Goal: Task Accomplishment & Management: Manage account settings

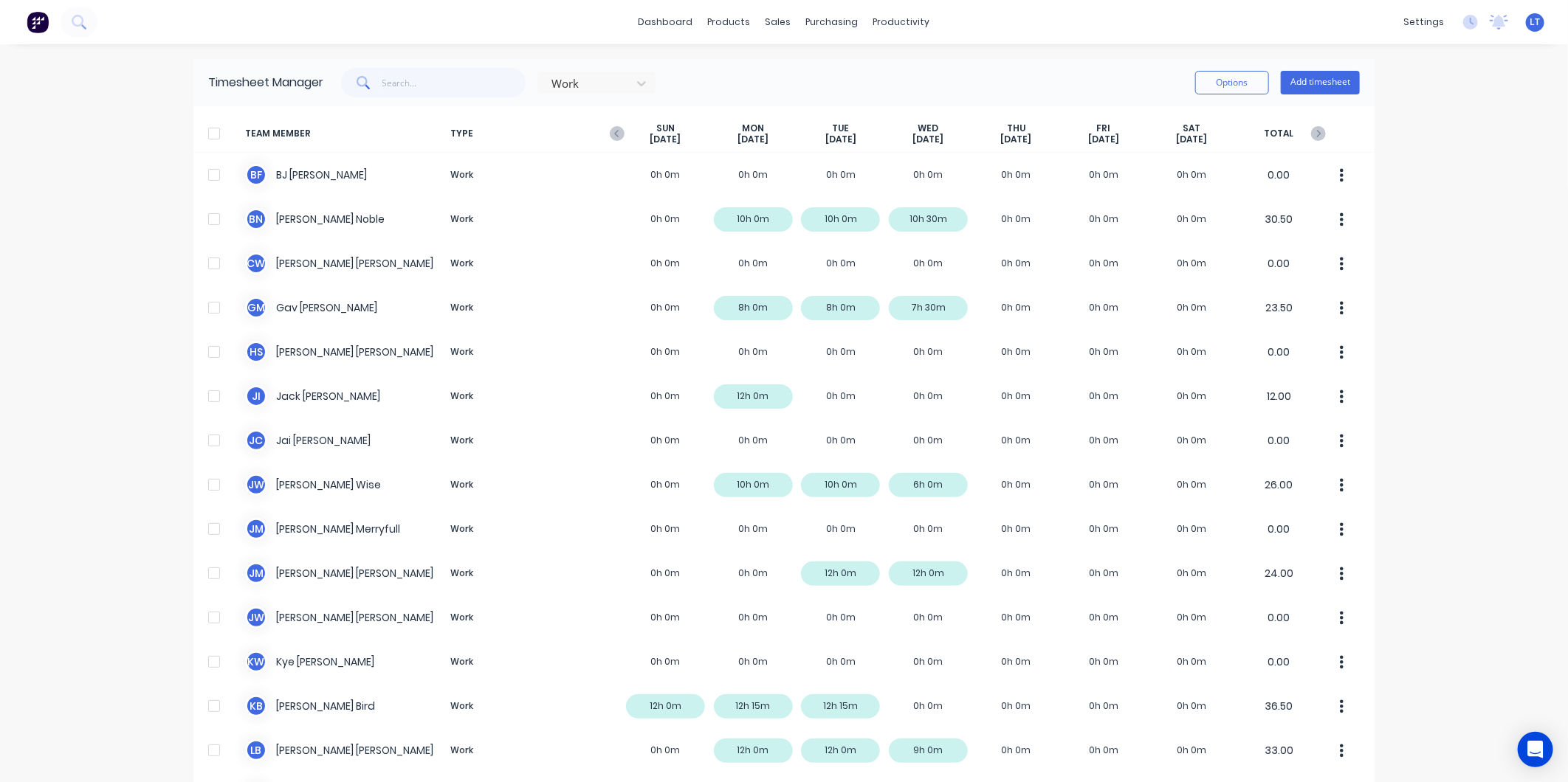
click at [92, 180] on div "dashboard products sales purchasing productivity dashboard products Product Cat…" at bounding box center [784, 391] width 1568 height 782
drag, startPoint x: 89, startPoint y: 173, endPoint x: 70, endPoint y: 156, distance: 25.5
click at [70, 156] on div "dashboard products sales purchasing productivity dashboard products Product Cat…" at bounding box center [784, 391] width 1568 height 782
click at [139, 138] on div "dashboard products sales purchasing productivity dashboard products Product Cat…" at bounding box center [784, 391] width 1568 height 782
drag, startPoint x: 139, startPoint y: 138, endPoint x: 100, endPoint y: 126, distance: 40.8
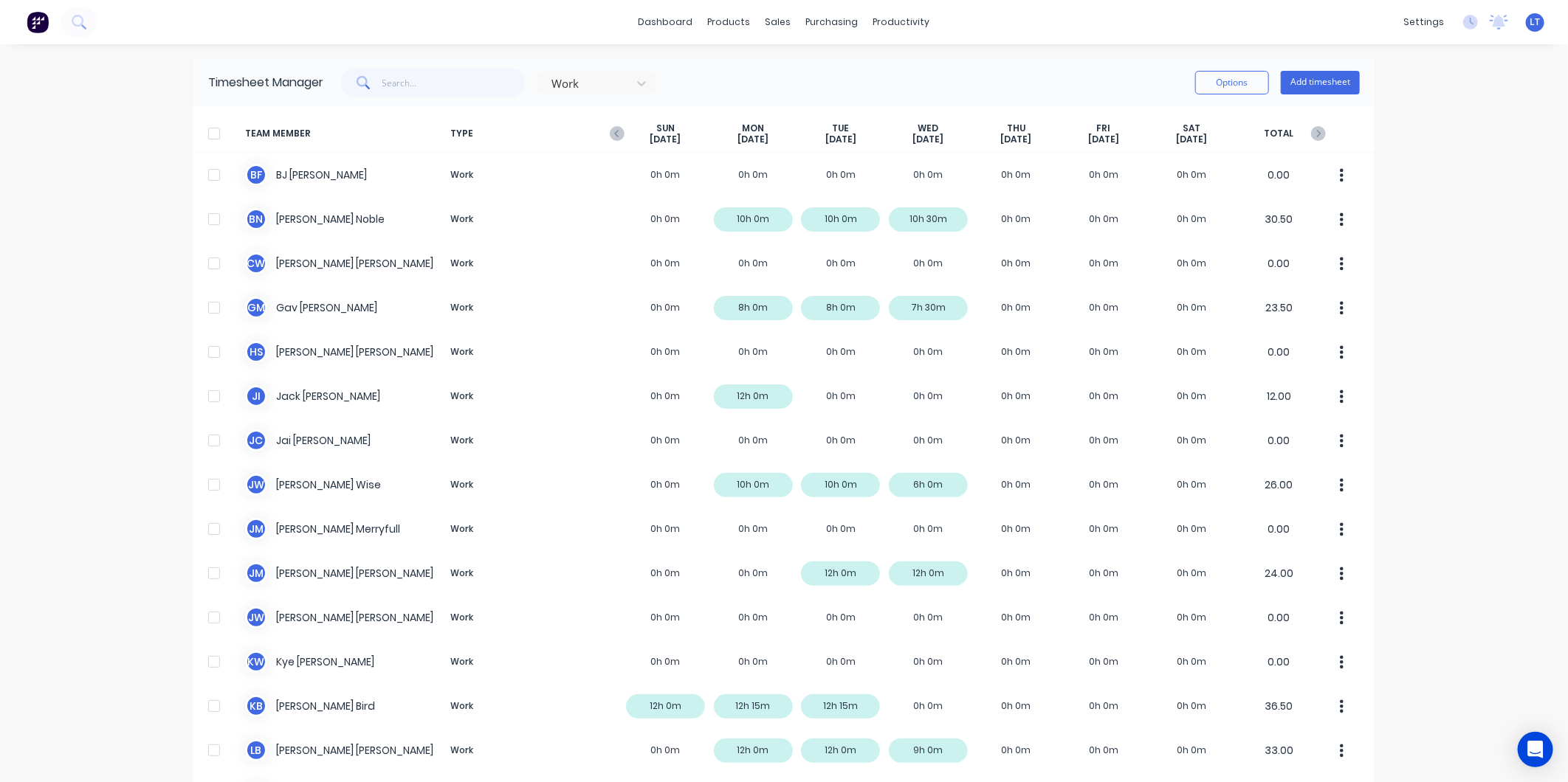
drag, startPoint x: 100, startPoint y: 126, endPoint x: 47, endPoint y: 106, distance: 56.6
click at [47, 106] on div "dashboard products sales purchasing productivity dashboard products Product Cat…" at bounding box center [784, 391] width 1568 height 782
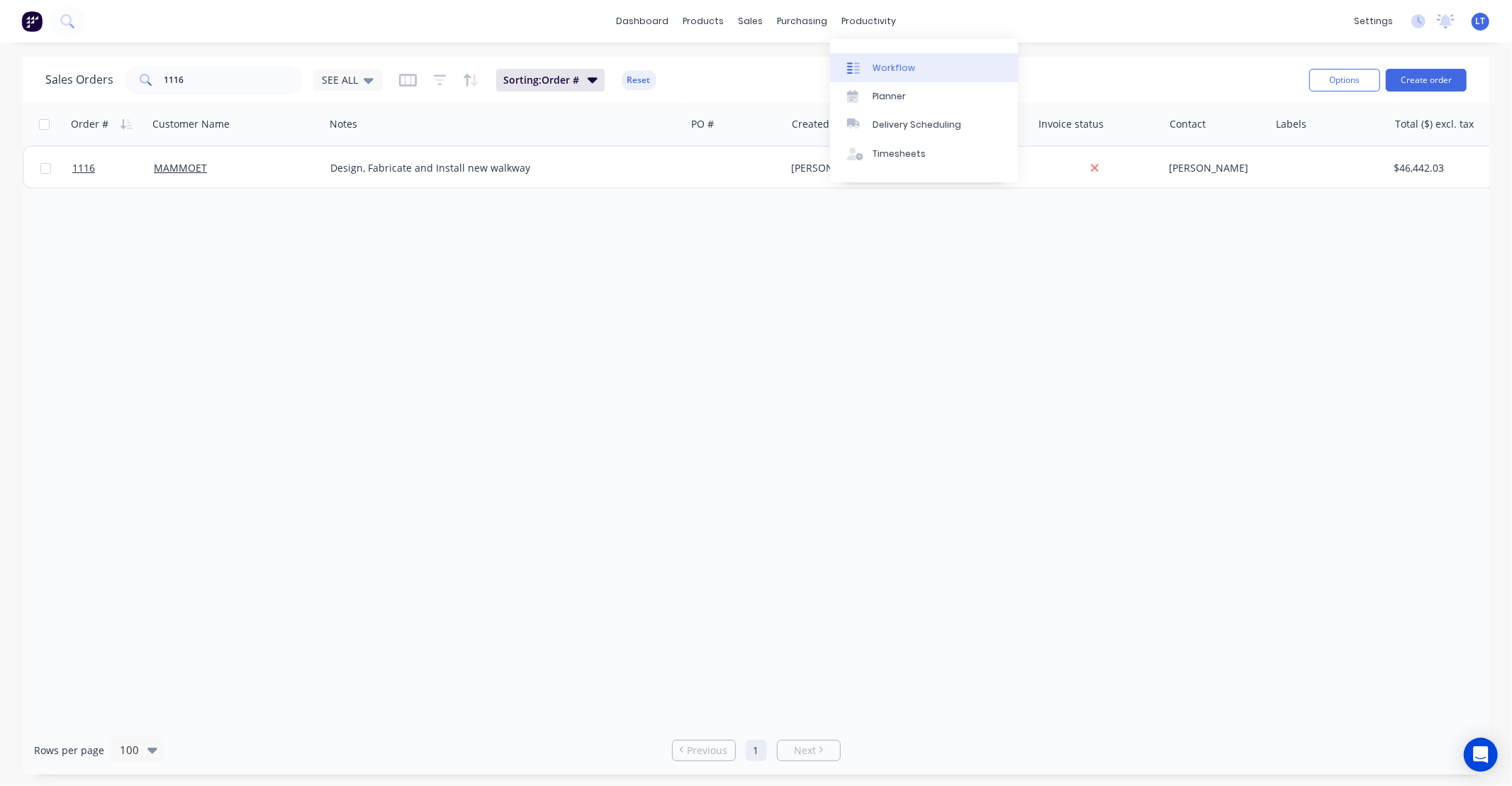
click at [889, 72] on div "Workflow" at bounding box center [893, 68] width 43 height 12
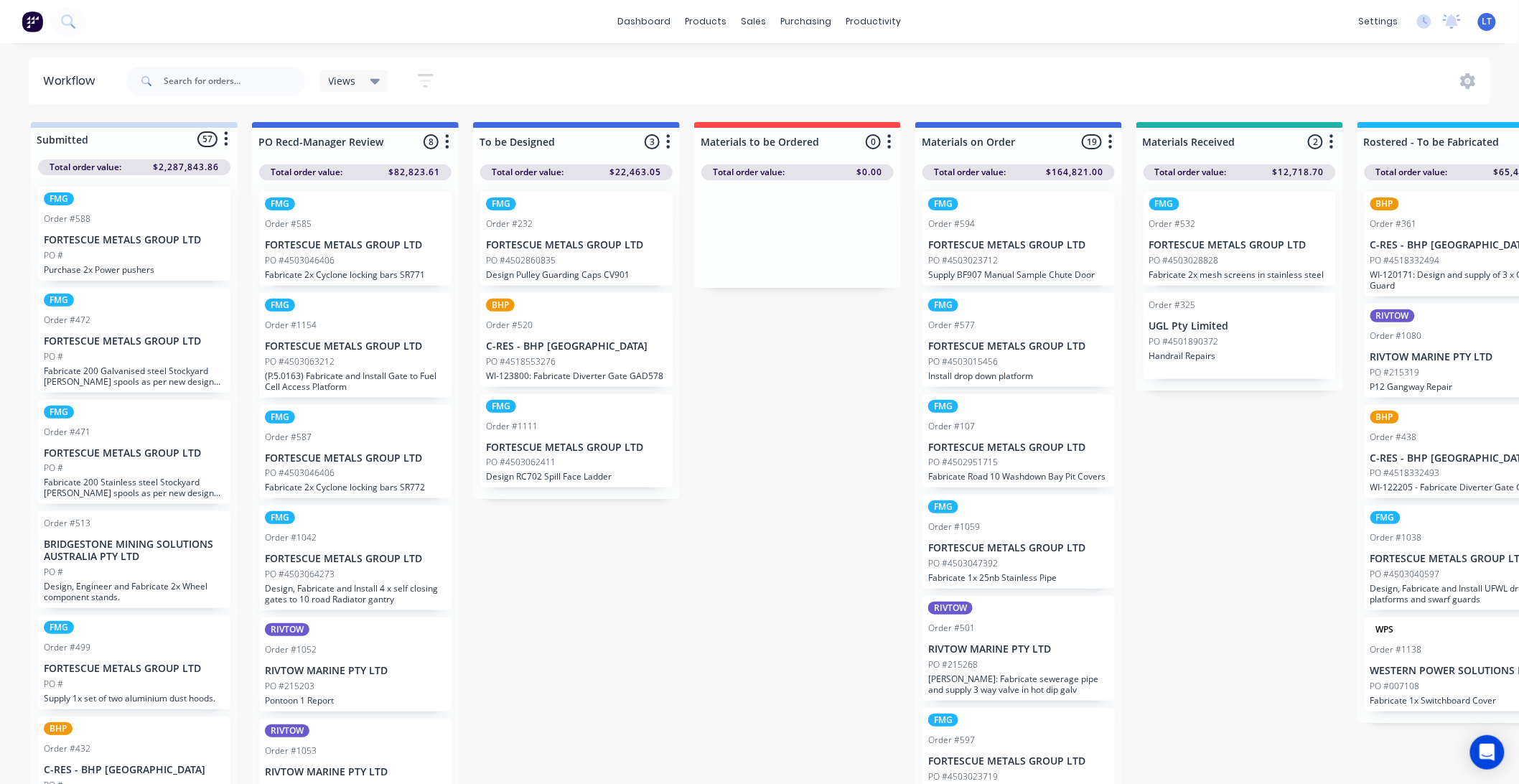
drag, startPoint x: 702, startPoint y: 506, endPoint x: 616, endPoint y: 565, distance: 104.3
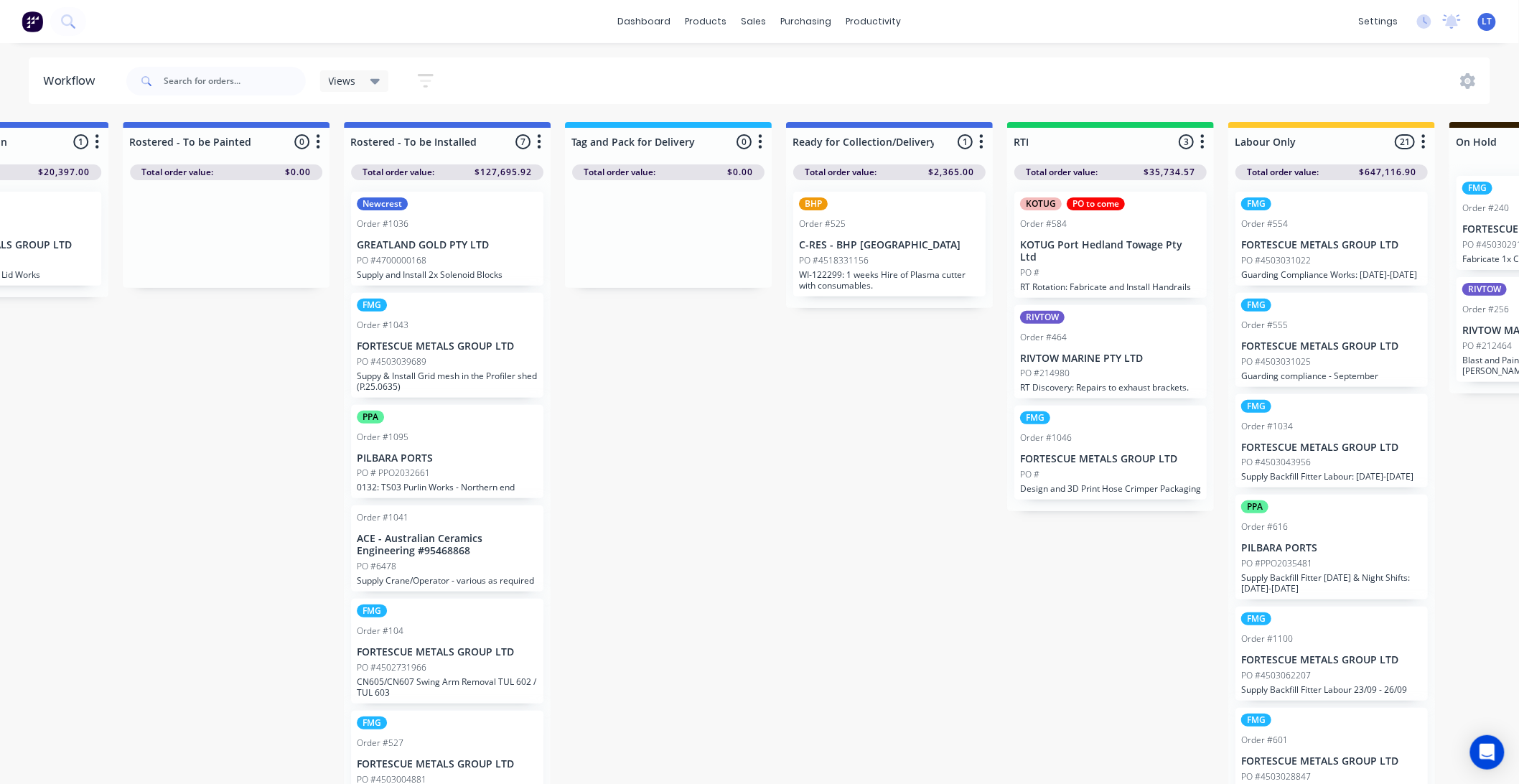
scroll to position [0, 1853]
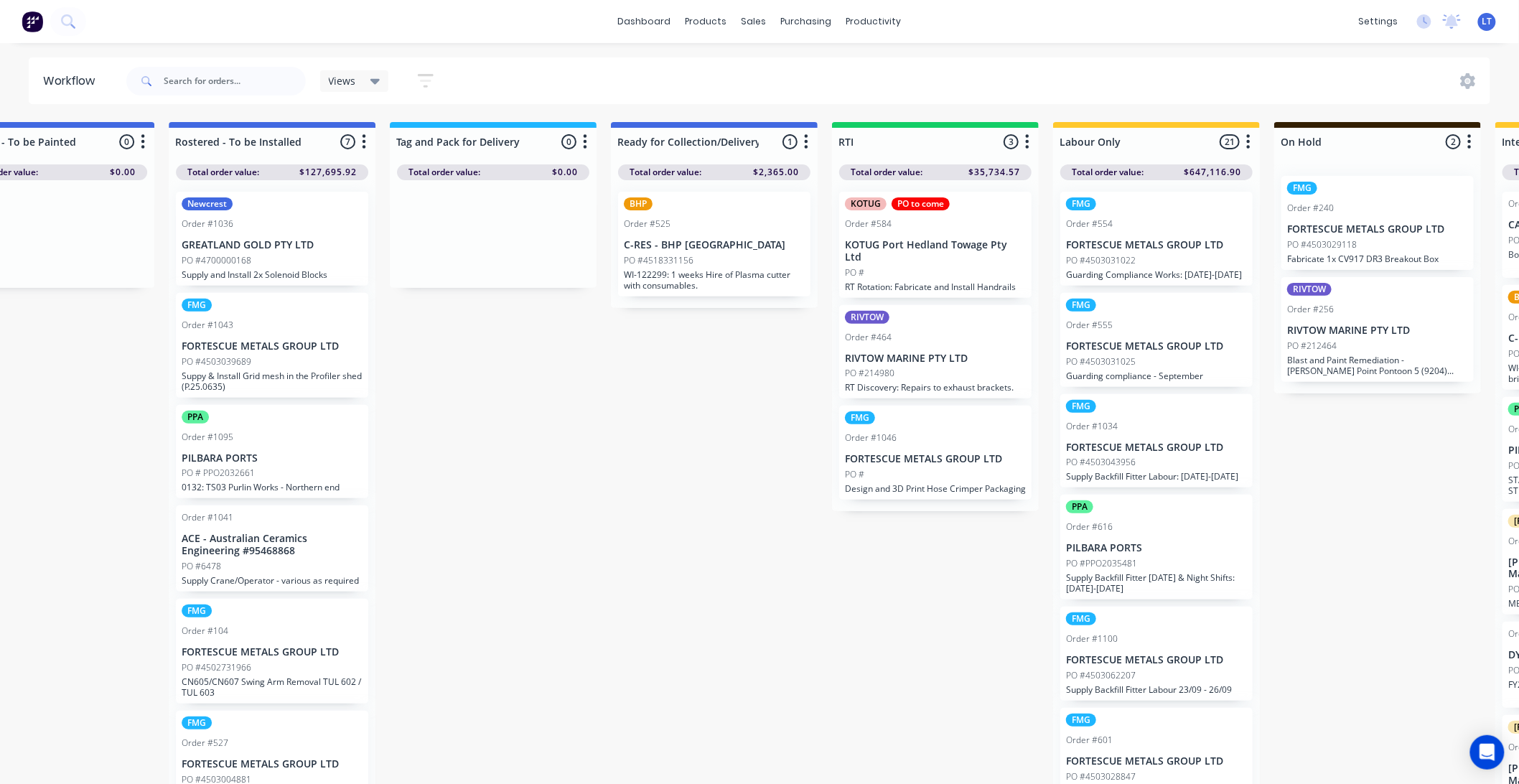
click at [699, 507] on div "Submitted 57 Status colour #CDDAF4 hex #CDDAF4 Save Cancel Summaries Total orde…" at bounding box center [62, 457] width 3852 height 670
drag, startPoint x: 699, startPoint y: 507, endPoint x: 613, endPoint y: 492, distance: 87.3
click at [613, 492] on div "Submitted 57 Status colour #CDDAF4 hex #CDDAF4 Save Cancel Summaries Total orde…" at bounding box center [62, 457] width 3852 height 670
click at [687, 468] on div "Submitted 57 Status colour #CDDAF4 hex #CDDAF4 Save Cancel Summaries Total orde…" at bounding box center [62, 457] width 3852 height 670
drag, startPoint x: 686, startPoint y: 468, endPoint x: 625, endPoint y: 455, distance: 62.4
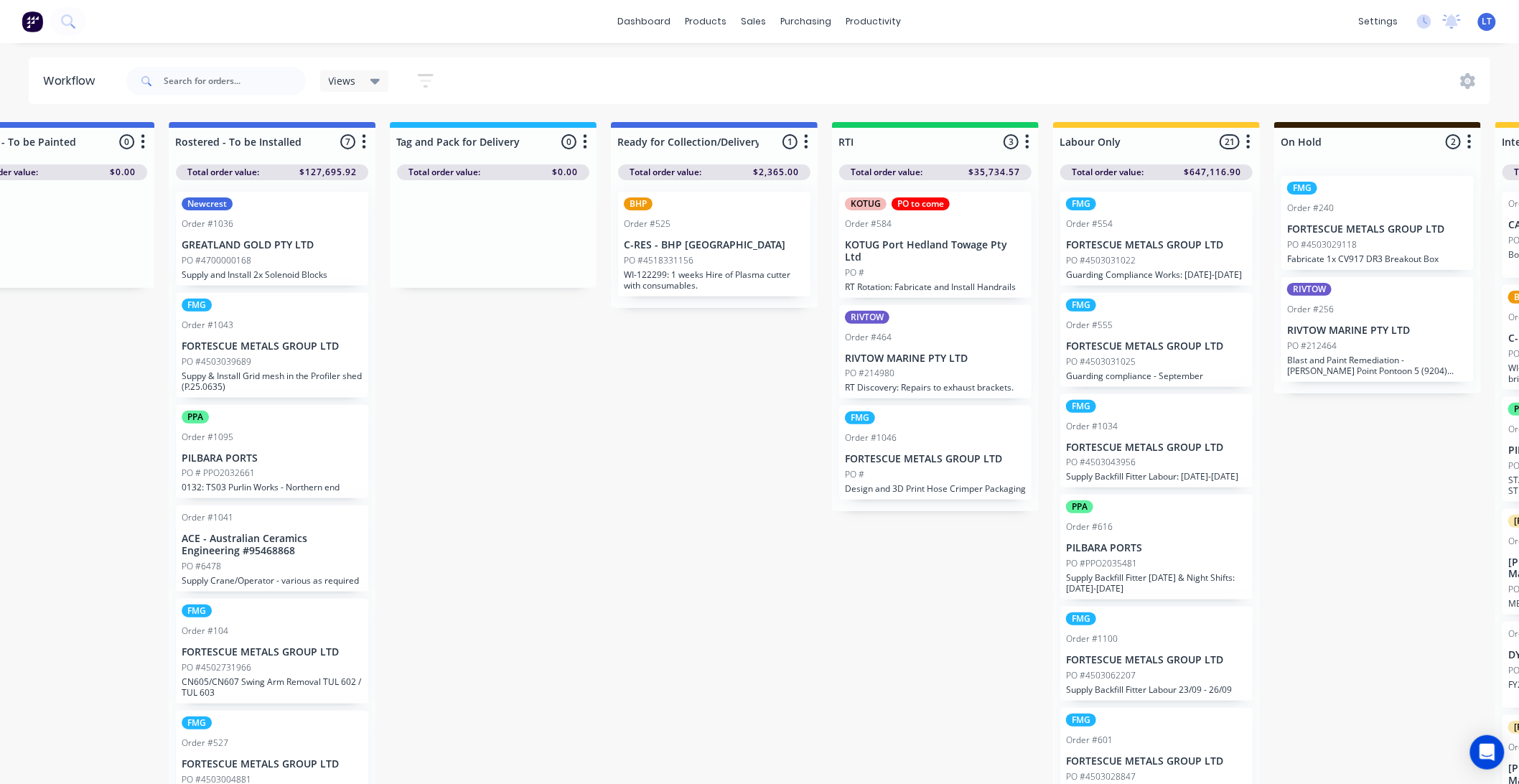
click at [621, 458] on div "Submitted 57 Status colour #CDDAF4 hex #CDDAF4 Save Cancel Summaries Total orde…" at bounding box center [62, 457] width 3852 height 670
click at [679, 429] on div "Submitted 57 Status colour #CDDAF4 hex #CDDAF4 Save Cancel Summaries Total orde…" at bounding box center [62, 457] width 3852 height 670
drag, startPoint x: 679, startPoint y: 429, endPoint x: 583, endPoint y: 428, distance: 96.0
click at [585, 428] on div "Submitted 57 Status colour #CDDAF4 hex #CDDAF4 Save Cancel Summaries Total orde…" at bounding box center [62, 457] width 3852 height 670
drag, startPoint x: 812, startPoint y: 649, endPoint x: 748, endPoint y: 683, distance: 72.5
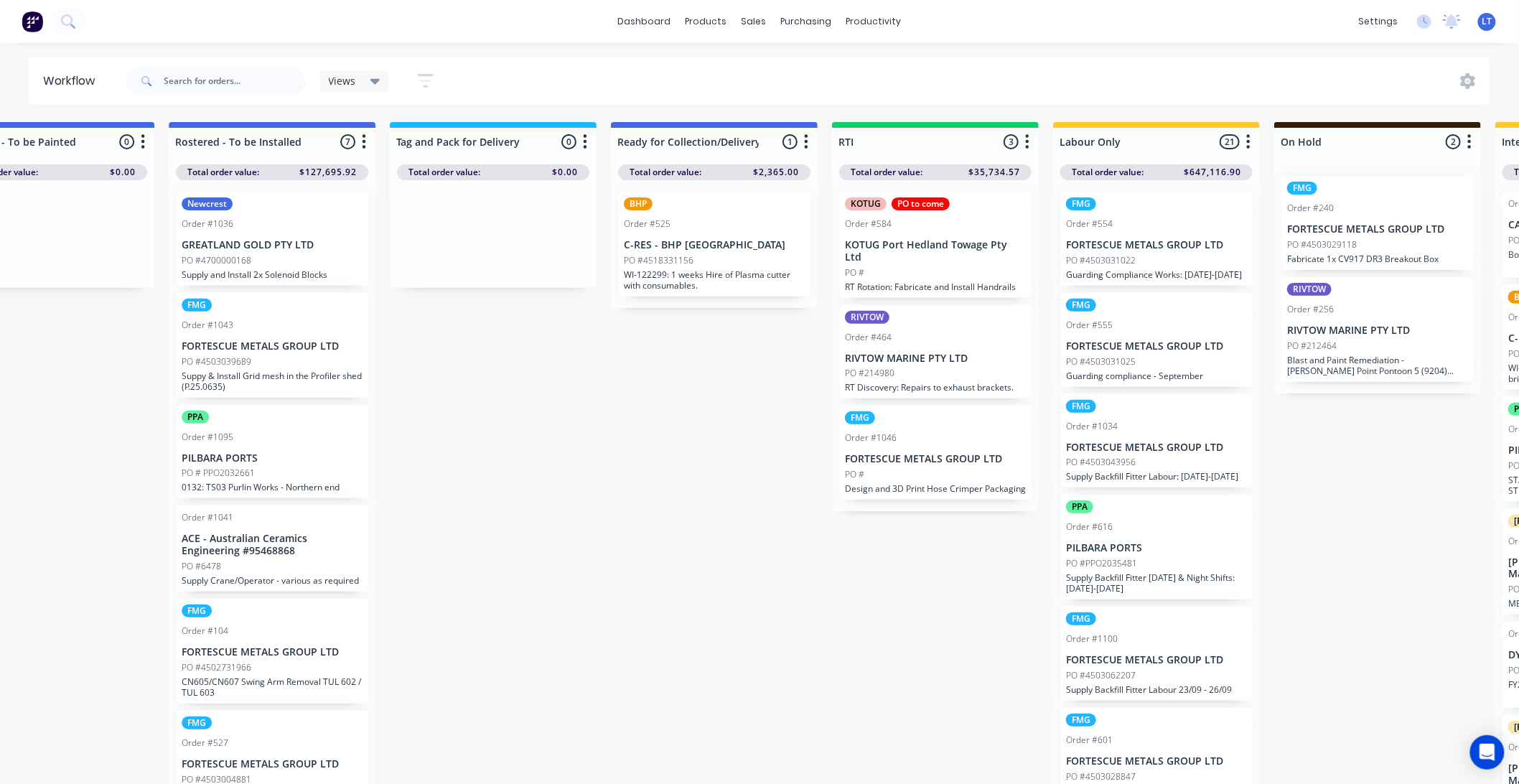
click at [737, 656] on div "Submitted 57 Status colour #CDDAF4 hex #CDDAF4 Save Cancel Summaries Total orde…" at bounding box center [62, 457] width 3852 height 670
click at [938, 281] on p "RT Rotation: Fabricate and Install Handrails" at bounding box center [935, 287] width 181 height 11
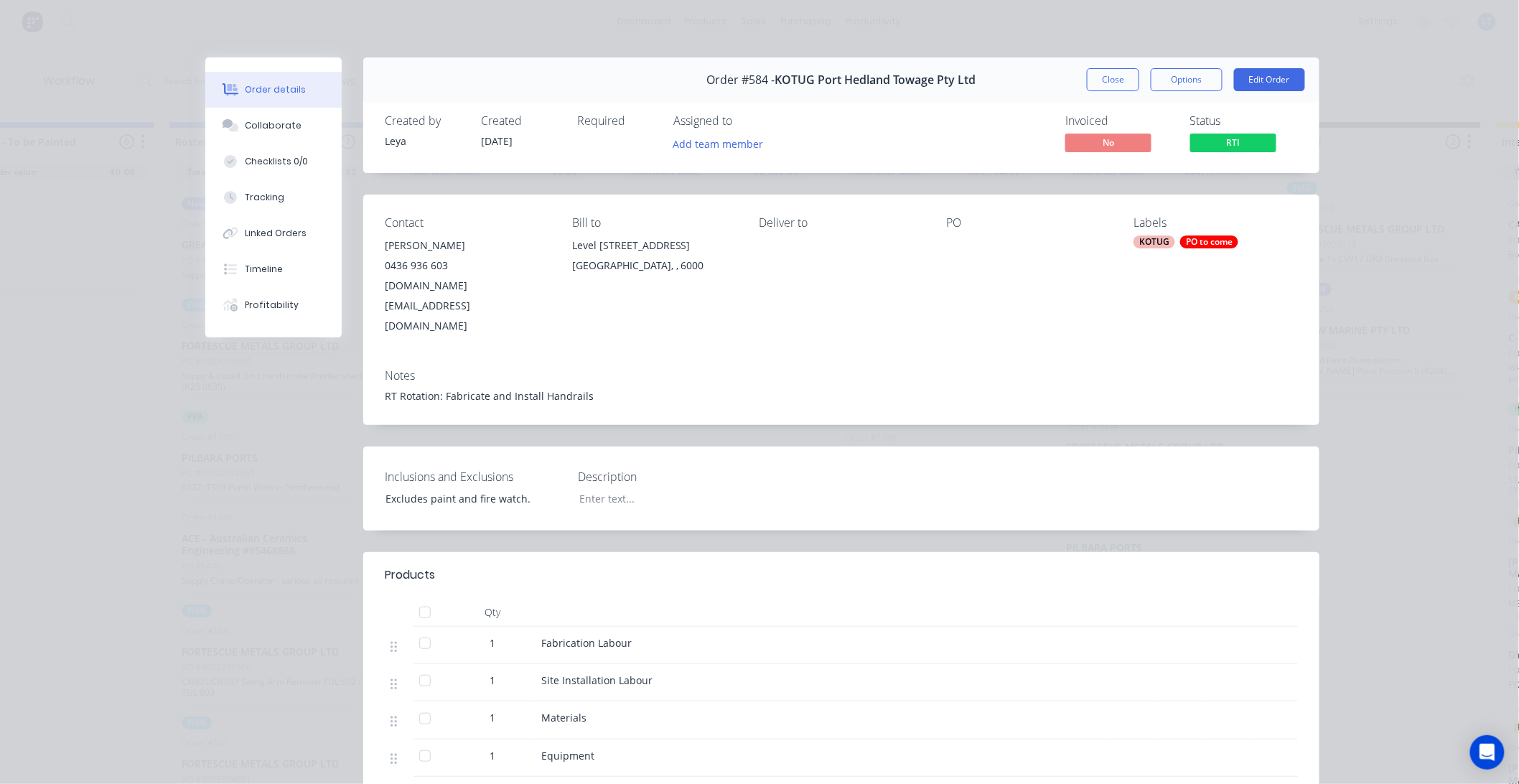
drag, startPoint x: 1113, startPoint y: 70, endPoint x: 1100, endPoint y: 101, distance: 33.6
click at [1113, 70] on button "Close" at bounding box center [1113, 79] width 52 height 23
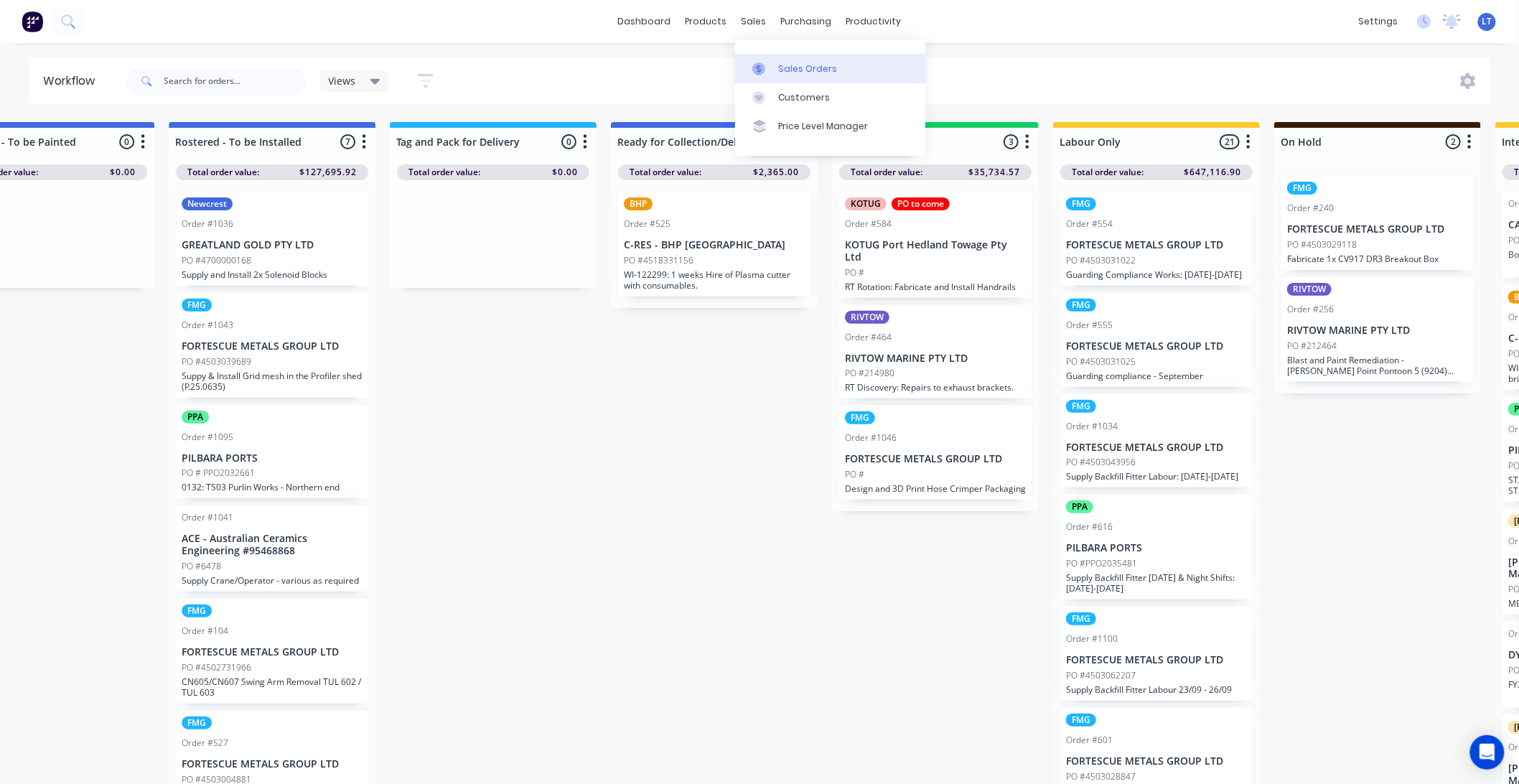
click at [774, 60] on link "Sales Orders" at bounding box center [830, 68] width 190 height 28
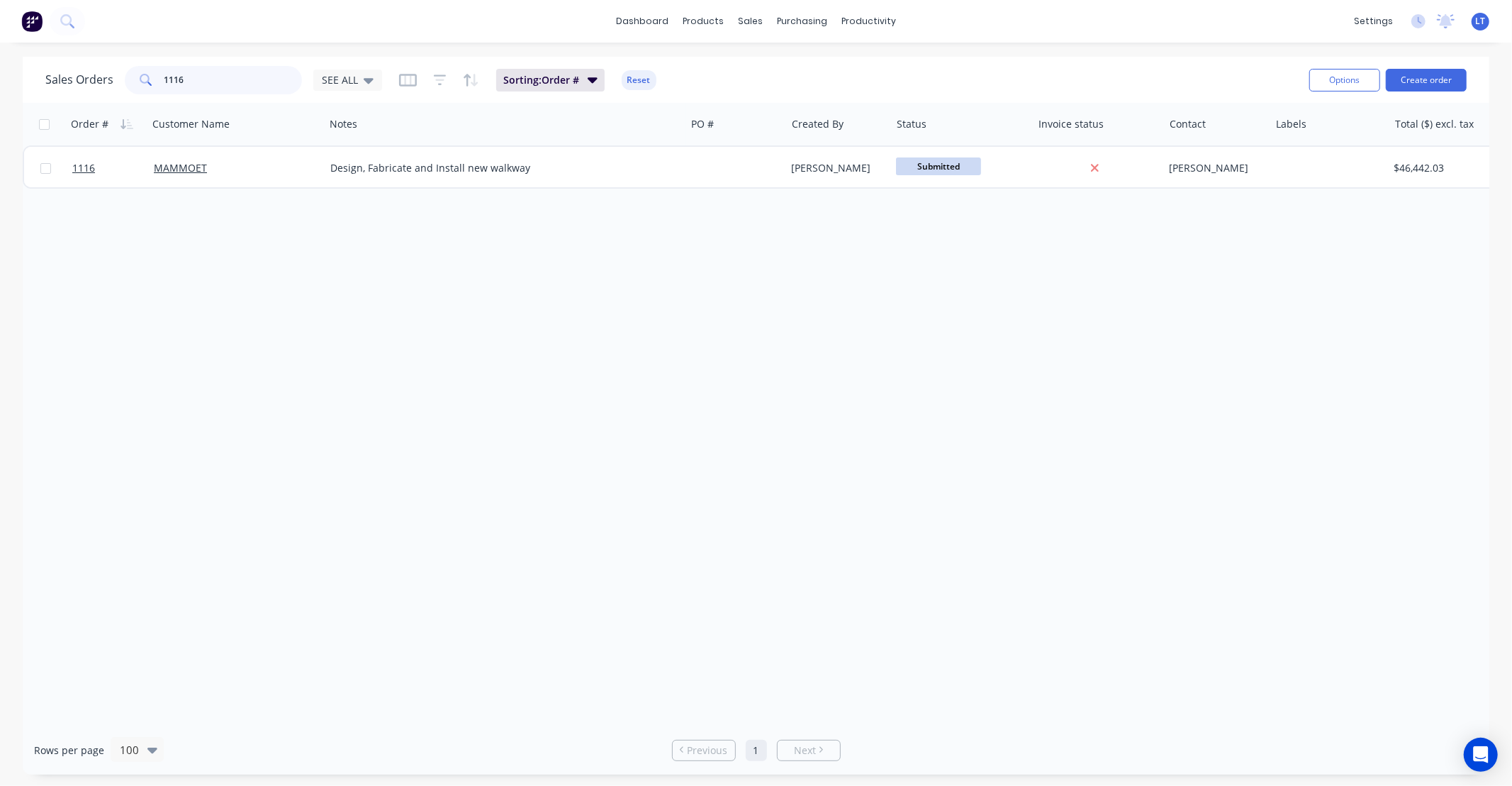
drag, startPoint x: 149, startPoint y: 80, endPoint x: 108, endPoint y: 76, distance: 41.2
click at [109, 76] on div "Sales Orders 1116 SEE ALL" at bounding box center [214, 80] width 337 height 28
type input "1059"
click at [607, 302] on div "Order # Customer Name Notes PO # Created By Status Invoice status Contact Label…" at bounding box center [756, 414] width 1467 height 623
drag, startPoint x: 607, startPoint y: 301, endPoint x: 566, endPoint y: 279, distance: 46.5
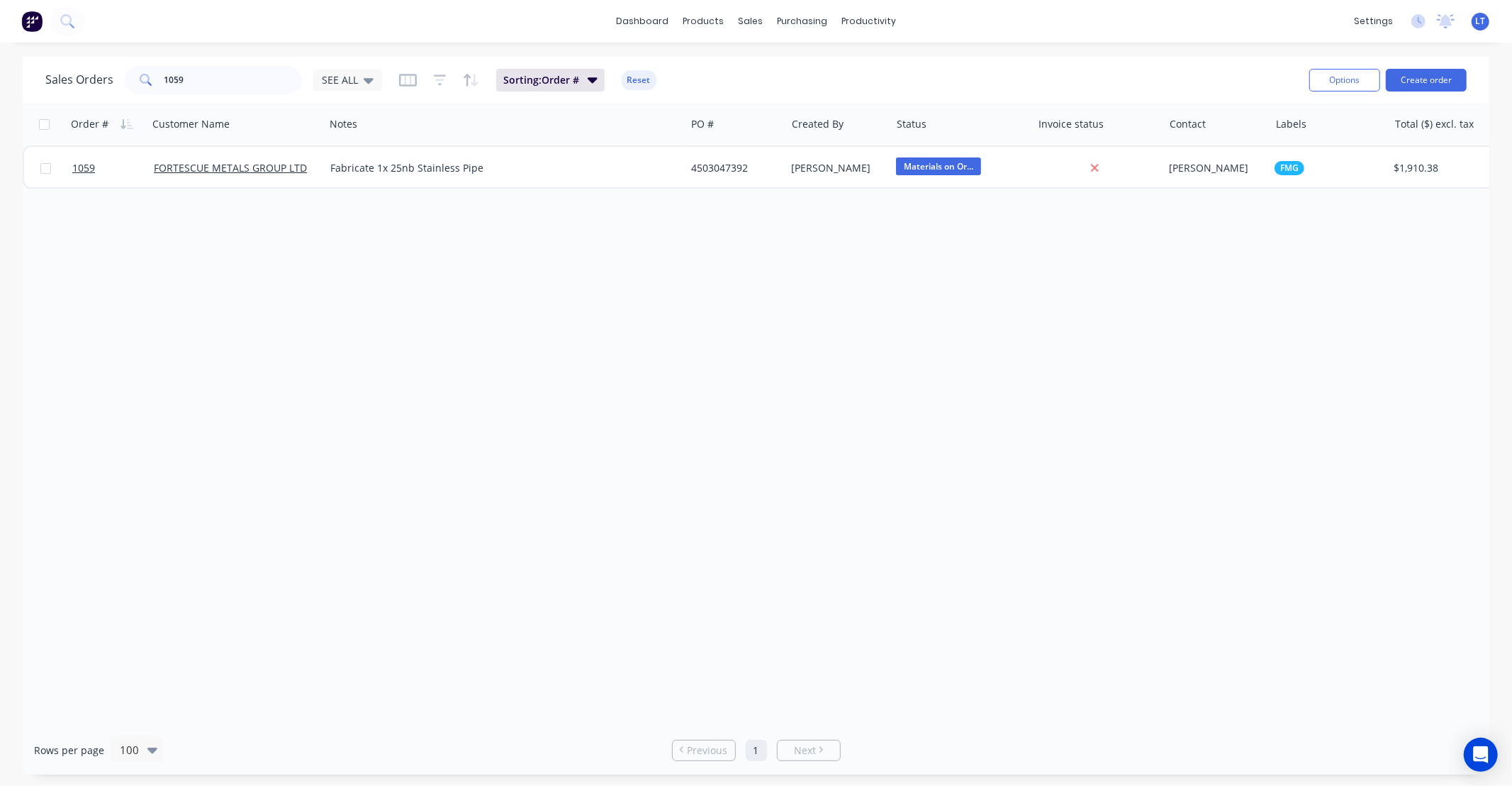
click at [566, 279] on div "Order # Customer Name Notes PO # Created By Status Invoice status Contact Label…" at bounding box center [756, 414] width 1467 height 623
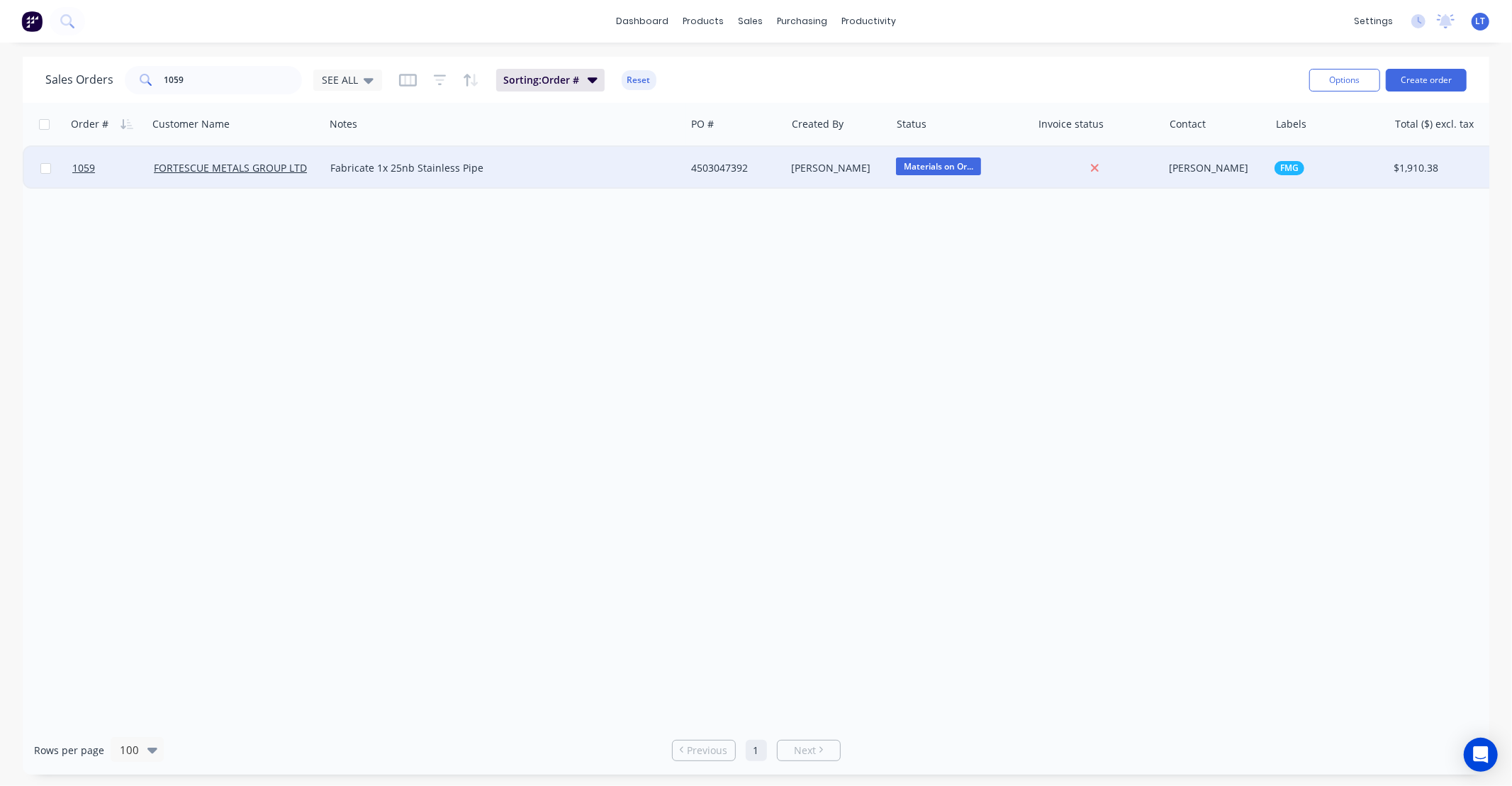
click at [831, 169] on div "Trent Ebermayer" at bounding box center [836, 168] width 89 height 14
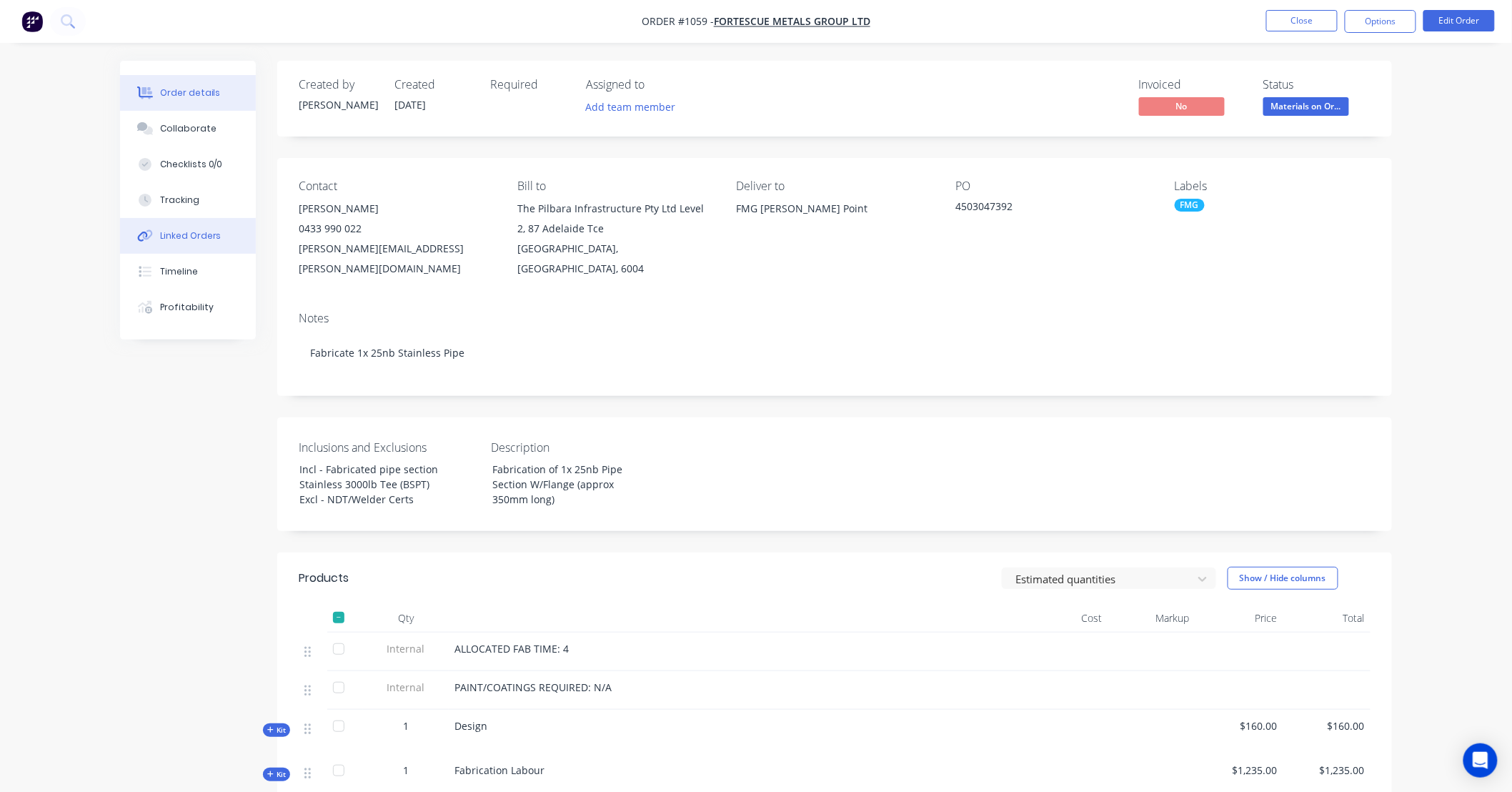
click at [224, 236] on button "Linked Orders" at bounding box center [188, 235] width 136 height 35
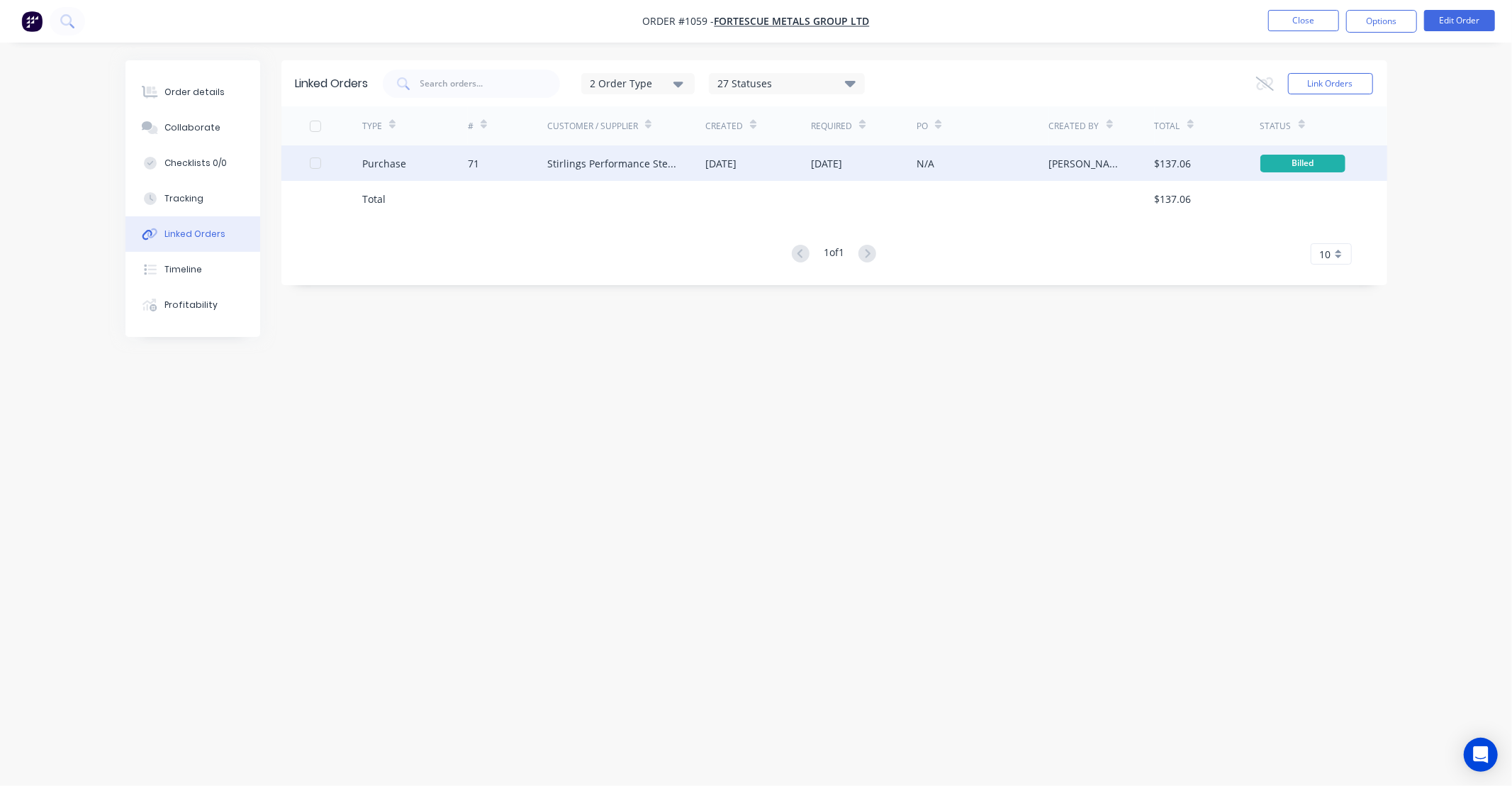
click at [990, 171] on div "N/A" at bounding box center [982, 162] width 132 height 35
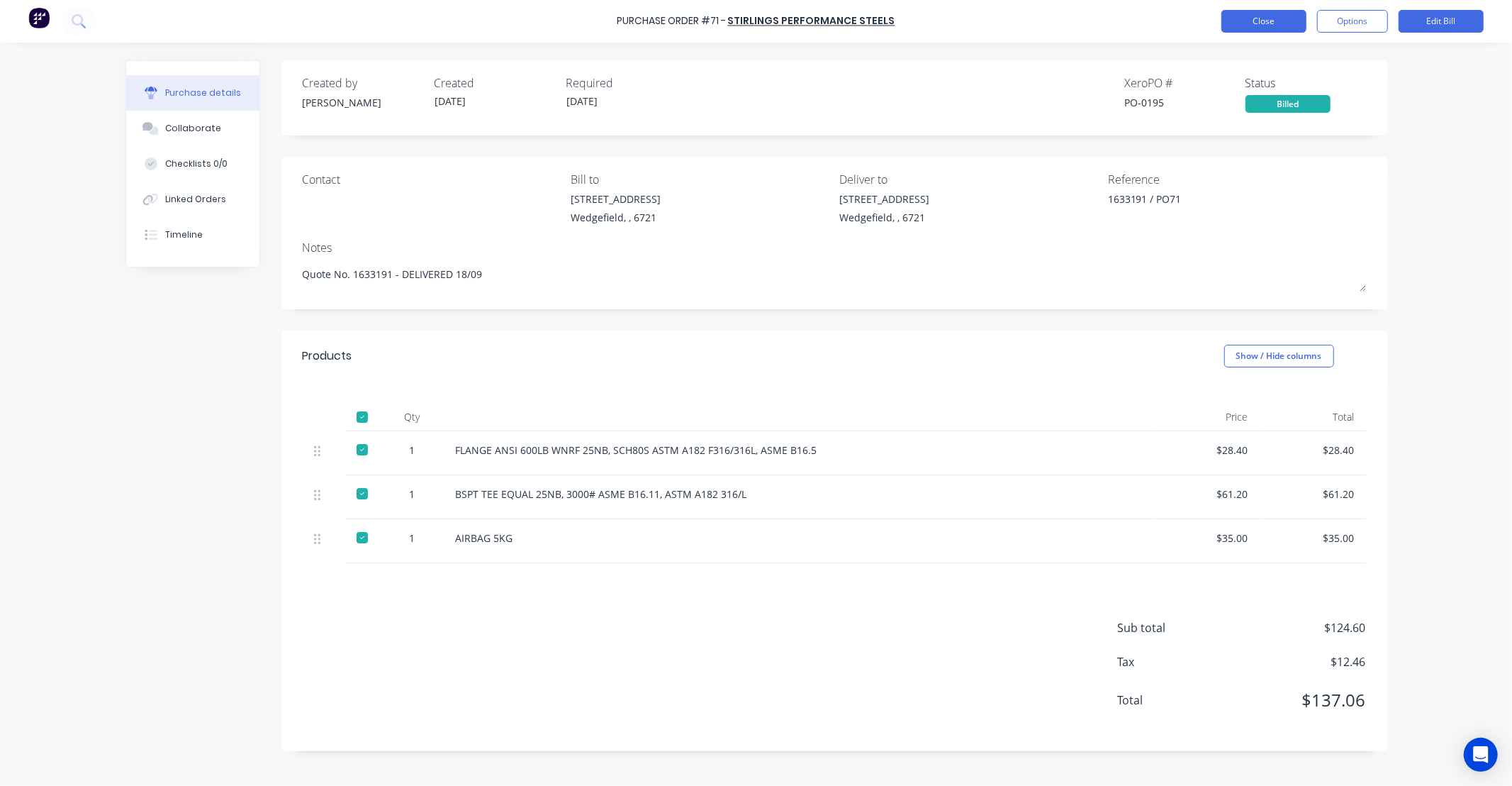
click at [1270, 25] on button "Close" at bounding box center [1263, 21] width 85 height 23
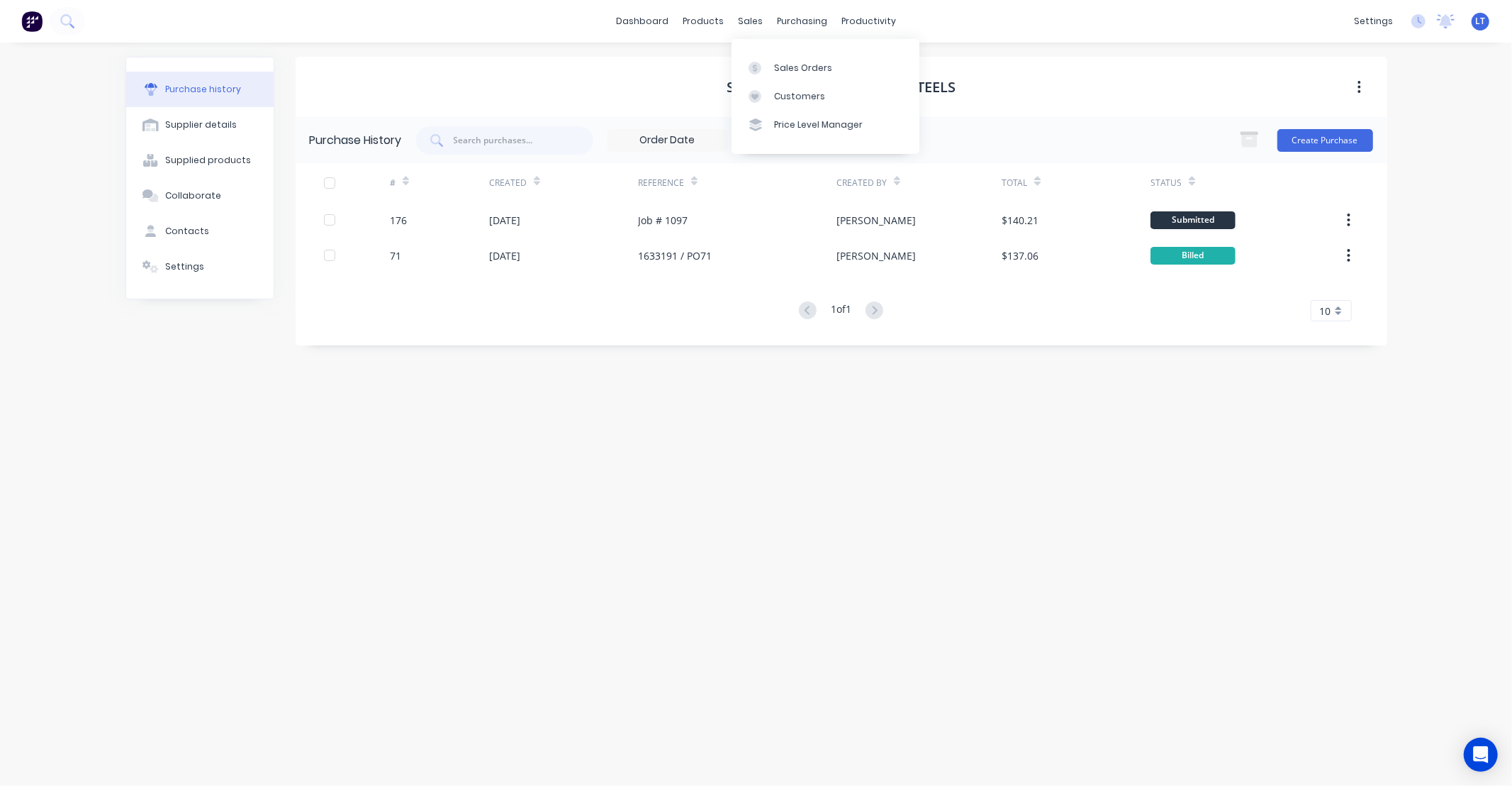
drag, startPoint x: 746, startPoint y: 23, endPoint x: 760, endPoint y: 51, distance: 31.3
click at [746, 22] on div "sales" at bounding box center [751, 21] width 39 height 21
click at [776, 65] on div "Sales Orders" at bounding box center [803, 68] width 58 height 12
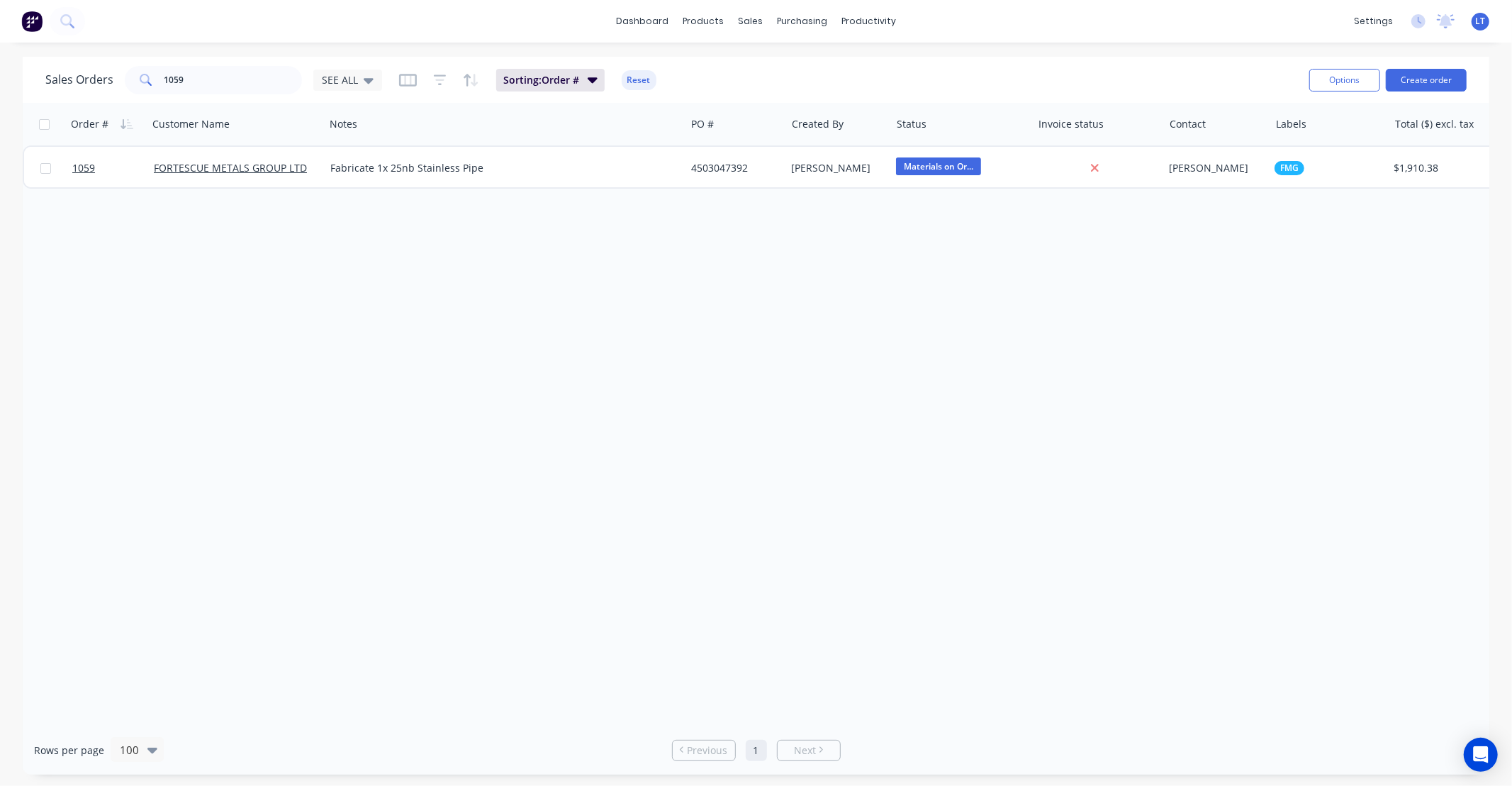
click at [832, 298] on div "Order # Customer Name Notes PO # Created By Status Invoice status Contact Label…" at bounding box center [756, 414] width 1467 height 623
drag, startPoint x: 832, startPoint y: 298, endPoint x: 748, endPoint y: 282, distance: 85.5
click at [748, 282] on div "Order # Customer Name Notes PO # Created By Status Invoice status Contact Label…" at bounding box center [756, 414] width 1467 height 623
click at [960, 300] on div "Order # Customer Name Notes PO # Created By Status Invoice status Contact Label…" at bounding box center [756, 414] width 1467 height 623
click at [896, 293] on div "Order # Customer Name Notes PO # Created By Status Invoice status Contact Label…" at bounding box center [756, 414] width 1467 height 623
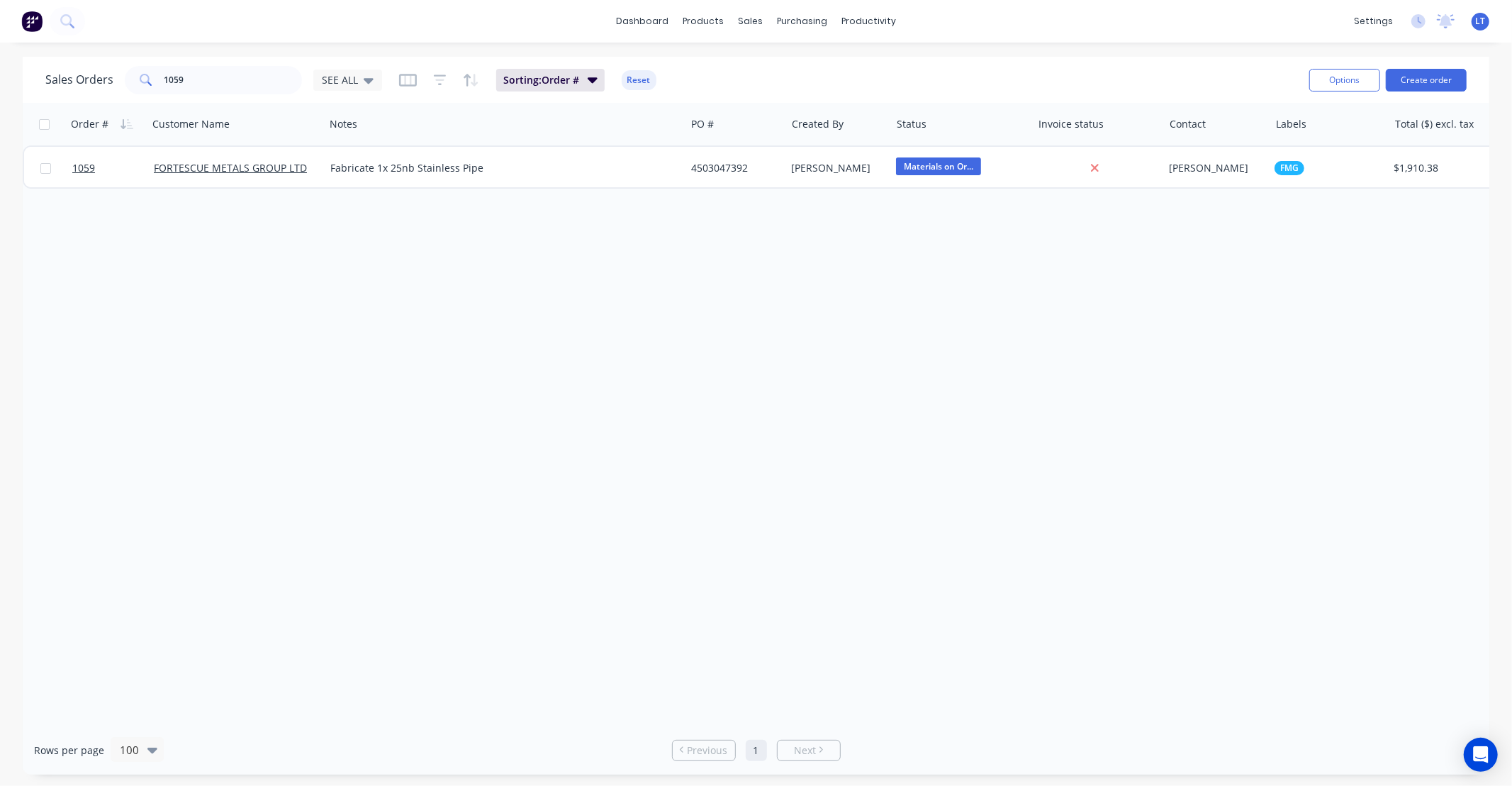
click at [1031, 305] on div "Order # Customer Name Notes PO # Created By Status Invoice status Contact Label…" at bounding box center [756, 414] width 1467 height 623
drag, startPoint x: 1011, startPoint y: 302, endPoint x: 988, endPoint y: 298, distance: 23.3
click at [988, 298] on div "Order # Customer Name Notes PO # Created By Status Invoice status Contact Label…" at bounding box center [756, 414] width 1467 height 623
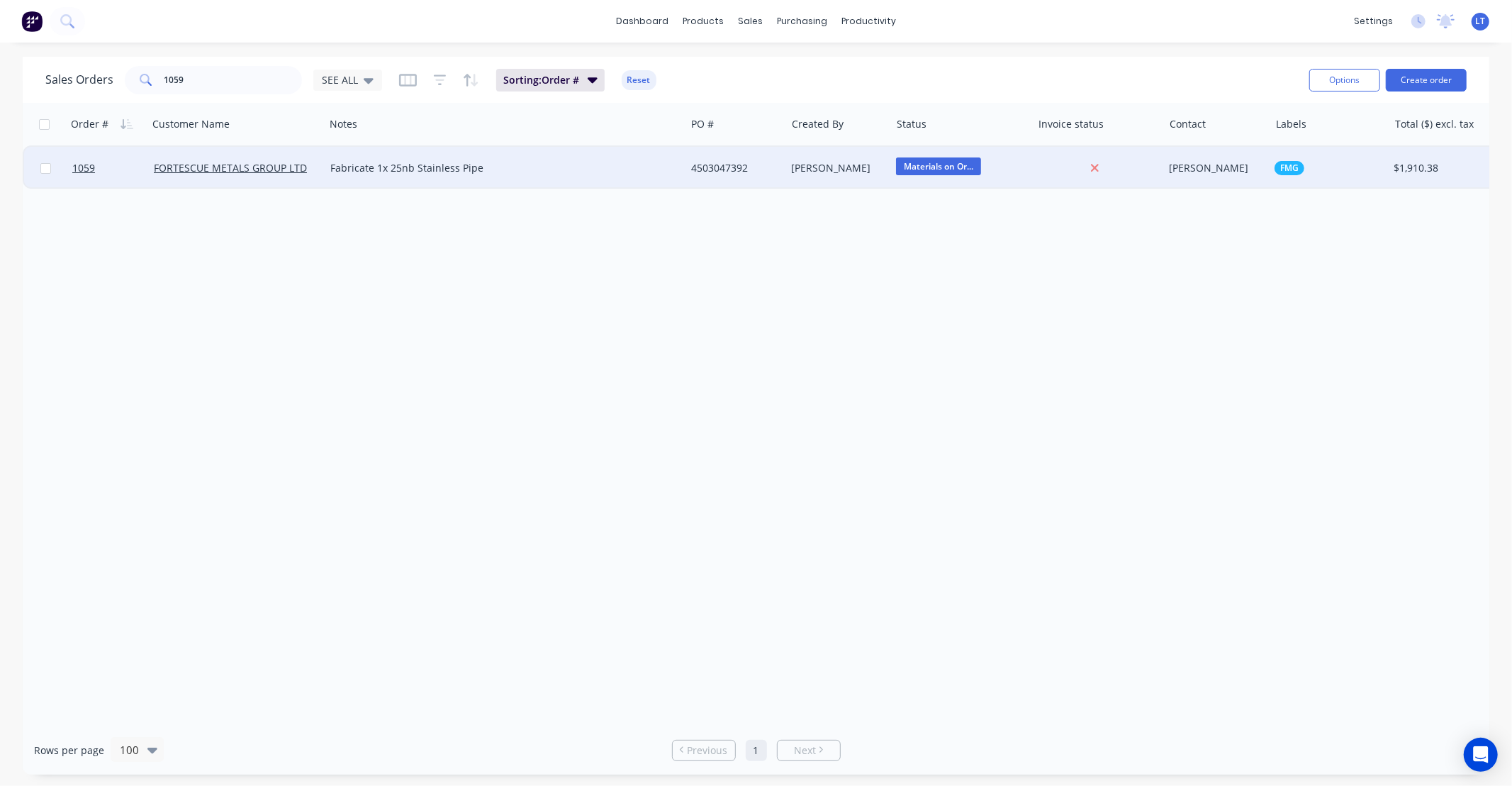
click at [799, 168] on div "Trent Ebermayer" at bounding box center [836, 168] width 89 height 14
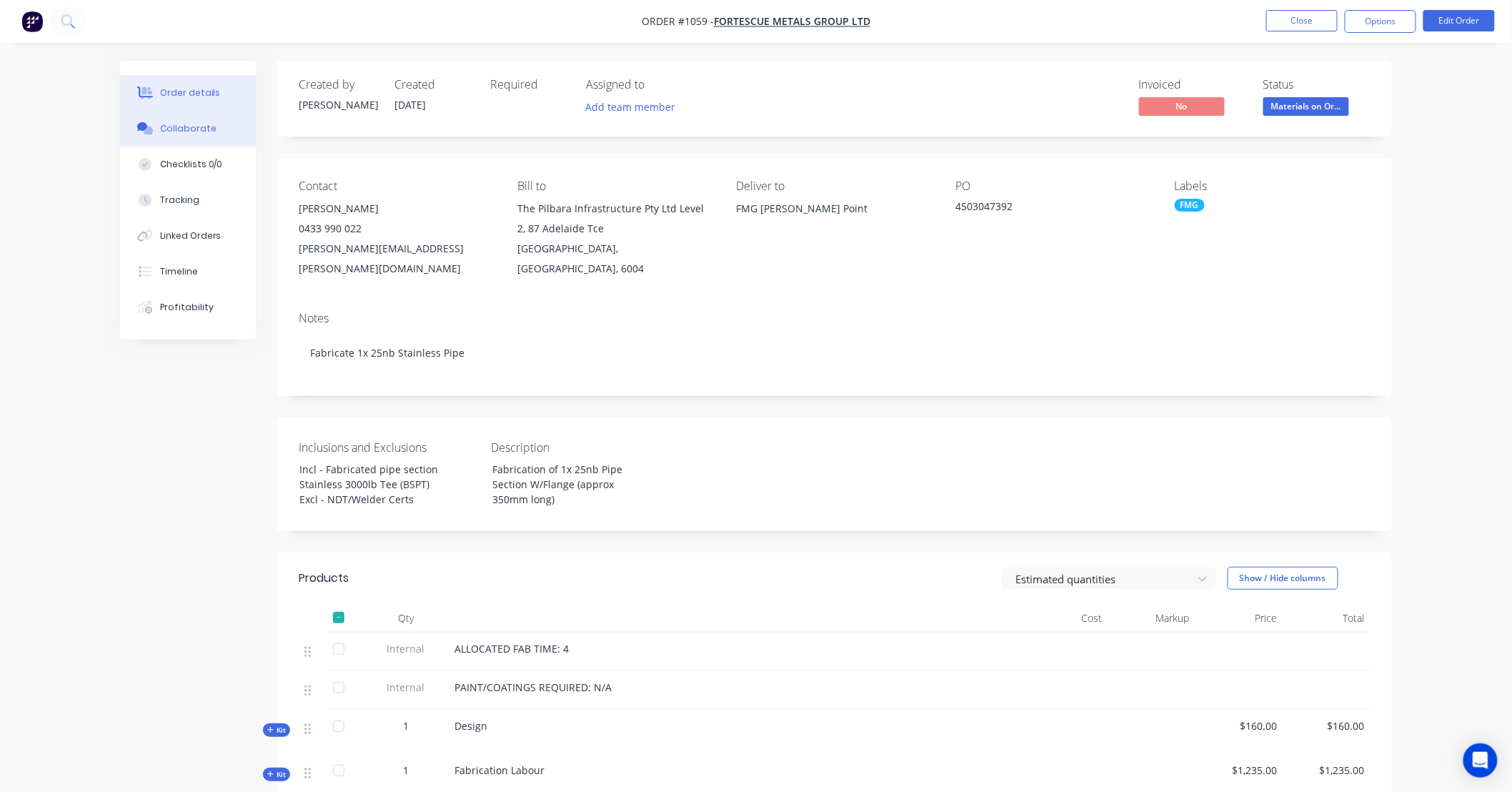
click at [200, 134] on div "Collaborate" at bounding box center [189, 128] width 57 height 13
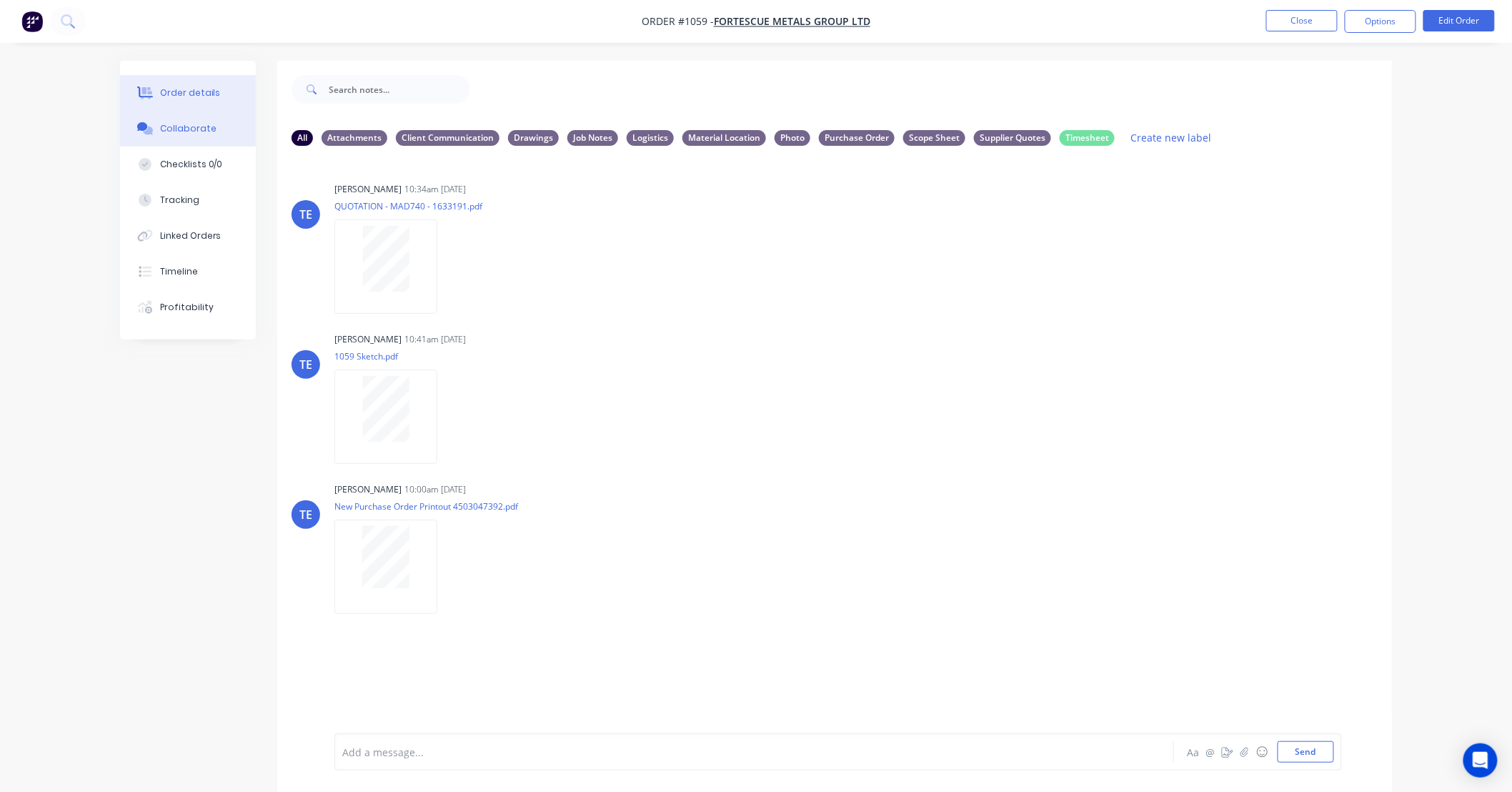
click at [168, 98] on div "Order details" at bounding box center [190, 93] width 61 height 13
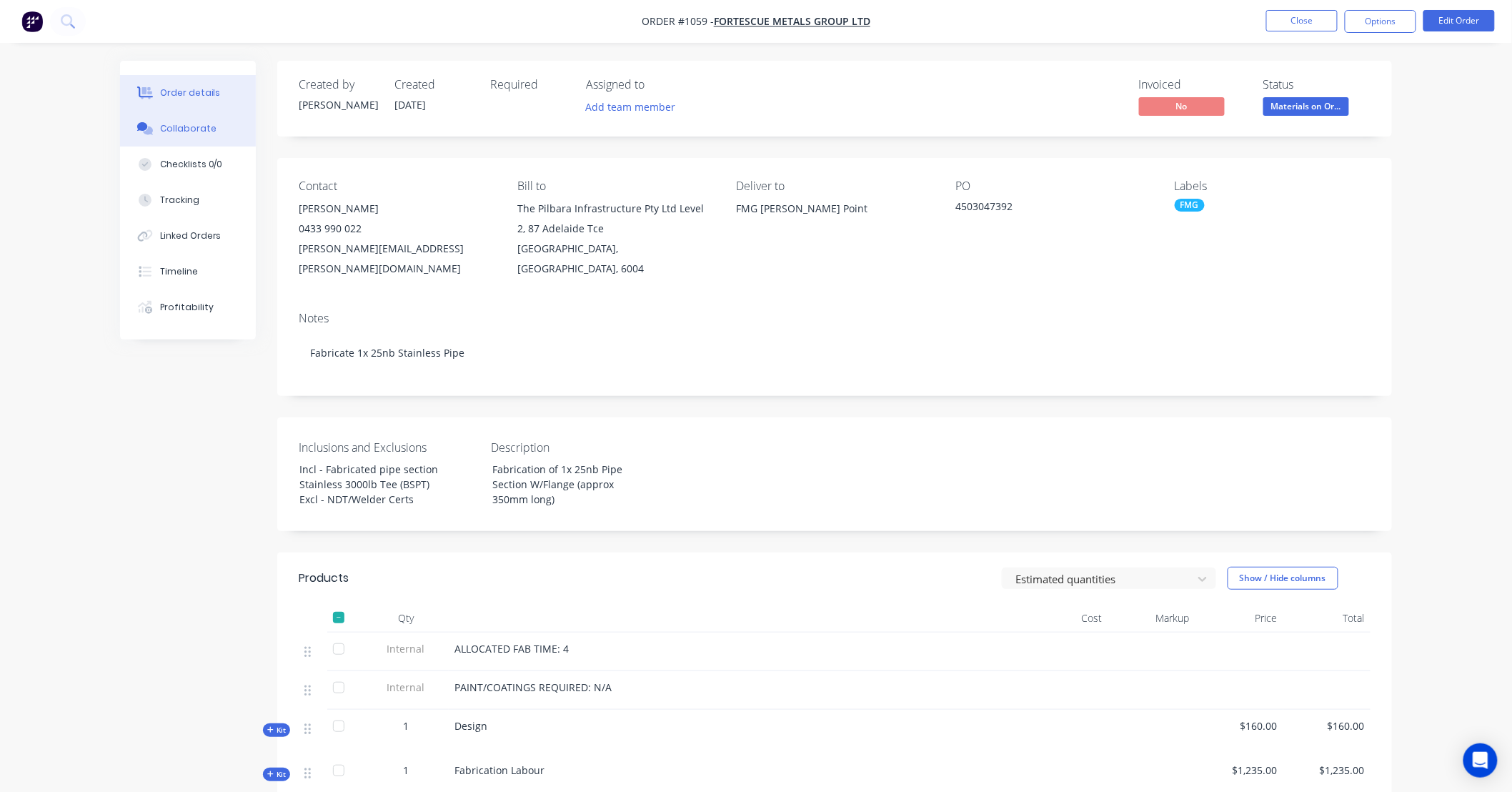
click at [215, 134] on button "Collaborate" at bounding box center [188, 128] width 136 height 35
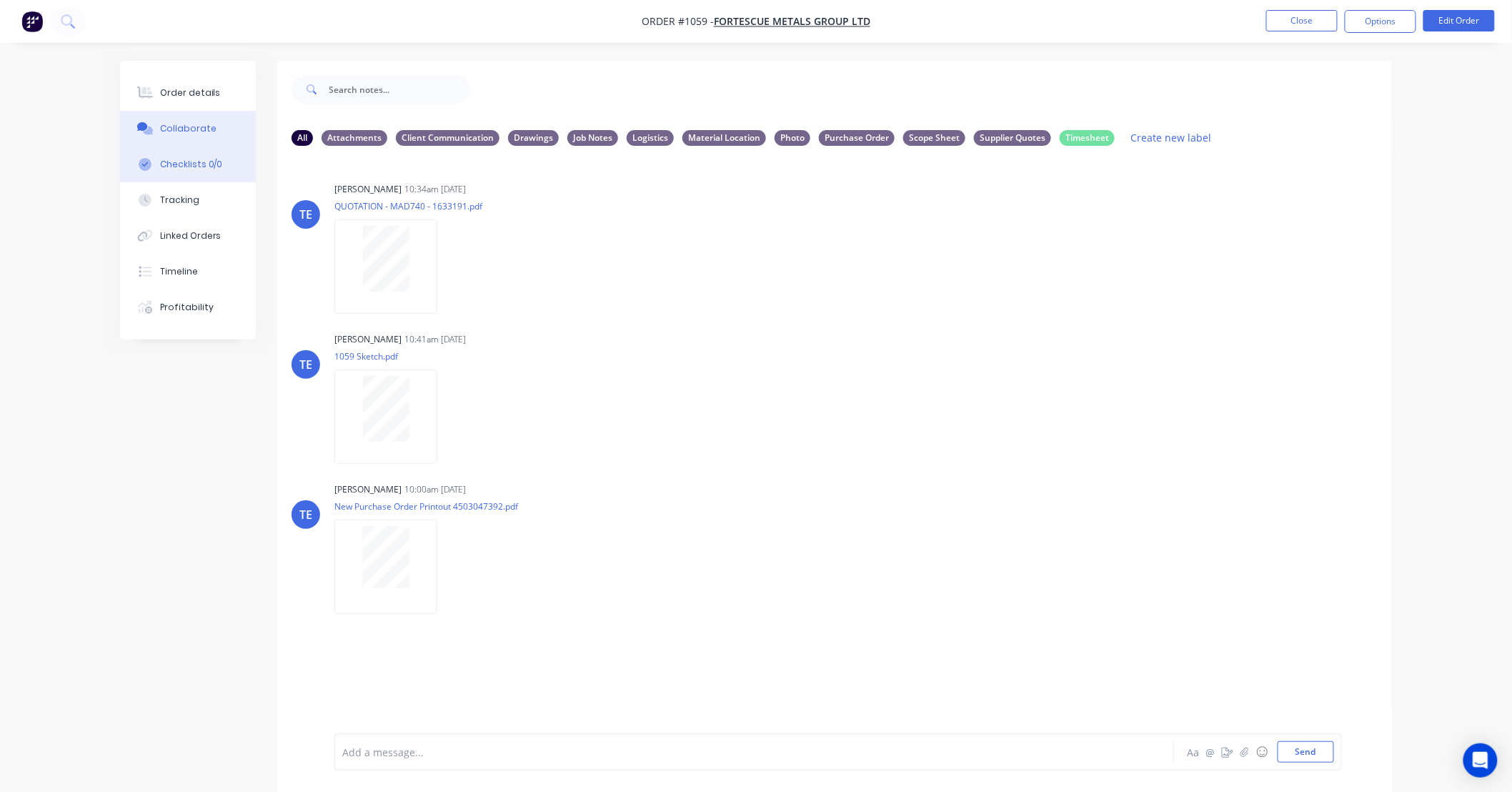
click at [202, 160] on div "Checklists 0/0" at bounding box center [192, 164] width 63 height 13
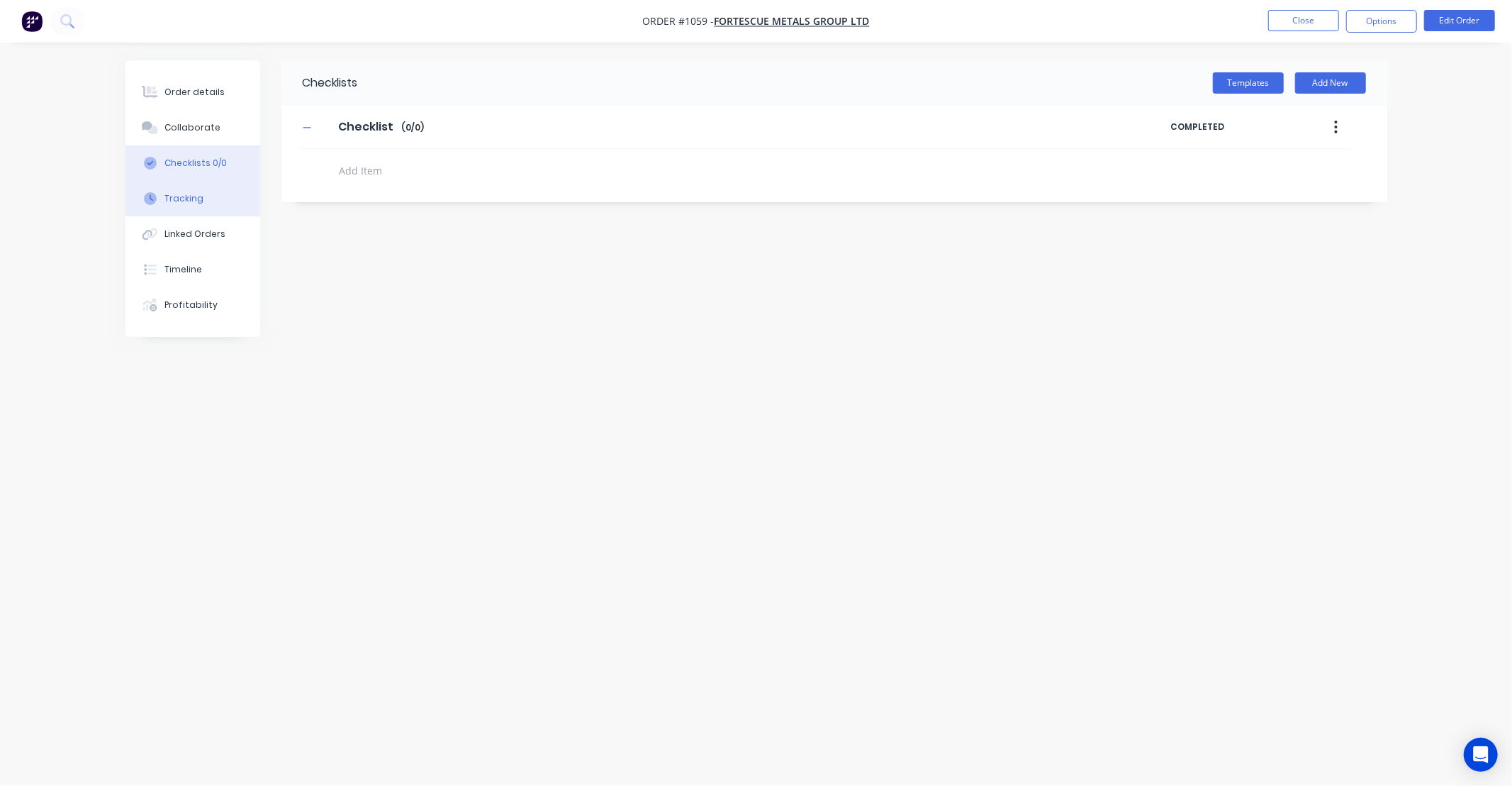
click at [195, 199] on div "Tracking" at bounding box center [184, 198] width 39 height 12
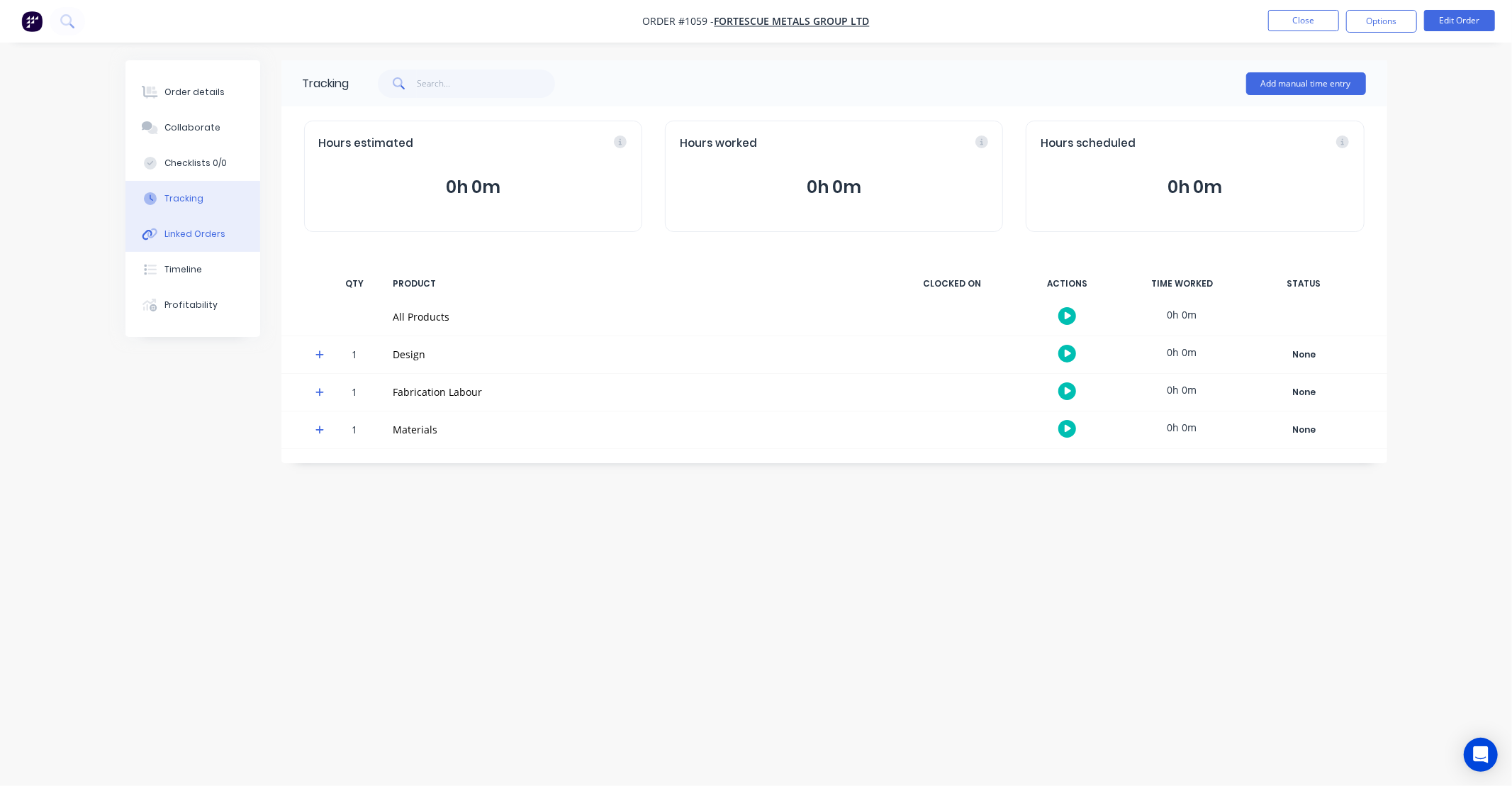
click at [202, 226] on button "Linked Orders" at bounding box center [193, 233] width 135 height 35
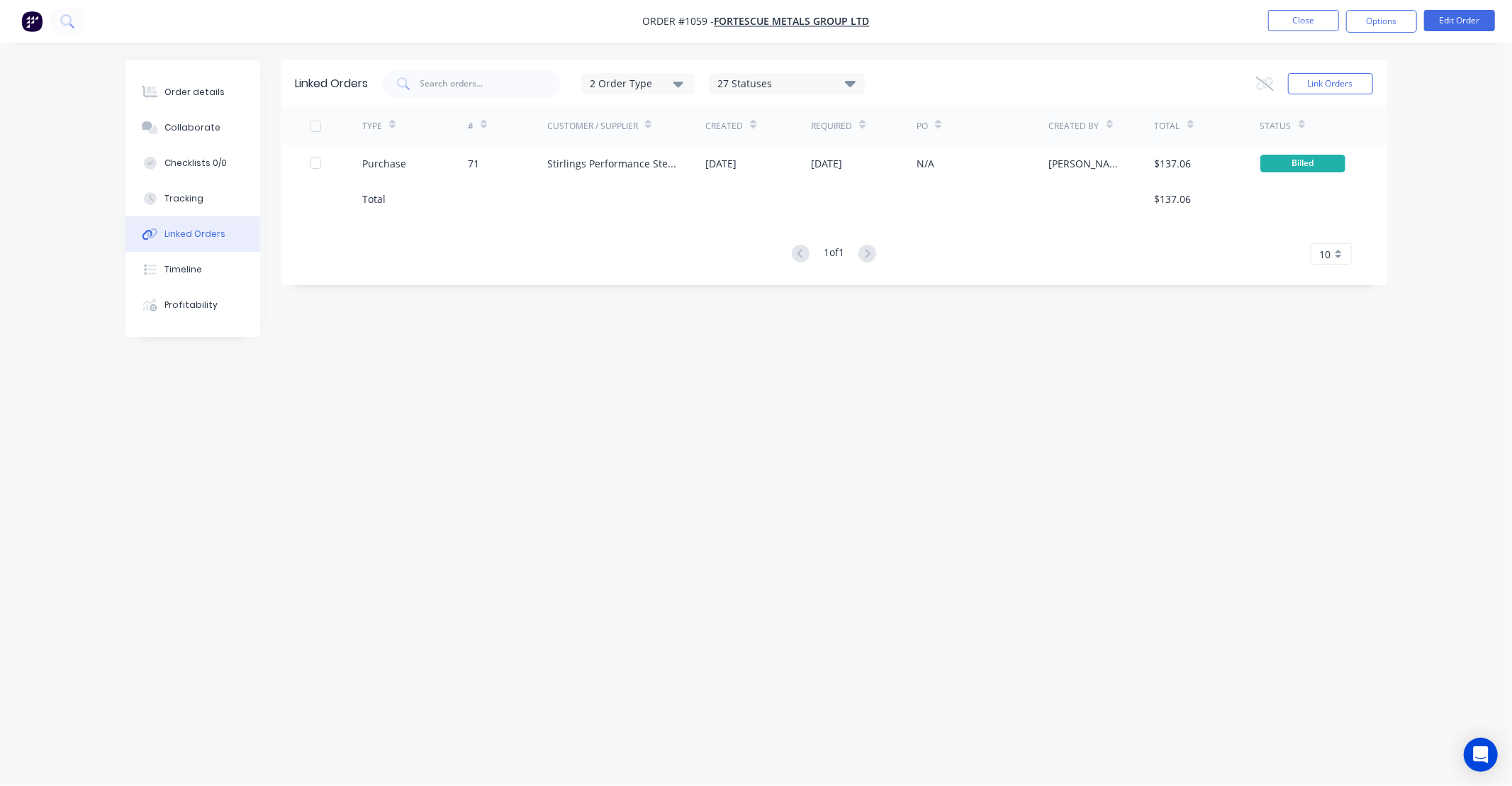
click at [593, 345] on div "Linked Orders 2 Order Type 27 Statuses Sales Order Status All Archived Draft Qu…" at bounding box center [756, 365] width 1262 height 611
drag, startPoint x: 588, startPoint y: 345, endPoint x: 492, endPoint y: 355, distance: 96.5
click at [491, 354] on div "Linked Orders 2 Order Type 27 Statuses Sales Order Status All Archived Draft Qu…" at bounding box center [756, 365] width 1262 height 611
drag, startPoint x: 479, startPoint y: 343, endPoint x: 458, endPoint y: 343, distance: 21.0
drag, startPoint x: 458, startPoint y: 343, endPoint x: 410, endPoint y: 348, distance: 48.3
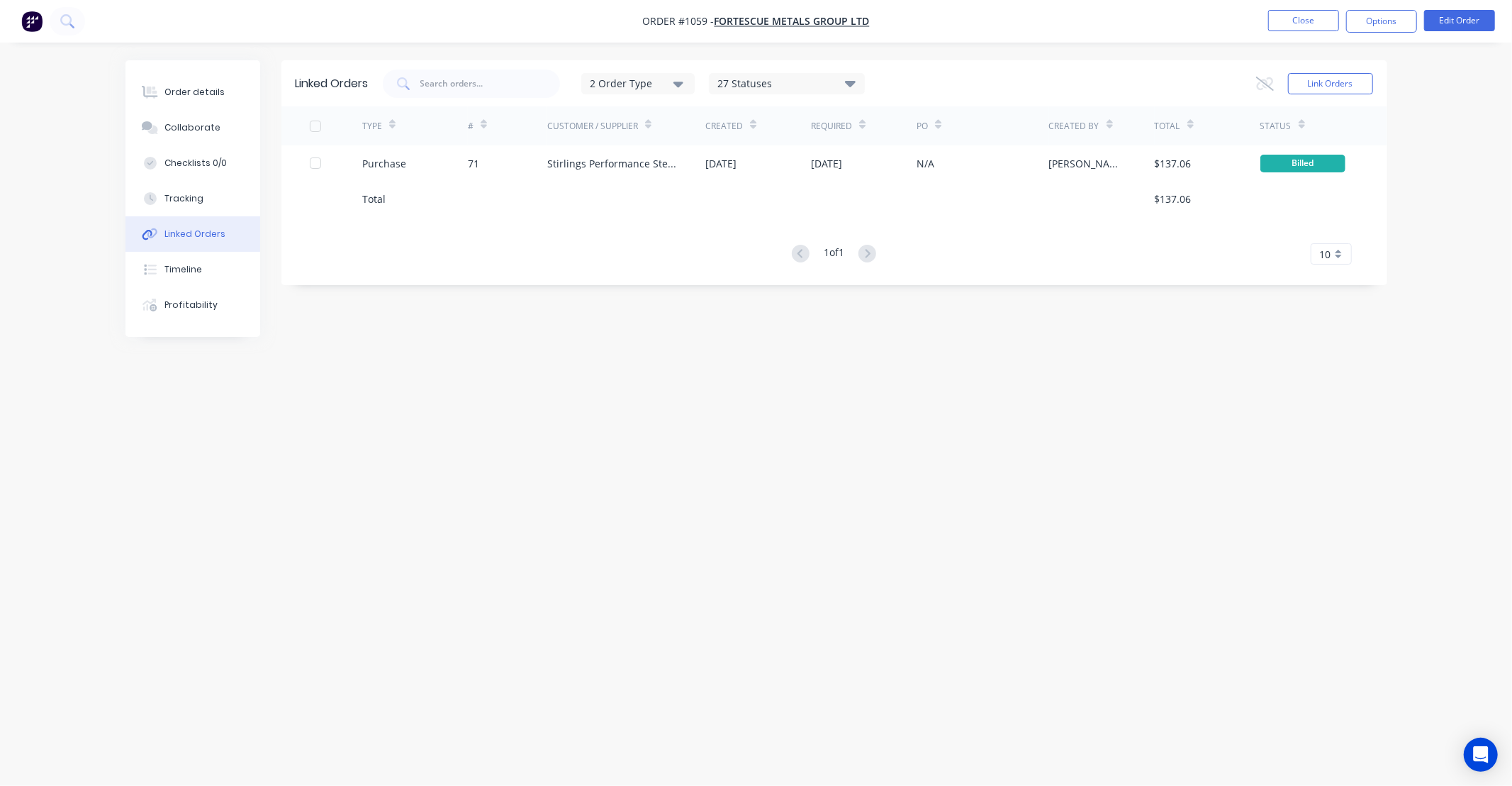
click at [410, 348] on div "Linked Orders 2 Order Type 27 Statuses Sales Order Status All Archived Draft Qu…" at bounding box center [756, 365] width 1262 height 611
click at [382, 342] on div "Linked Orders 2 Order Type 27 Statuses Sales Order Status All Archived Draft Qu…" at bounding box center [756, 365] width 1262 height 611
click at [203, 89] on div "Order details" at bounding box center [194, 92] width 60 height 12
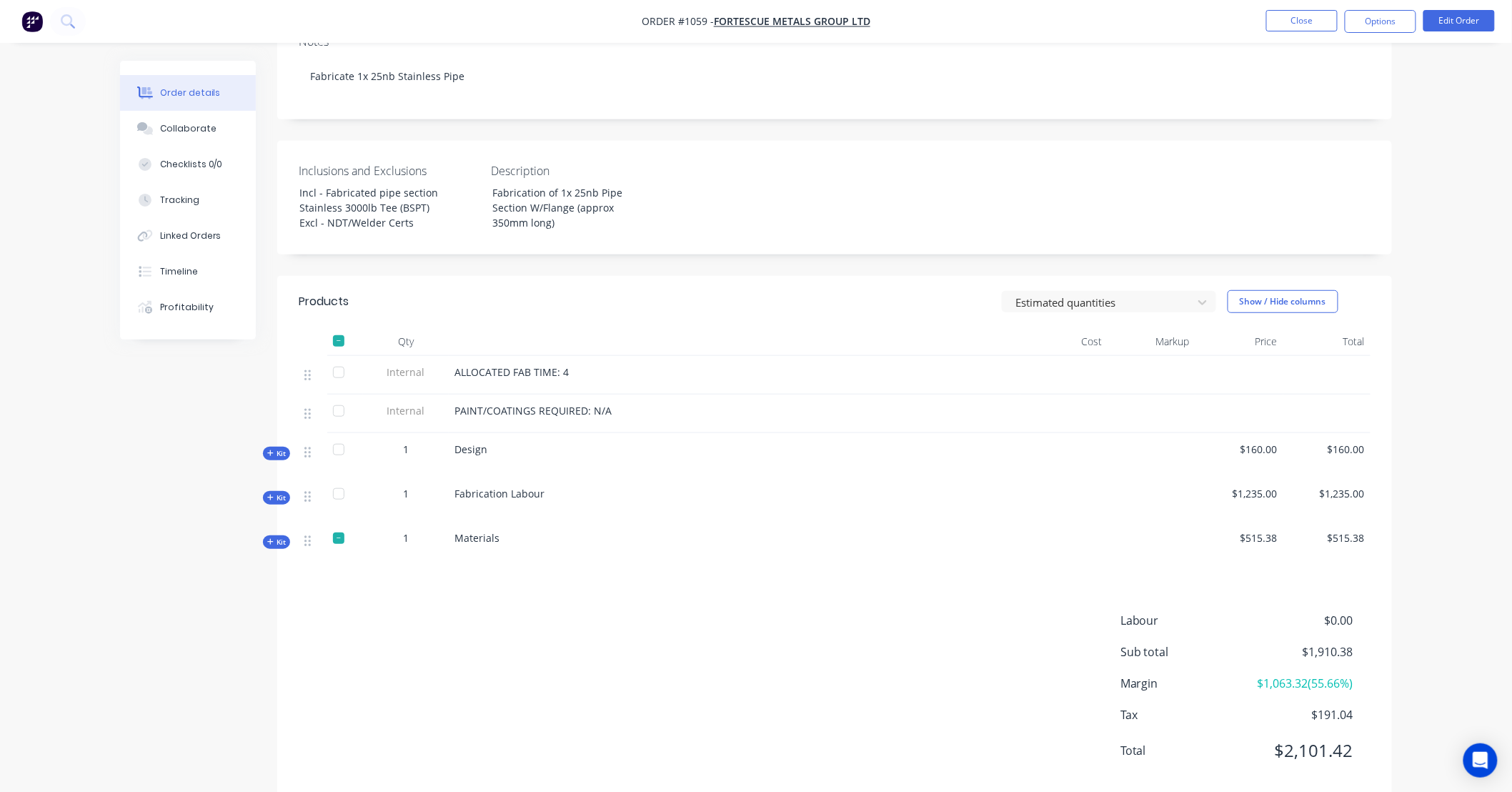
scroll to position [285, 0]
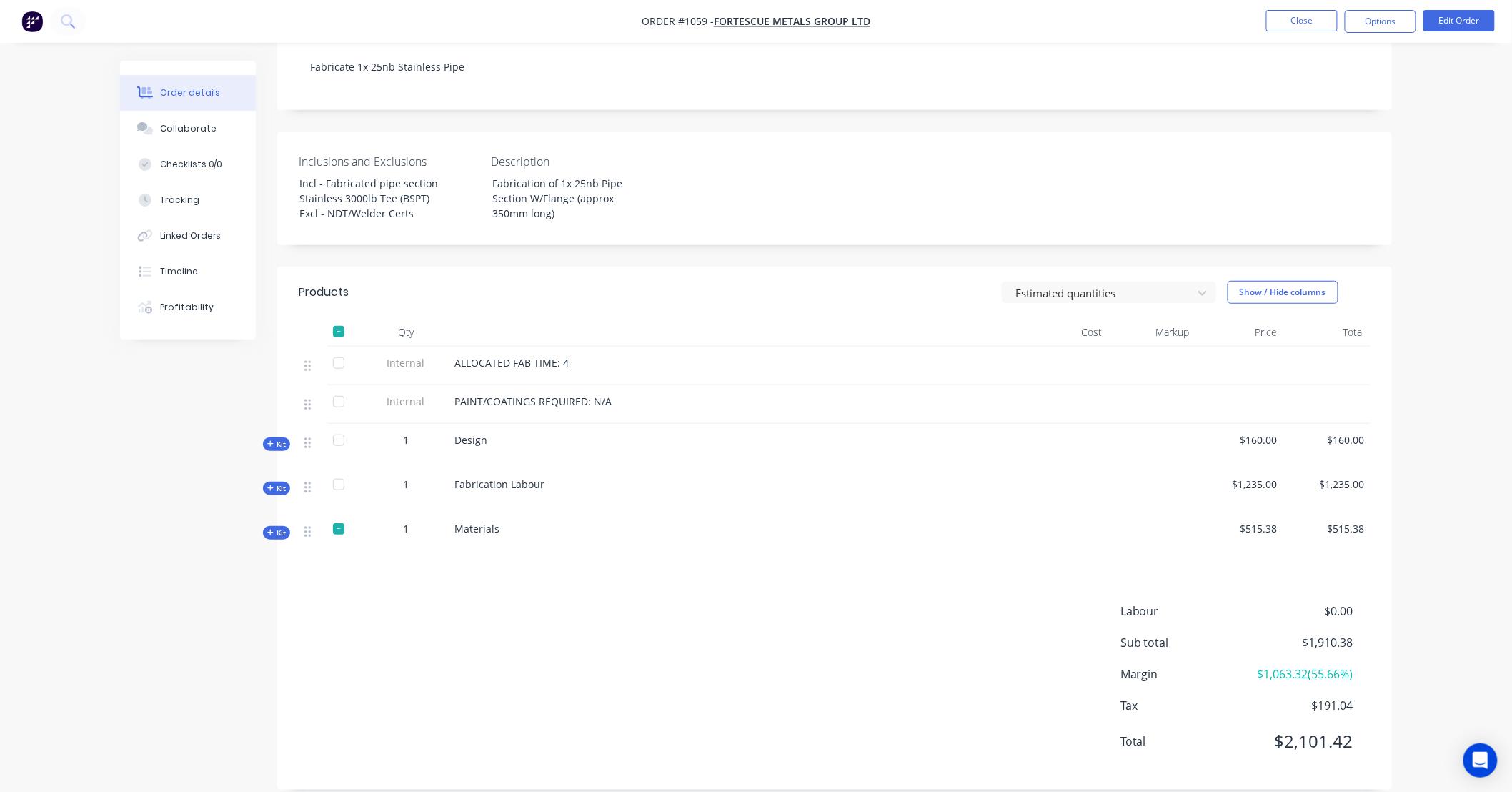
click at [275, 527] on span "Kit" at bounding box center [277, 532] width 19 height 11
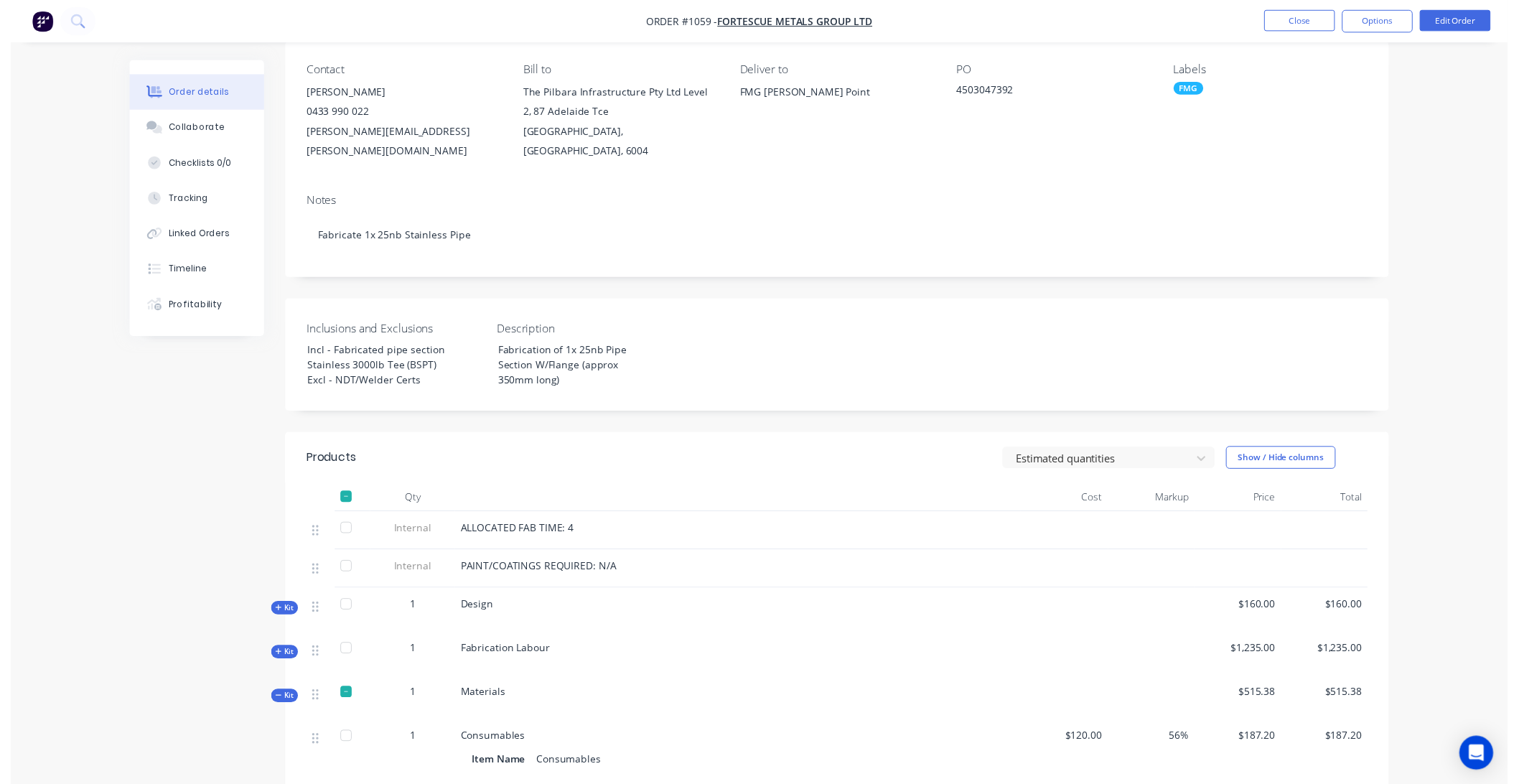
scroll to position [0, 0]
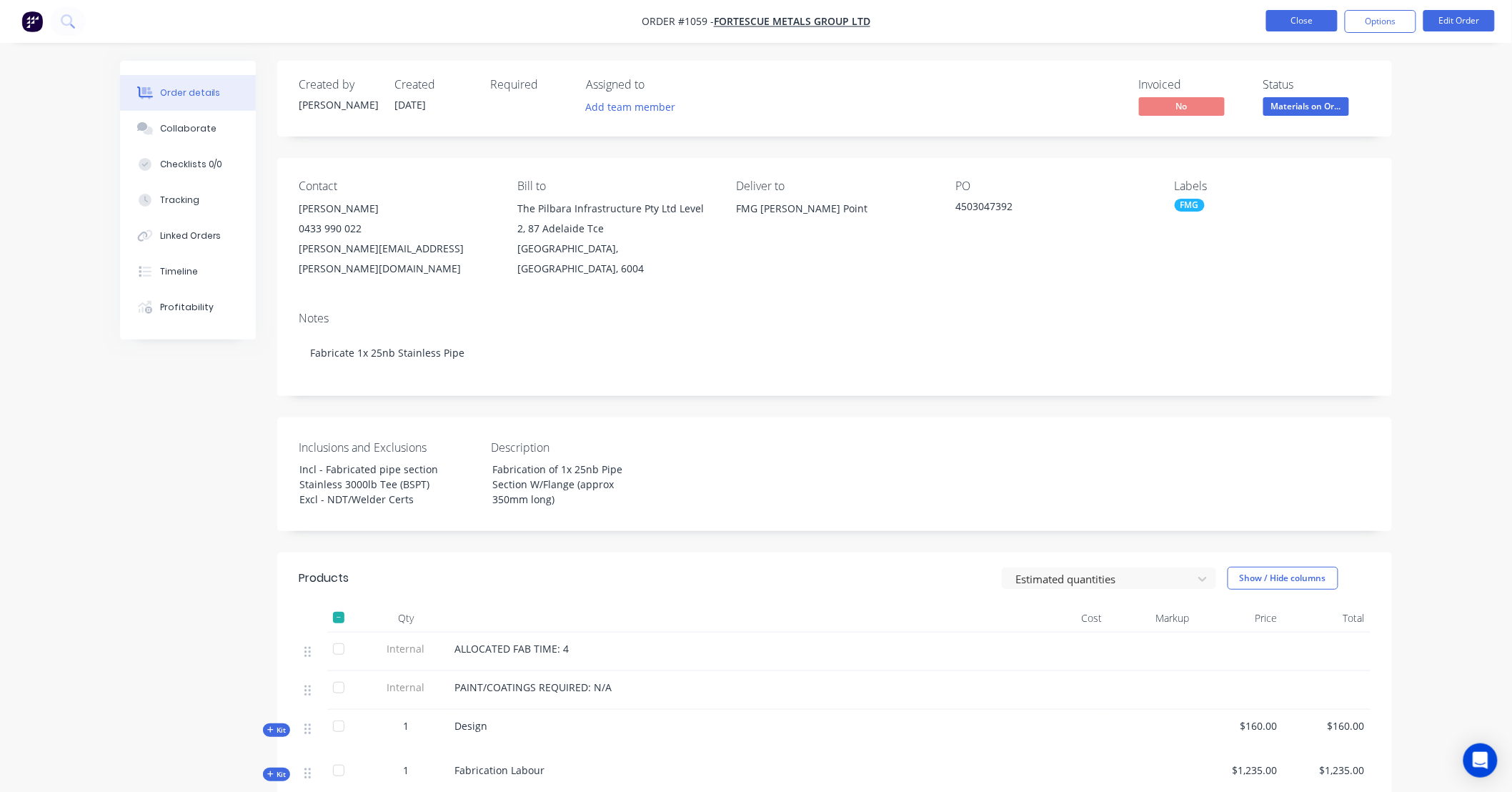
click at [1292, 19] on button "Close" at bounding box center [1302, 20] width 72 height 21
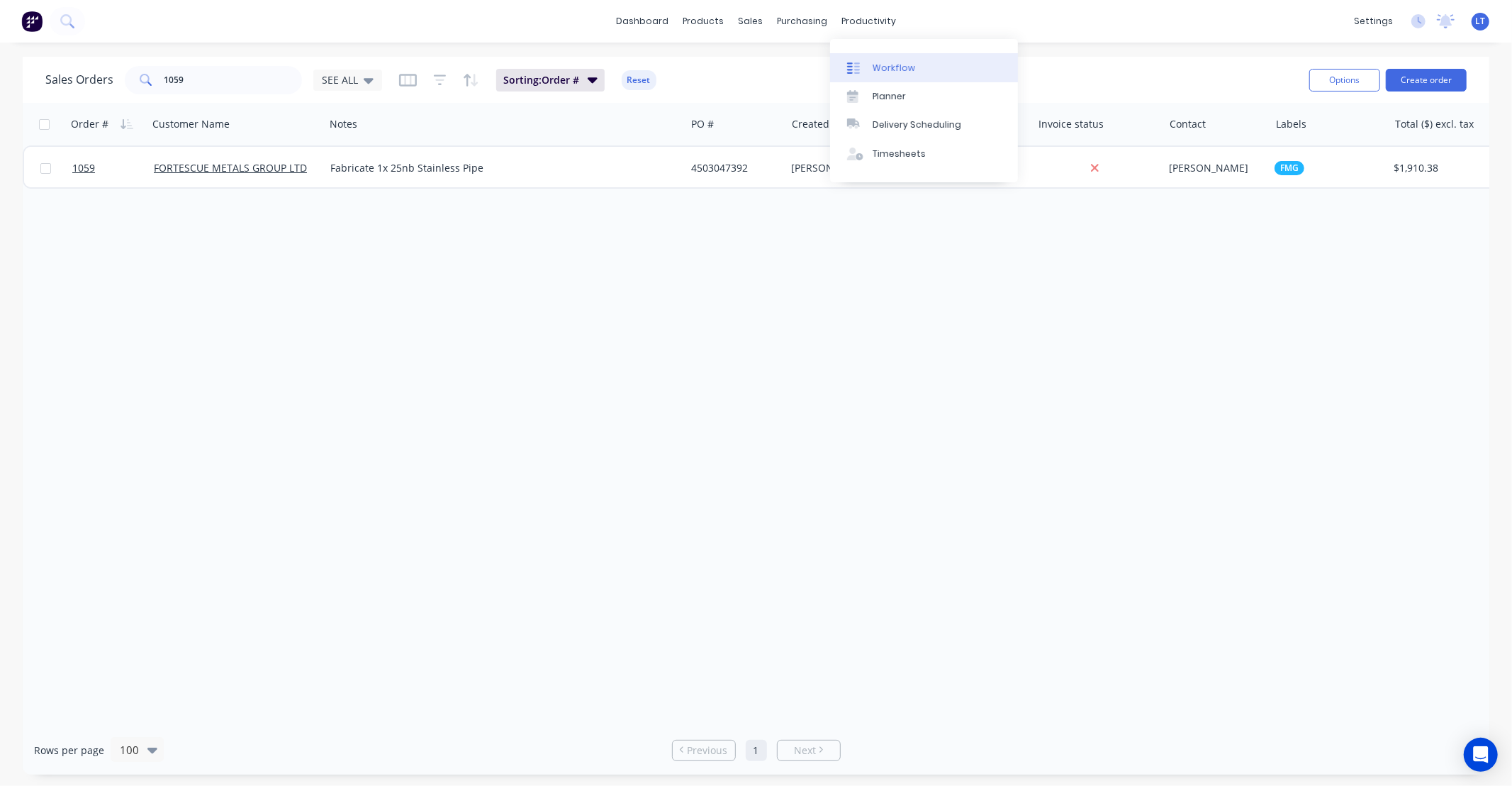
click at [917, 74] on link "Workflow" at bounding box center [924, 67] width 188 height 28
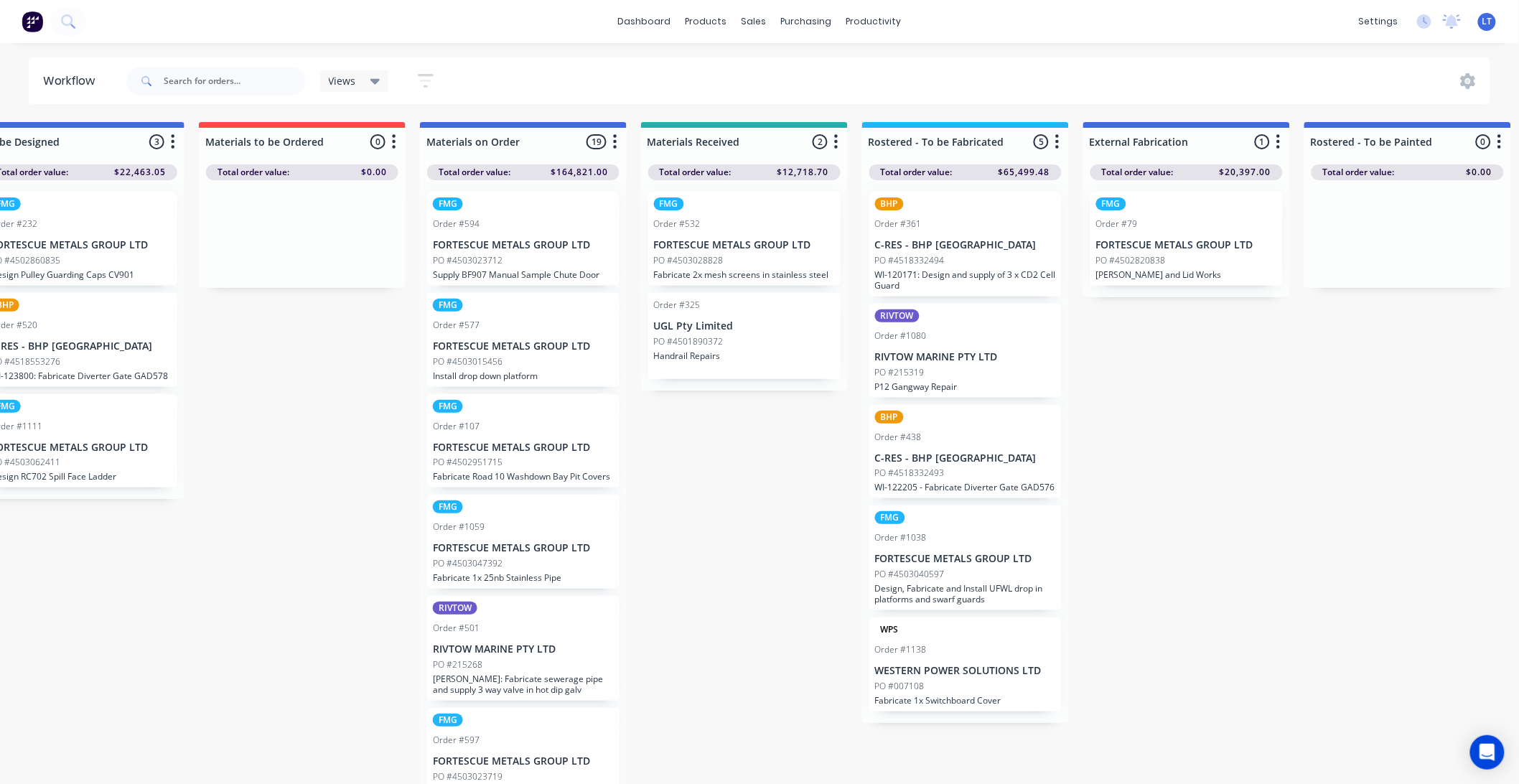
scroll to position [0, 542]
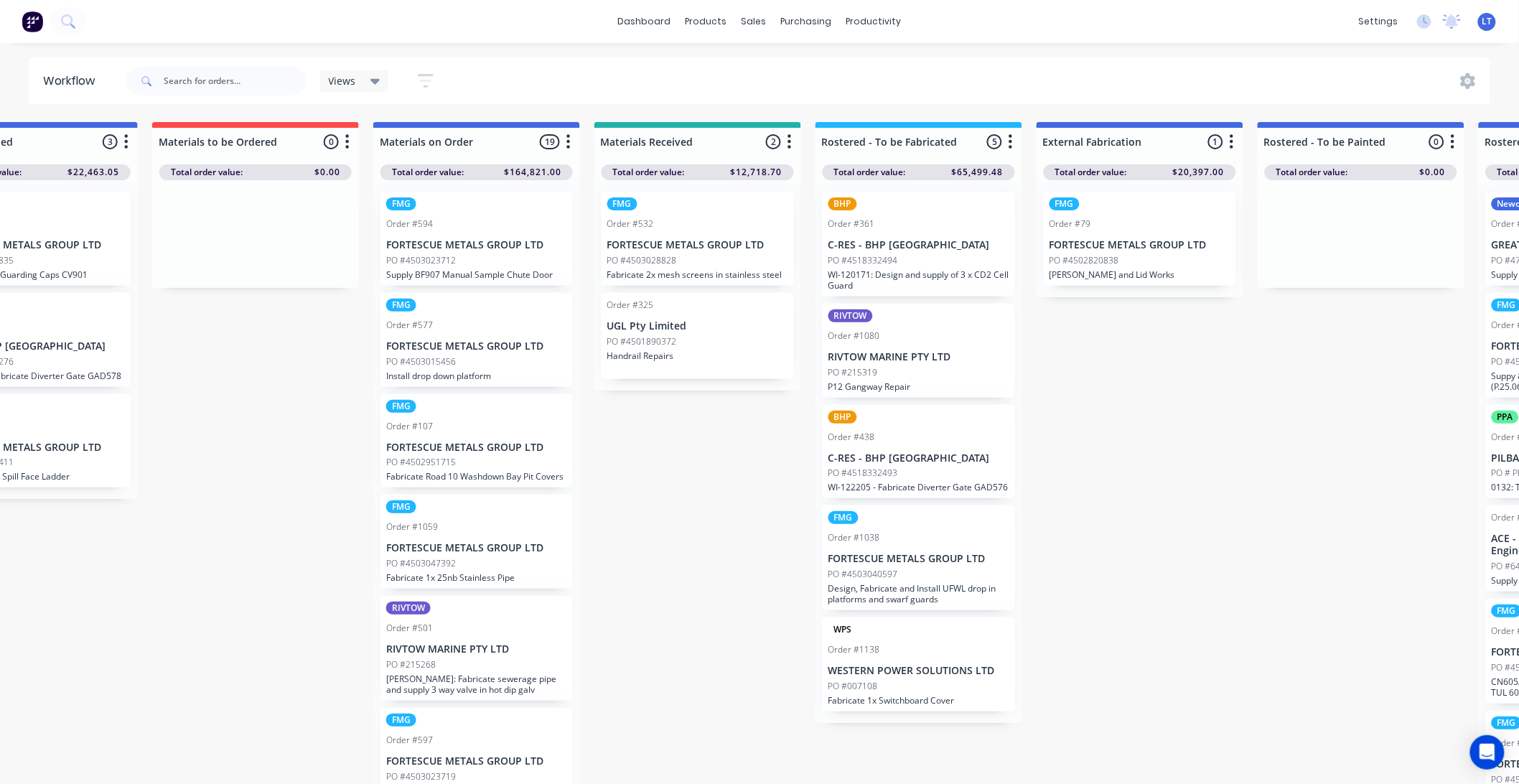
click at [686, 493] on div "Submitted 58 Status colour #CDDAF4 hex #CDDAF4 Save Cancel Summaries Total orde…" at bounding box center [1373, 457] width 3852 height 670
drag, startPoint x: 686, startPoint y: 493, endPoint x: 639, endPoint y: 484, distance: 47.9
click at [635, 487] on div "Submitted 58 Status colour #CDDAF4 hex #CDDAF4 Save Cancel Summaries Total orde…" at bounding box center [1373, 457] width 3852 height 670
click at [705, 483] on div "Submitted 58 Status colour #CDDAF4 hex #CDDAF4 Save Cancel Summaries Total orde…" at bounding box center [1373, 457] width 3852 height 670
drag, startPoint x: 705, startPoint y: 483, endPoint x: 632, endPoint y: 472, distance: 73.8
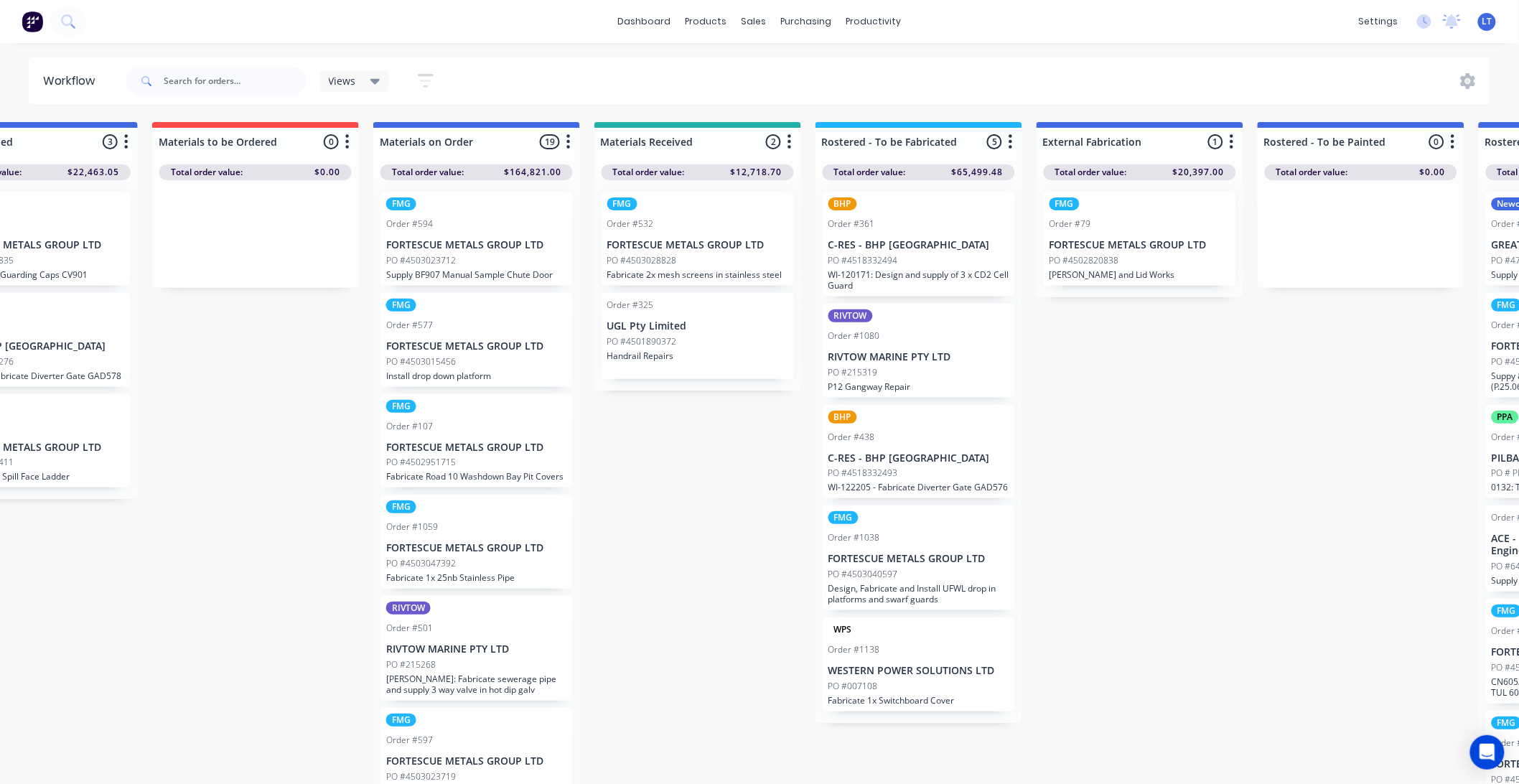
click at [664, 479] on div "Submitted 58 Status colour #CDDAF4 hex #CDDAF4 Save Cancel Summaries Total orde…" at bounding box center [1373, 457] width 3852 height 670
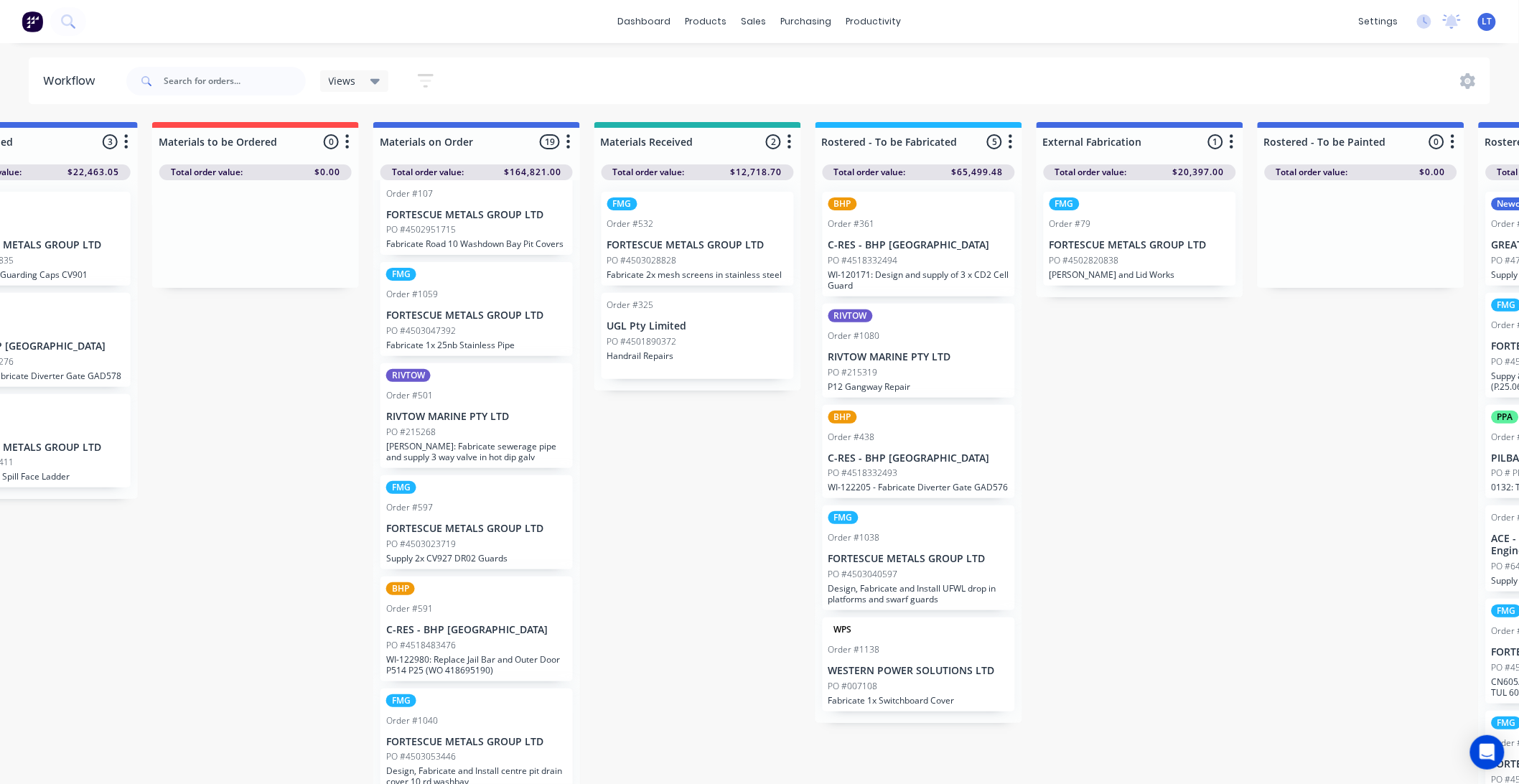
scroll to position [239, 0]
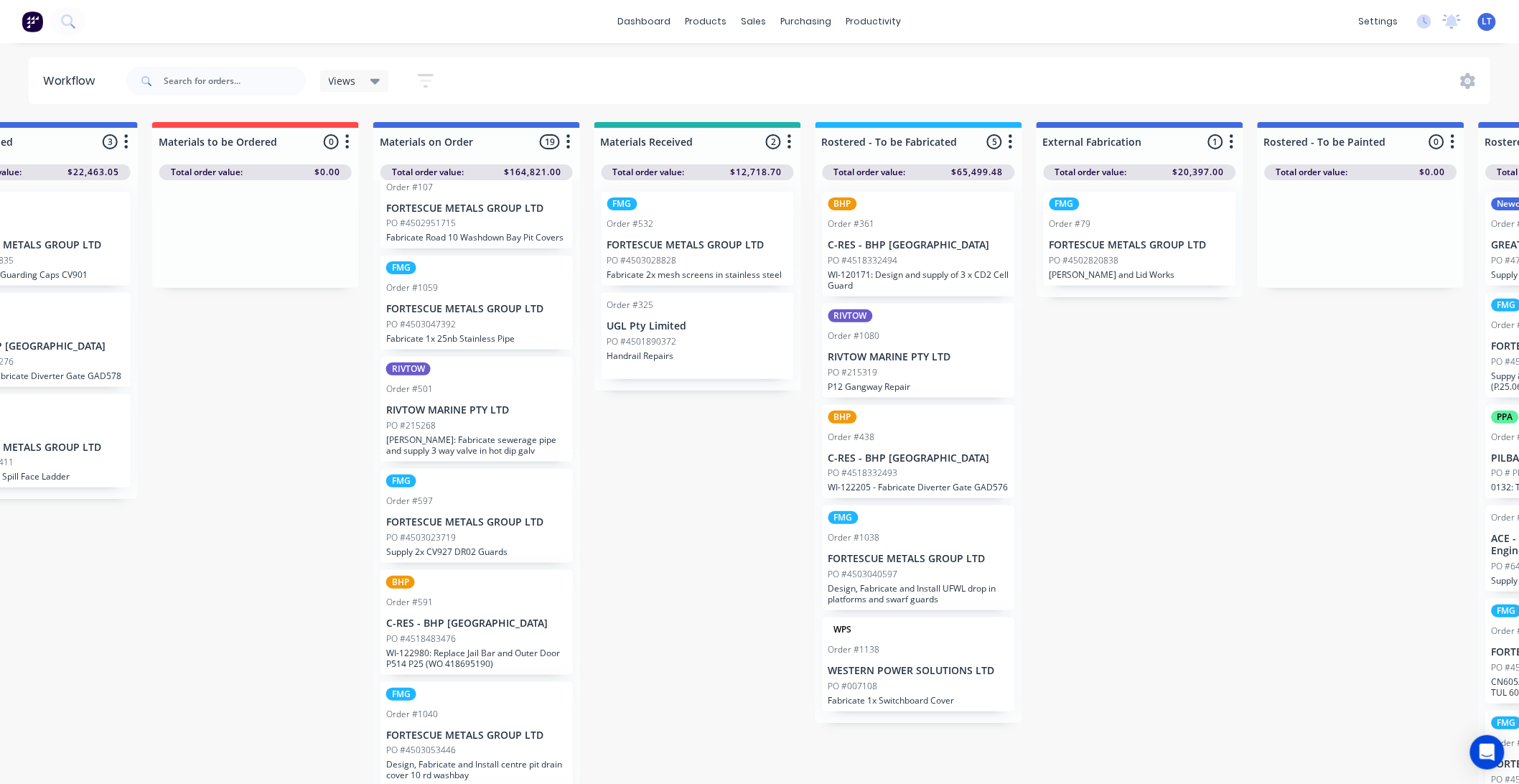
click at [510, 507] on div "Order #597" at bounding box center [477, 501] width 181 height 13
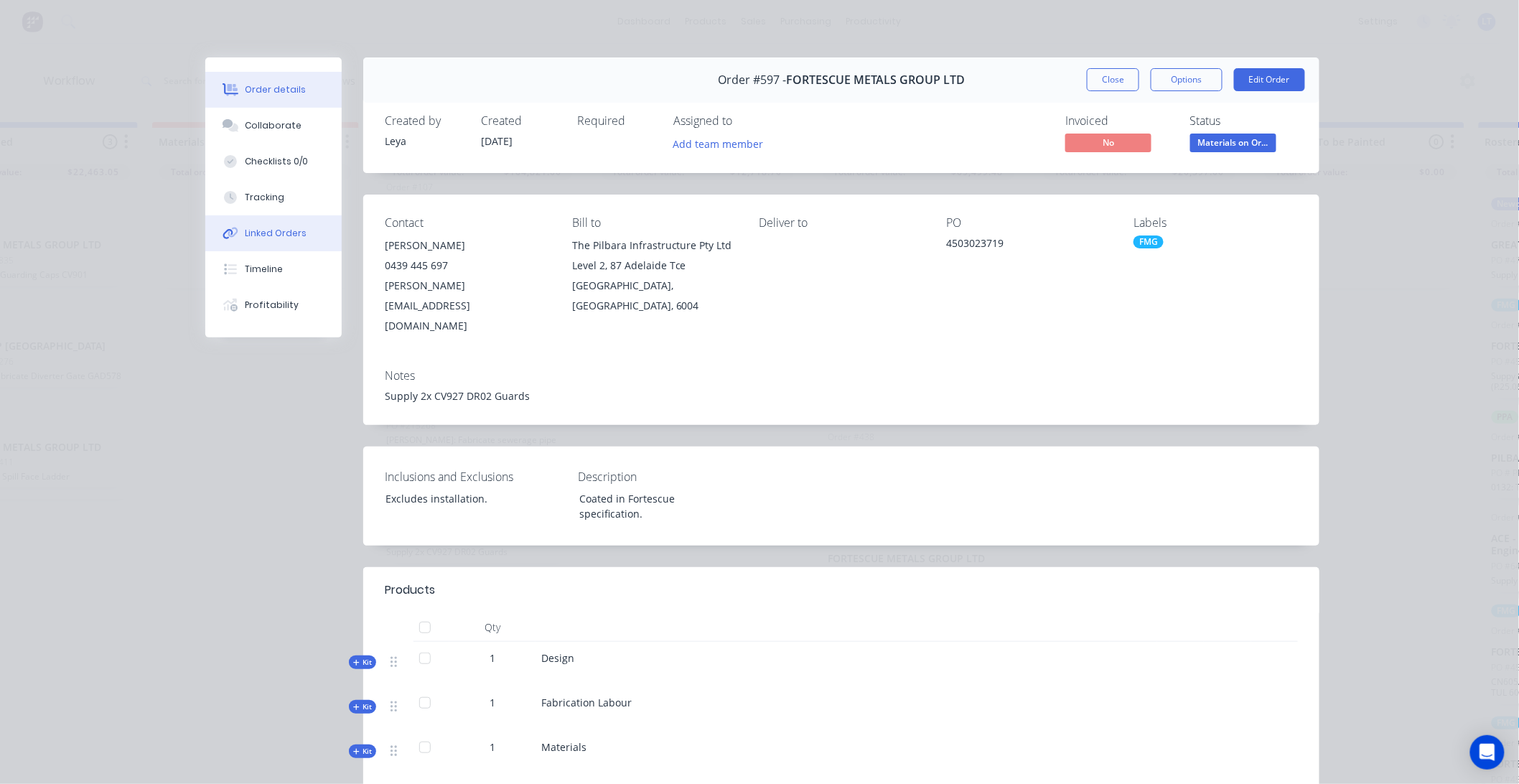
click at [275, 225] on button "Linked Orders" at bounding box center [273, 233] width 137 height 36
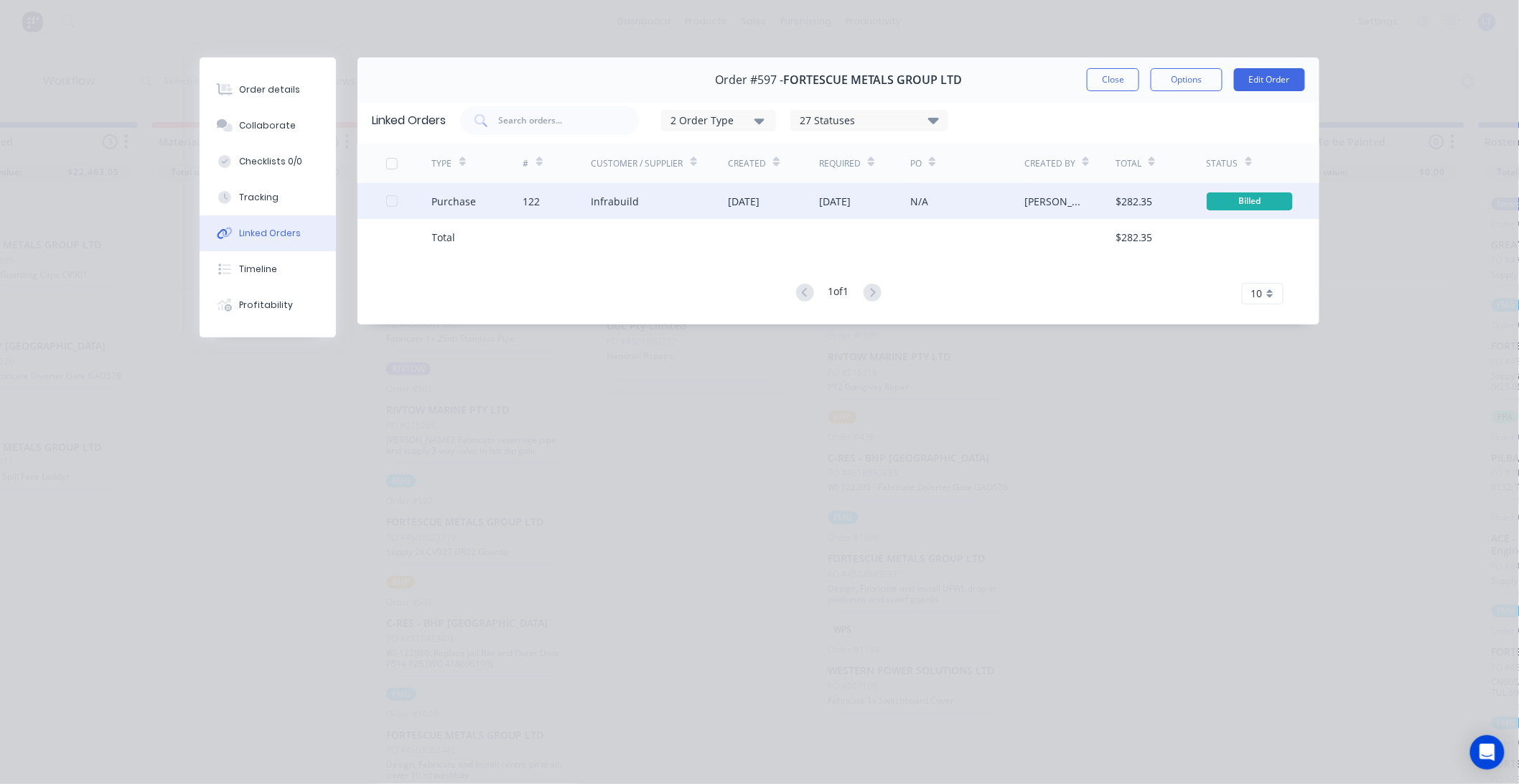
click at [964, 197] on div "N/A" at bounding box center [967, 201] width 114 height 36
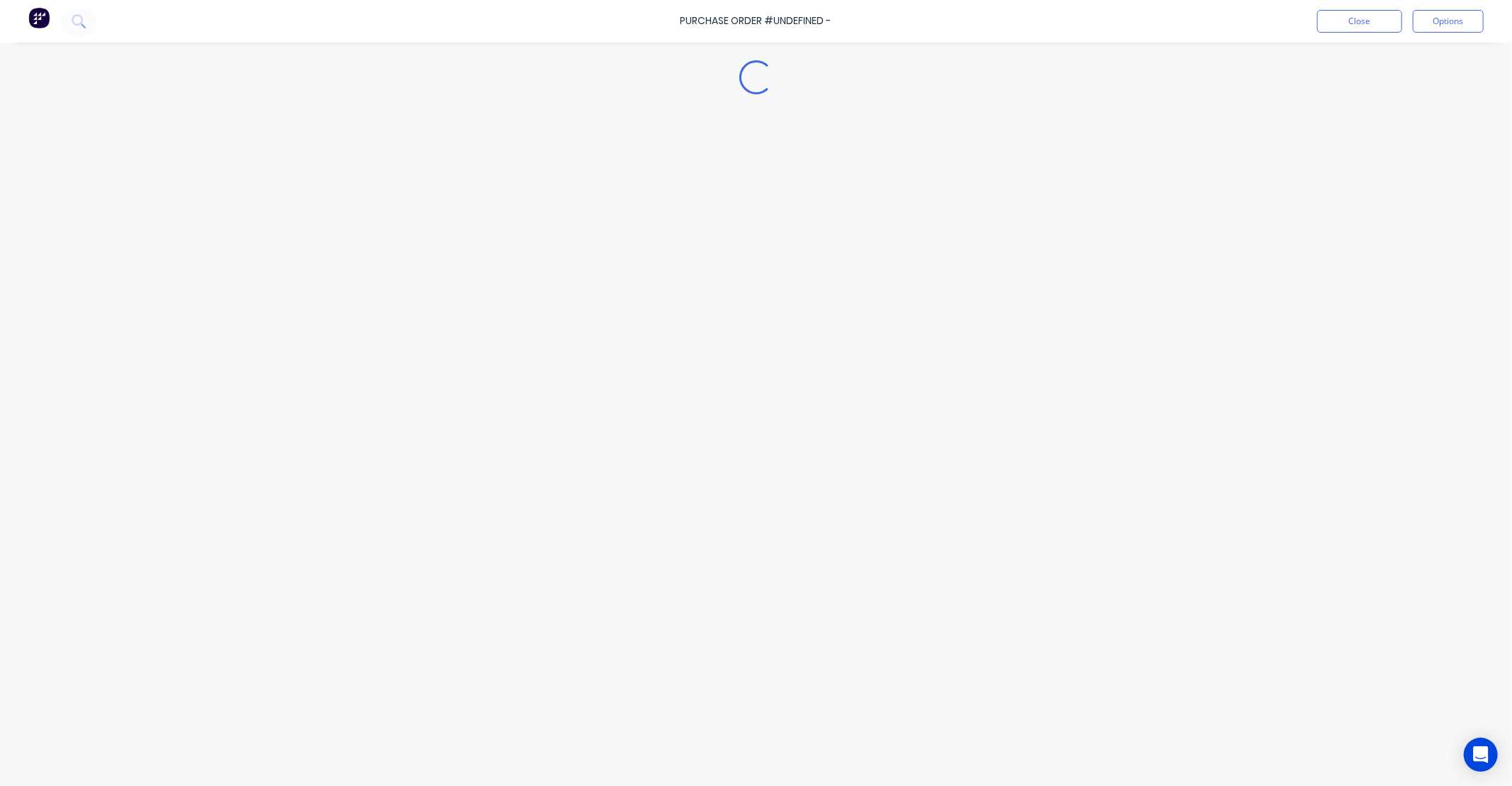
type textarea "x"
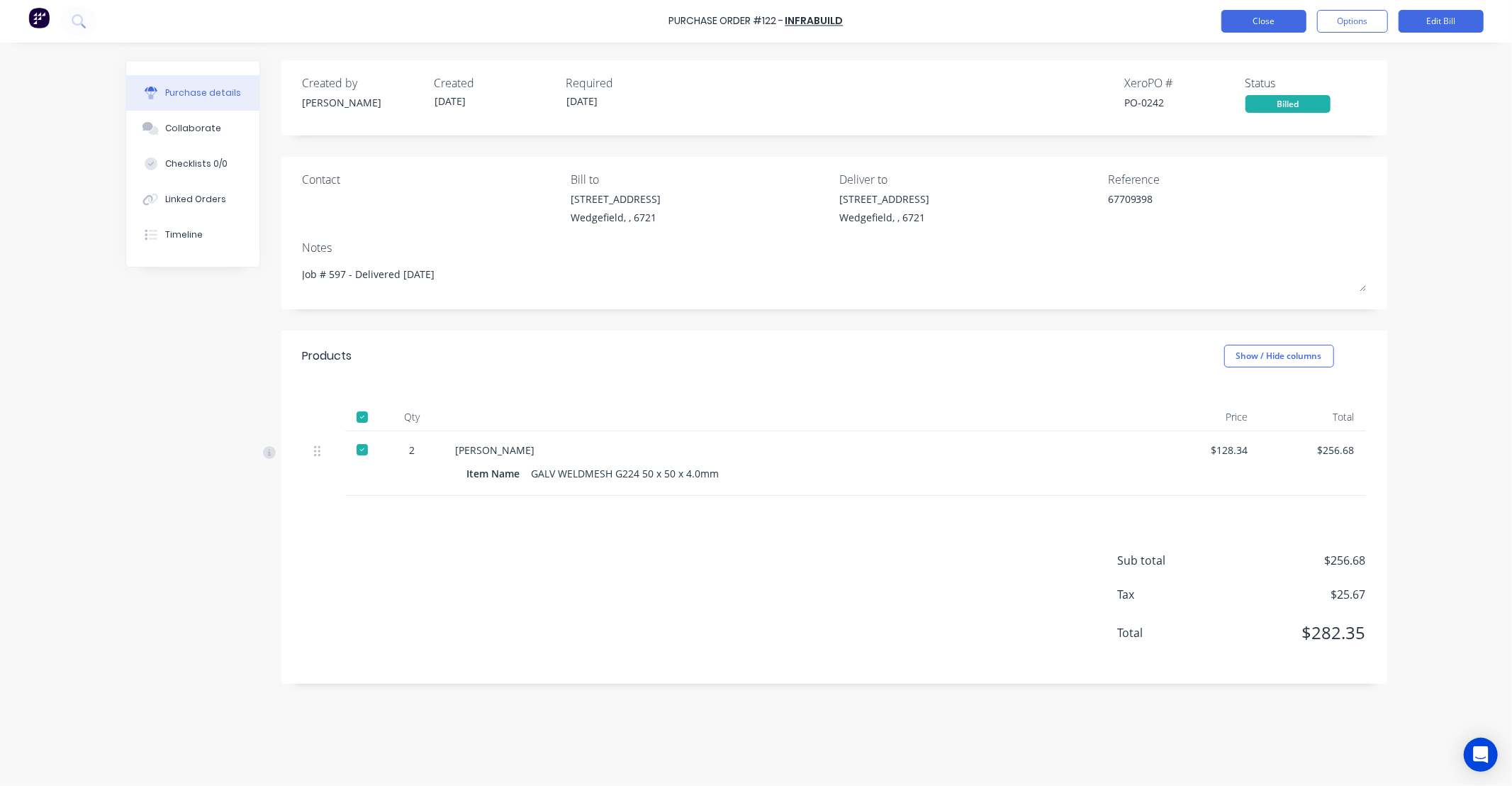
click at [1251, 27] on button "Close" at bounding box center [1263, 21] width 85 height 23
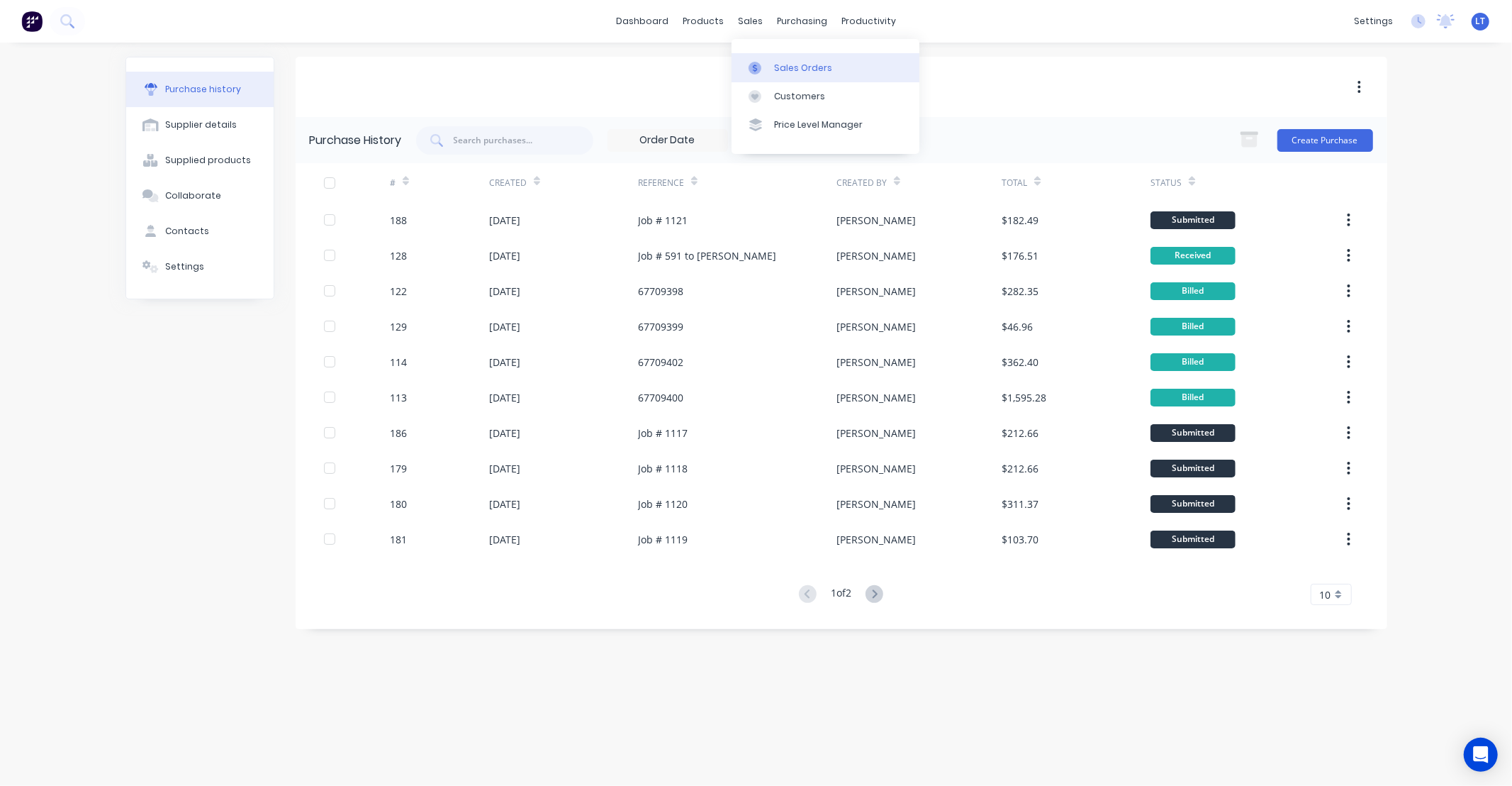
click at [783, 59] on link "Sales Orders" at bounding box center [825, 67] width 188 height 28
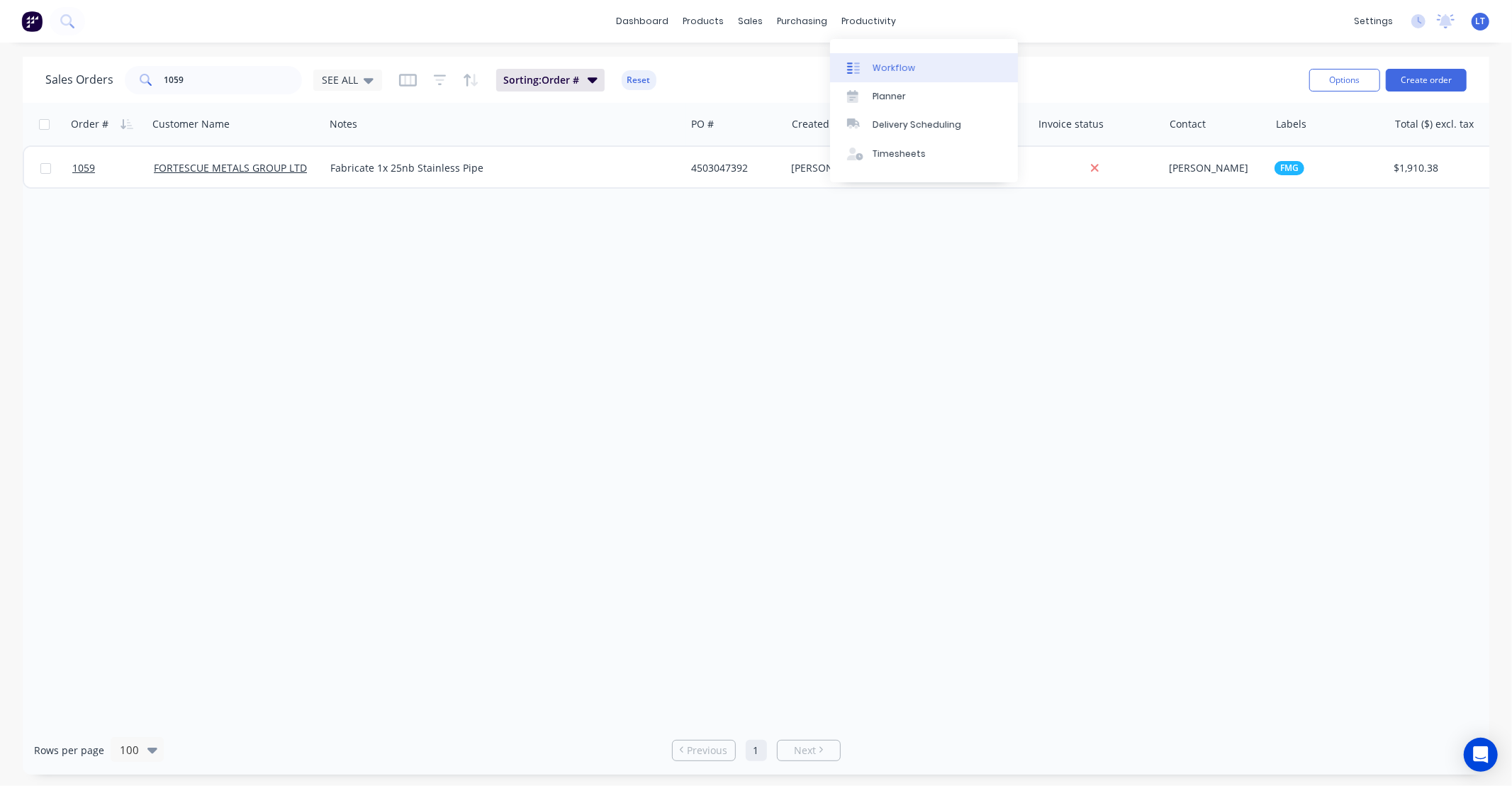
click at [908, 80] on link "Workflow" at bounding box center [924, 67] width 188 height 28
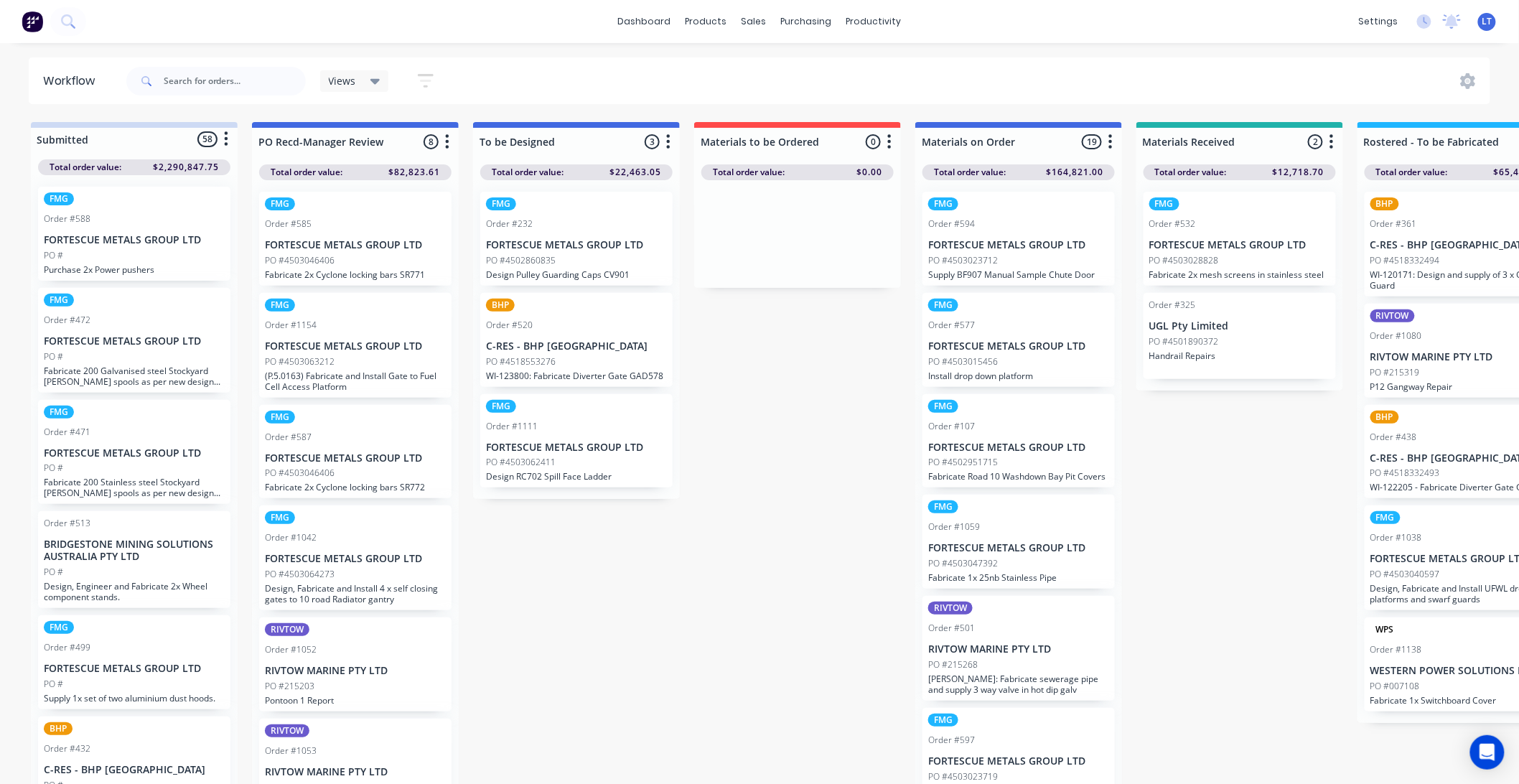
drag, startPoint x: 798, startPoint y: 394, endPoint x: 779, endPoint y: 372, distance: 29.1
drag, startPoint x: 820, startPoint y: 368, endPoint x: 793, endPoint y: 359, distance: 28.5
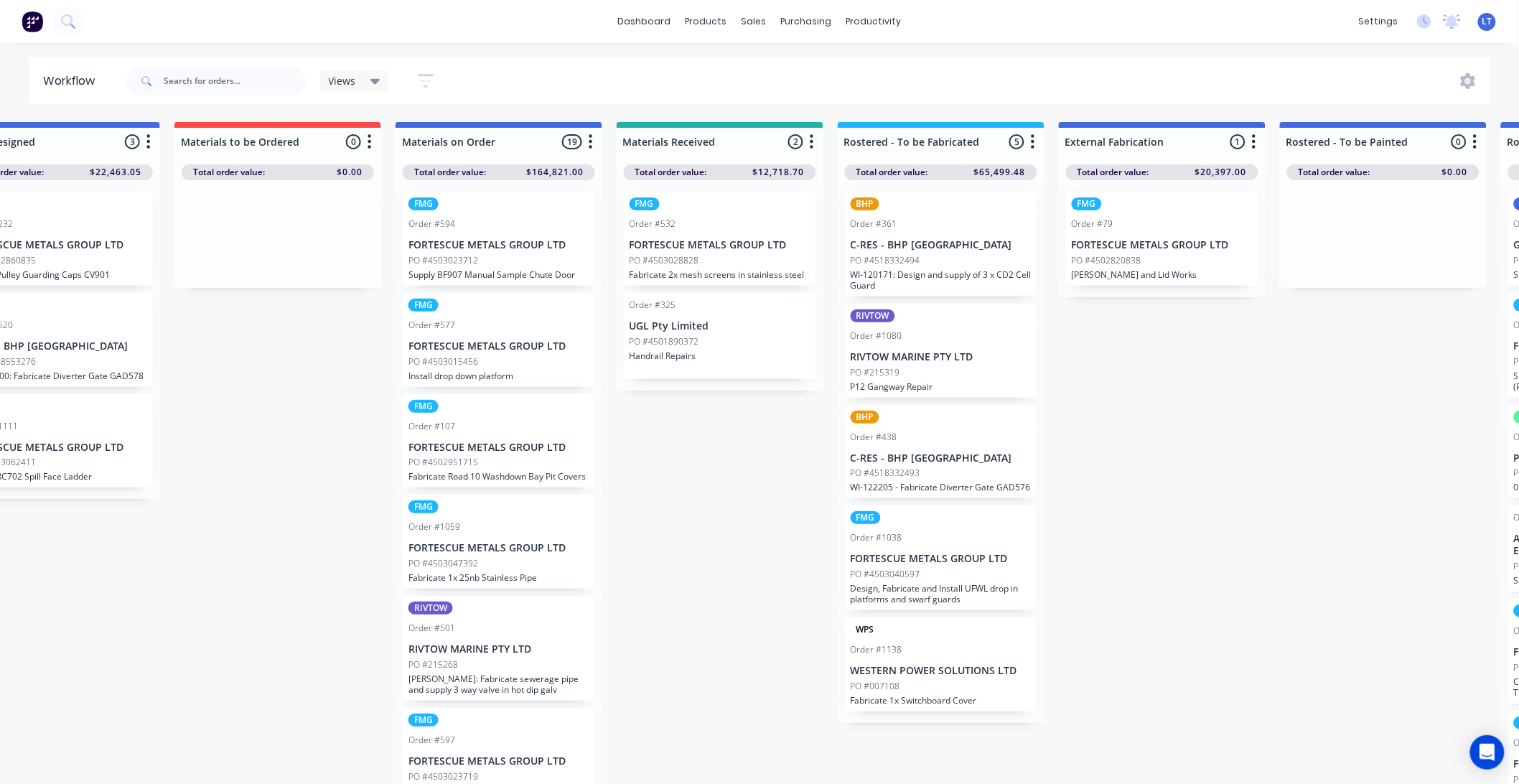
scroll to position [0, 447]
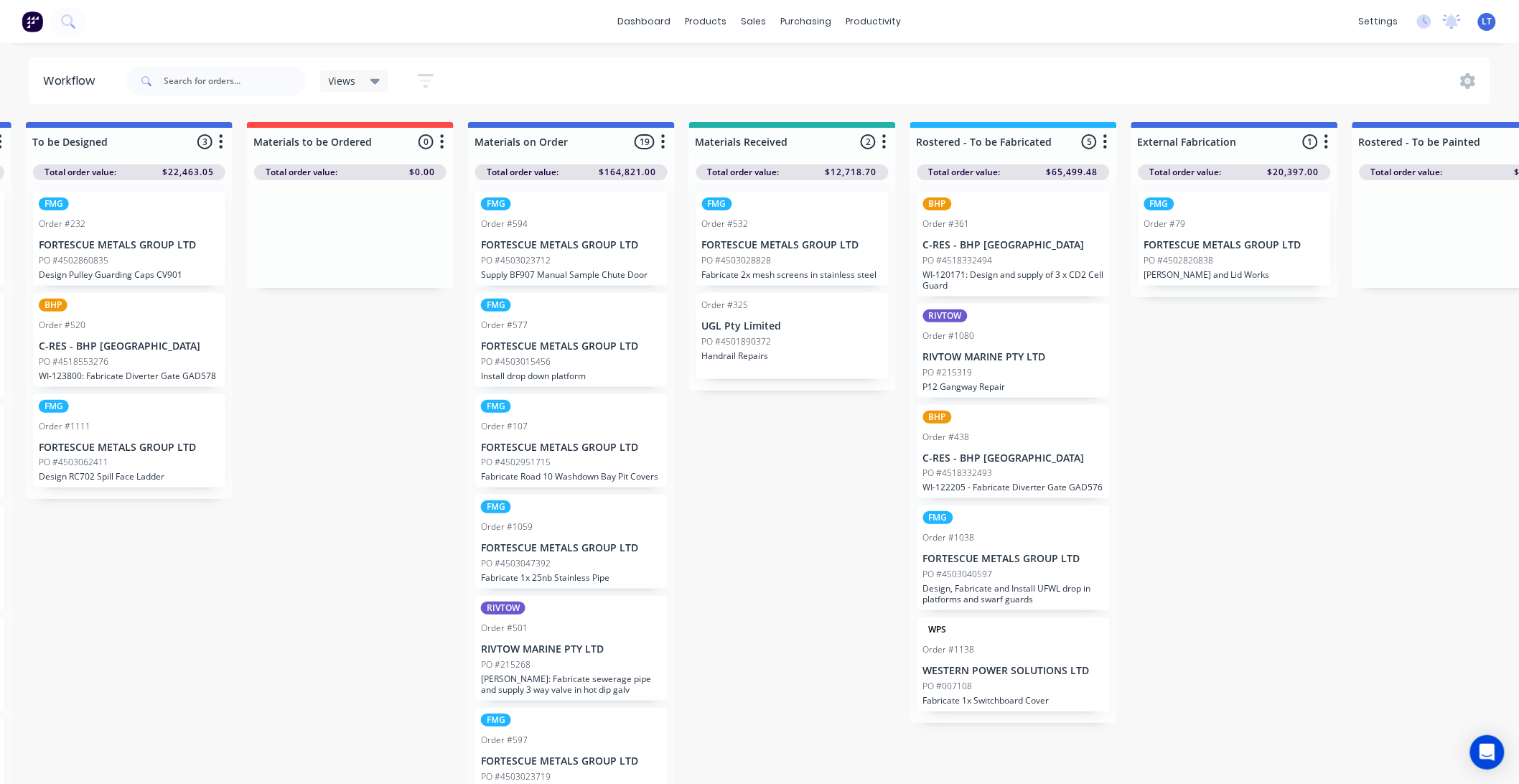
click at [839, 599] on div "Submitted 58 Status colour #CDDAF4 hex #CDDAF4 Save Cancel Summaries Total orde…" at bounding box center [1468, 457] width 3852 height 670
drag, startPoint x: 839, startPoint y: 599, endPoint x: 794, endPoint y: 614, distance: 47.4
click at [794, 614] on div "Submitted 58 Status colour #CDDAF4 hex #CDDAF4 Save Cancel Summaries Total orde…" at bounding box center [1468, 457] width 3852 height 670
click at [834, 614] on div "Submitted 58 Status colour #CDDAF4 hex #CDDAF4 Save Cancel Summaries Total orde…" at bounding box center [1468, 457] width 3852 height 670
click at [763, 610] on div "Submitted 58 Status colour #CDDAF4 hex #CDDAF4 Save Cancel Summaries Total orde…" at bounding box center [1468, 457] width 3852 height 670
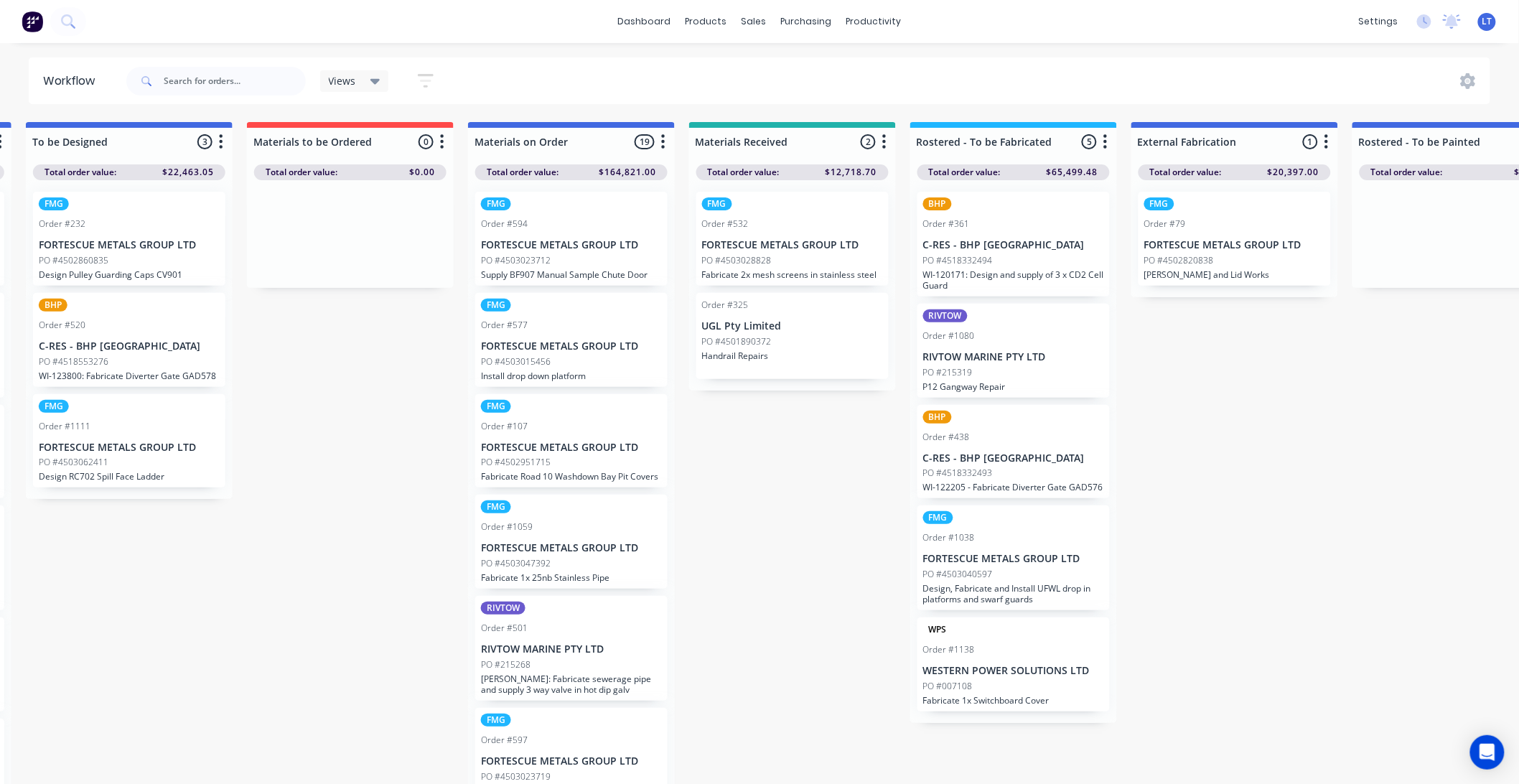
drag, startPoint x: 763, startPoint y: 610, endPoint x: 707, endPoint y: 600, distance: 56.9
click at [707, 600] on div "Submitted 58 Status colour #CDDAF4 hex #CDDAF4 Save Cancel Summaries Total orde…" at bounding box center [1468, 457] width 3852 height 670
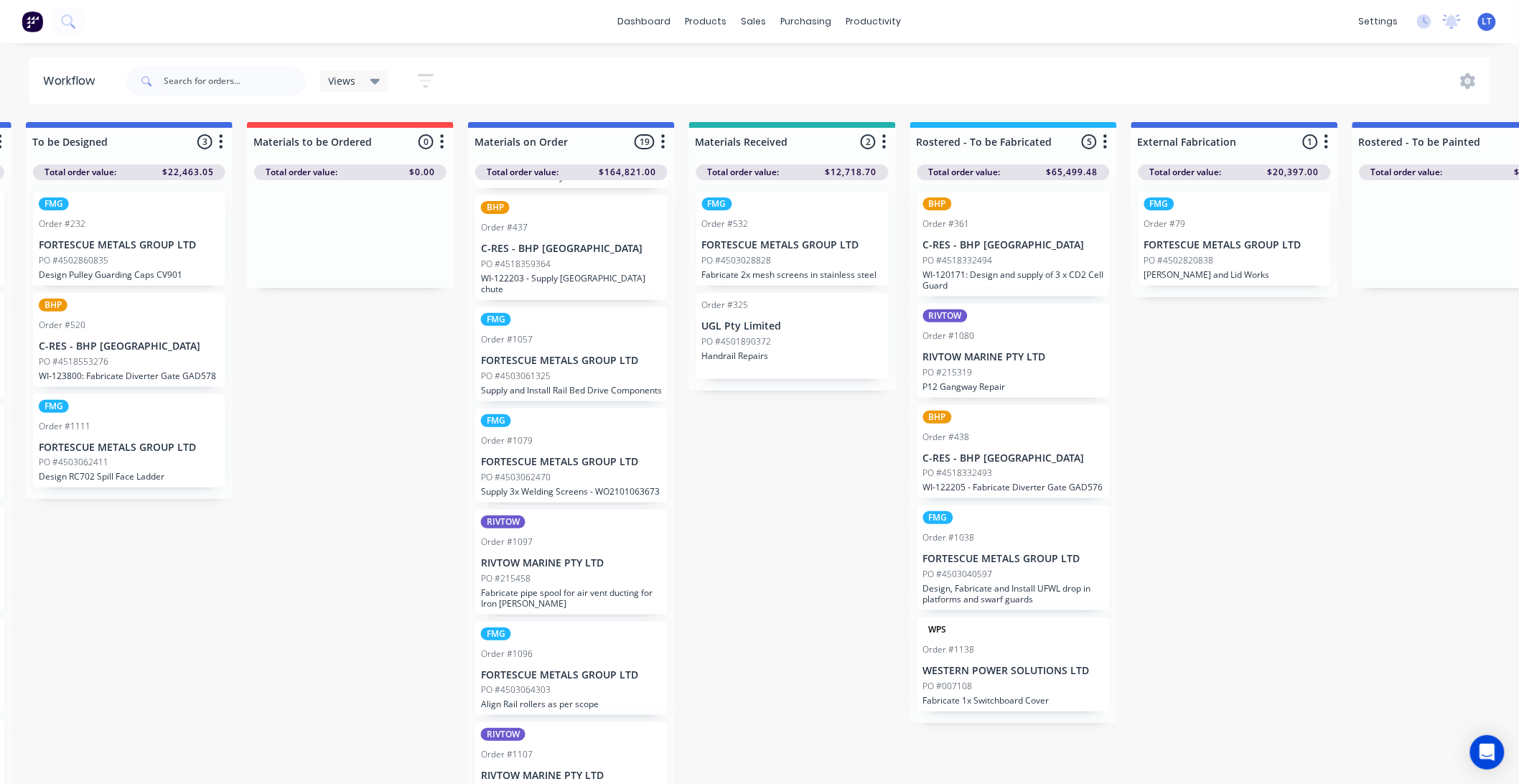
scroll to position [851, 0]
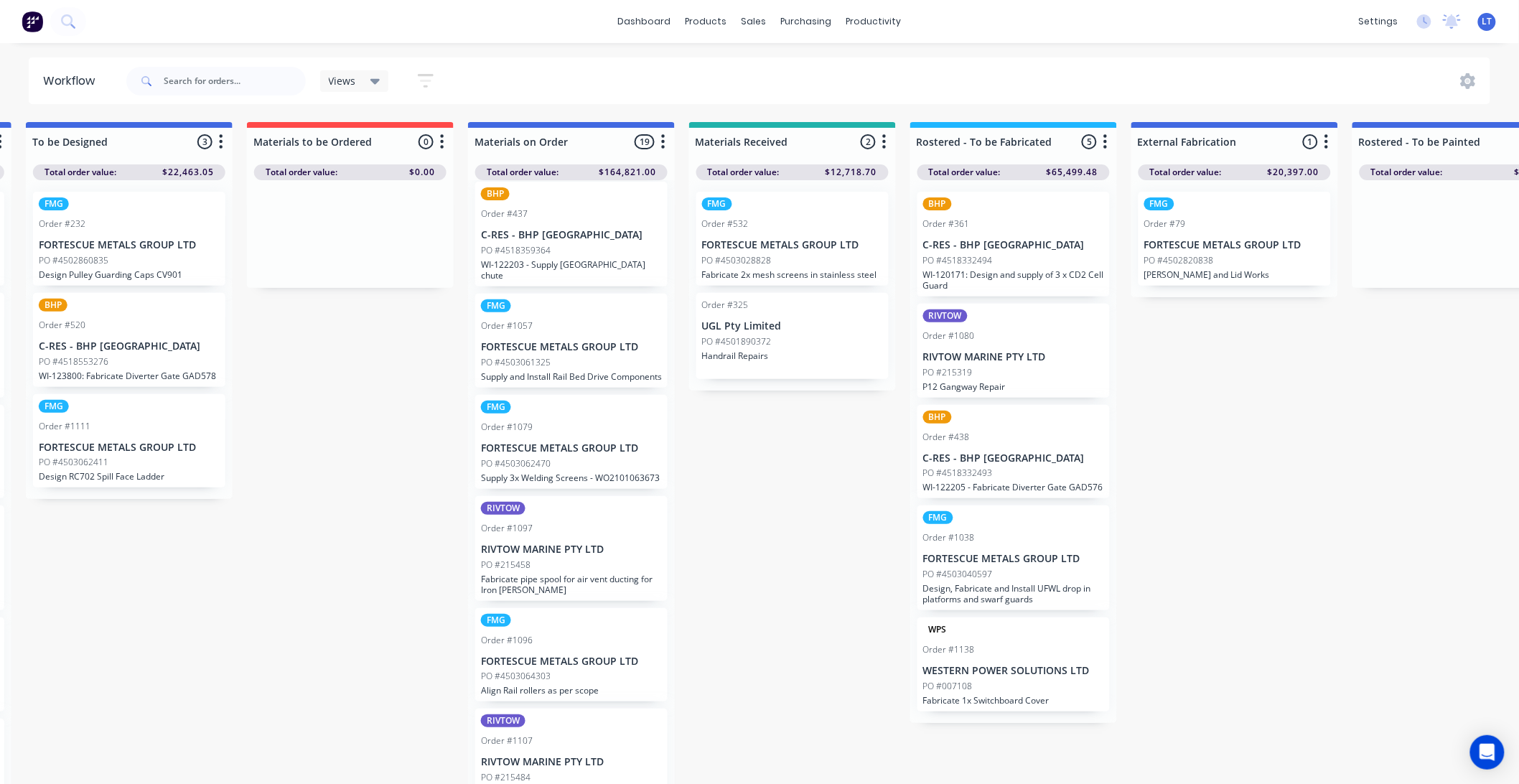
click at [611, 271] on p "WI-122203 - Supply Sample station chute" at bounding box center [571, 270] width 181 height 21
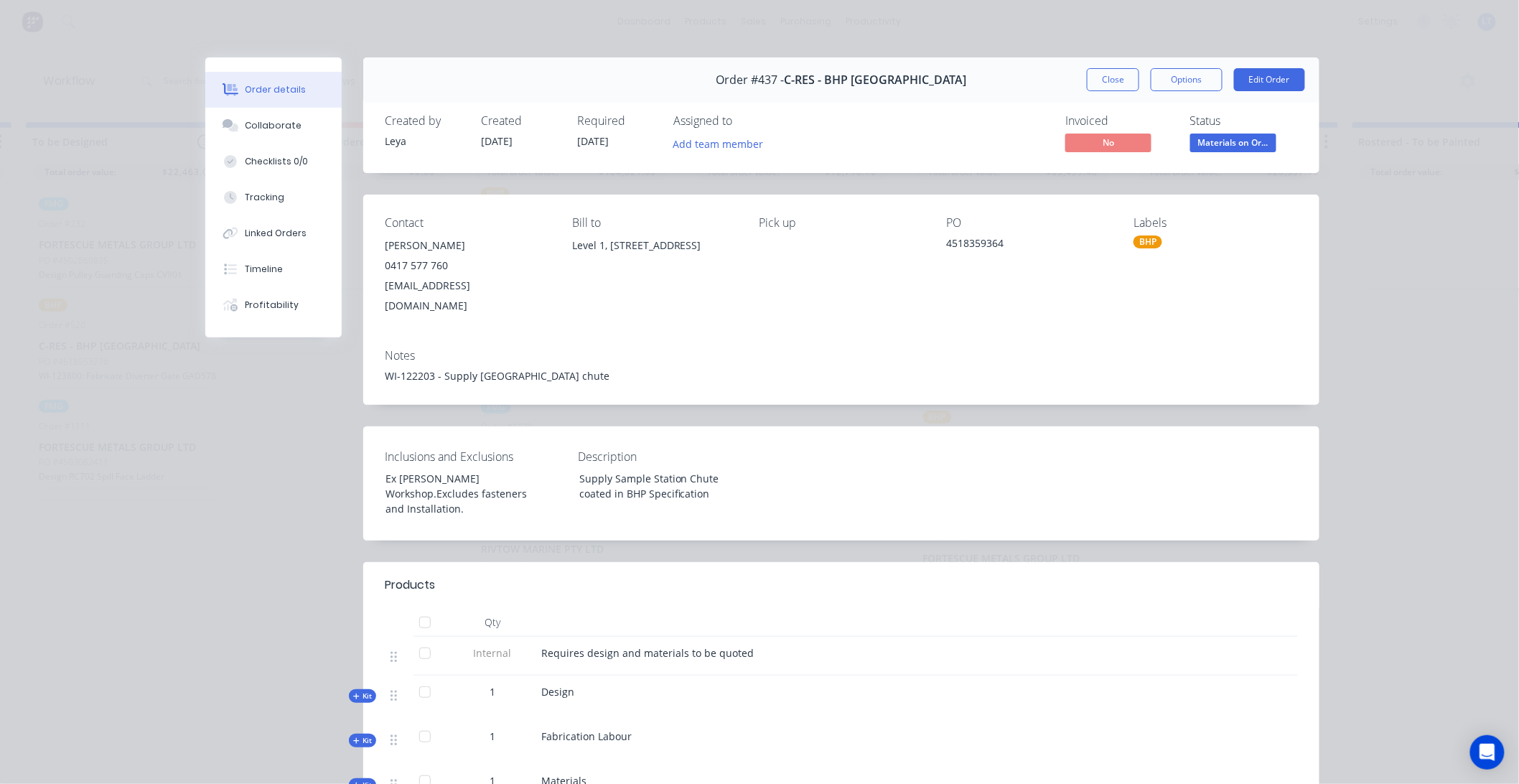
click at [286, 234] on div "Linked Orders" at bounding box center [277, 233] width 62 height 13
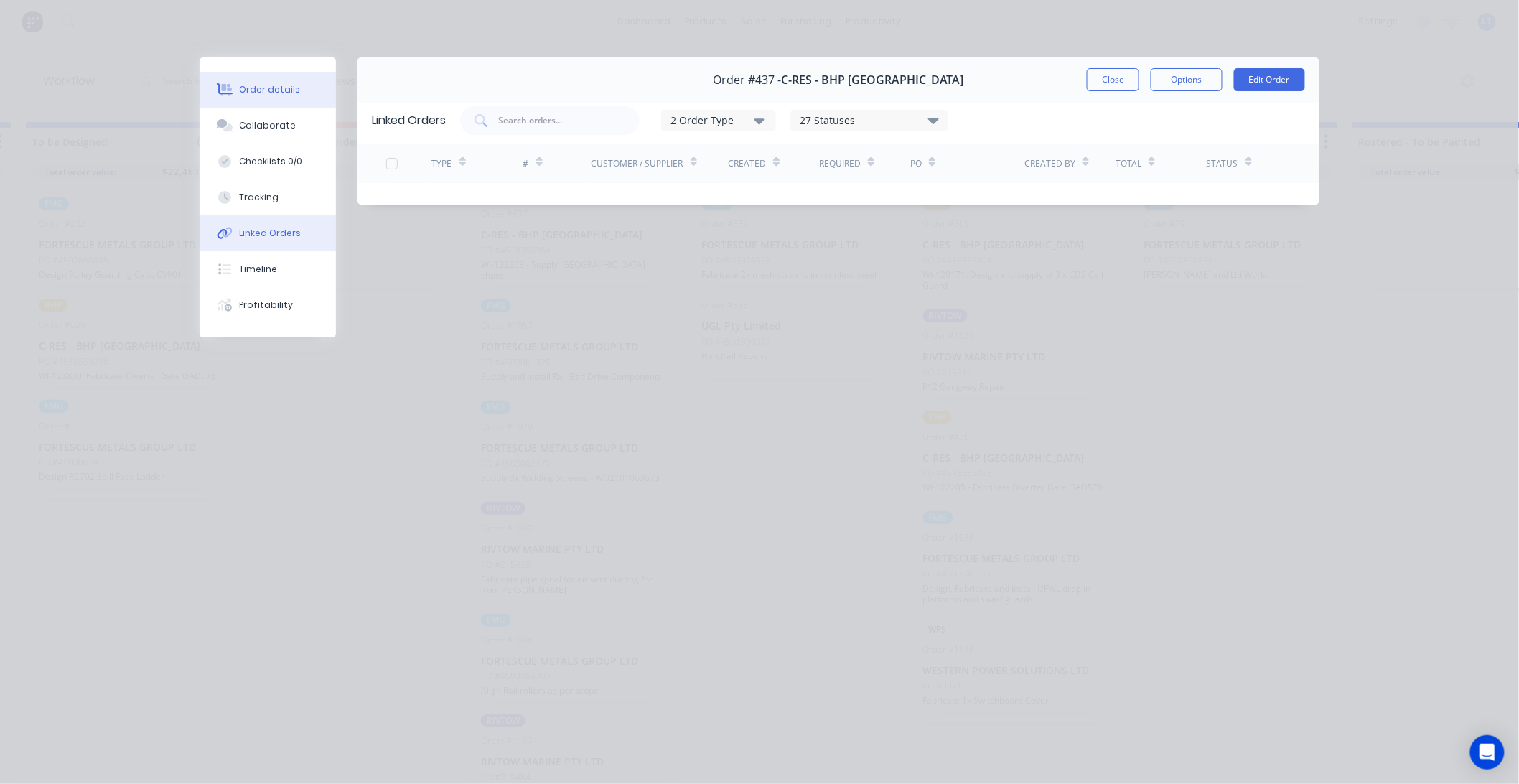
click at [299, 96] on button "Order details" at bounding box center [268, 89] width 137 height 36
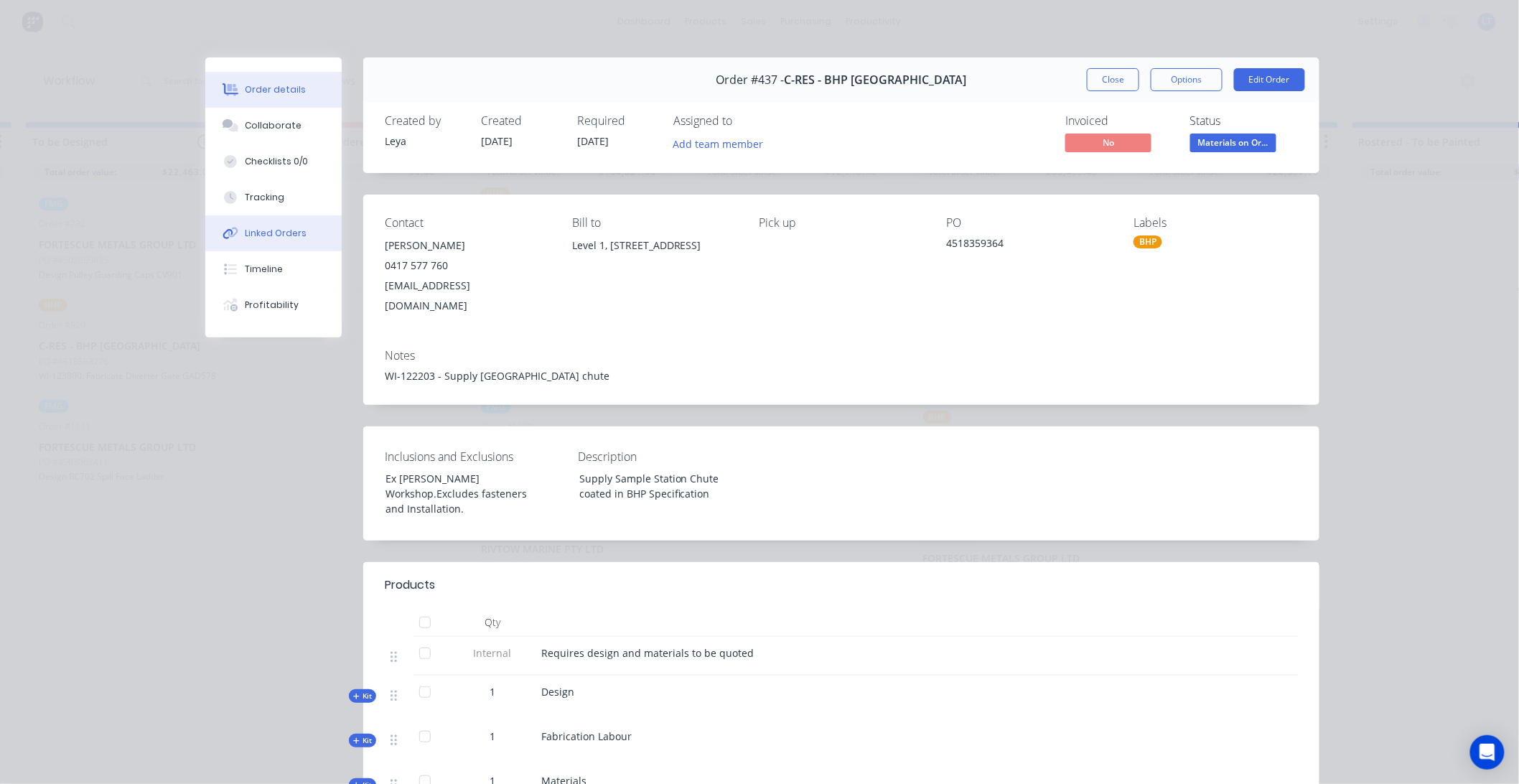
click at [292, 231] on div "Linked Orders" at bounding box center [277, 233] width 62 height 13
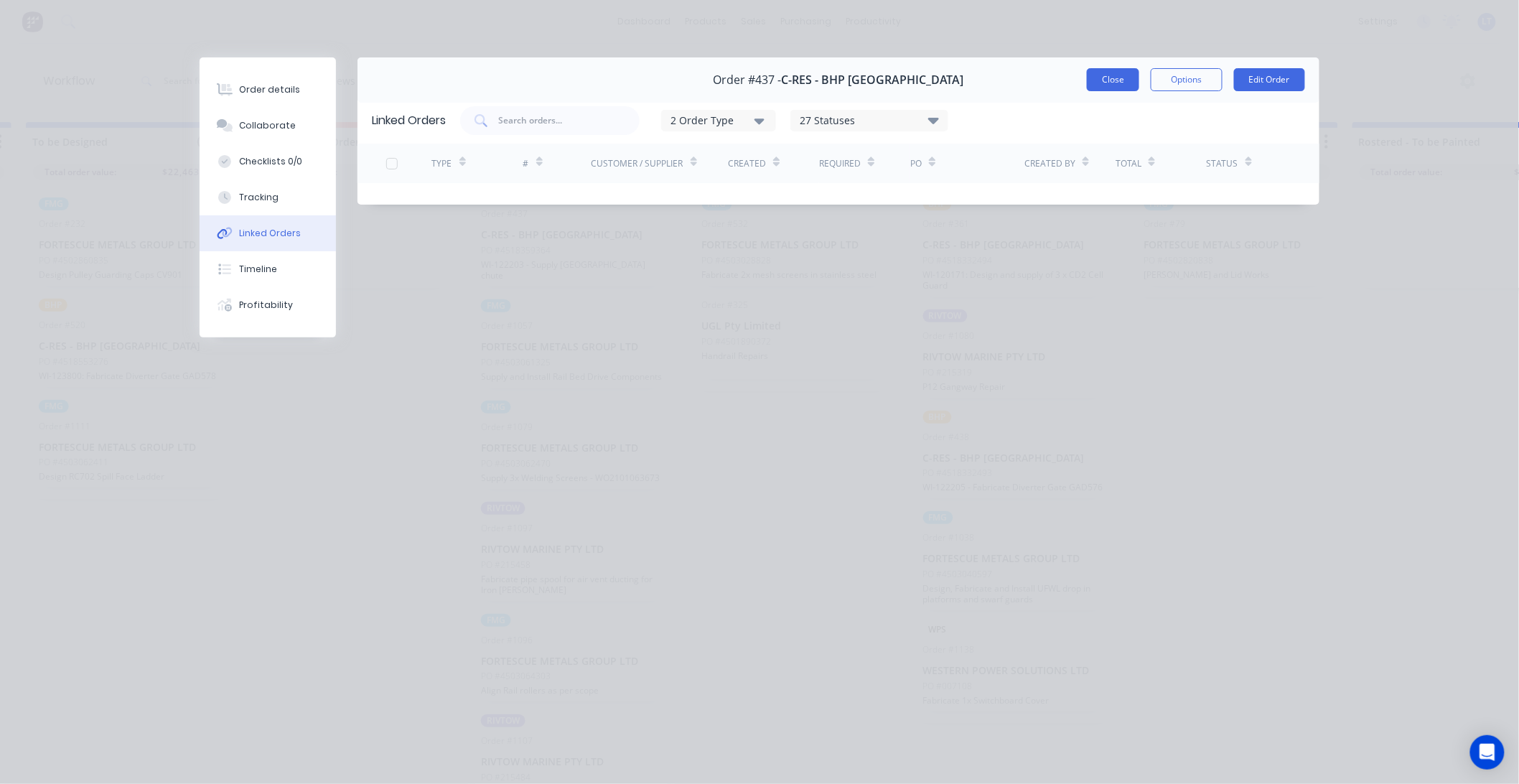
click at [1111, 81] on button "Close" at bounding box center [1113, 79] width 52 height 23
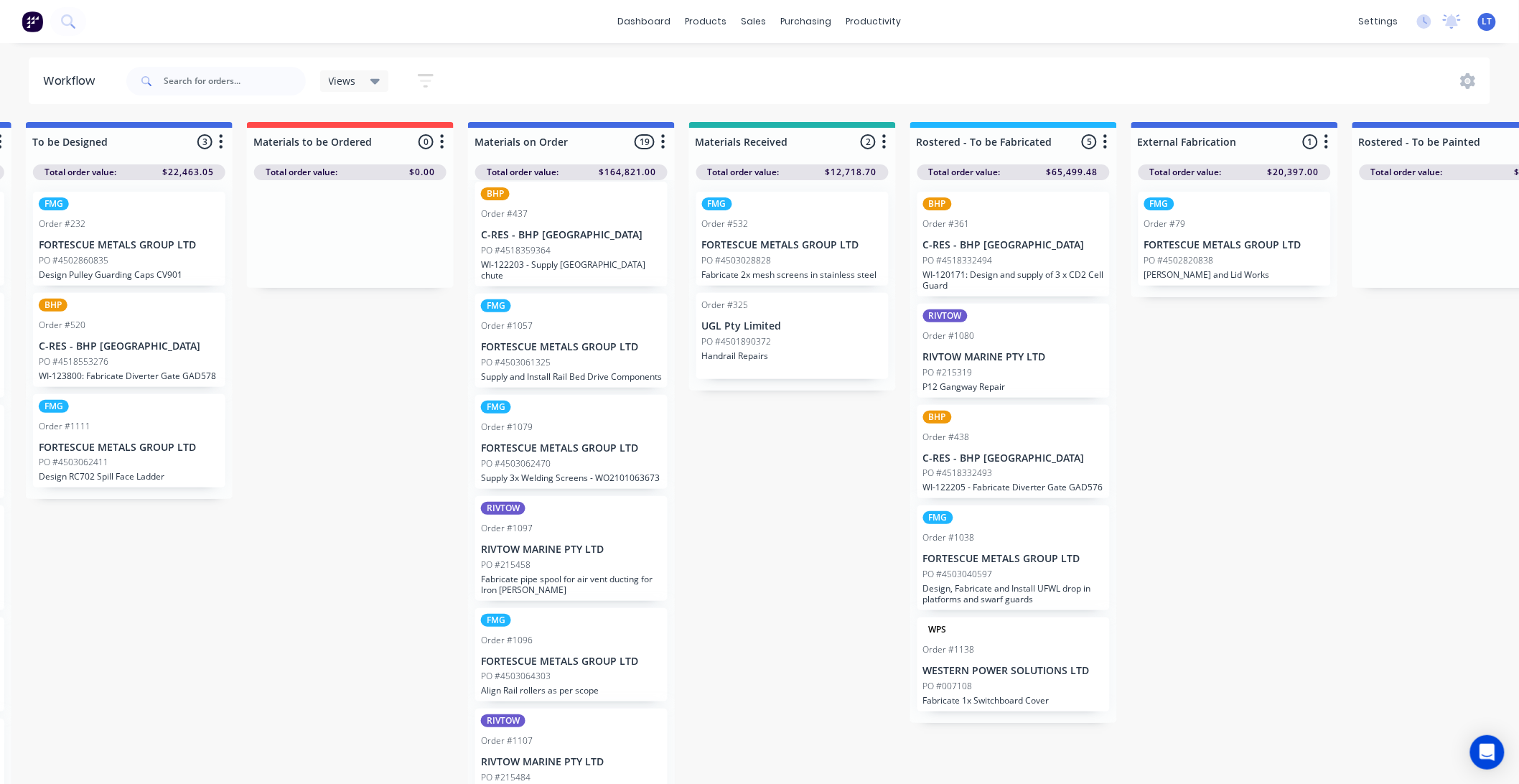
click at [1303, 439] on div "Submitted 58 Status colour #CDDAF4 hex #CDDAF4 Save Cancel Summaries Total orde…" at bounding box center [1468, 457] width 3852 height 670
drag, startPoint x: 1303, startPoint y: 439, endPoint x: 1244, endPoint y: 398, distance: 71.8
click at [1236, 406] on div "Submitted 58 Status colour #CDDAF4 hex #CDDAF4 Save Cancel Summaries Total orde…" at bounding box center [1468, 457] width 3852 height 670
click at [1271, 372] on div "Submitted 58 Status colour #CDDAF4 hex #CDDAF4 Save Cancel Summaries Total orde…" at bounding box center [1468, 457] width 3852 height 670
drag, startPoint x: 1268, startPoint y: 371, endPoint x: 1224, endPoint y: 361, distance: 45.1
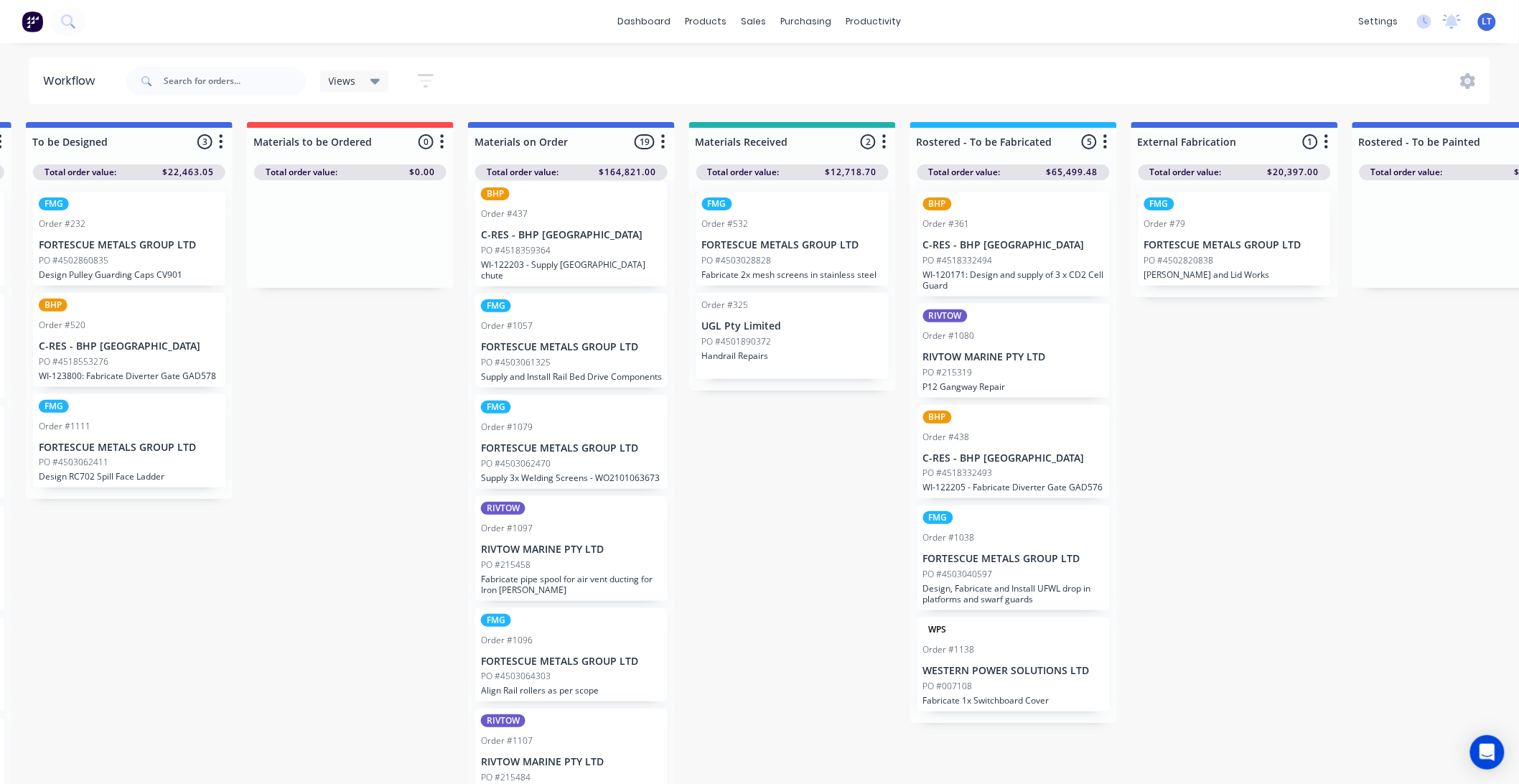
click at [1224, 361] on div "Submitted 58 Status colour #CDDAF4 hex #CDDAF4 Save Cancel Summaries Total orde…" at bounding box center [1468, 457] width 3852 height 670
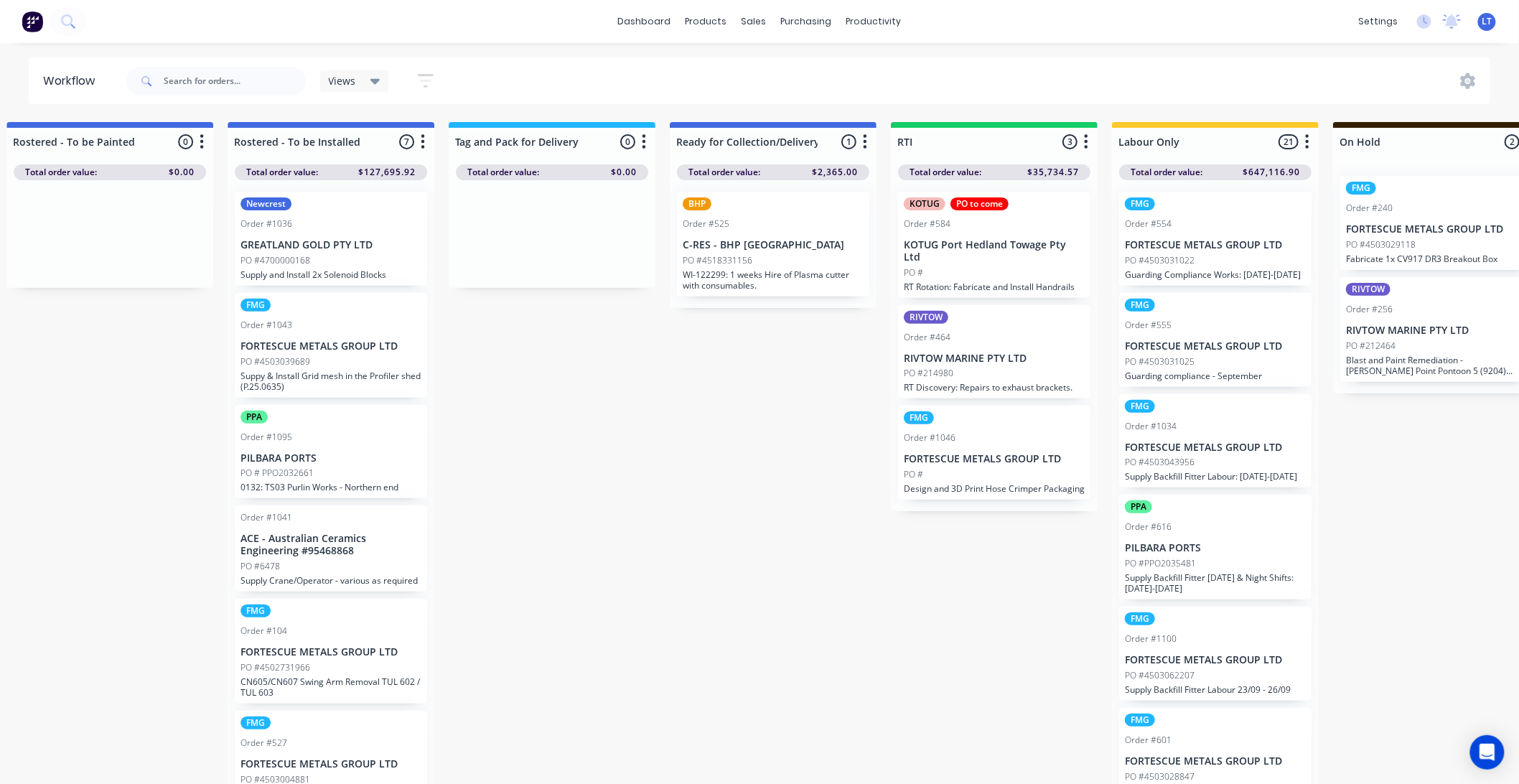
scroll to position [0, 2152]
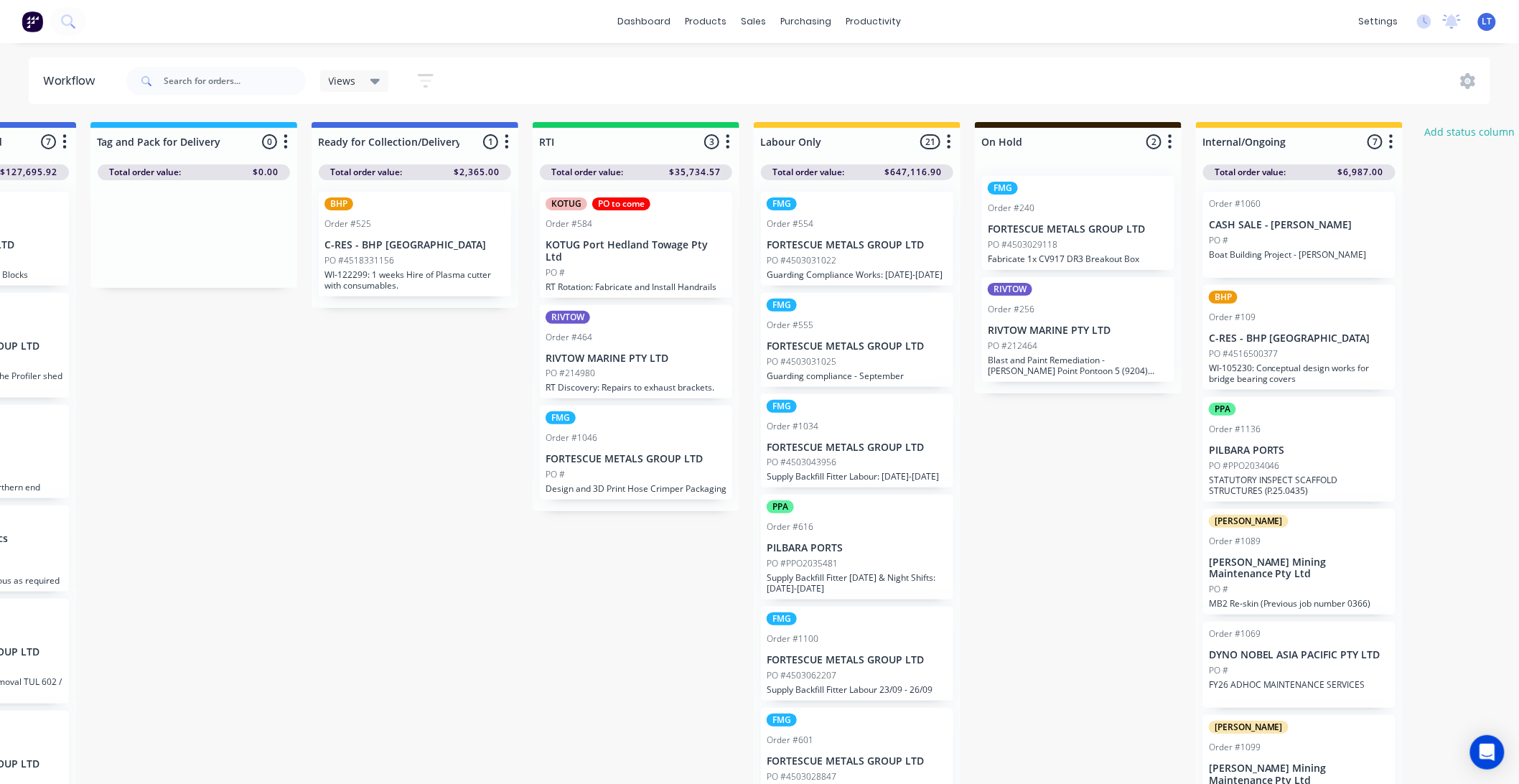
click at [640, 253] on div "KOTUG PO to come Order #584 KOTUG Port Hedland Towage Pty Ltd PO # RT Rotation:…" at bounding box center [635, 245] width 192 height 106
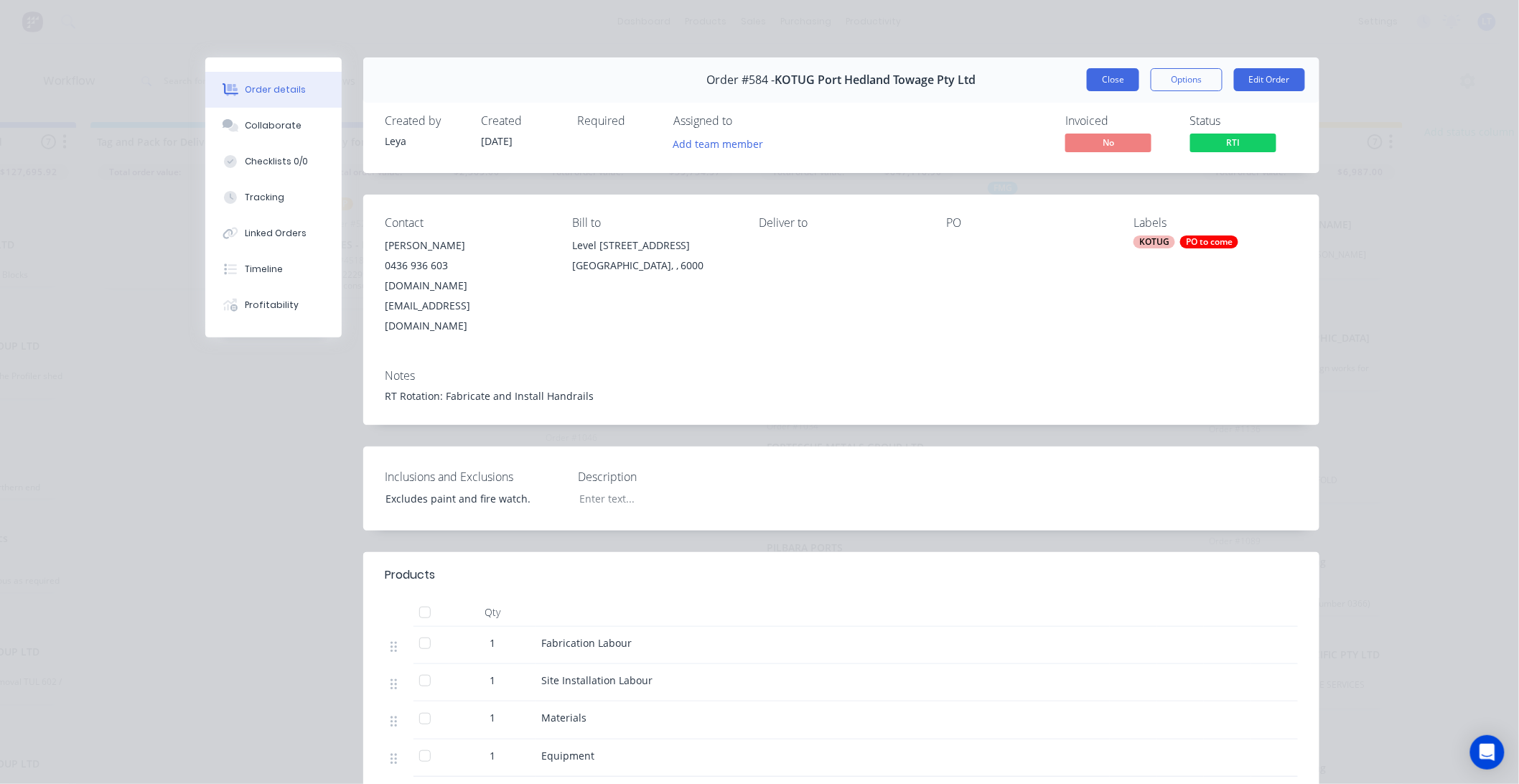
click at [1099, 83] on button "Close" at bounding box center [1113, 79] width 52 height 23
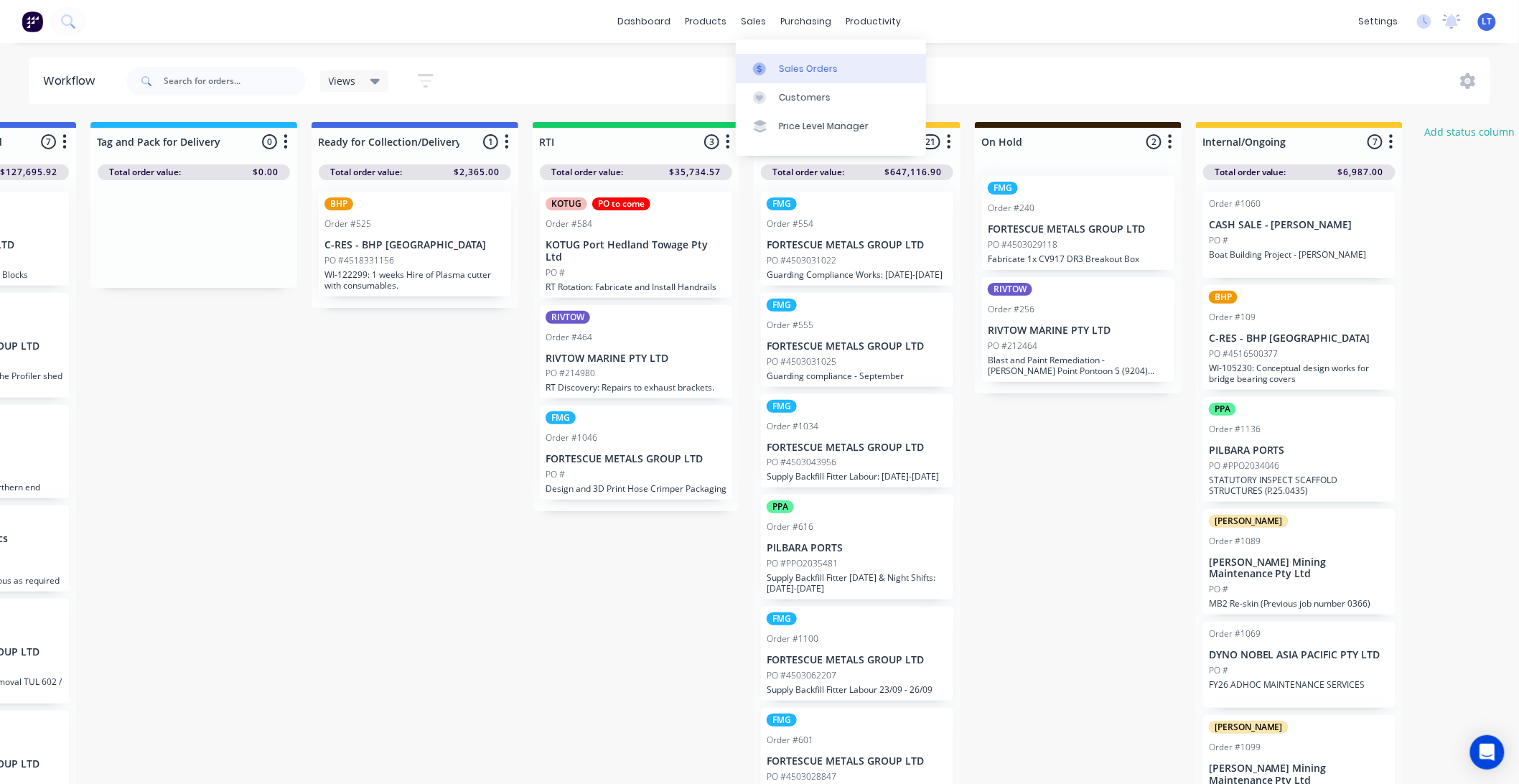
click at [786, 60] on link "Sales Orders" at bounding box center [831, 68] width 190 height 28
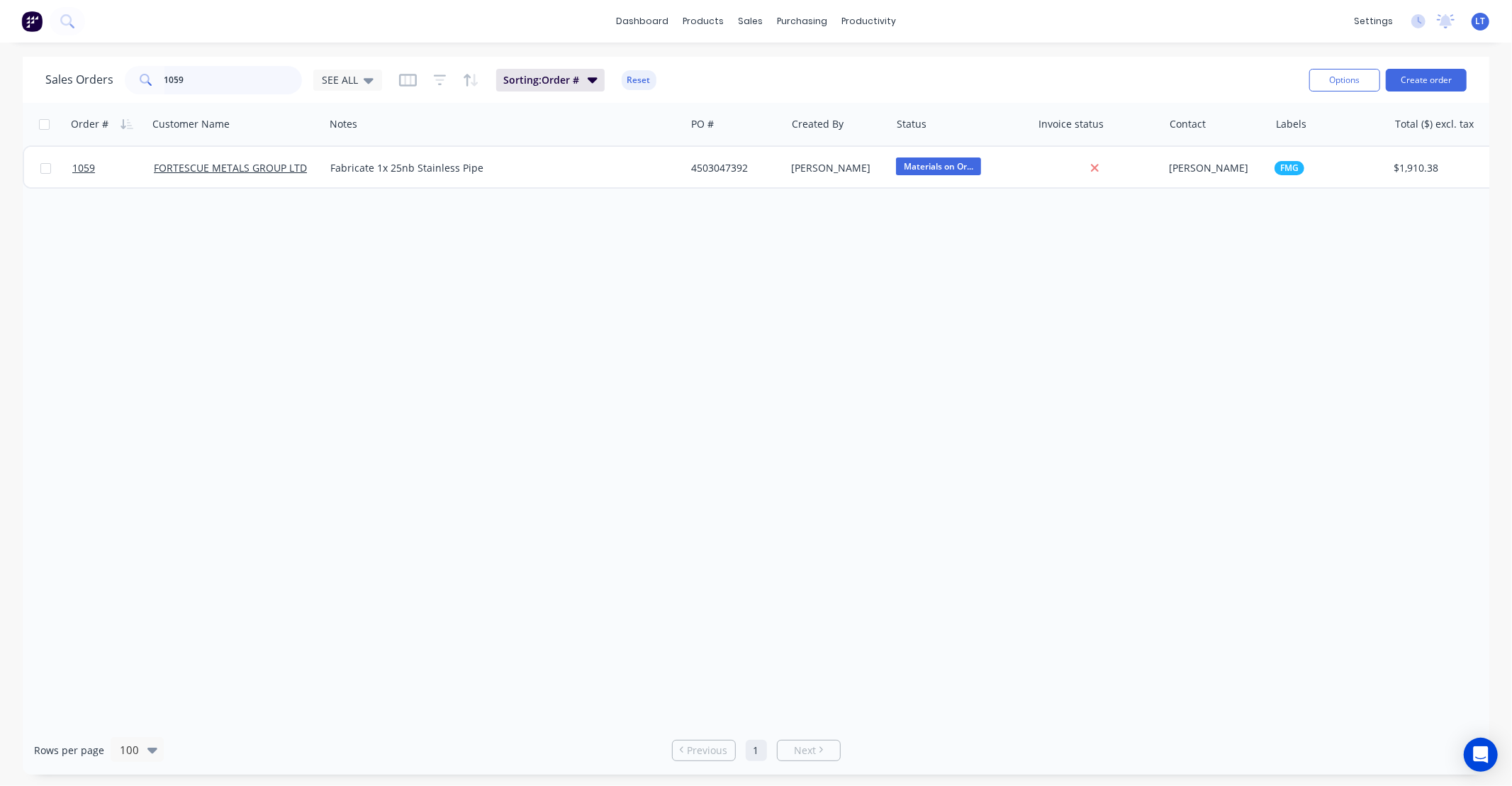
drag, startPoint x: 213, startPoint y: 73, endPoint x: 0, endPoint y: 73, distance: 213.0
click at [0, 73] on div "Sales Orders 1059 SEE ALL Sorting: Order # Reset Options Create order Order # C…" at bounding box center [756, 415] width 1512 height 717
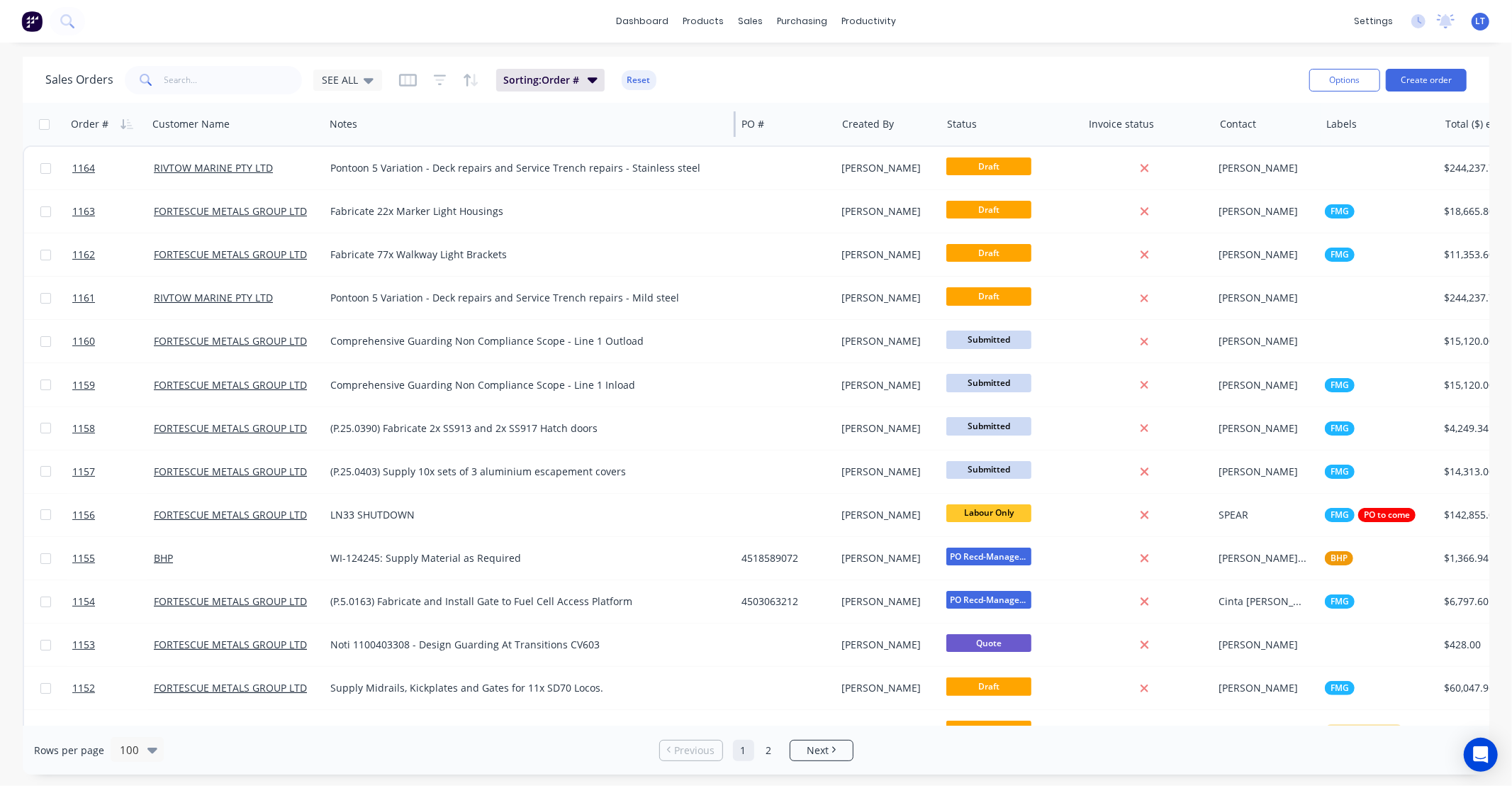
drag, startPoint x: 683, startPoint y: 125, endPoint x: 733, endPoint y: 130, distance: 50.2
click at [733, 130] on div at bounding box center [734, 124] width 2 height 26
click at [891, 62] on div "Workflow" at bounding box center [893, 68] width 43 height 12
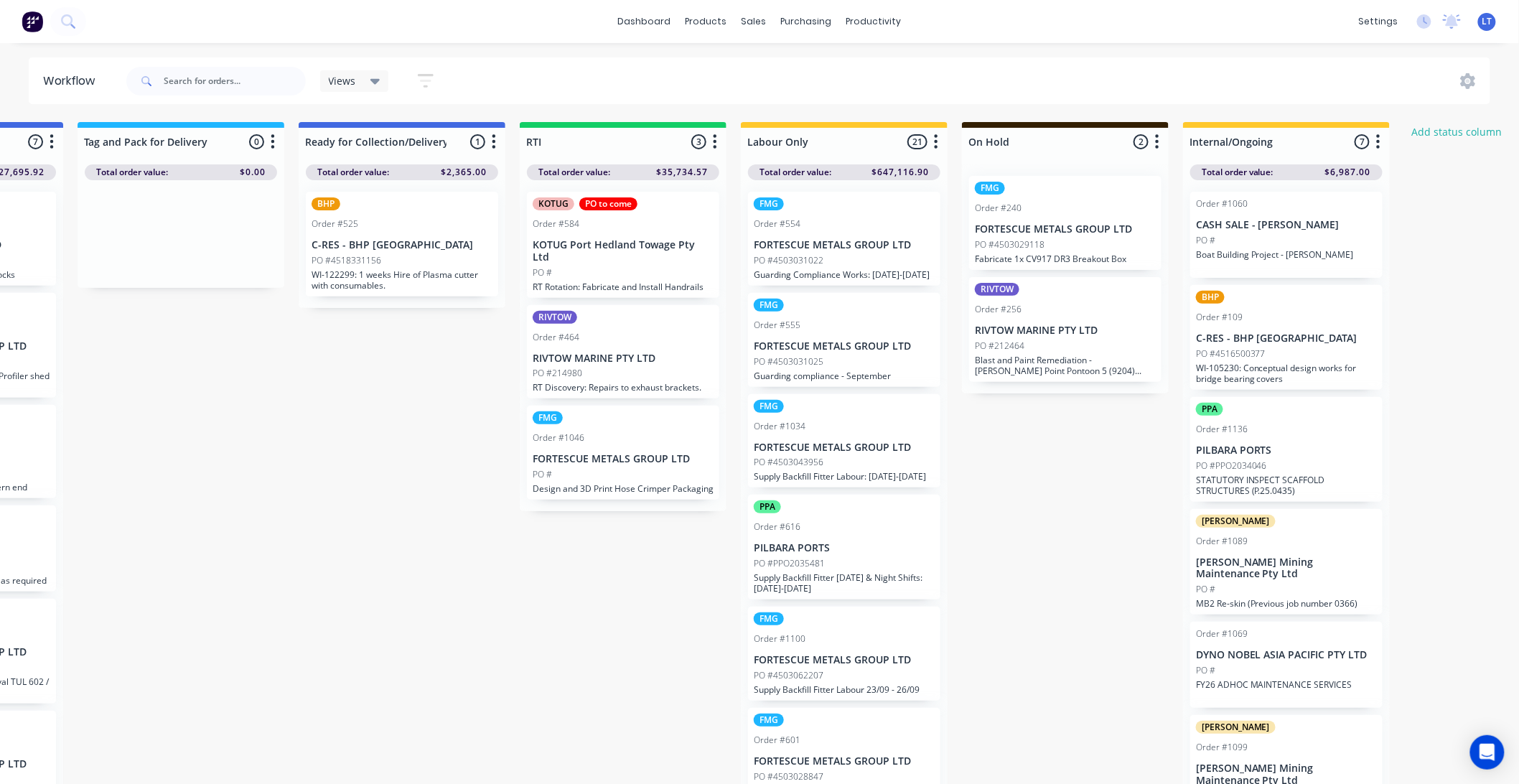
scroll to position [0, 2212]
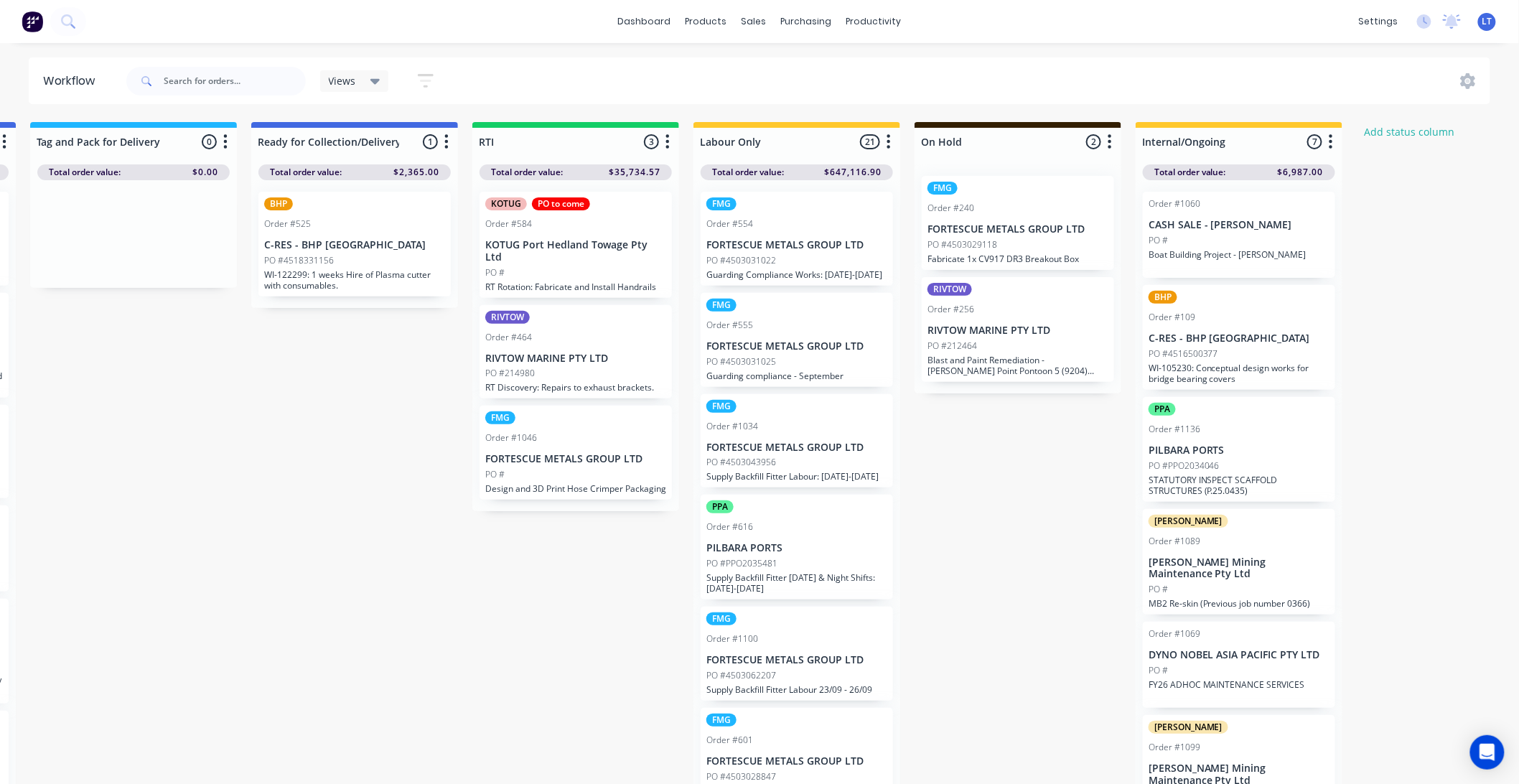
click at [585, 453] on p "FORTESCUE METALS GROUP LTD" at bounding box center [575, 458] width 181 height 12
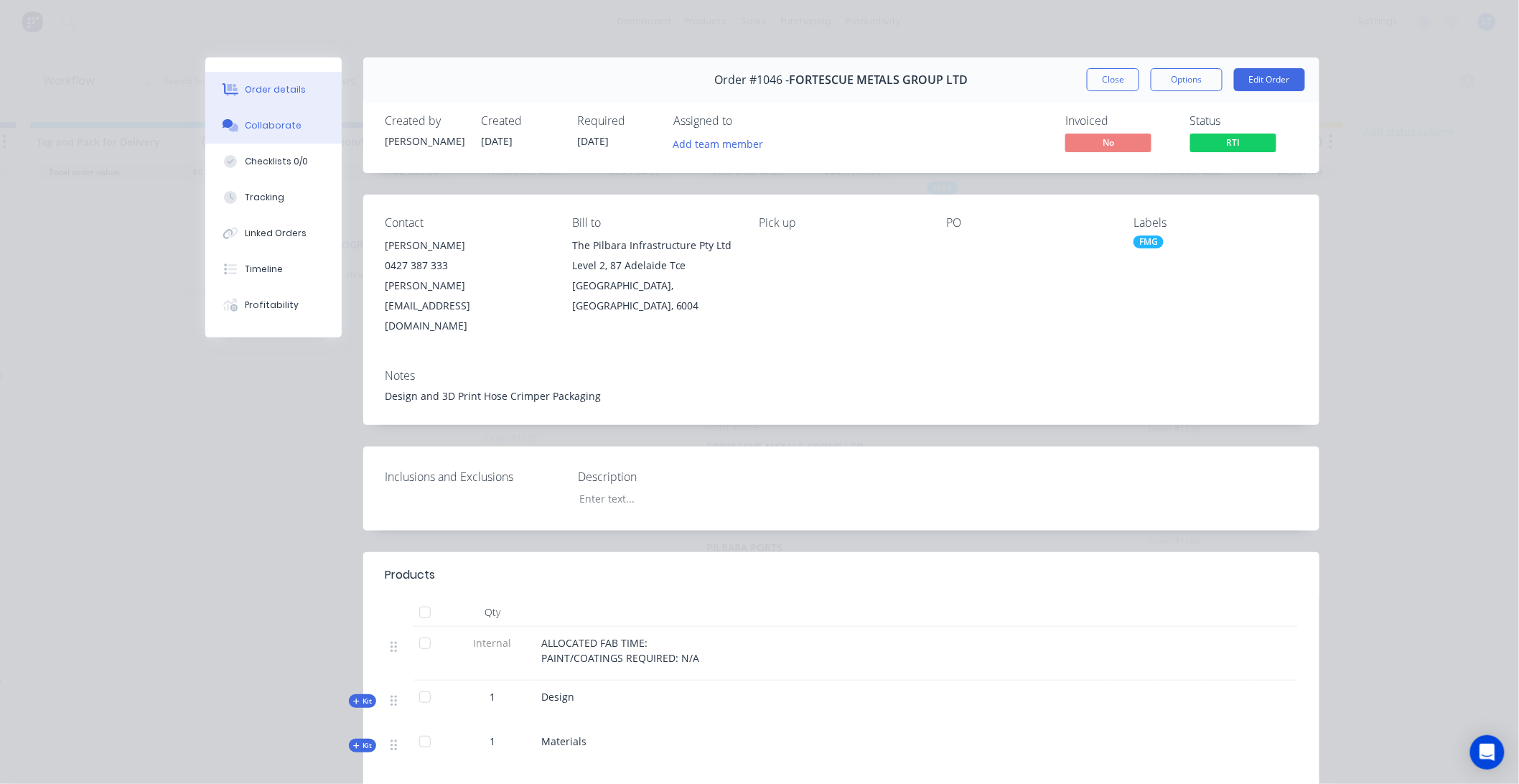
click at [274, 127] on div "Collaborate" at bounding box center [274, 126] width 57 height 13
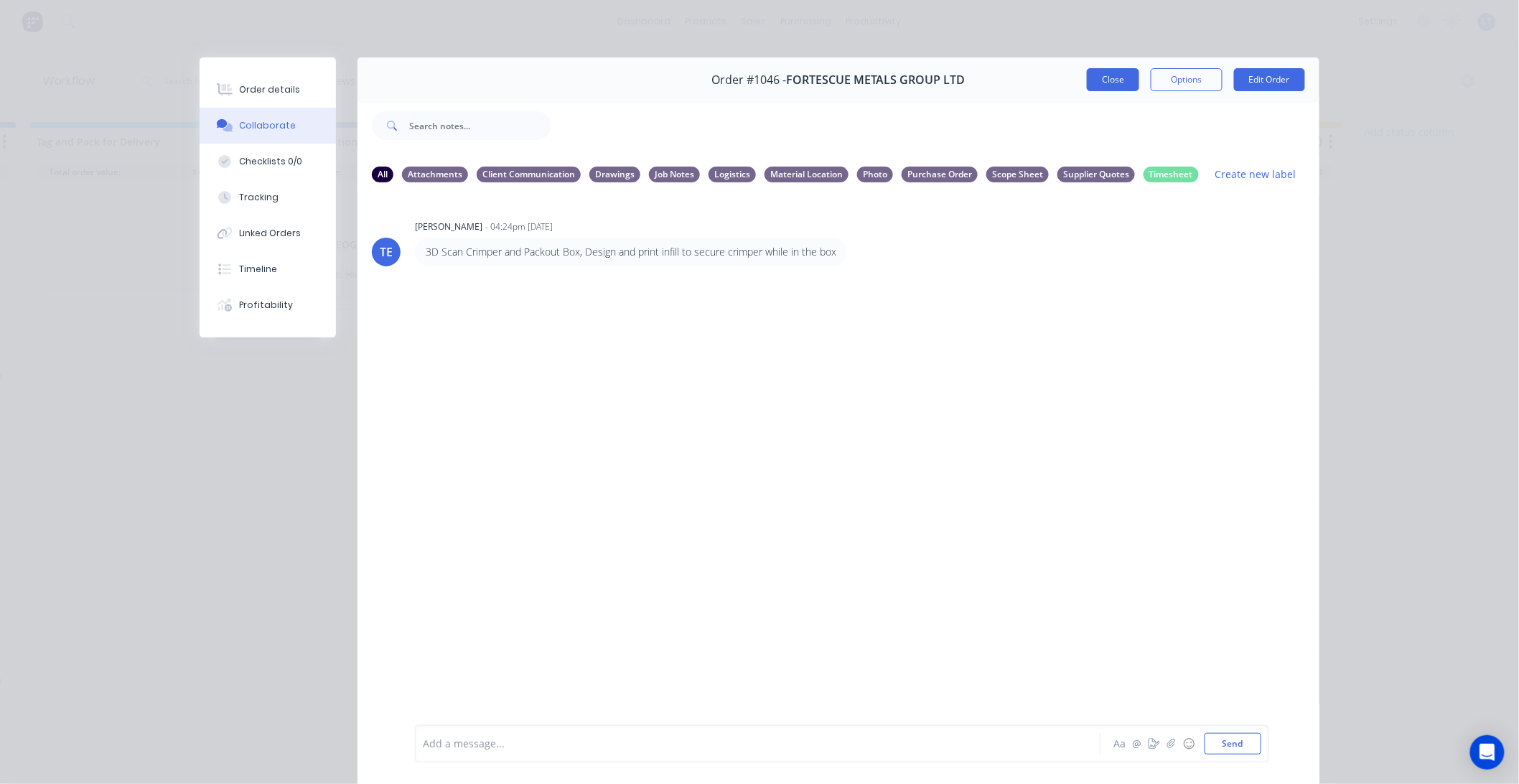
click at [1102, 81] on button "Close" at bounding box center [1113, 79] width 52 height 23
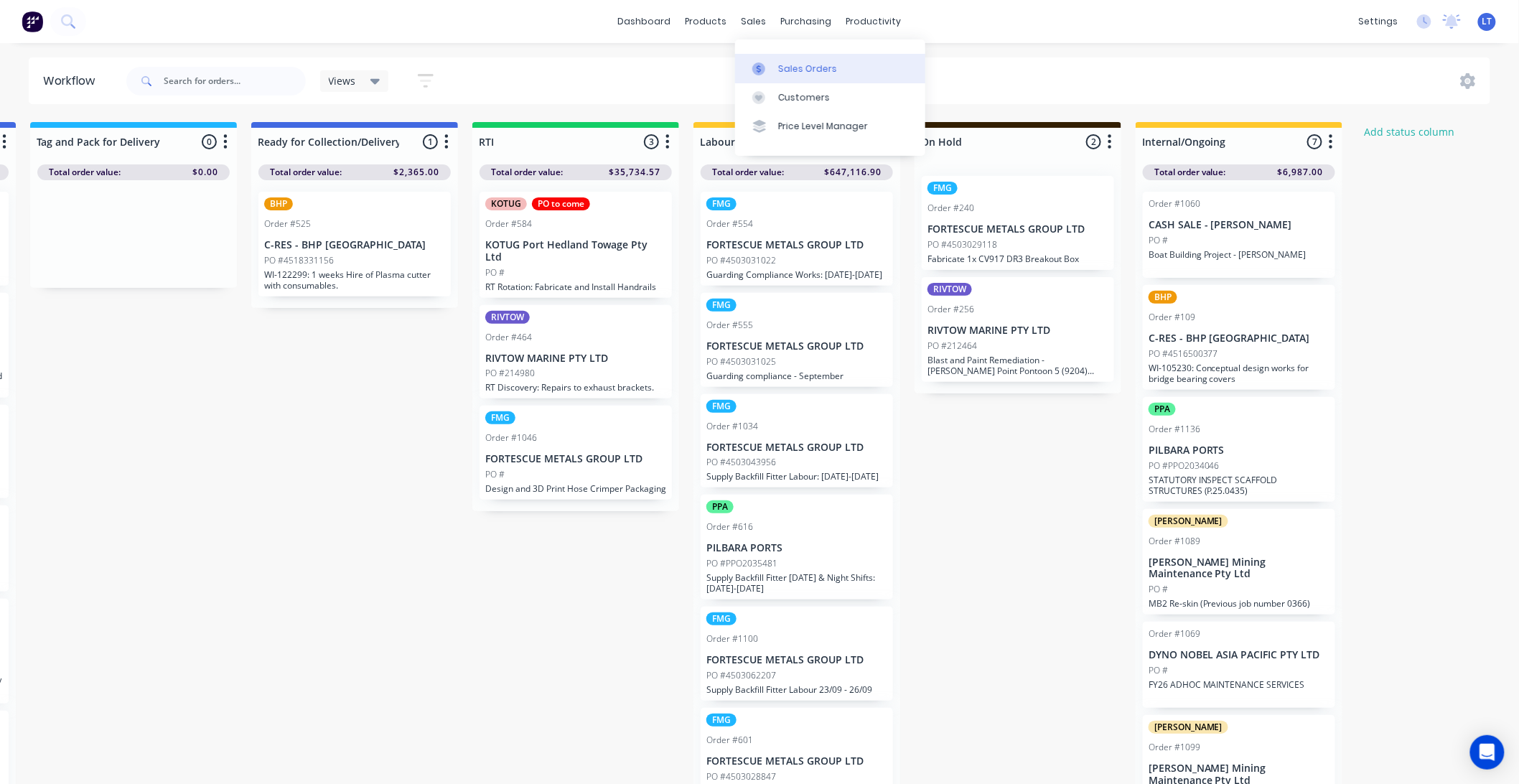
click at [776, 65] on link "Sales Orders" at bounding box center [830, 68] width 190 height 28
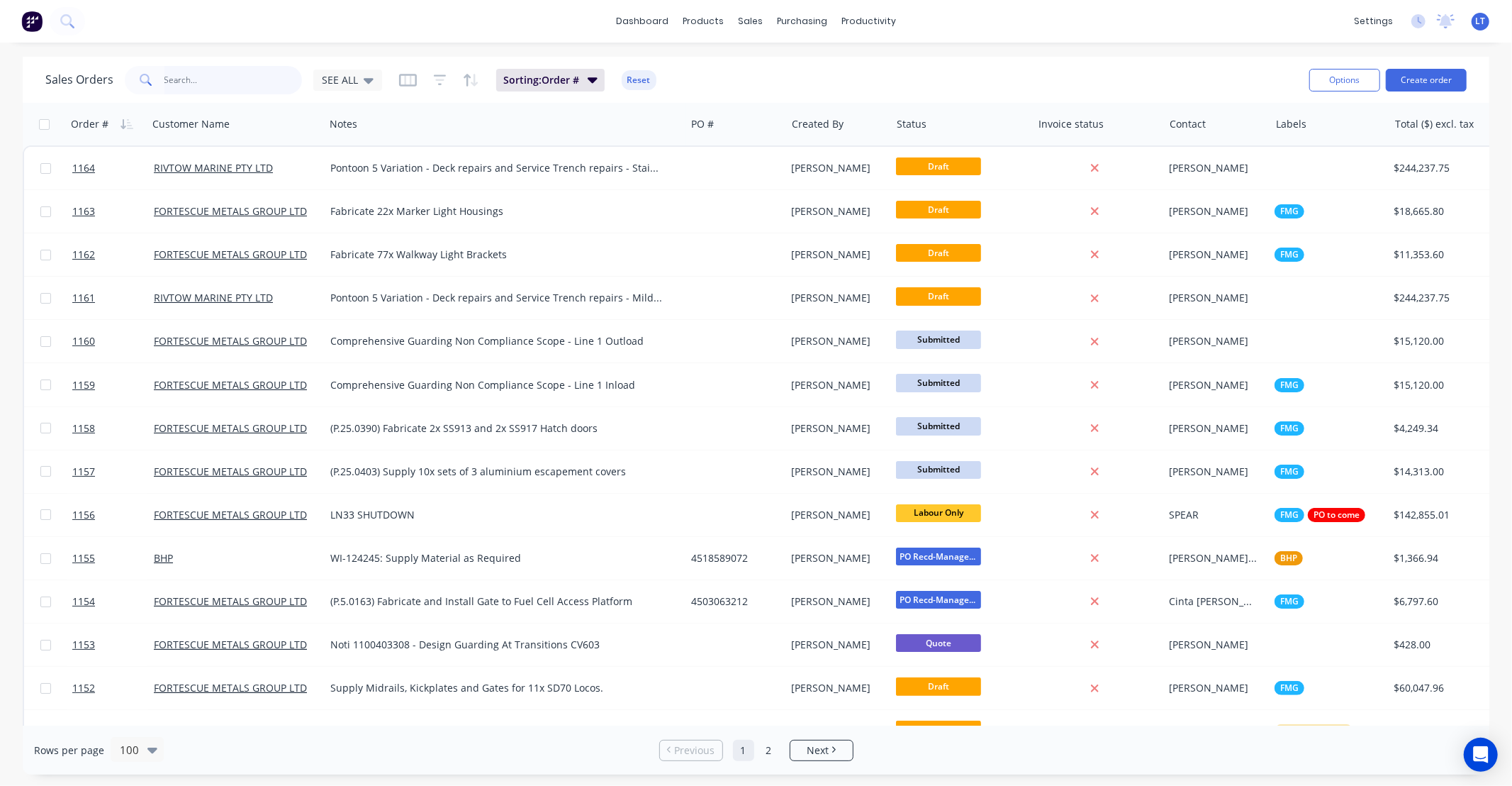
click at [217, 78] on input "text" at bounding box center [233, 80] width 138 height 28
type input "1046"
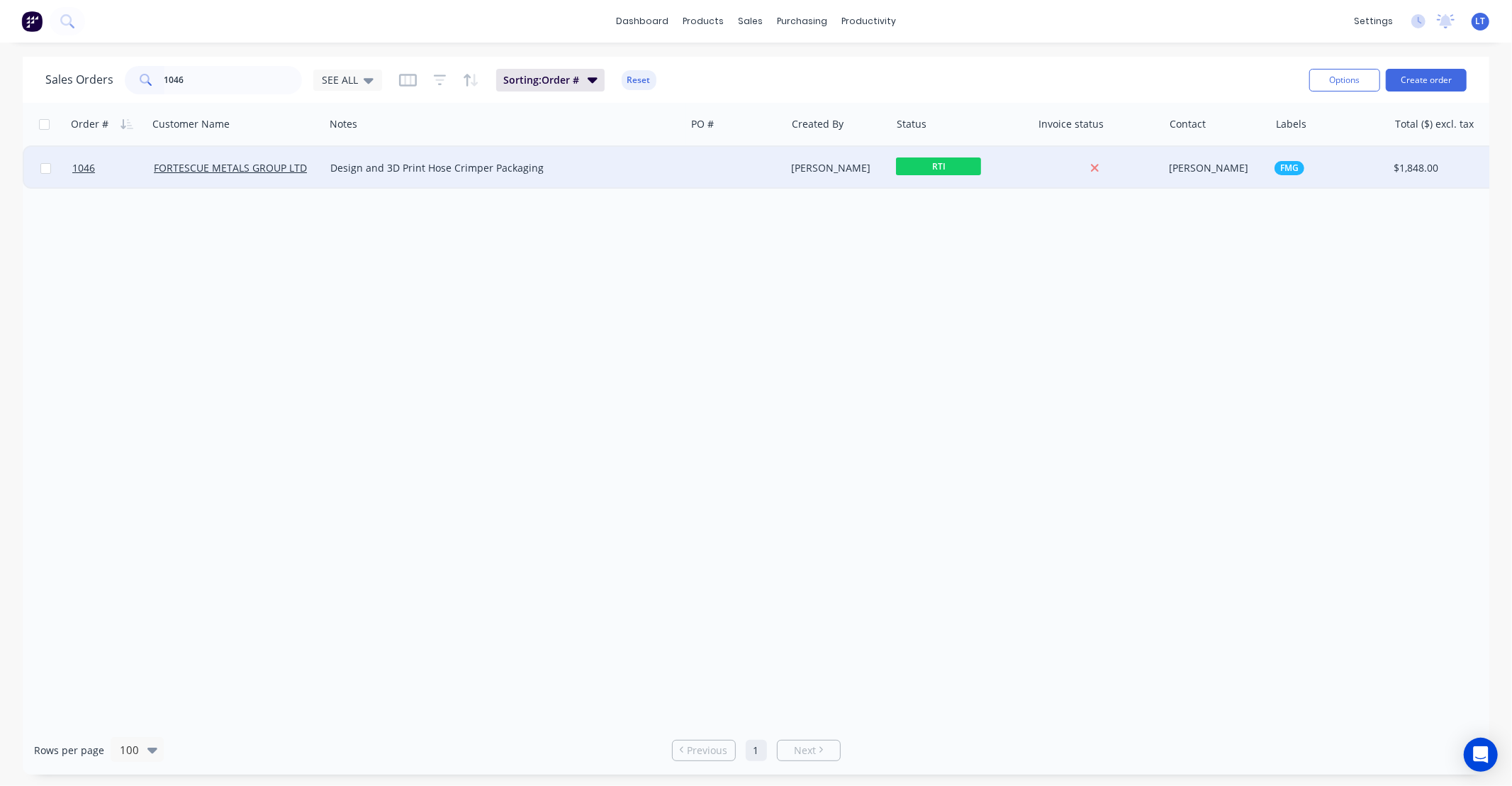
click at [815, 172] on div "Trent Ebermayer" at bounding box center [836, 168] width 89 height 14
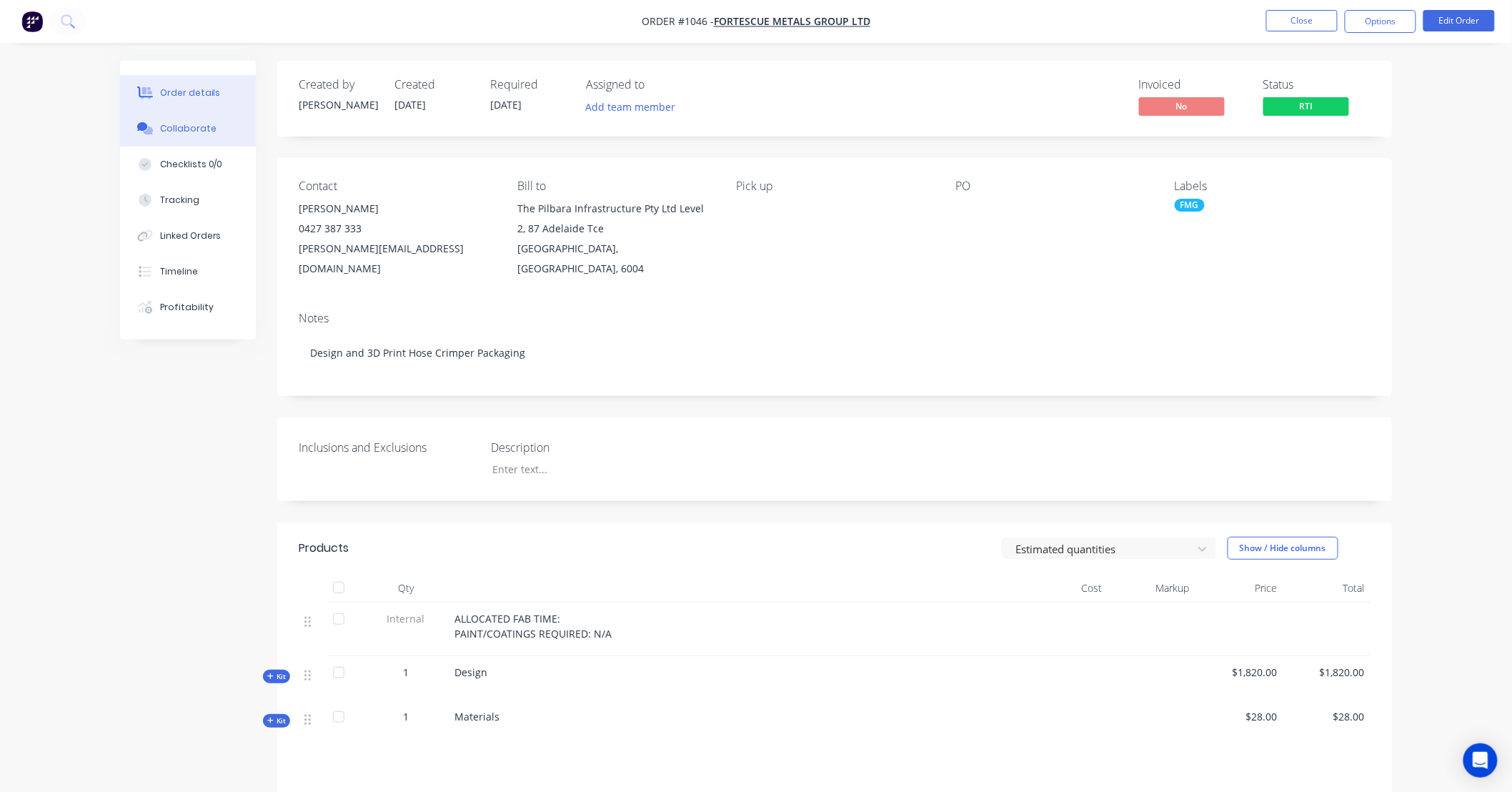
click at [194, 123] on div "Collaborate" at bounding box center [189, 128] width 57 height 13
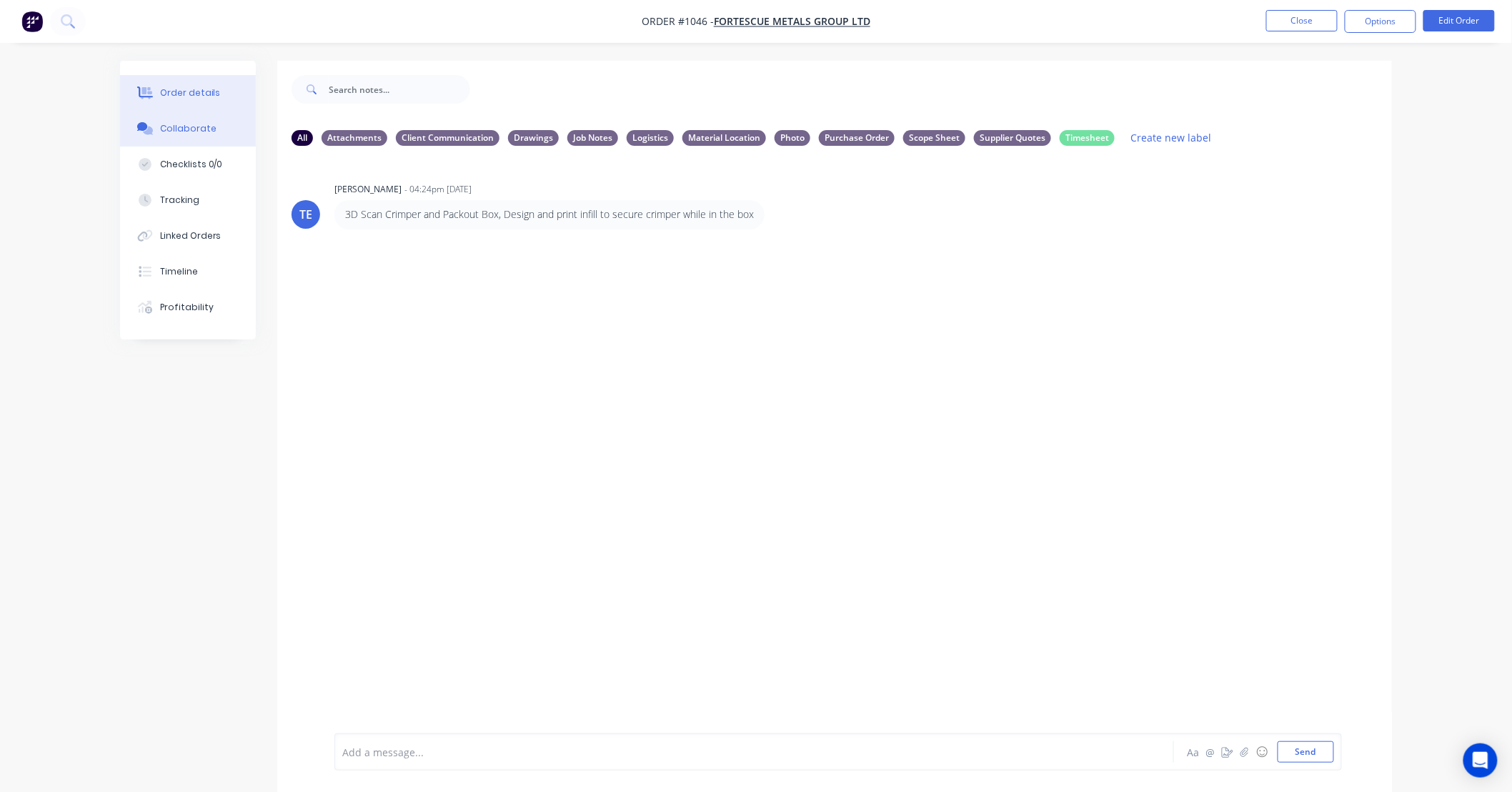
click at [203, 90] on div "Order details" at bounding box center [190, 93] width 61 height 13
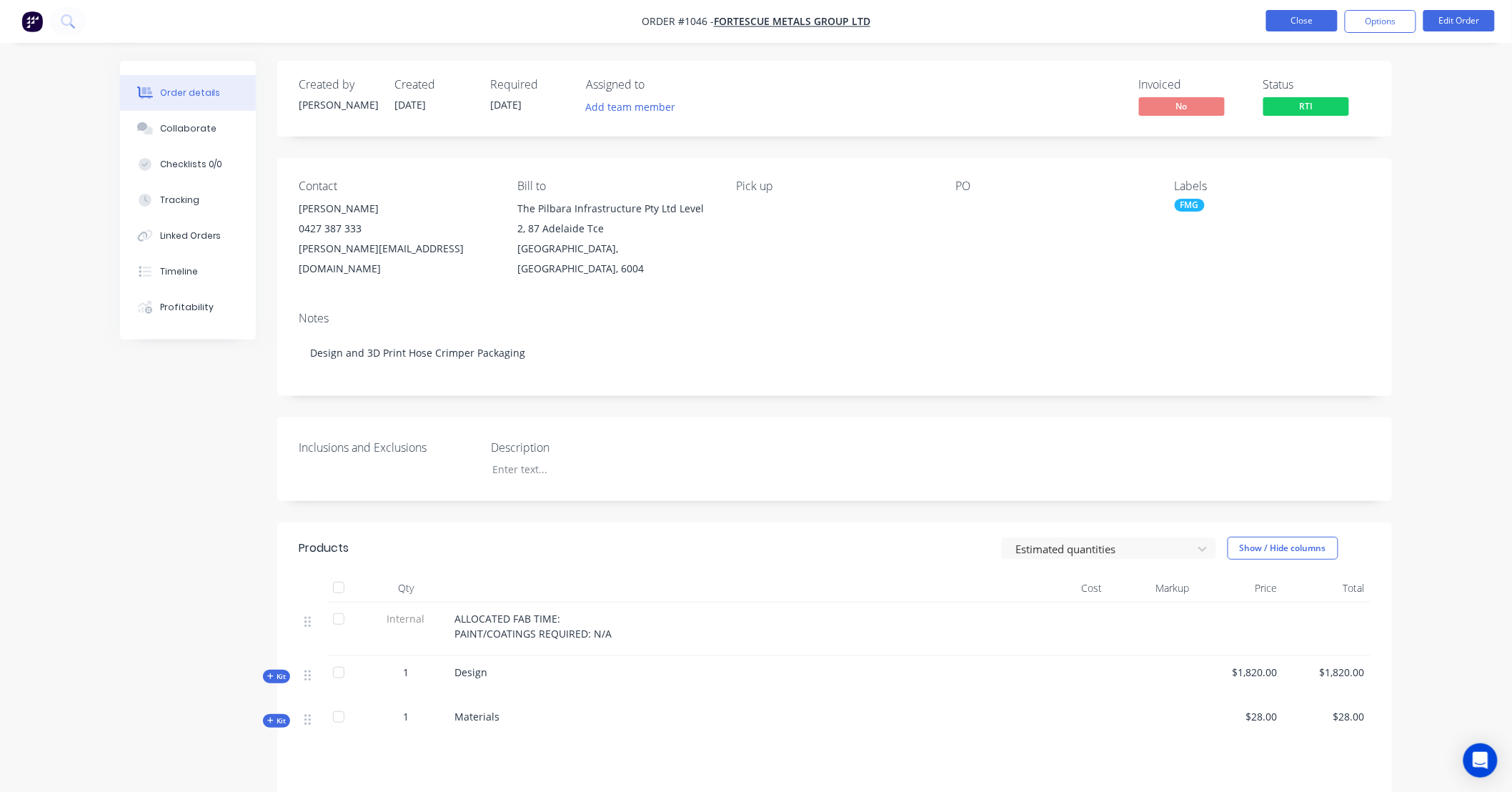
click at [1314, 28] on button "Close" at bounding box center [1302, 20] width 72 height 21
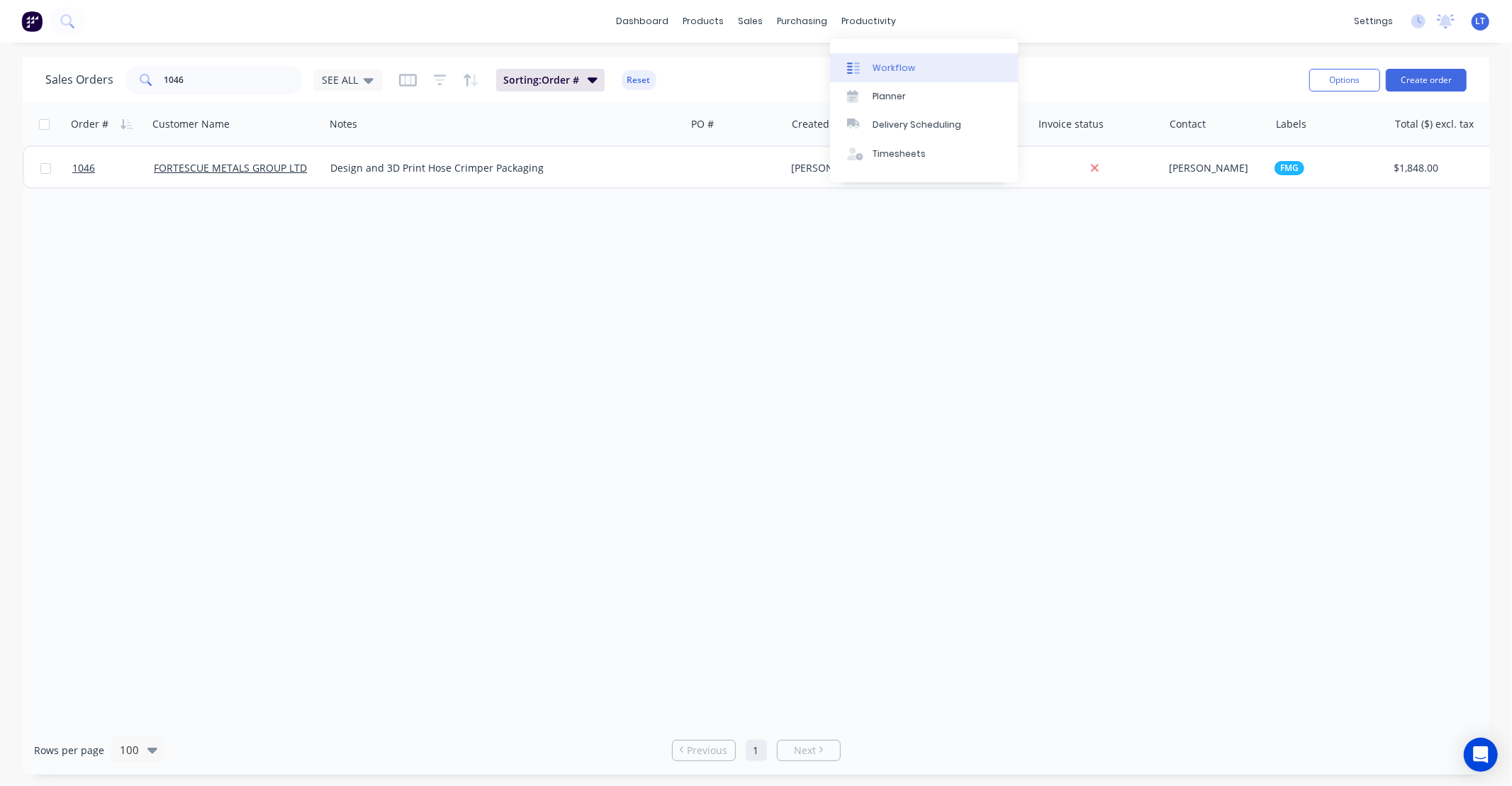
click at [911, 71] on link "Workflow" at bounding box center [924, 67] width 188 height 28
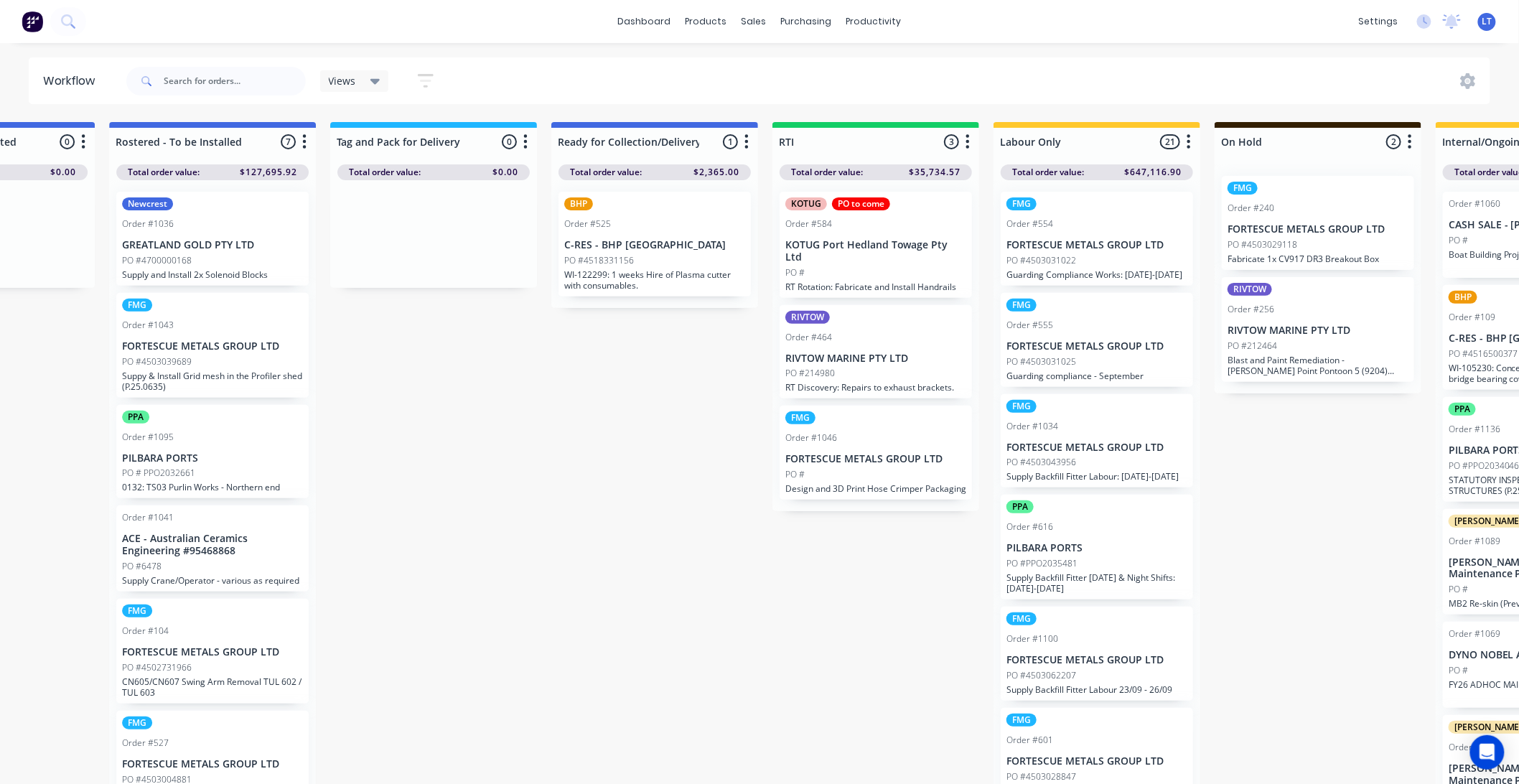
scroll to position [0, 1978]
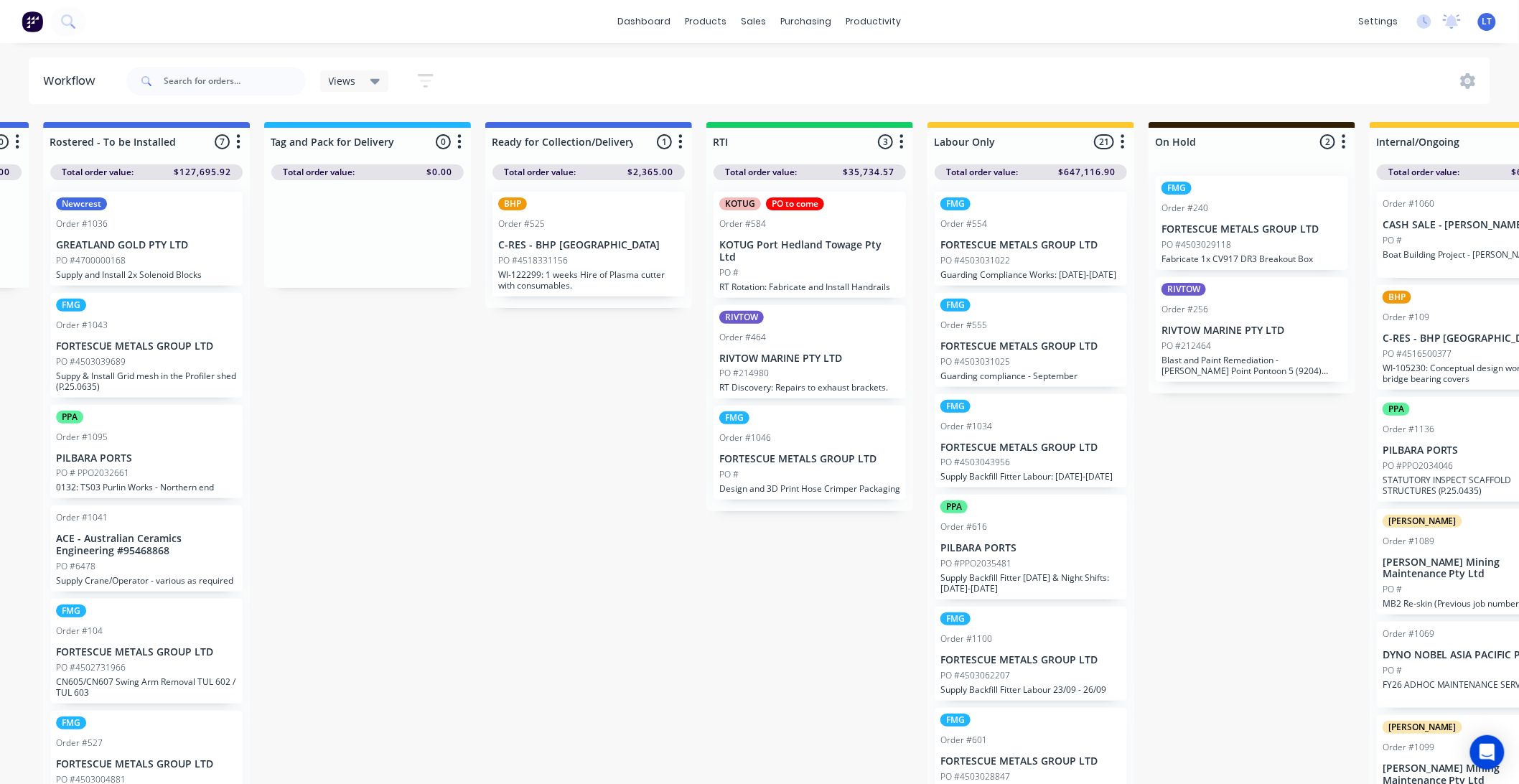
drag, startPoint x: 526, startPoint y: 557, endPoint x: 494, endPoint y: 550, distance: 32.8
drag, startPoint x: 553, startPoint y: 584, endPoint x: 504, endPoint y: 585, distance: 49.0
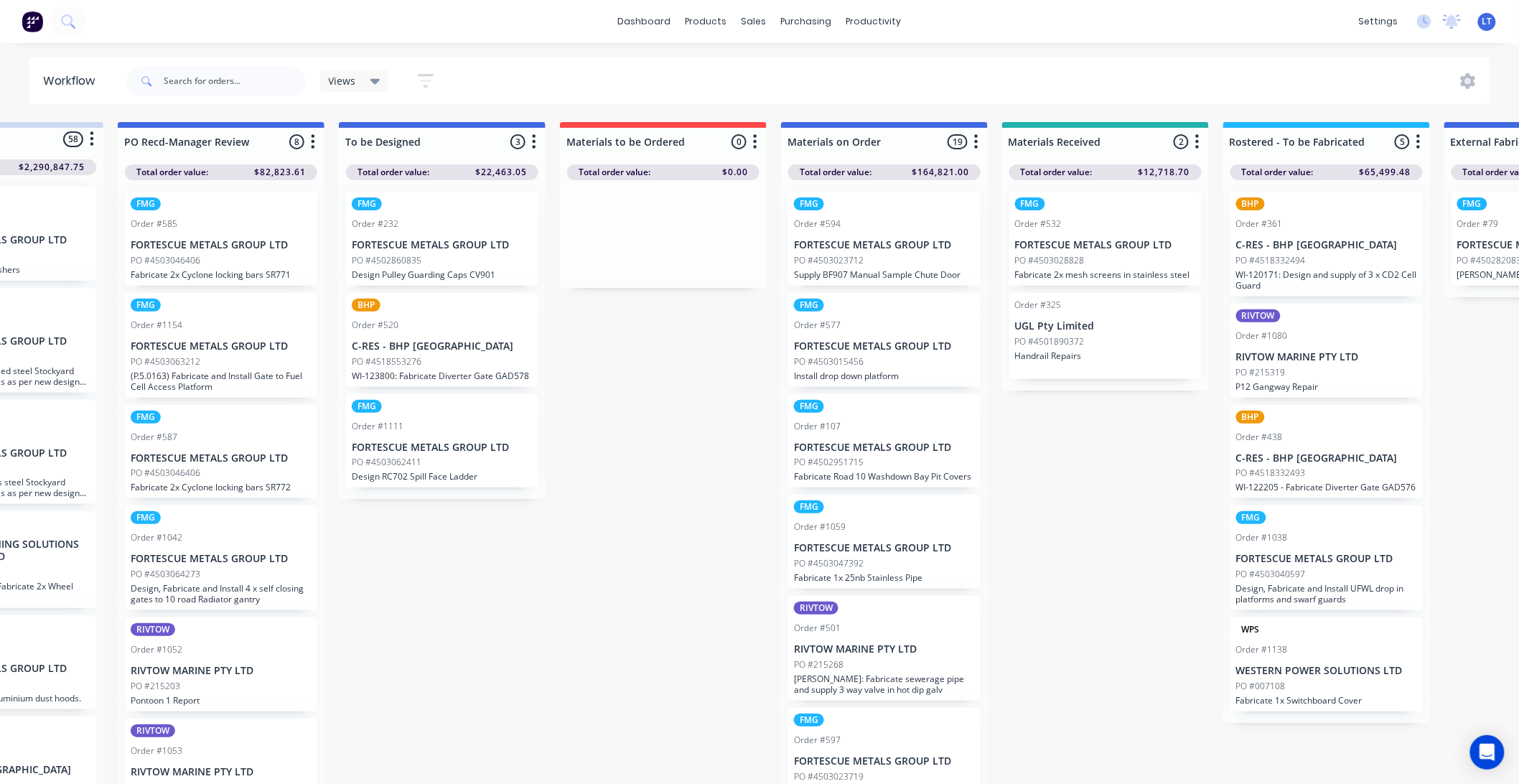
scroll to position [0, 59]
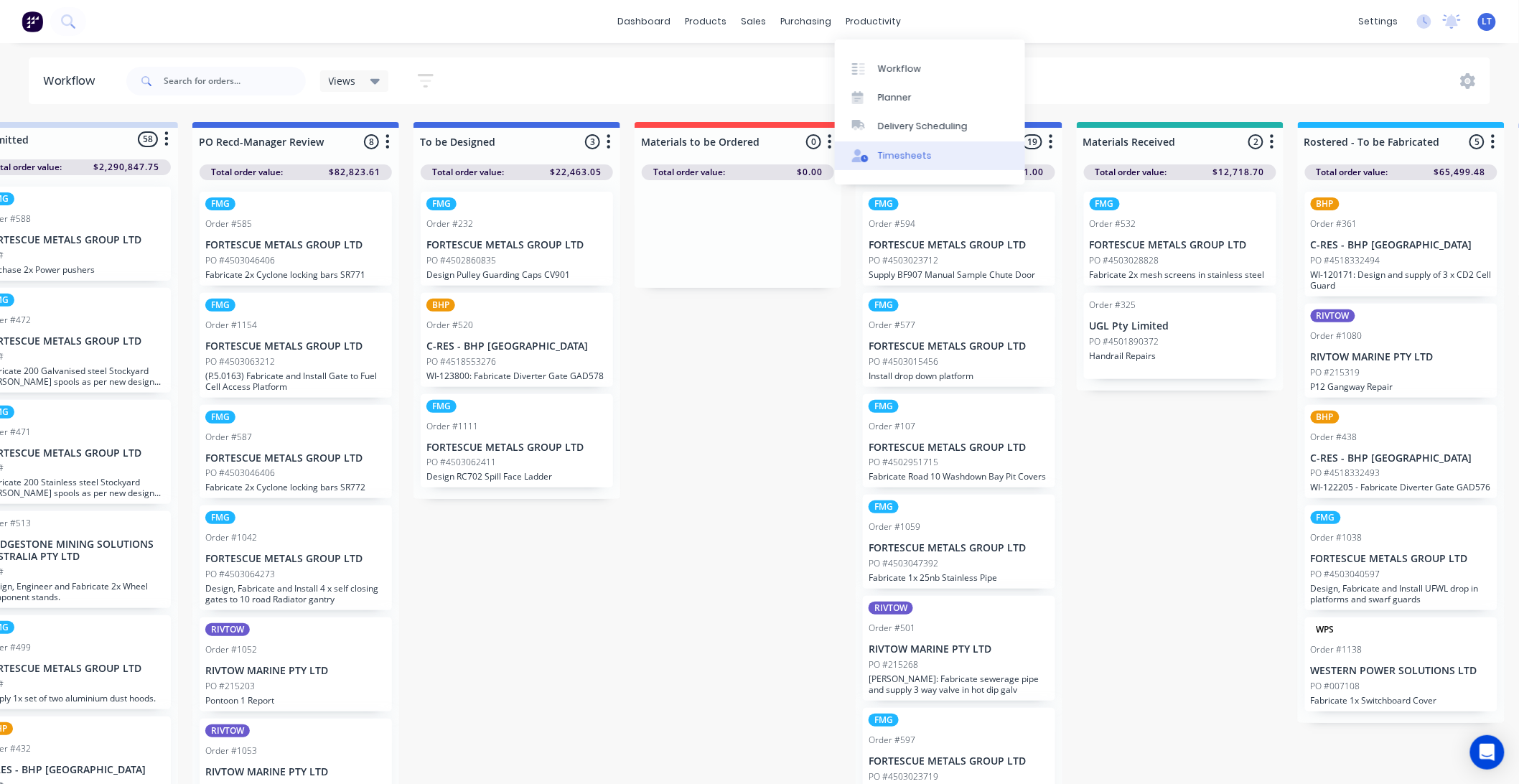
click at [945, 151] on link "Timesheets" at bounding box center [930, 156] width 190 height 28
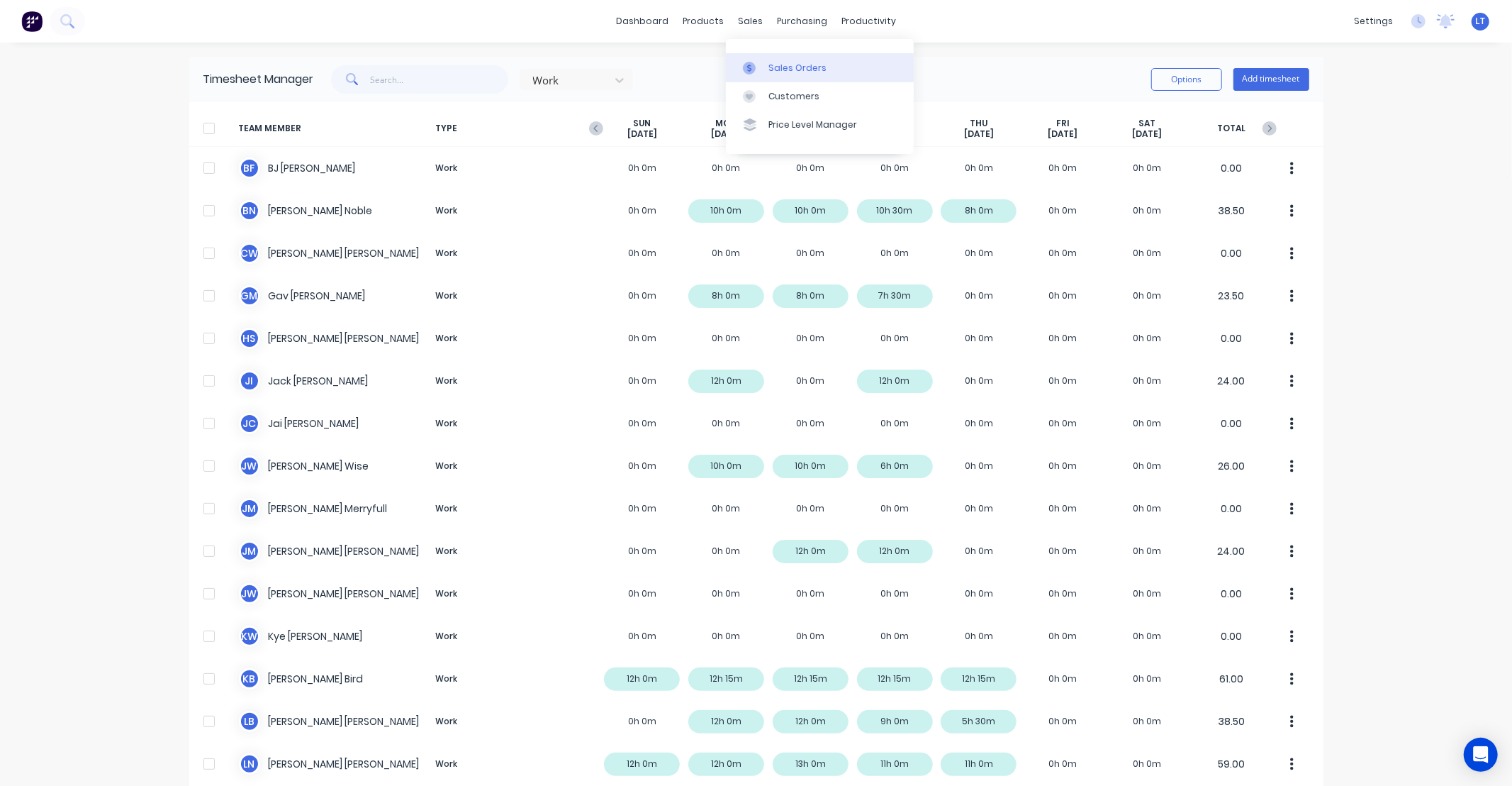
click at [765, 66] on link "Sales Orders" at bounding box center [819, 67] width 188 height 28
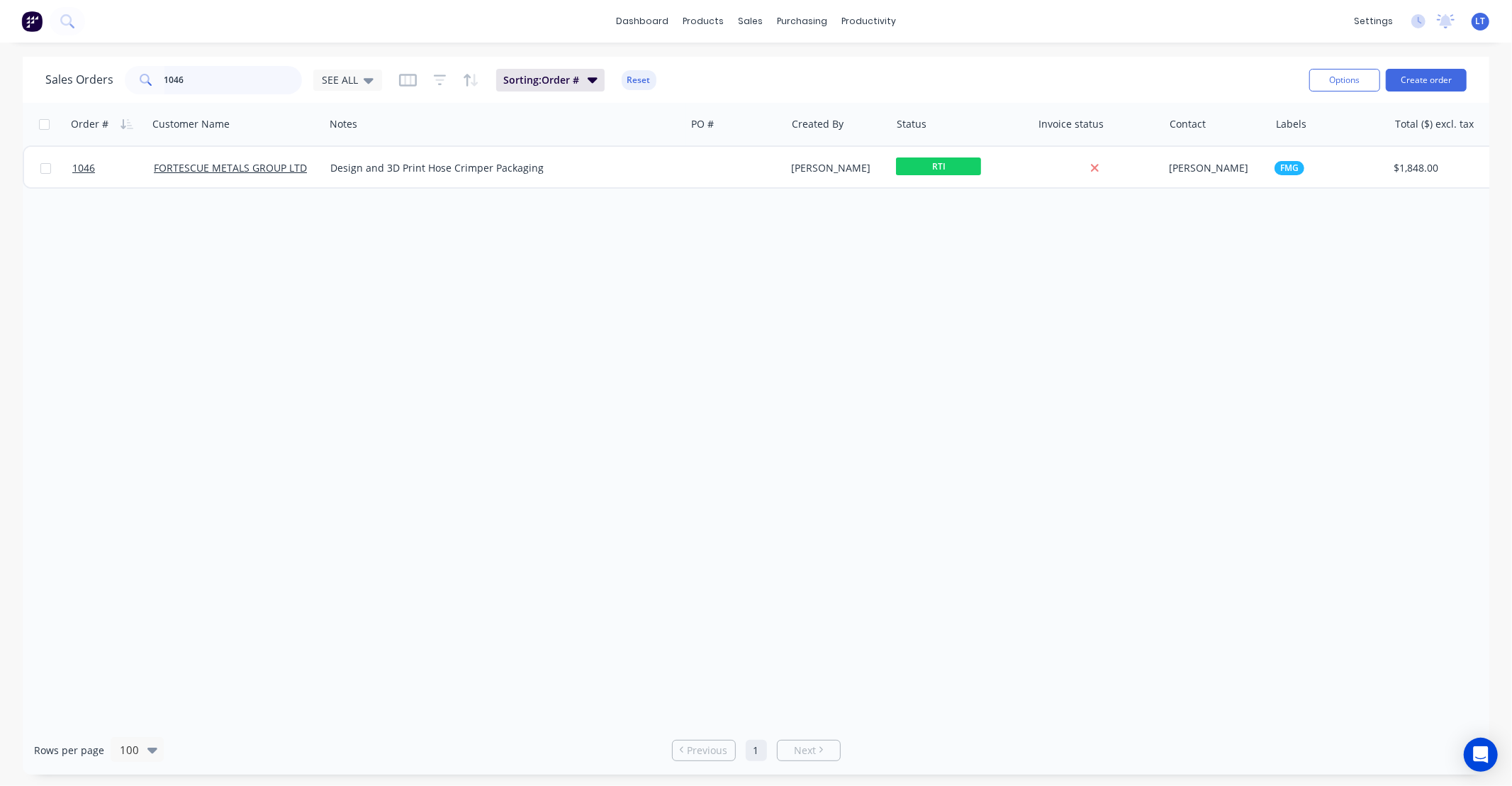
drag, startPoint x: 138, startPoint y: 90, endPoint x: 0, endPoint y: 91, distance: 138.0
click at [0, 91] on div "Sales Orders 1046 SEE ALL Sorting: Order # Reset Options Create order Order # C…" at bounding box center [756, 415] width 1512 height 717
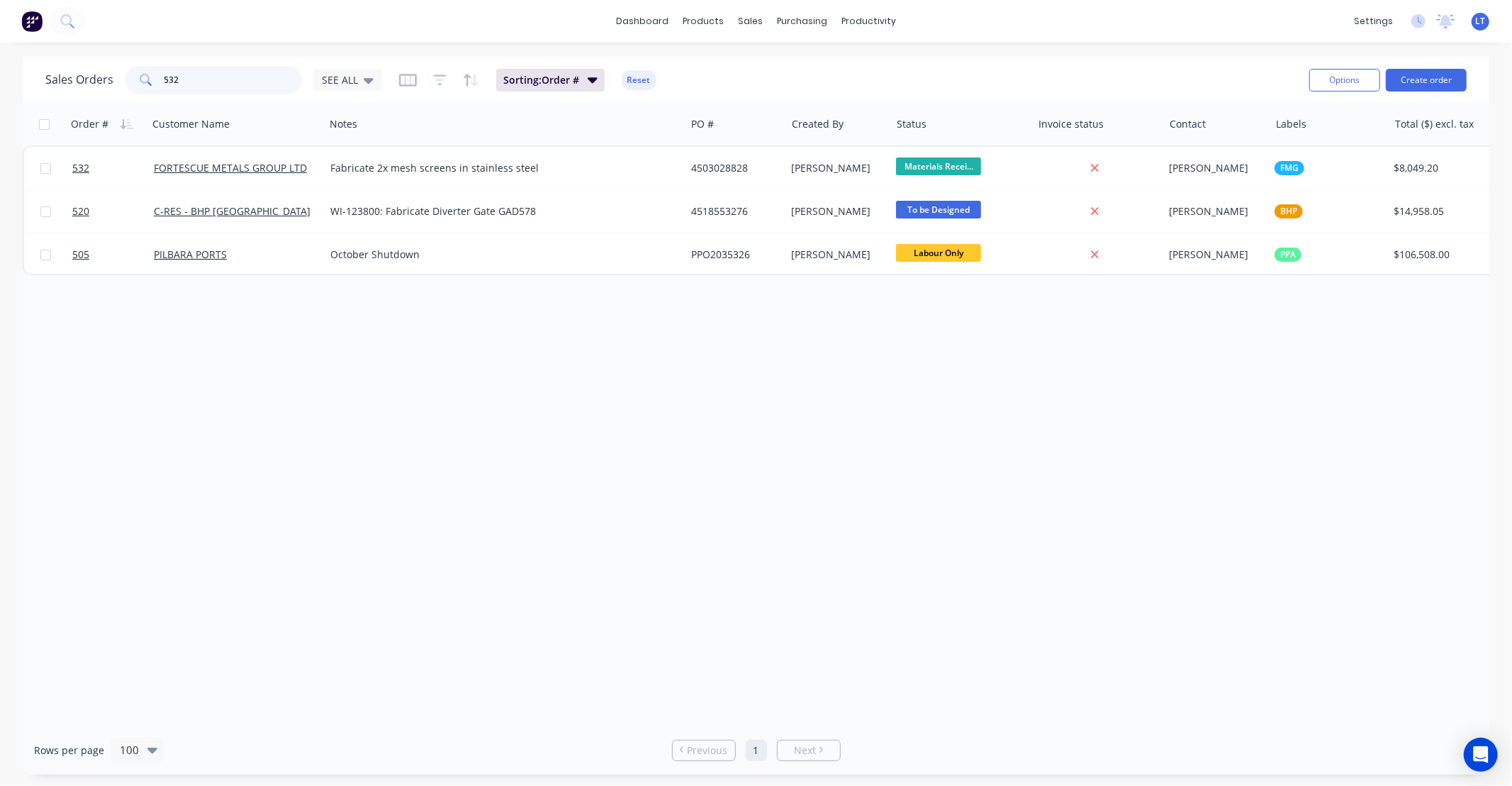
type input "532"
drag, startPoint x: 676, startPoint y: 393, endPoint x: 669, endPoint y: 397, distance: 8.1
drag, startPoint x: 669, startPoint y: 397, endPoint x: 612, endPoint y: 390, distance: 57.4
click at [609, 391] on div "Order # Customer Name Notes PO # Created By Status Invoice status Contact Label…" at bounding box center [756, 414] width 1467 height 623
click at [903, 151] on div "Timesheets" at bounding box center [899, 154] width 53 height 12
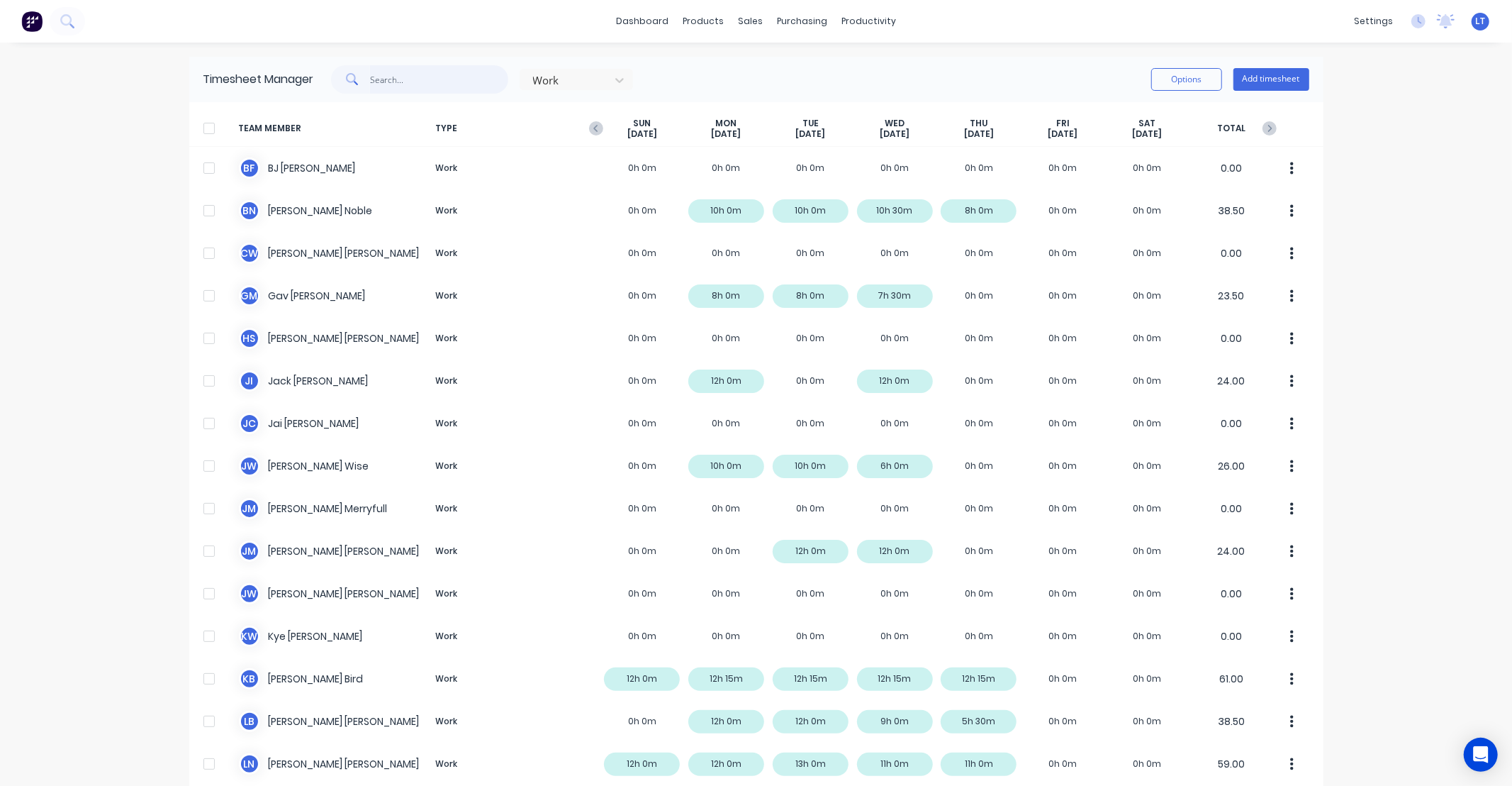
click at [410, 88] on input "text" at bounding box center [438, 80] width 138 height 28
click at [412, 84] on input "text" at bounding box center [438, 80] width 138 height 28
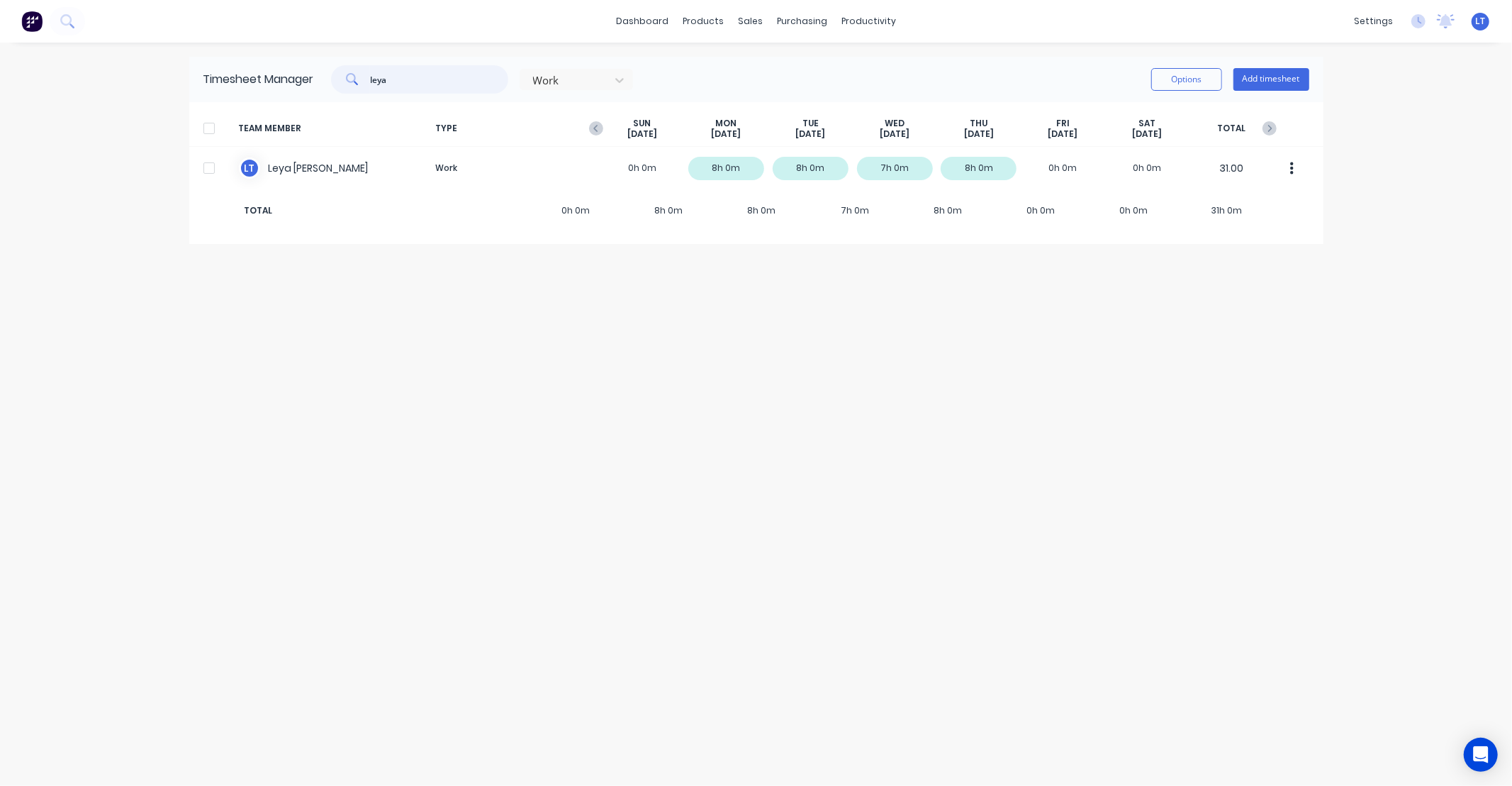
type input "leya"
click at [847, 341] on div "Timesheet Manager leya Work Options Add timesheet TEAM MEMBER TYPE SUN Sep 21st…" at bounding box center [757, 414] width 1134 height 715
click at [766, 339] on div "Timesheet Manager leya Work Options Add timesheet TEAM MEMBER TYPE SUN Sep 21st…" at bounding box center [757, 414] width 1134 height 715
drag, startPoint x: 912, startPoint y: 325, endPoint x: 844, endPoint y: 329, distance: 68.1
click at [844, 328] on div "Timesheet Manager leya Work Options Add timesheet TEAM MEMBER TYPE SUN Sep 21st…" at bounding box center [757, 414] width 1134 height 715
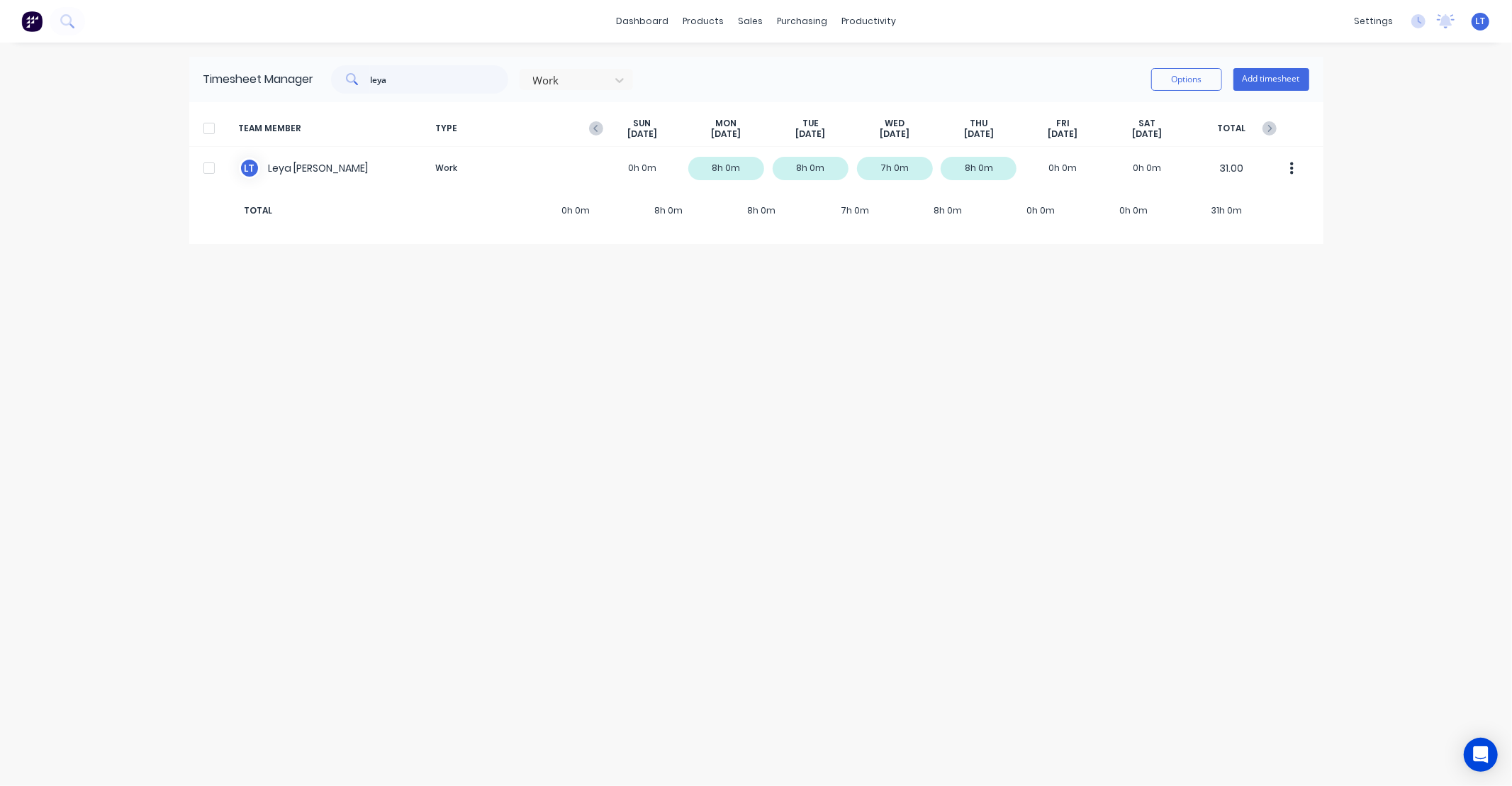
click at [868, 549] on div "Timesheet Manager leya Work Options Add timesheet TEAM MEMBER TYPE SUN Sep 21st…" at bounding box center [757, 414] width 1134 height 715
drag, startPoint x: 868, startPoint y: 549, endPoint x: 686, endPoint y: 502, distance: 188.0
drag, startPoint x: 686, startPoint y: 502, endPoint x: 560, endPoint y: 475, distance: 128.9
click at [560, 475] on div "Timesheet Manager leya Work Options Add timesheet TEAM MEMBER TYPE SUN Sep 21st…" at bounding box center [757, 414] width 1134 height 715
drag, startPoint x: 705, startPoint y: 478, endPoint x: 453, endPoint y: 472, distance: 252.1
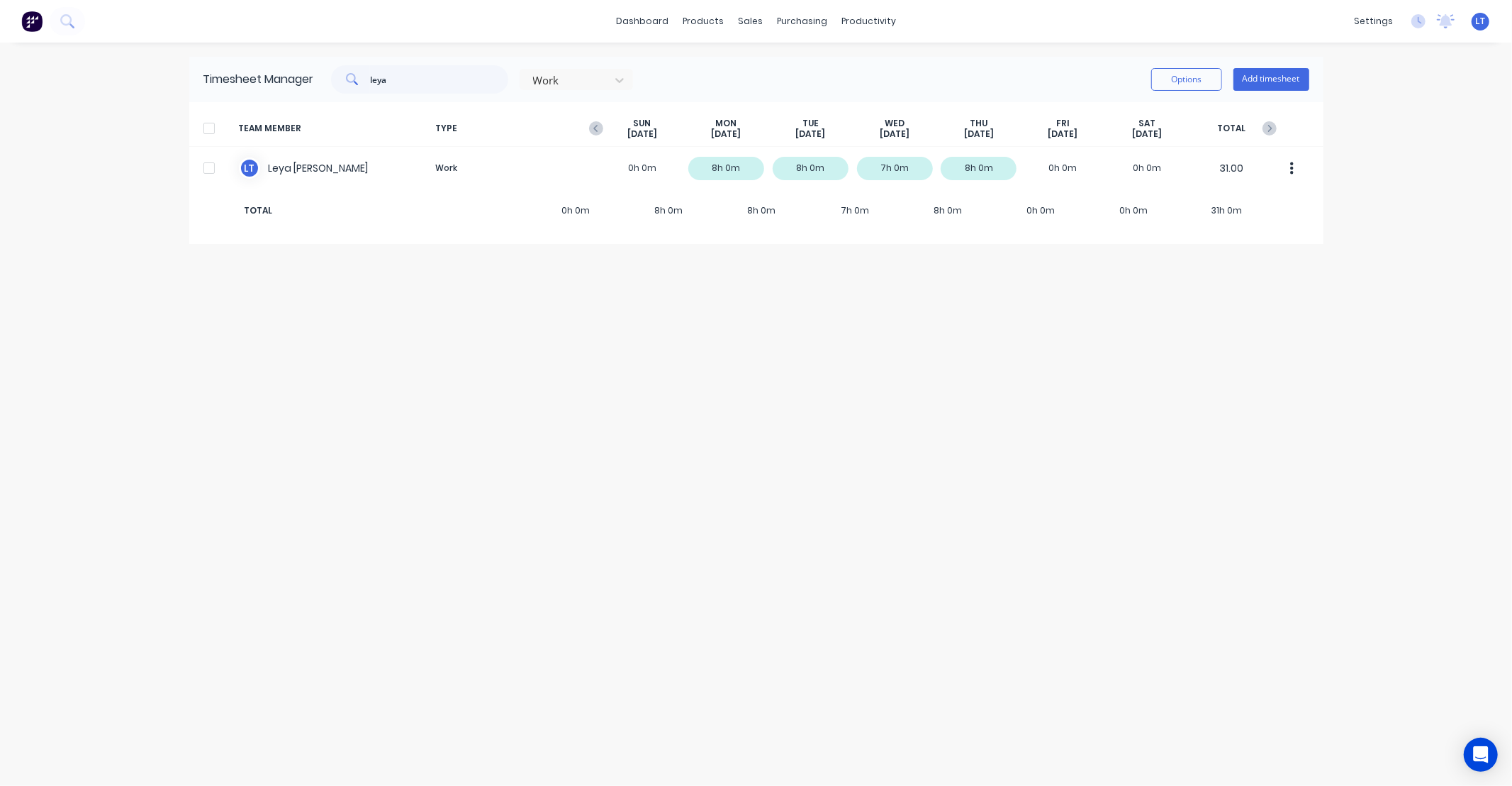
click at [453, 472] on div "Timesheet Manager leya Work Options Add timesheet TEAM MEMBER TYPE SUN Sep 21st…" at bounding box center [757, 414] width 1134 height 715
click at [893, 585] on div "Timesheet Manager leya Work Options Add timesheet TEAM MEMBER TYPE SUN Sep 21st…" at bounding box center [757, 414] width 1134 height 715
drag, startPoint x: 893, startPoint y: 585, endPoint x: 852, endPoint y: 592, distance: 41.6
click at [852, 592] on div "Timesheet Manager leya Work Options Add timesheet TEAM MEMBER TYPE SUN Sep 21st…" at bounding box center [757, 414] width 1134 height 715
click at [764, 14] on div "sales" at bounding box center [751, 21] width 39 height 21
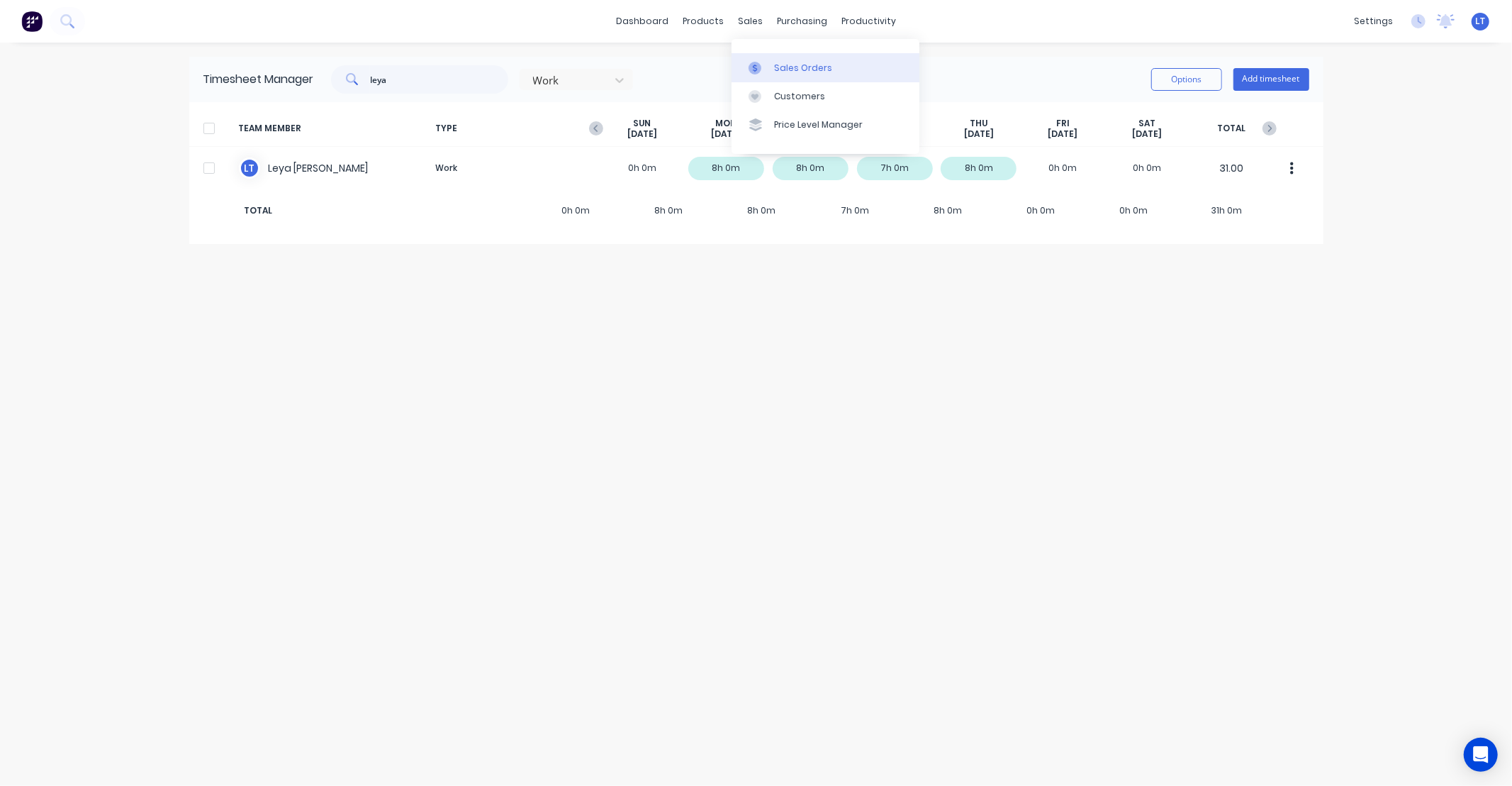
click at [807, 73] on div "Sales Orders" at bounding box center [803, 68] width 58 height 12
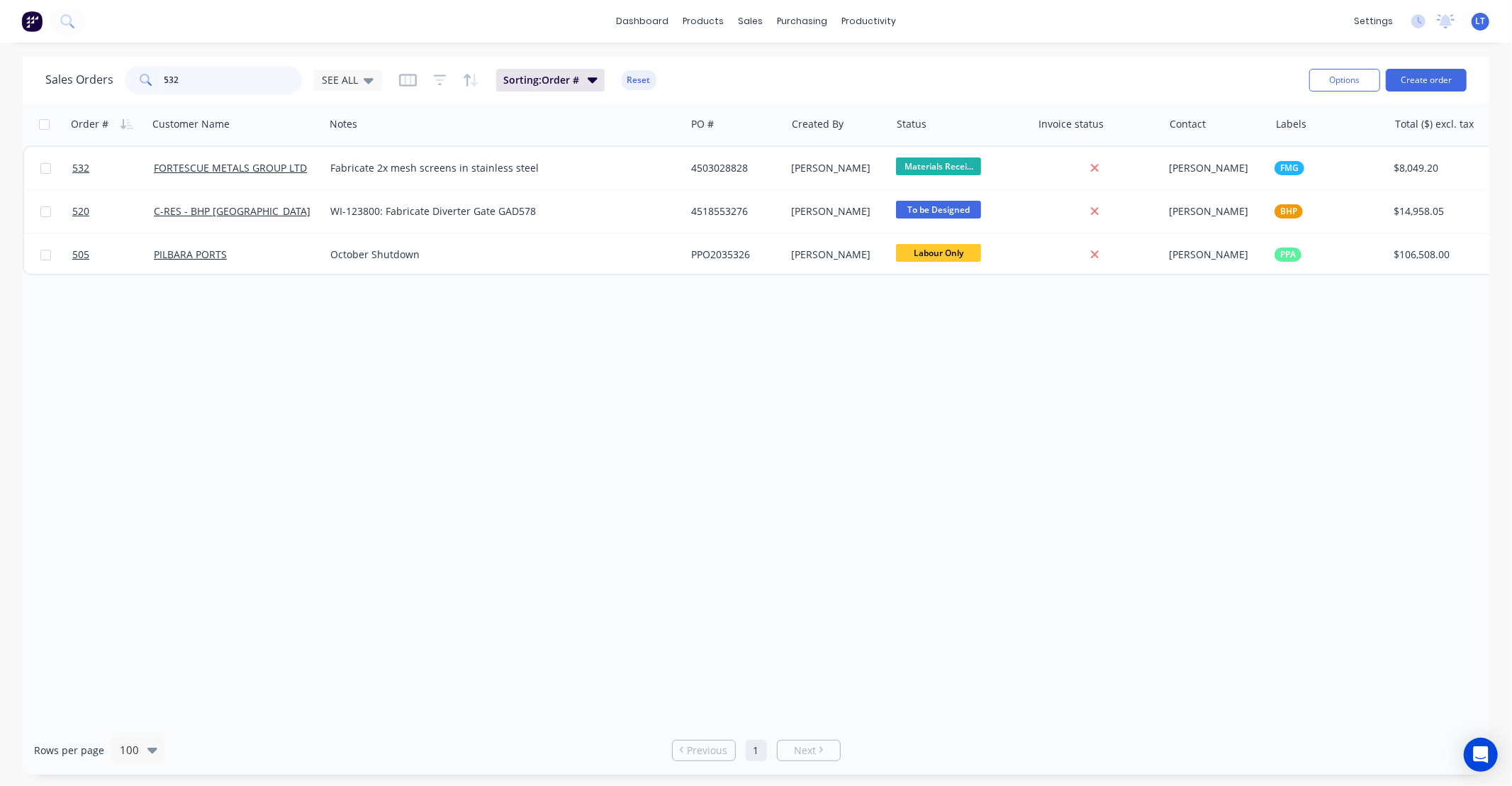
drag, startPoint x: 192, startPoint y: 74, endPoint x: 0, endPoint y: 69, distance: 192.1
click at [0, 69] on div "Sales Orders 532 SEE ALL Sorting: Order # Reset Options Create order Order # Cu…" at bounding box center [756, 415] width 1512 height 717
type input "616"
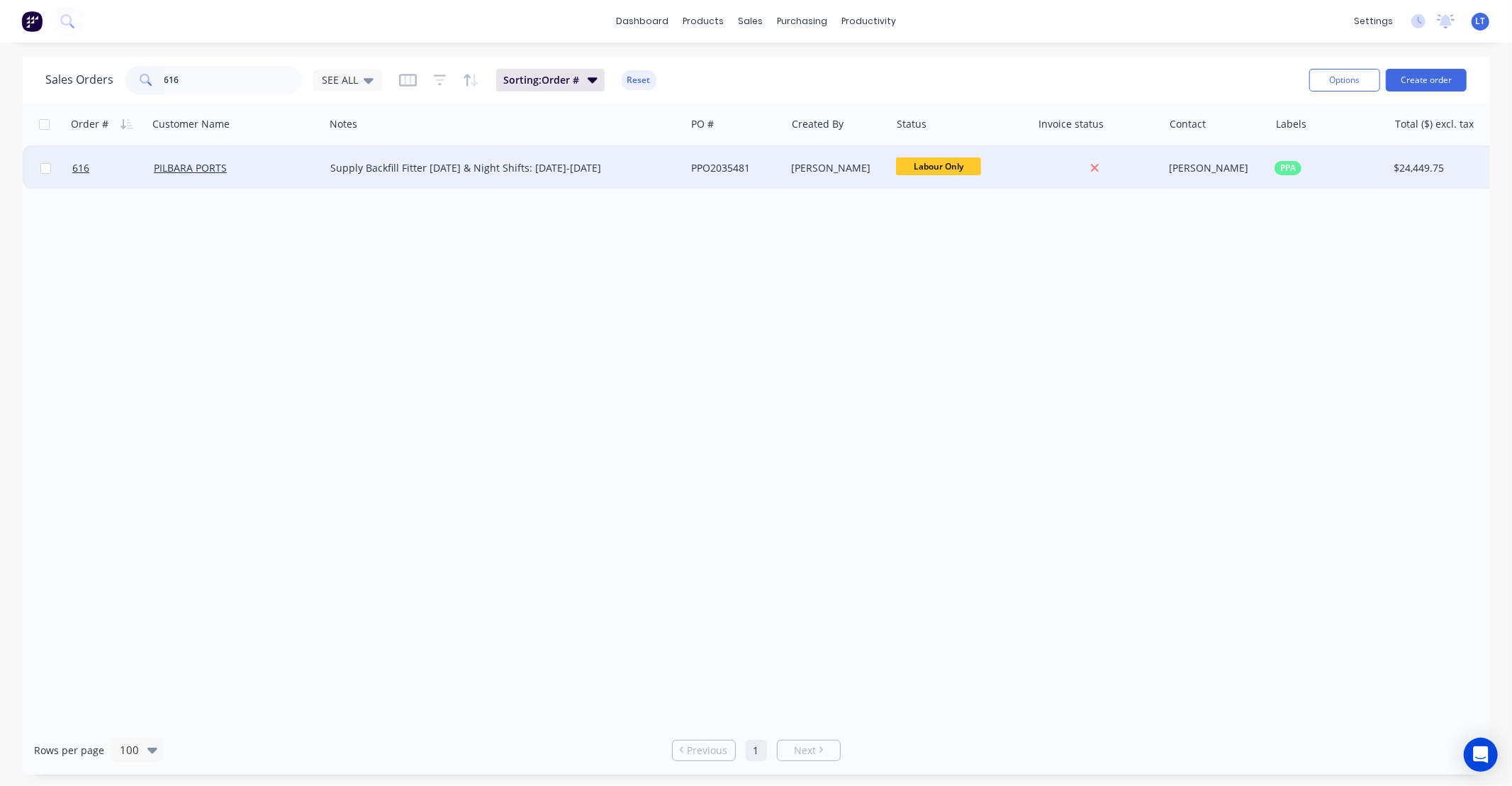
click at [840, 166] on div "[PERSON_NAME]" at bounding box center [836, 168] width 89 height 14
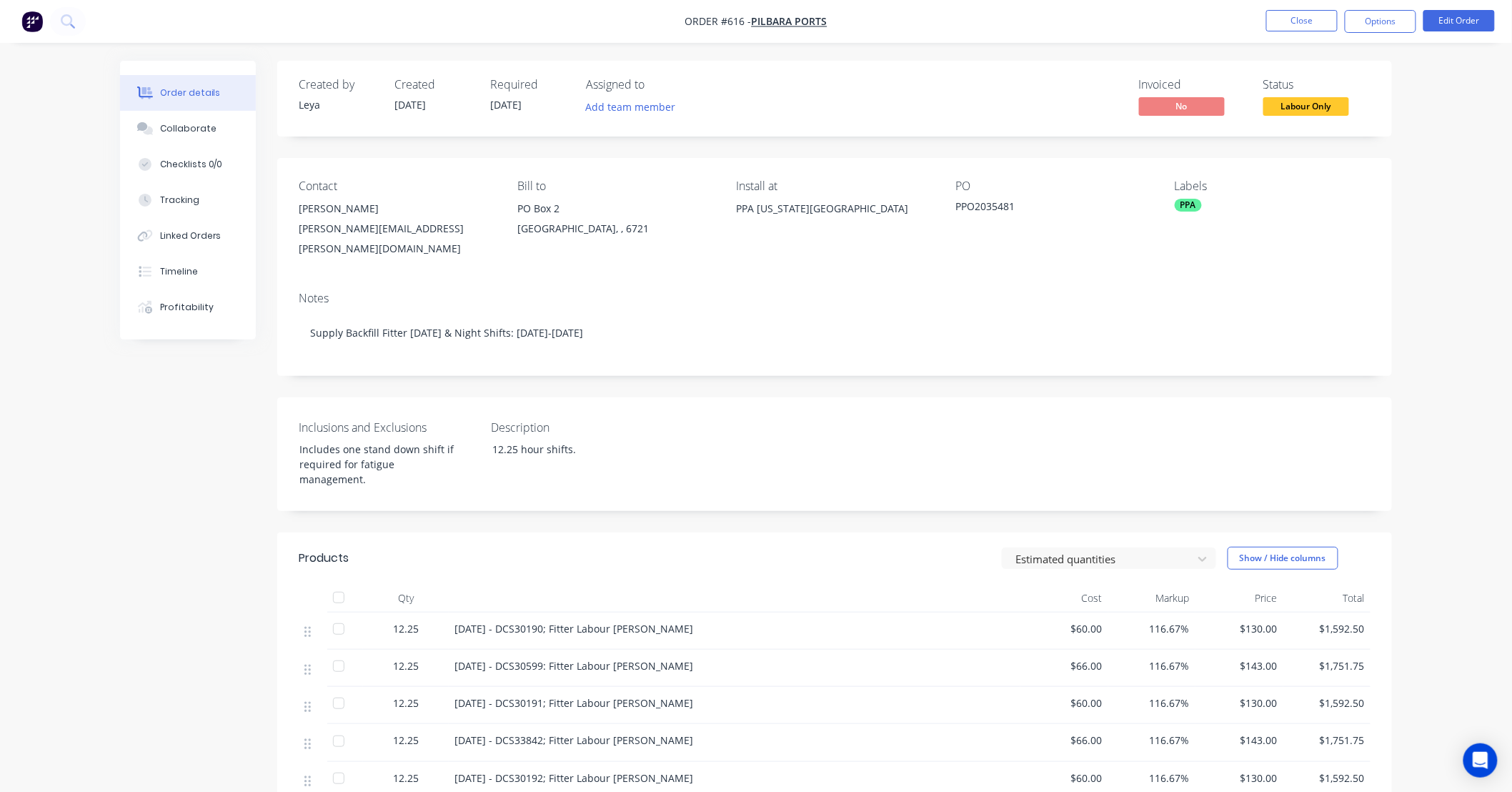
click at [694, 374] on div "Created by Leya Created 22/08/25 Required 22/09/25 Assigned to Add team member …" at bounding box center [834, 732] width 1115 height 1343
click at [660, 364] on div "Created by Leya Created 22/08/25 Required 22/09/25 Assigned to Add team member …" at bounding box center [834, 732] width 1115 height 1343
drag, startPoint x: 654, startPoint y: 367, endPoint x: 615, endPoint y: 368, distance: 39.0
click at [615, 368] on div "Created by Leya Created 22/08/25 Required 22/09/25 Assigned to Add team member …" at bounding box center [834, 732] width 1115 height 1343
click at [1458, 22] on button "Edit Order" at bounding box center [1459, 20] width 72 height 21
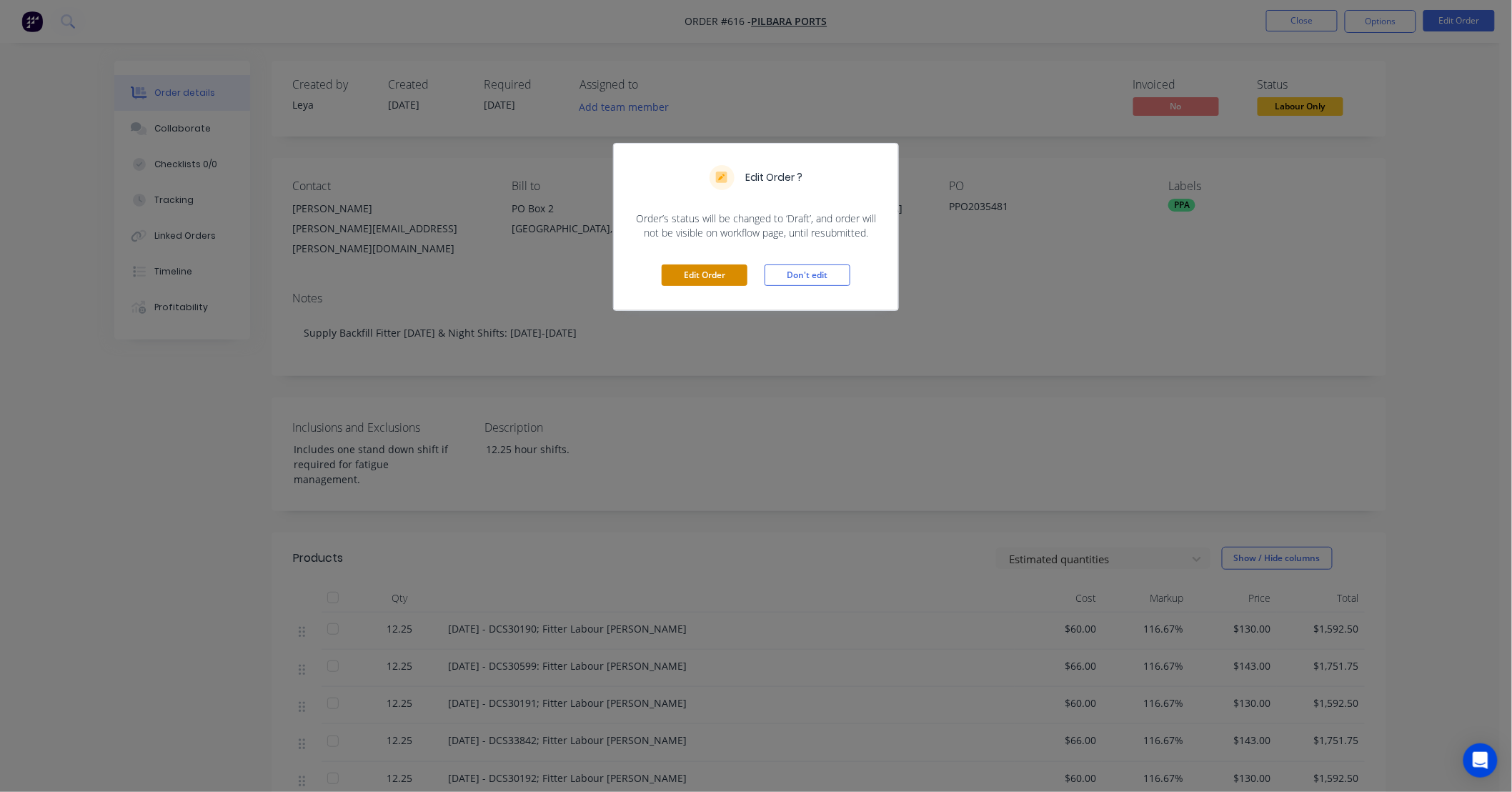
click at [695, 278] on button "Edit Order" at bounding box center [704, 274] width 86 height 21
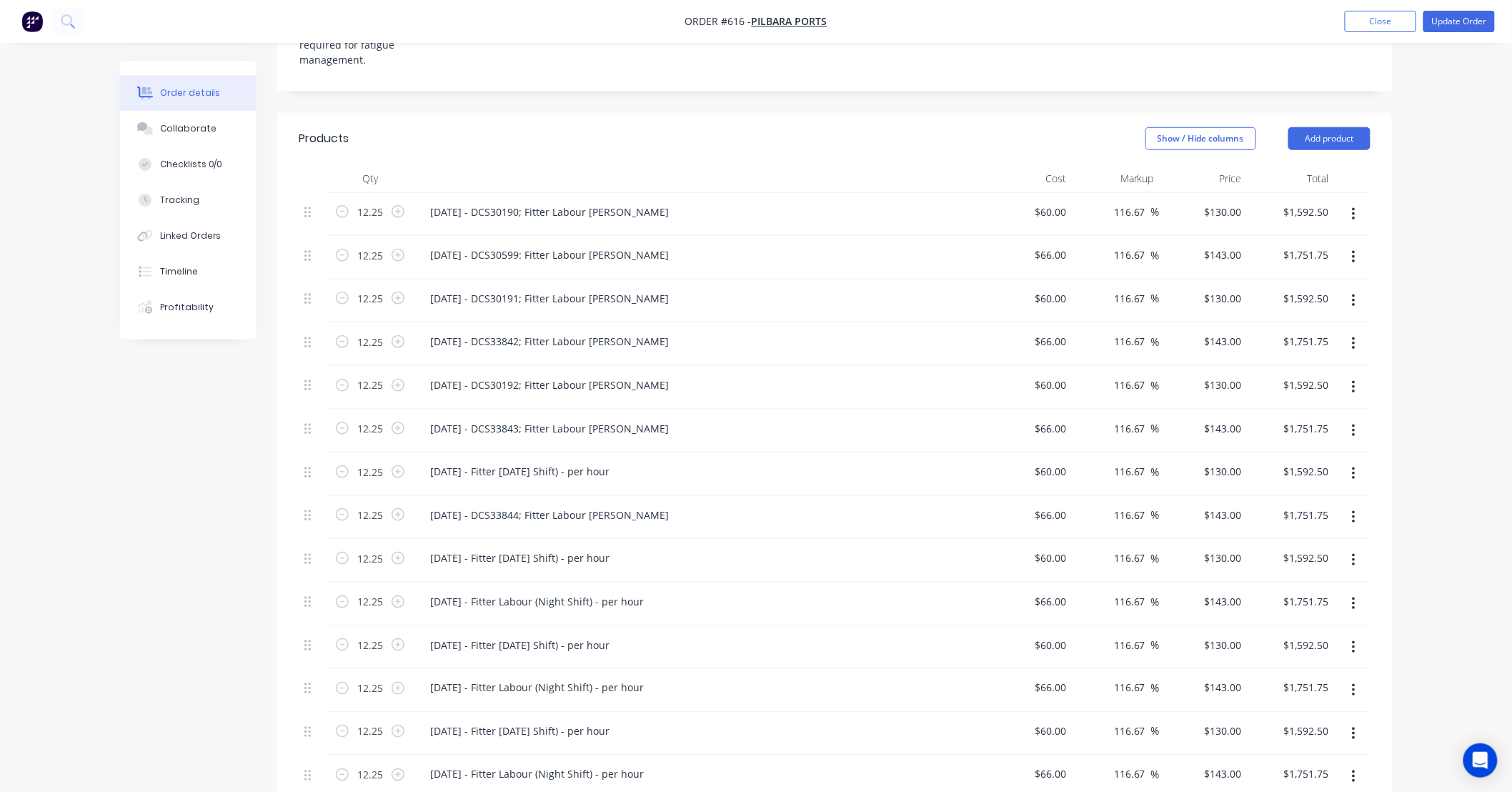
scroll to position [476, 0]
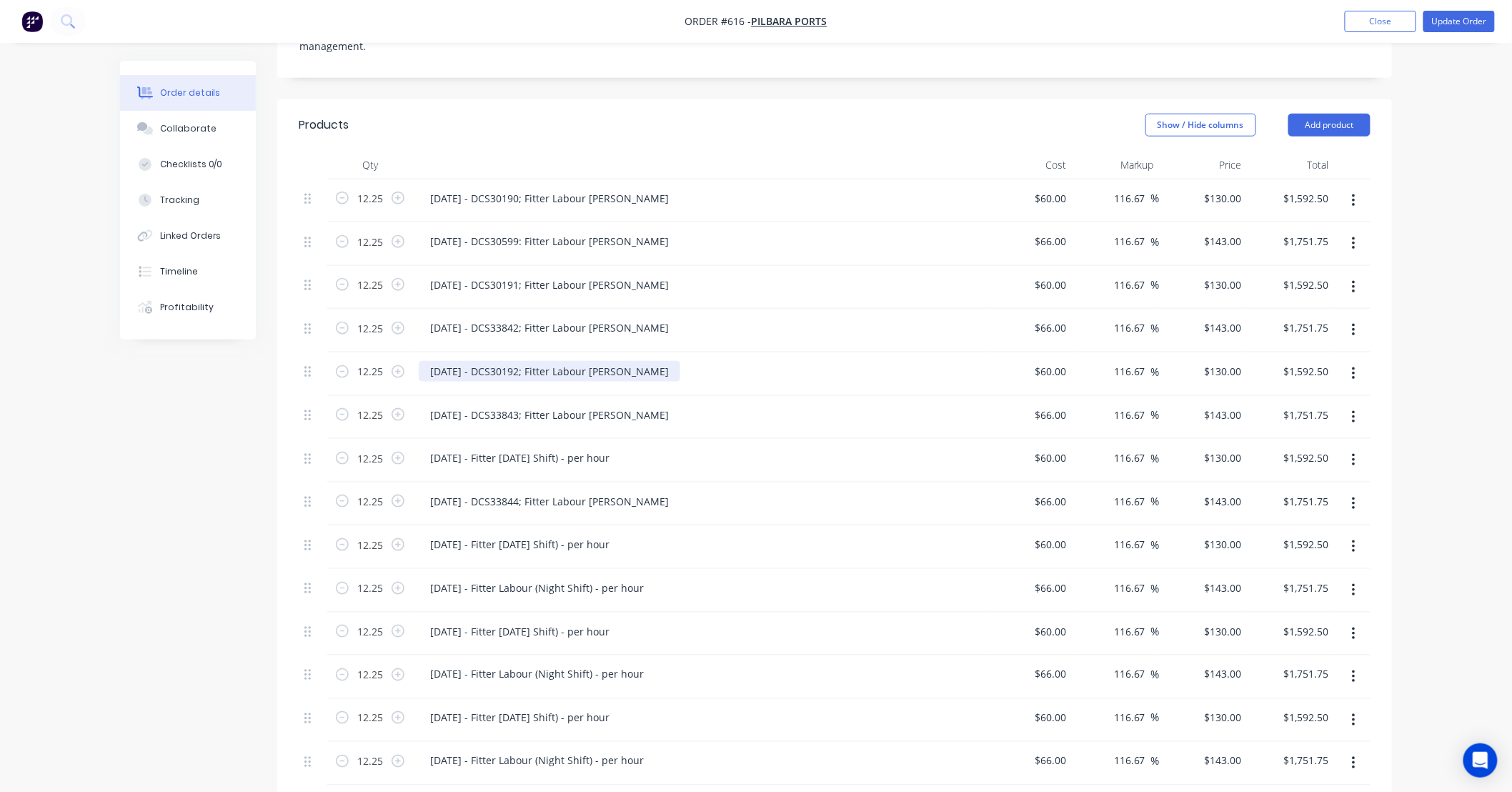
click at [574, 361] on div "24/09/25 - DCS30192; Fitter Labour DS-Tom" at bounding box center [549, 371] width 262 height 20
drag, startPoint x: 640, startPoint y: 315, endPoint x: 340, endPoint y: 308, distance: 300.1
click at [340, 352] on div "12.25 24/09/25 - DCS30192; Fitter Labour DS-Tom $60.00 $60.00 116.67 116.67 % $…" at bounding box center [835, 374] width 1072 height 43
copy div "24/09/25 - DCS30192; Fitter Labour DS-Tom"
click at [503, 448] on div "25/09/25 - Fitter Labour (Day Shift) - per hour" at bounding box center [519, 458] width 202 height 20
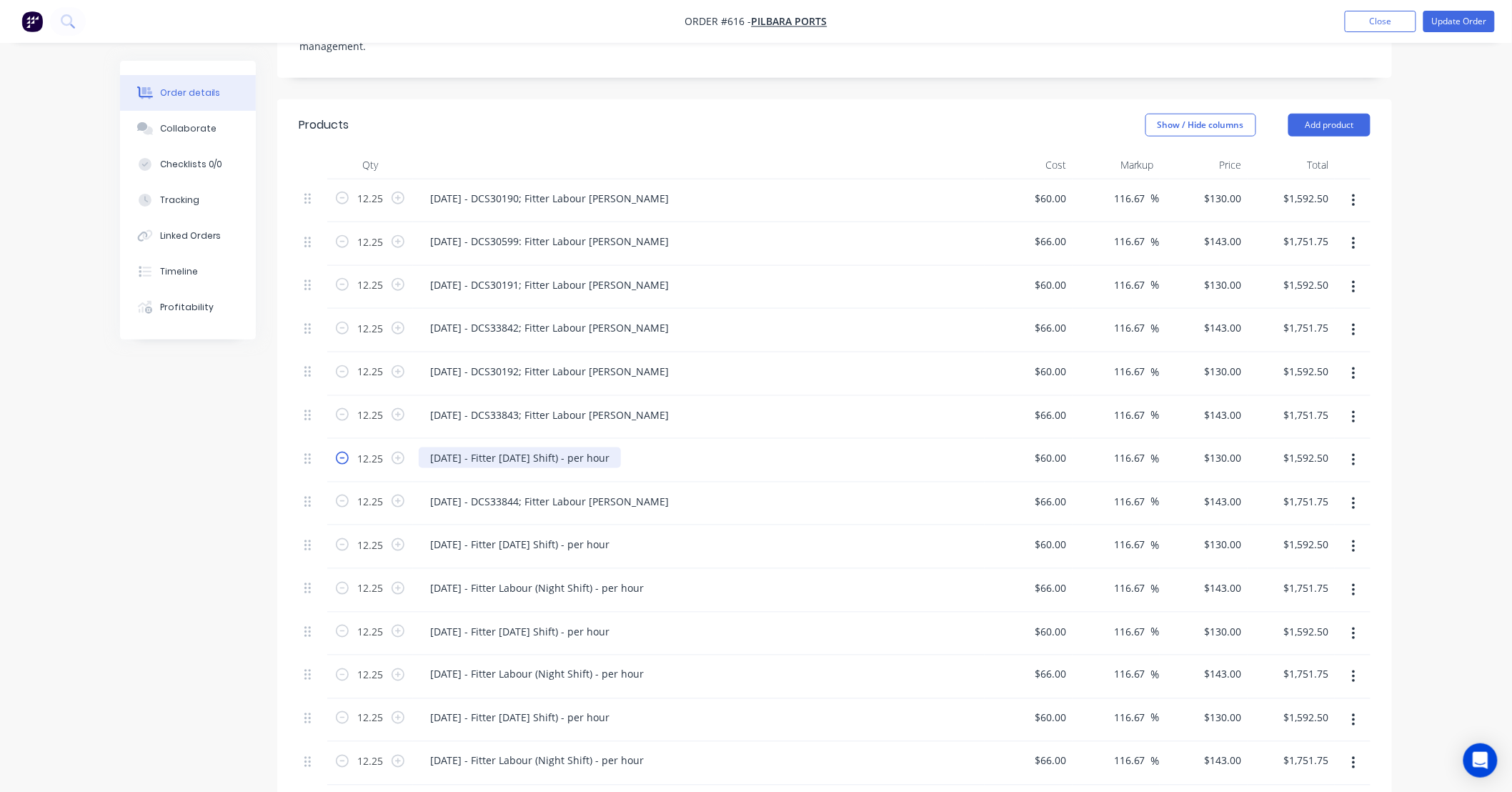
drag, startPoint x: 644, startPoint y: 403, endPoint x: 337, endPoint y: 396, distance: 307.1
click at [337, 439] on div "12.25 25/09/25 - Fitter Labour (Day Shift) - per hour $60.00 $60.00 116.67 116.…" at bounding box center [835, 460] width 1072 height 43
paste div
click at [434, 448] on div "24/09/25 - DCS30192; Fitter Labour DS-Tom" at bounding box center [549, 458] width 262 height 20
click at [527, 448] on div "25/09/25 - DCS30192; Fitter Labour DS-Tom" at bounding box center [549, 458] width 262 height 20
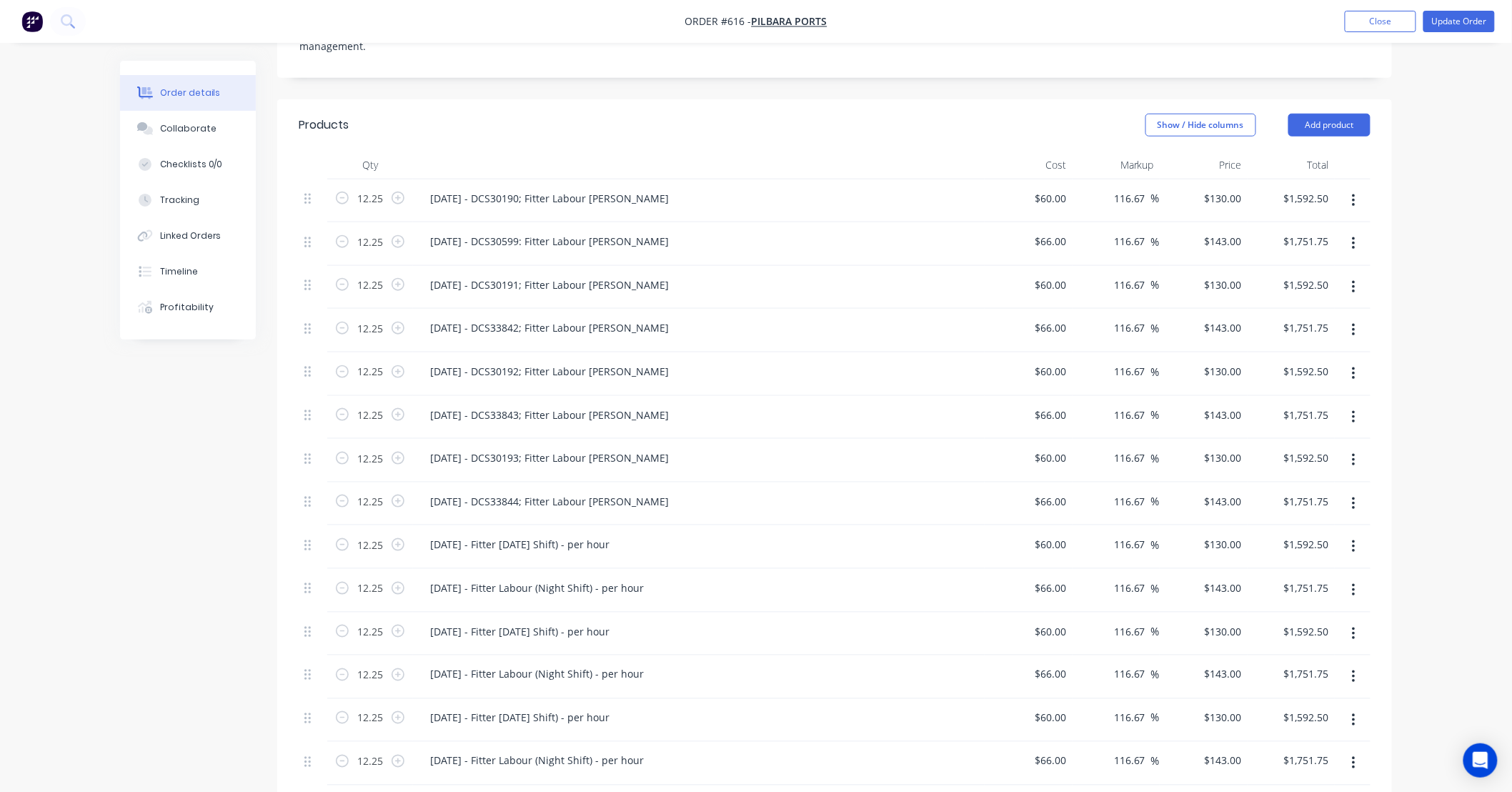
click at [1439, 418] on div "Order details Collaborate Checklists 0/0 Tracking Linked Orders Timeline Profit…" at bounding box center [756, 392] width 1512 height 1737
click at [1434, 404] on div "Order details Collaborate Checklists 0/0 Tracking Linked Orders Timeline Profit…" at bounding box center [756, 392] width 1512 height 1737
click at [1437, 381] on div "Order details Collaborate Checklists 0/0 Tracking Linked Orders Timeline Profit…" at bounding box center [756, 392] width 1512 height 1737
click at [1439, 347] on div "Order details Collaborate Checklists 0/0 Tracking Linked Orders Timeline Profit…" at bounding box center [756, 392] width 1512 height 1737
drag, startPoint x: 1439, startPoint y: 347, endPoint x: 1436, endPoint y: 322, distance: 25.2
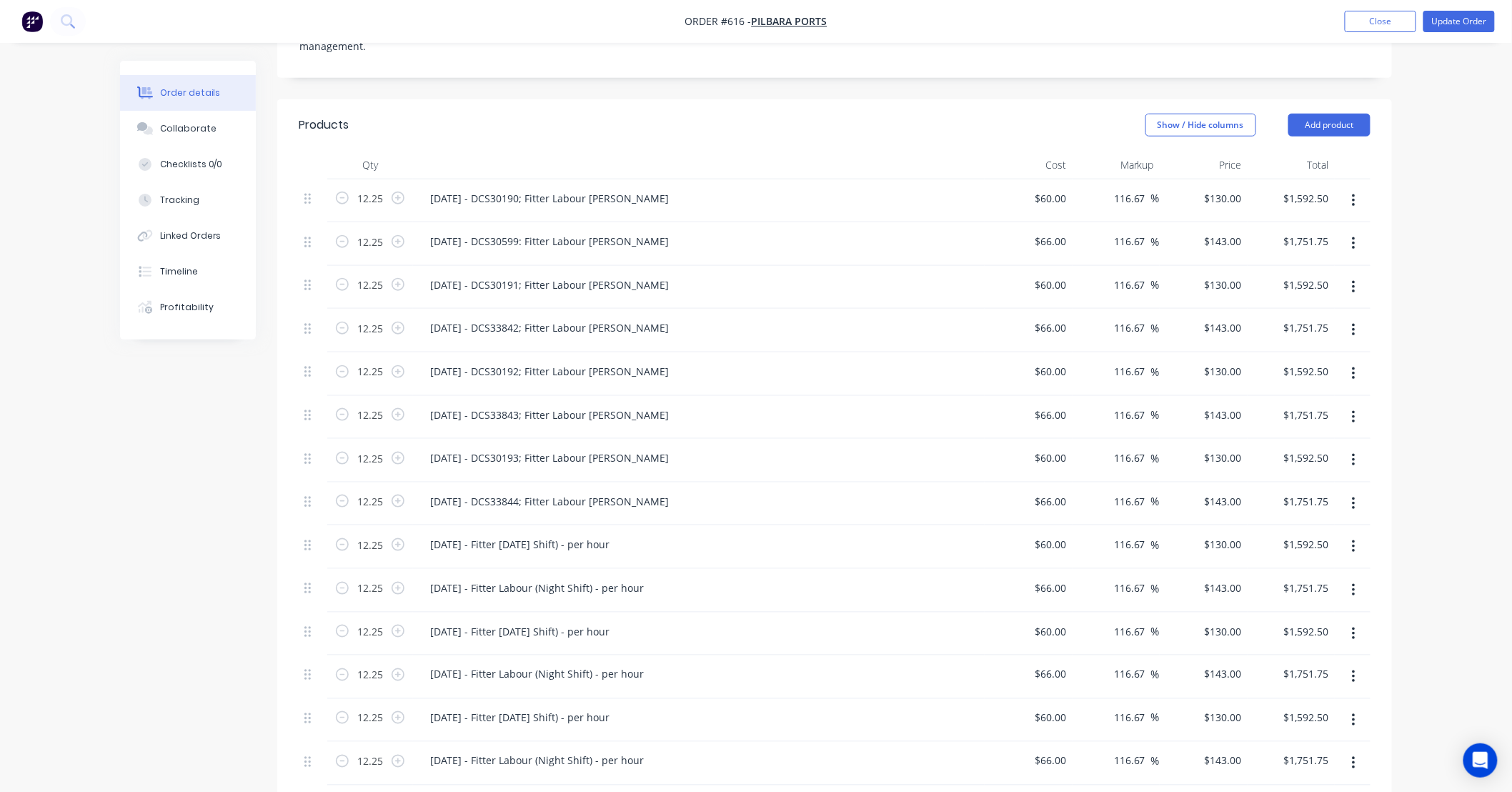
drag, startPoint x: 1436, startPoint y: 322, endPoint x: 1433, endPoint y: 303, distance: 19.2
click at [1433, 303] on div "Order details Collaborate Checklists 0/0 Tracking Linked Orders Timeline Profit…" at bounding box center [756, 392] width 1512 height 1737
click at [198, 202] on button "Tracking" at bounding box center [188, 200] width 136 height 35
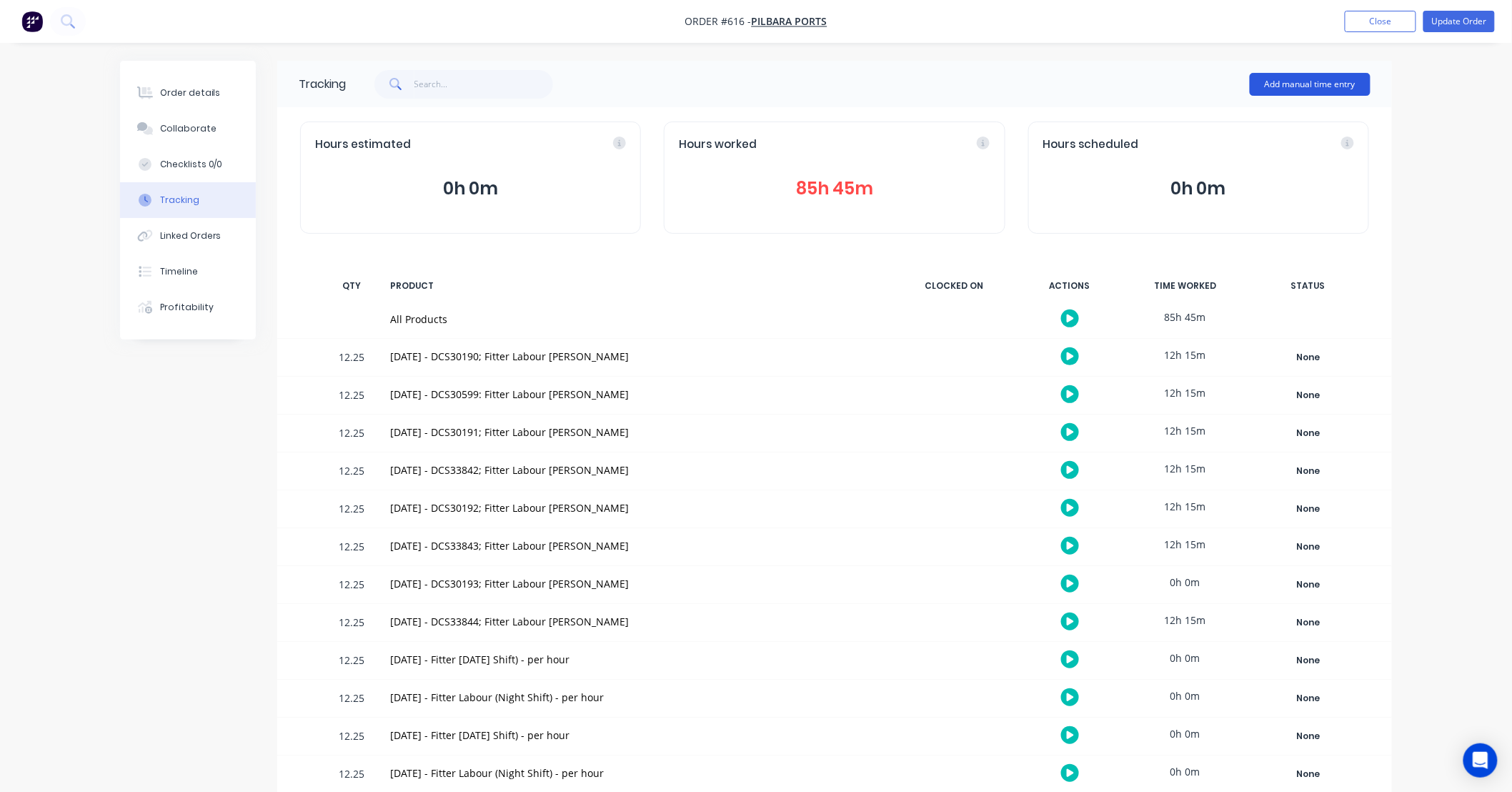
click at [1330, 83] on button "Add manual time entry" at bounding box center [1311, 84] width 121 height 23
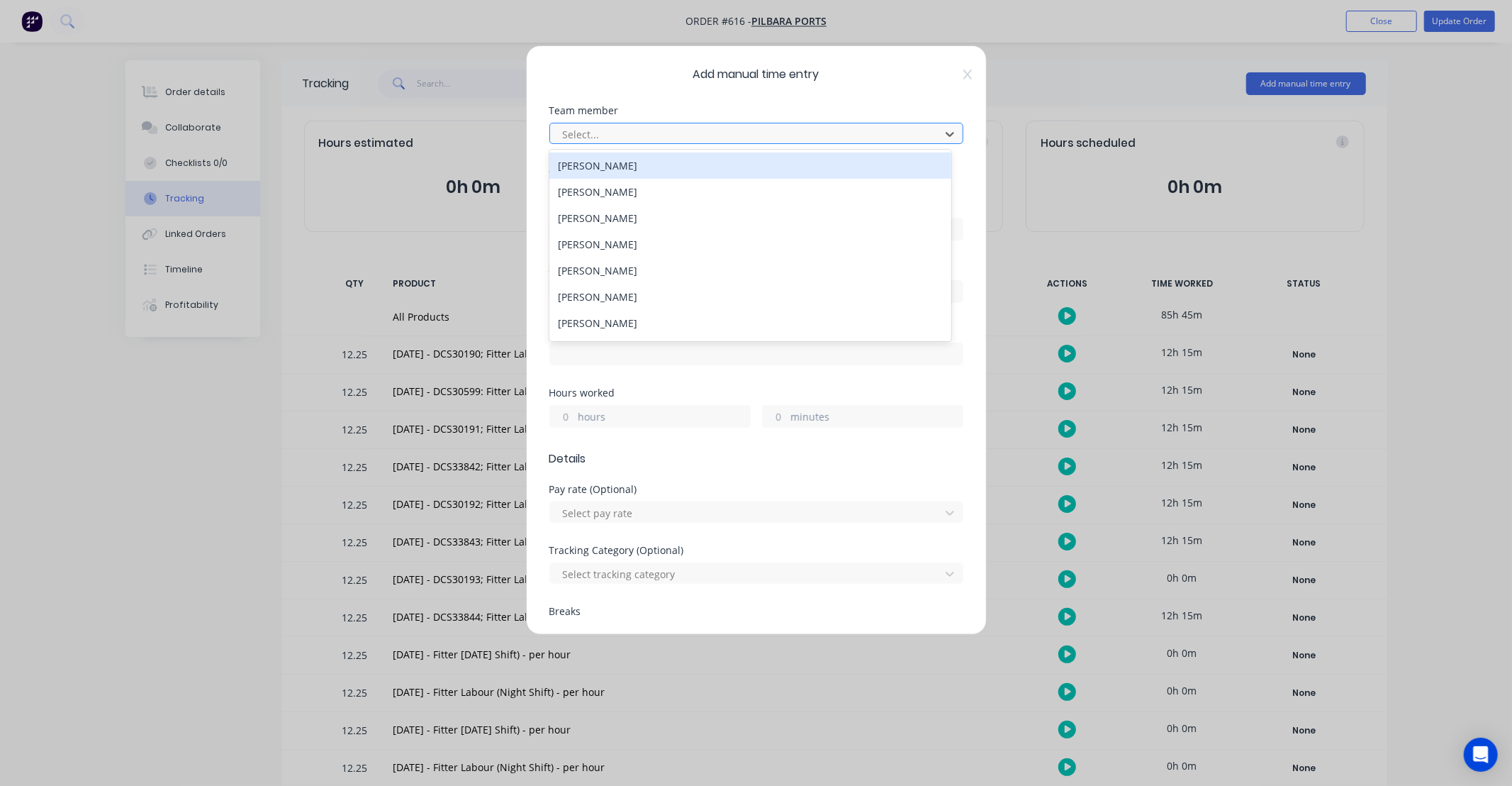
click at [656, 128] on div at bounding box center [747, 134] width 371 height 18
type input "thoma"
click at [639, 166] on div "Thomas Hill" at bounding box center [750, 165] width 402 height 27
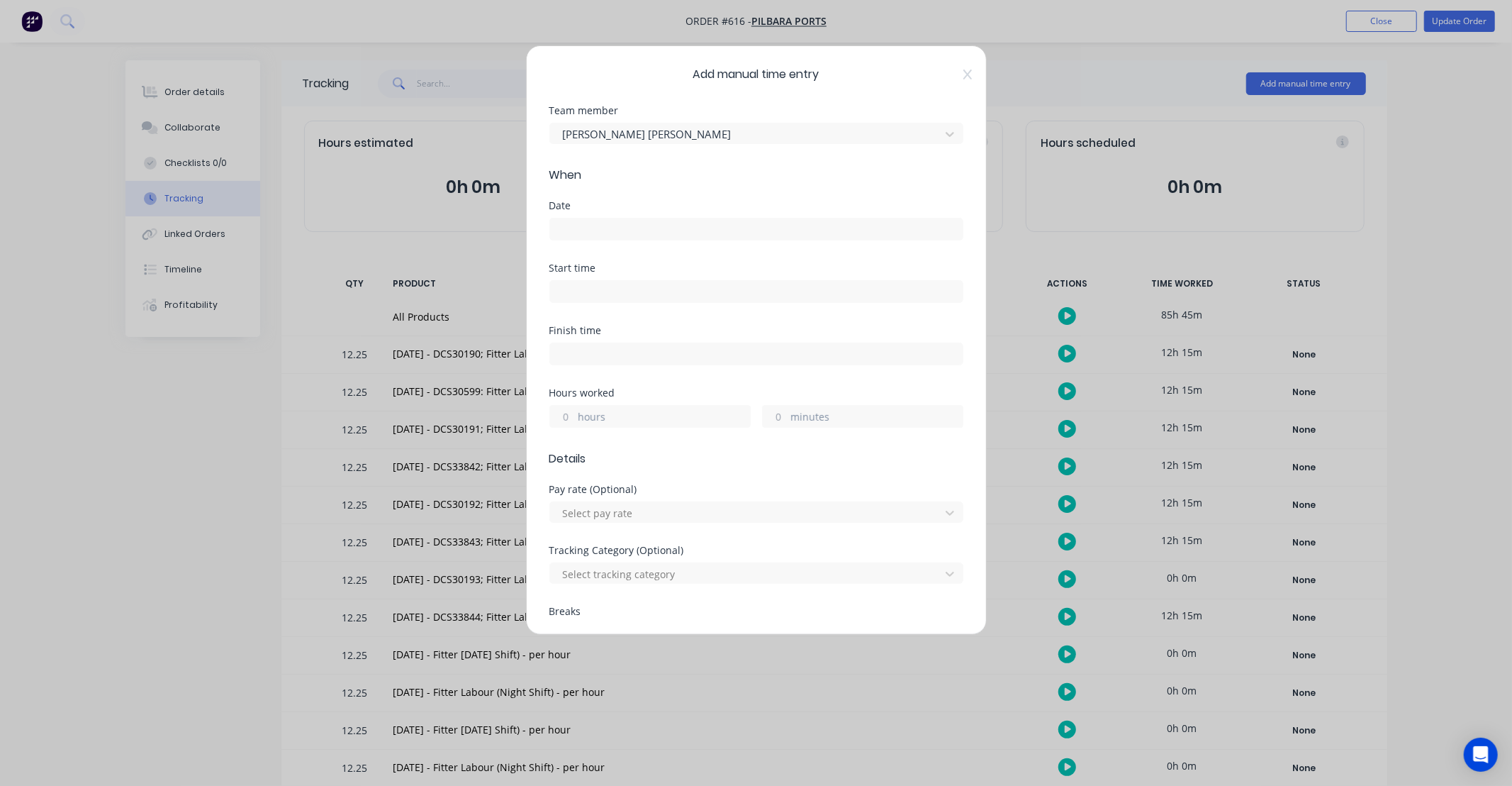
click at [645, 236] on input at bounding box center [756, 229] width 413 height 21
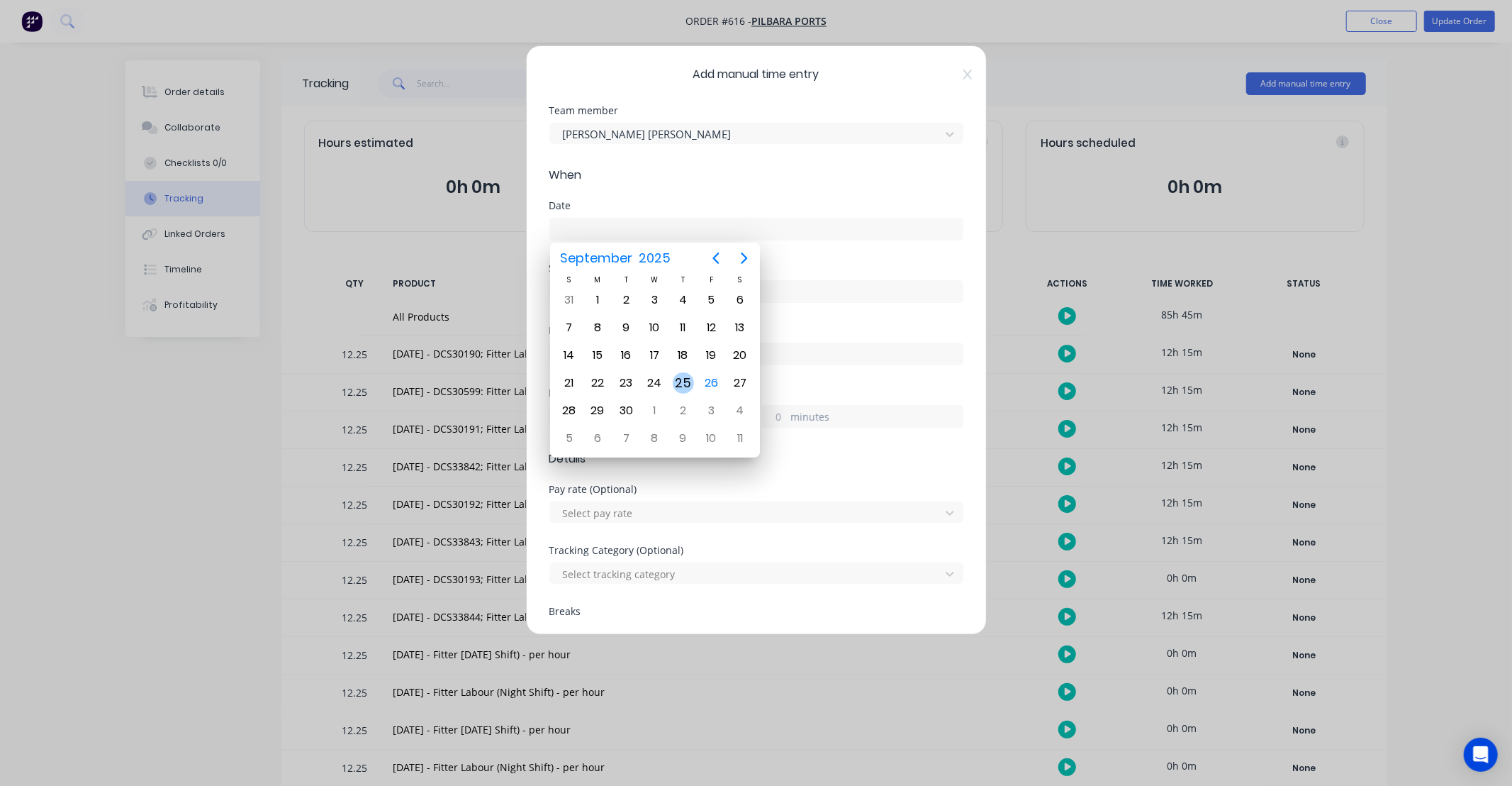
click at [684, 372] on div "25" at bounding box center [683, 382] width 21 height 21
type input "25/09/2025"
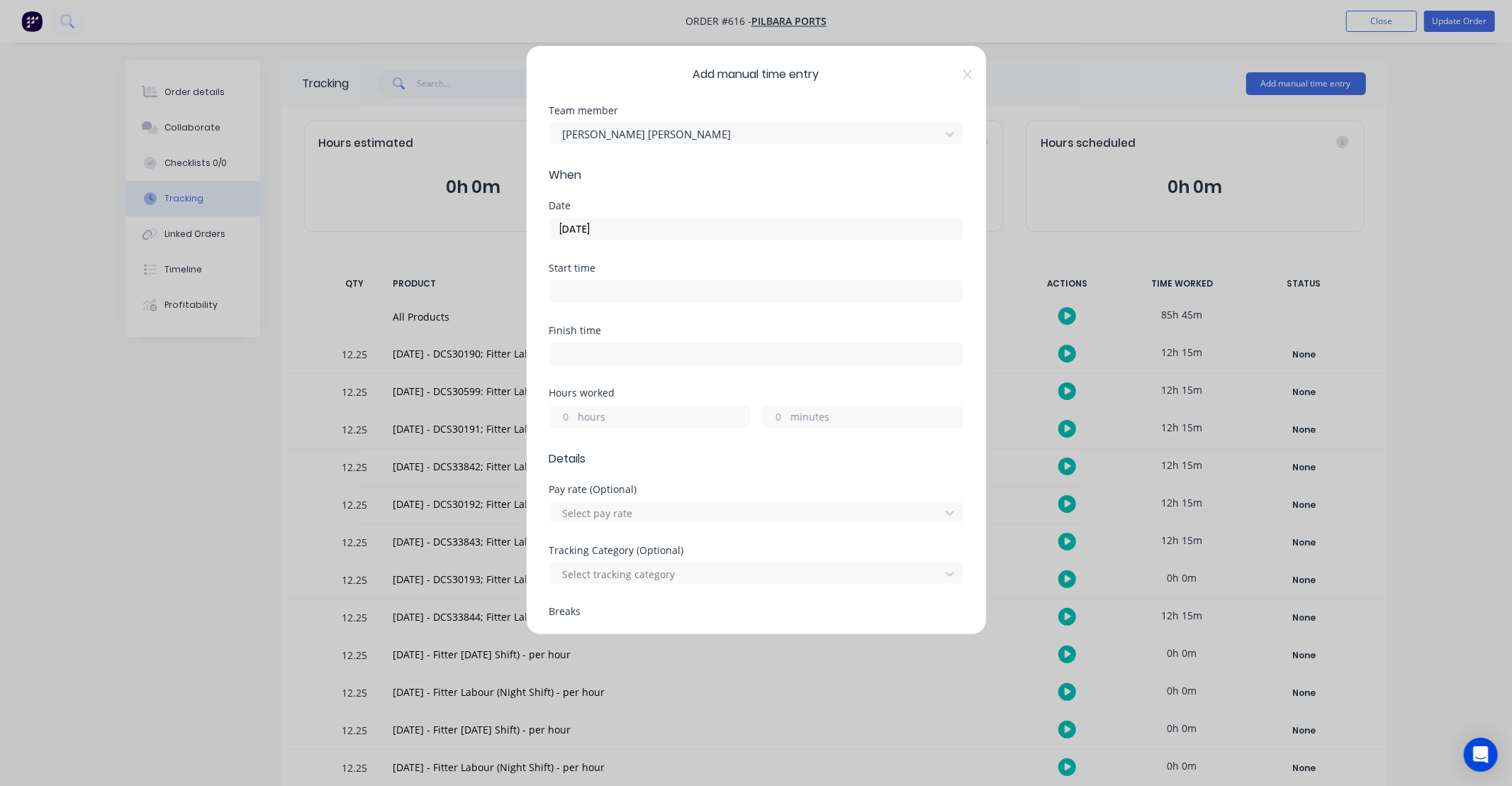
drag, startPoint x: 563, startPoint y: 414, endPoint x: 771, endPoint y: 337, distance: 221.8
click at [563, 414] on input "hours" at bounding box center [563, 416] width 25 height 21
type input "12"
type input "15"
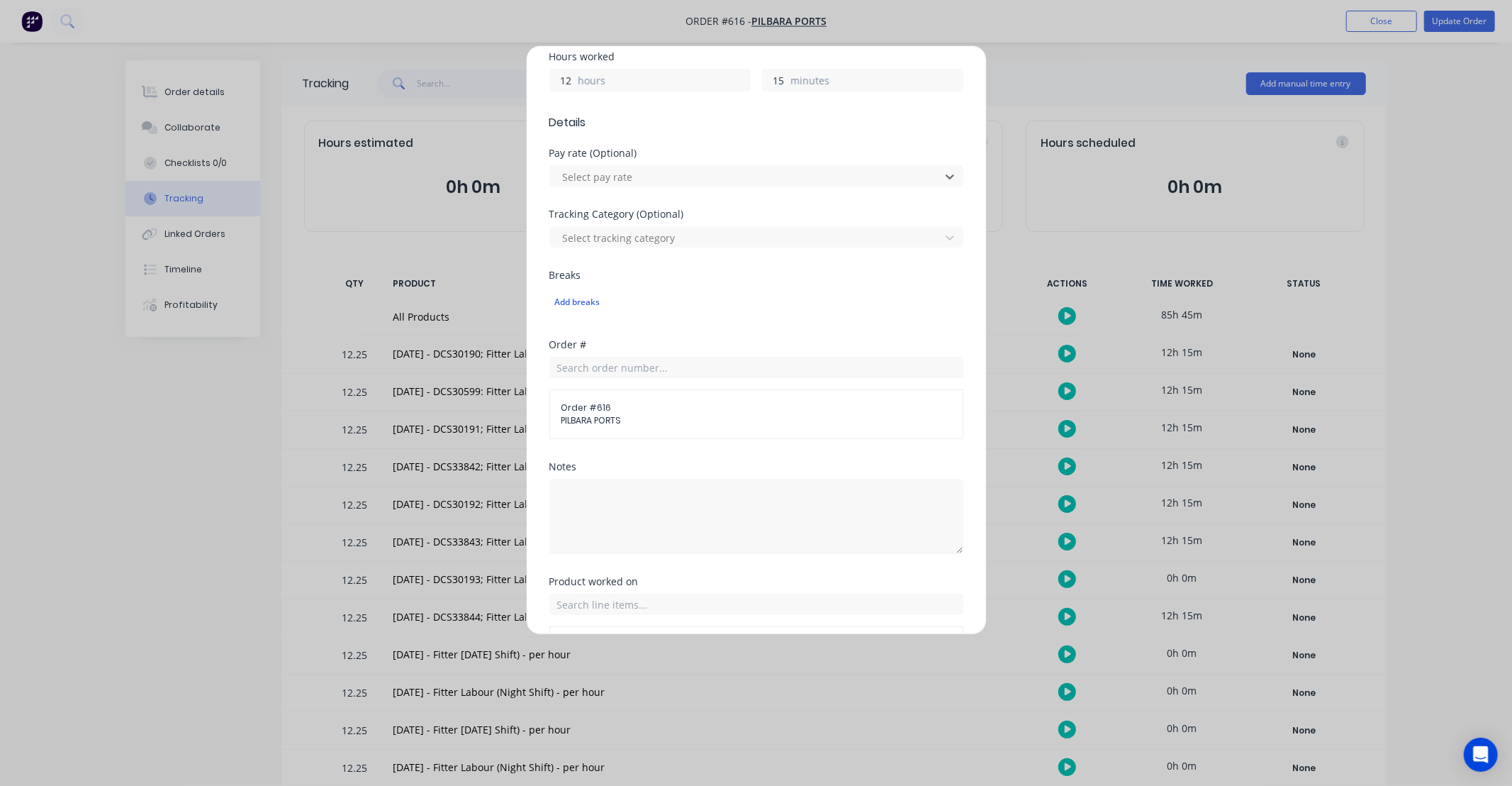
scroll to position [341, 0]
click at [708, 523] on textarea at bounding box center [756, 511] width 414 height 75
type textarea "DCS30193"
click at [668, 454] on div "Order # Order # 616 PILBARA PORTS" at bounding box center [756, 396] width 414 height 122
drag, startPoint x: 662, startPoint y: 454, endPoint x: 623, endPoint y: 455, distance: 39.0
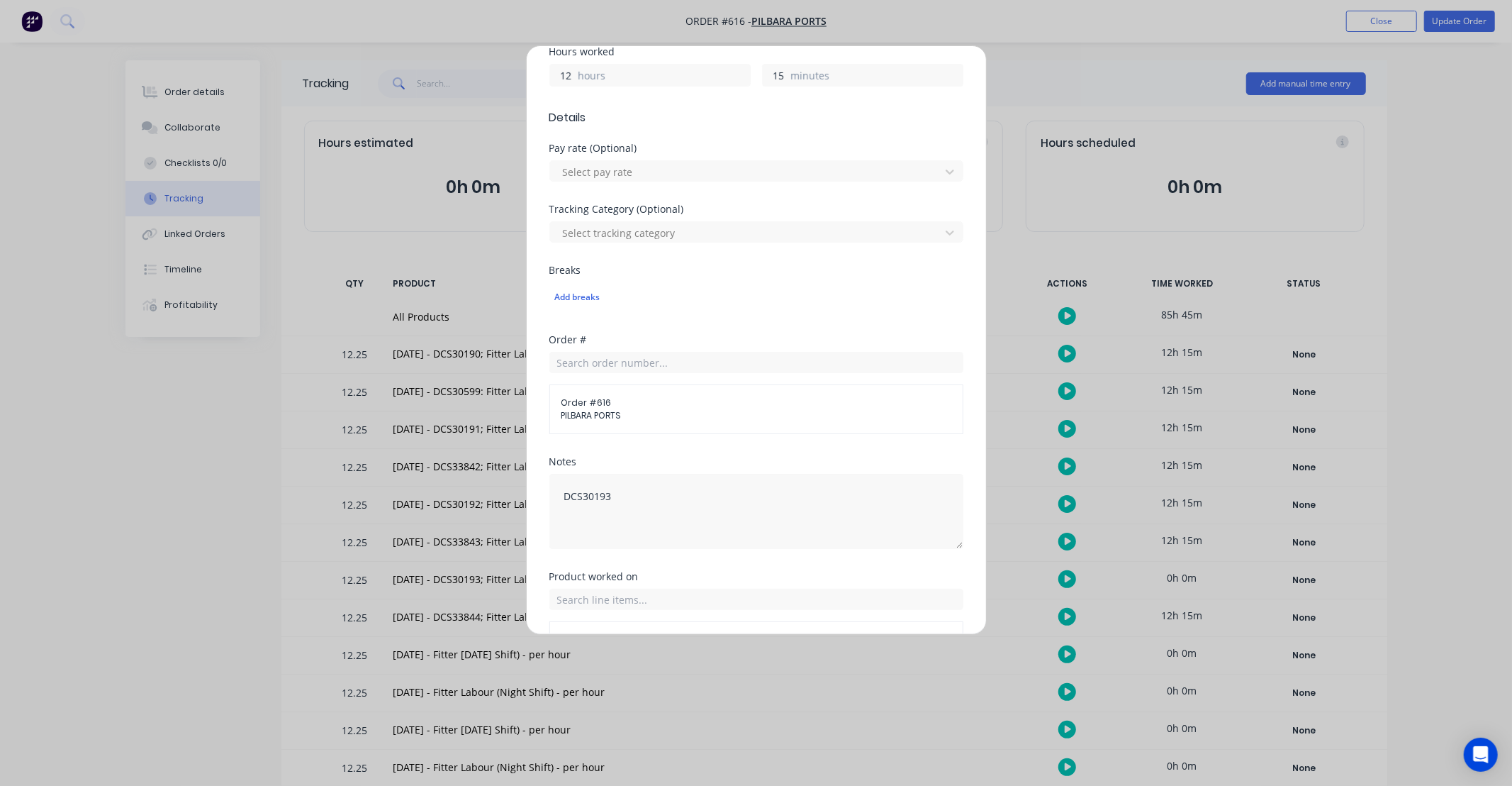
click at [623, 455] on div "Order # Order # 616 PILBARA PORTS" at bounding box center [756, 396] width 414 height 122
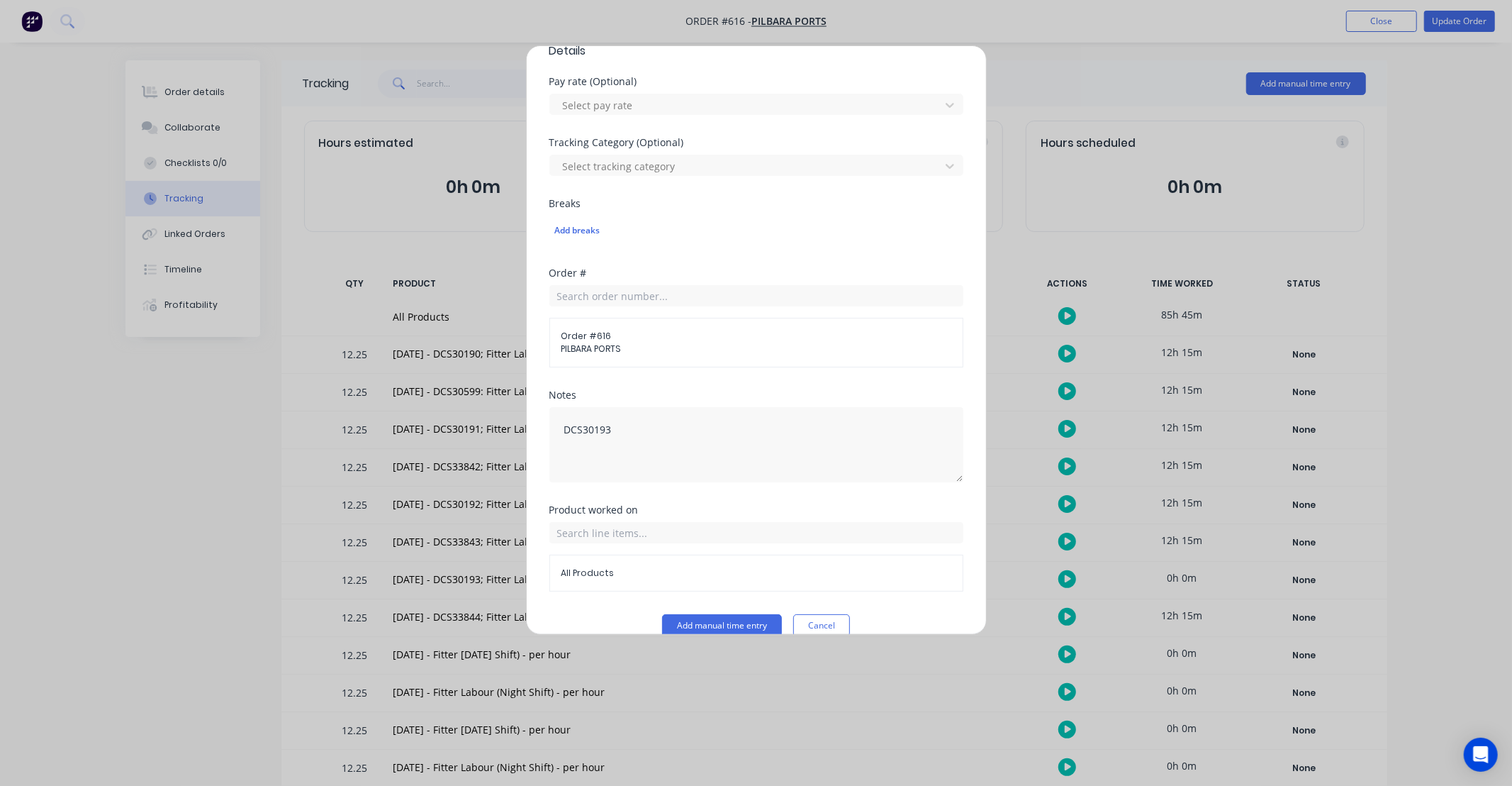
scroll to position [430, 0]
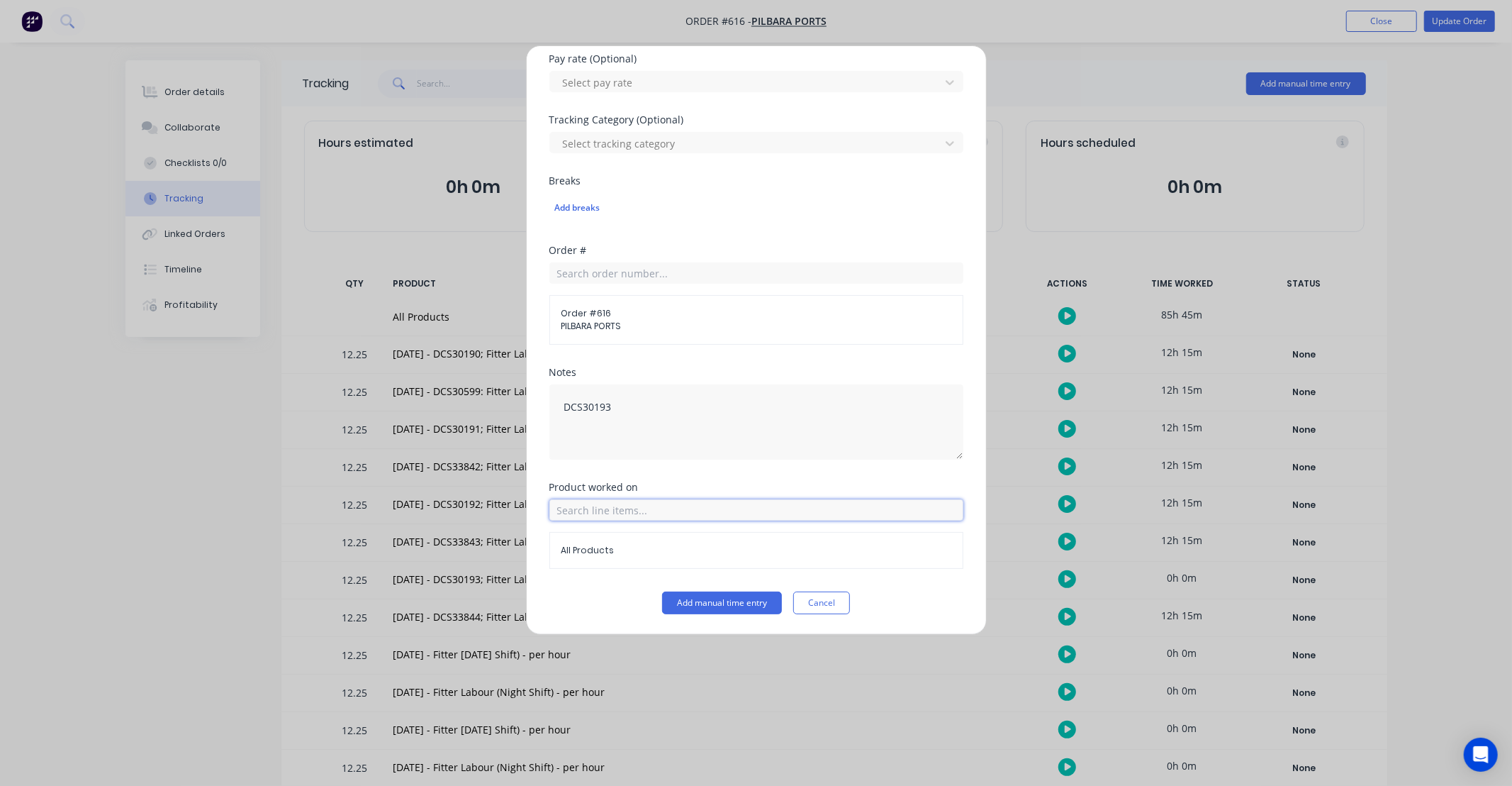
click at [696, 515] on input "text" at bounding box center [756, 510] width 414 height 21
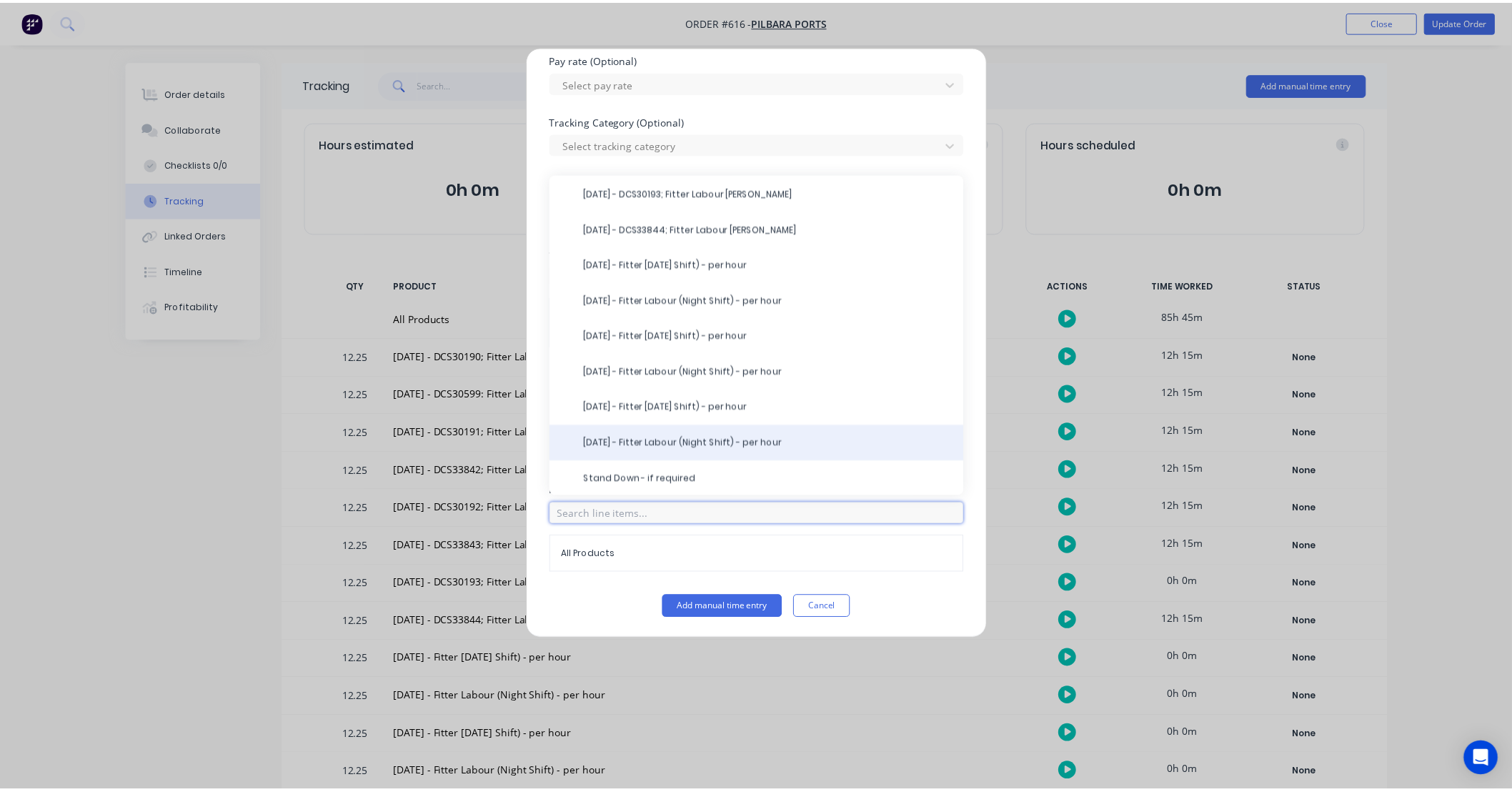
scroll to position [223, 0]
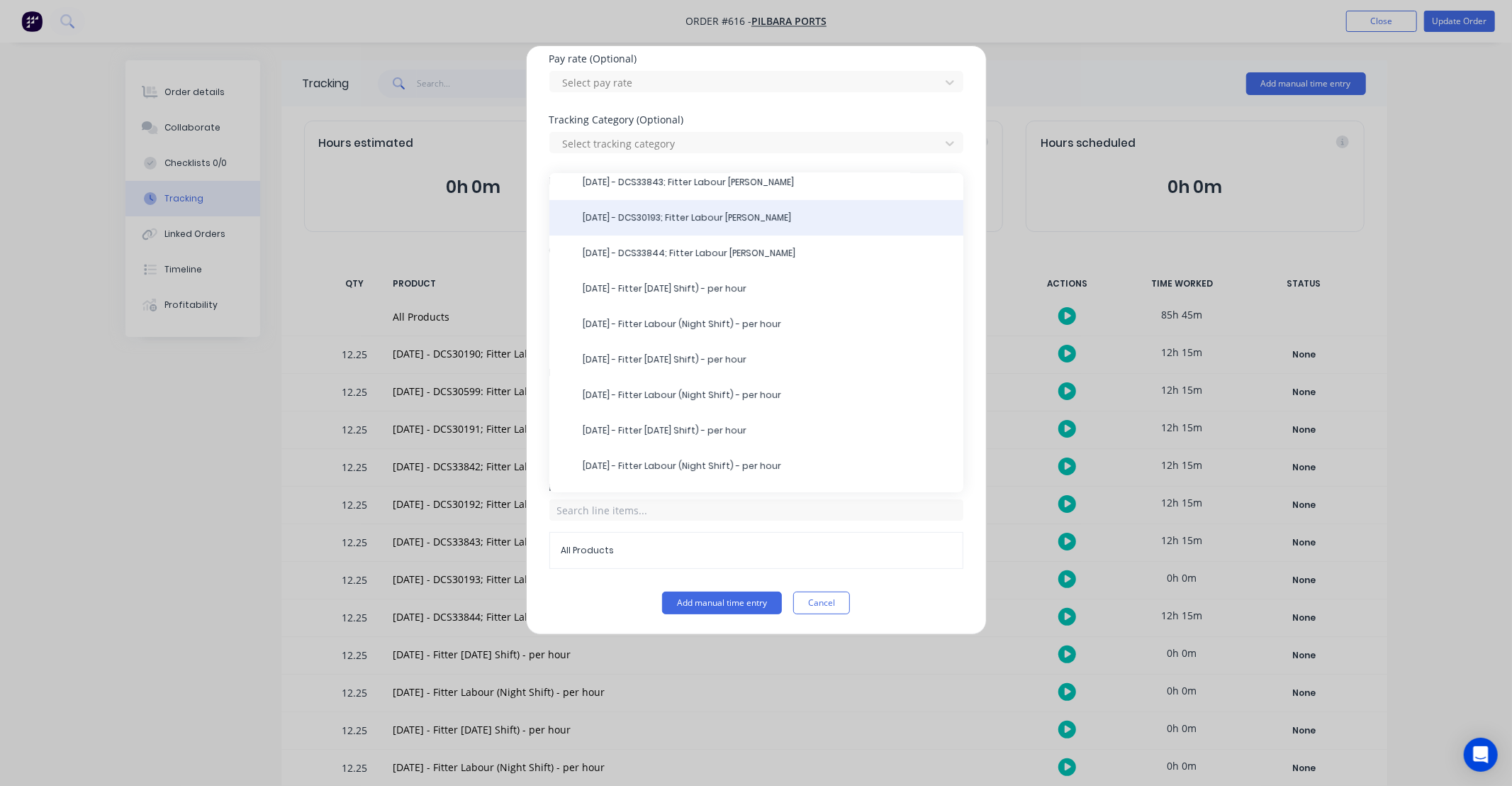
click at [658, 222] on span "25/09/25 - DCS30193; Fitter Labour DS-Tom" at bounding box center [768, 218] width 368 height 12
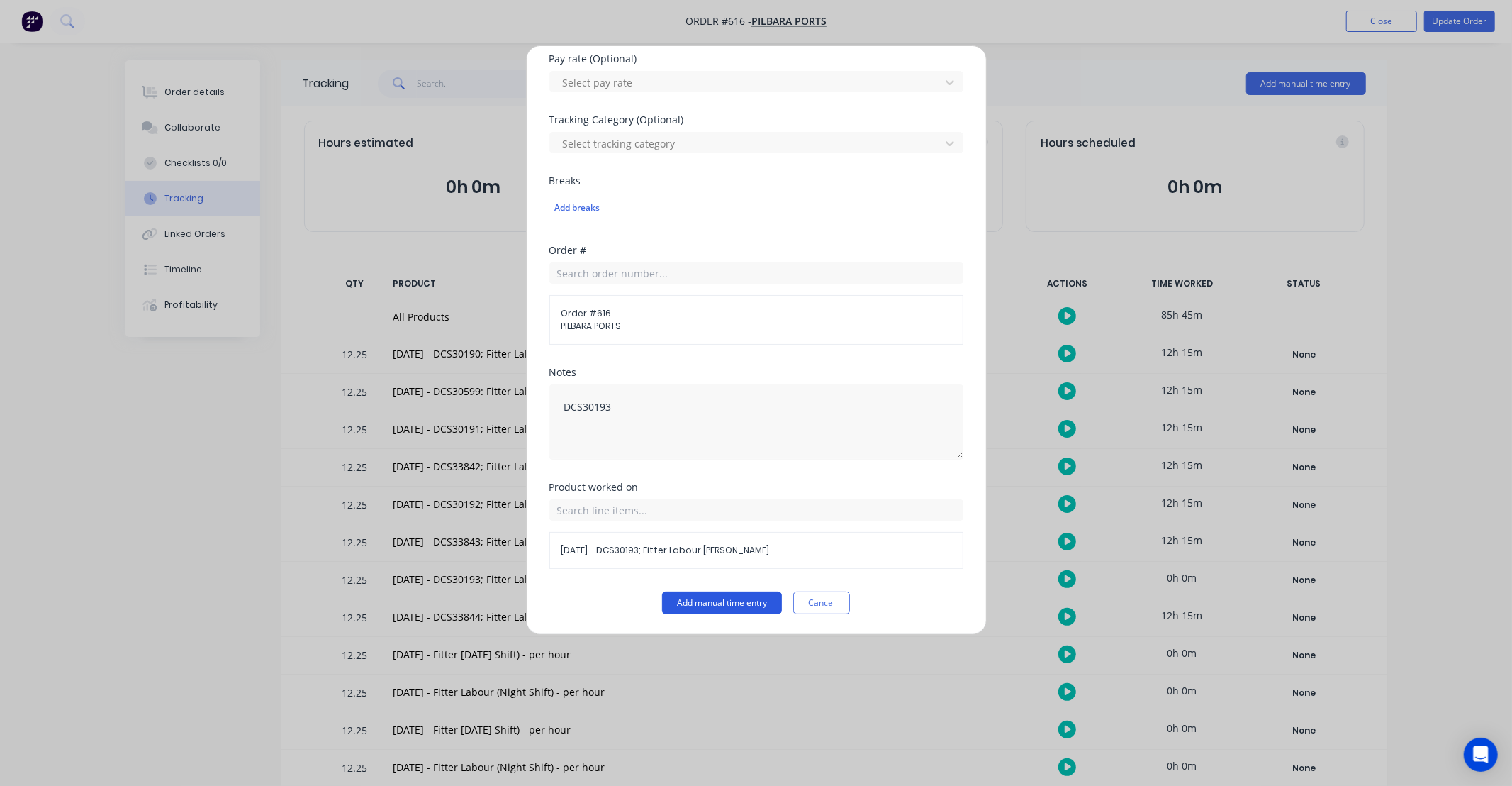
click at [714, 601] on button "Add manual time entry" at bounding box center [722, 603] width 120 height 23
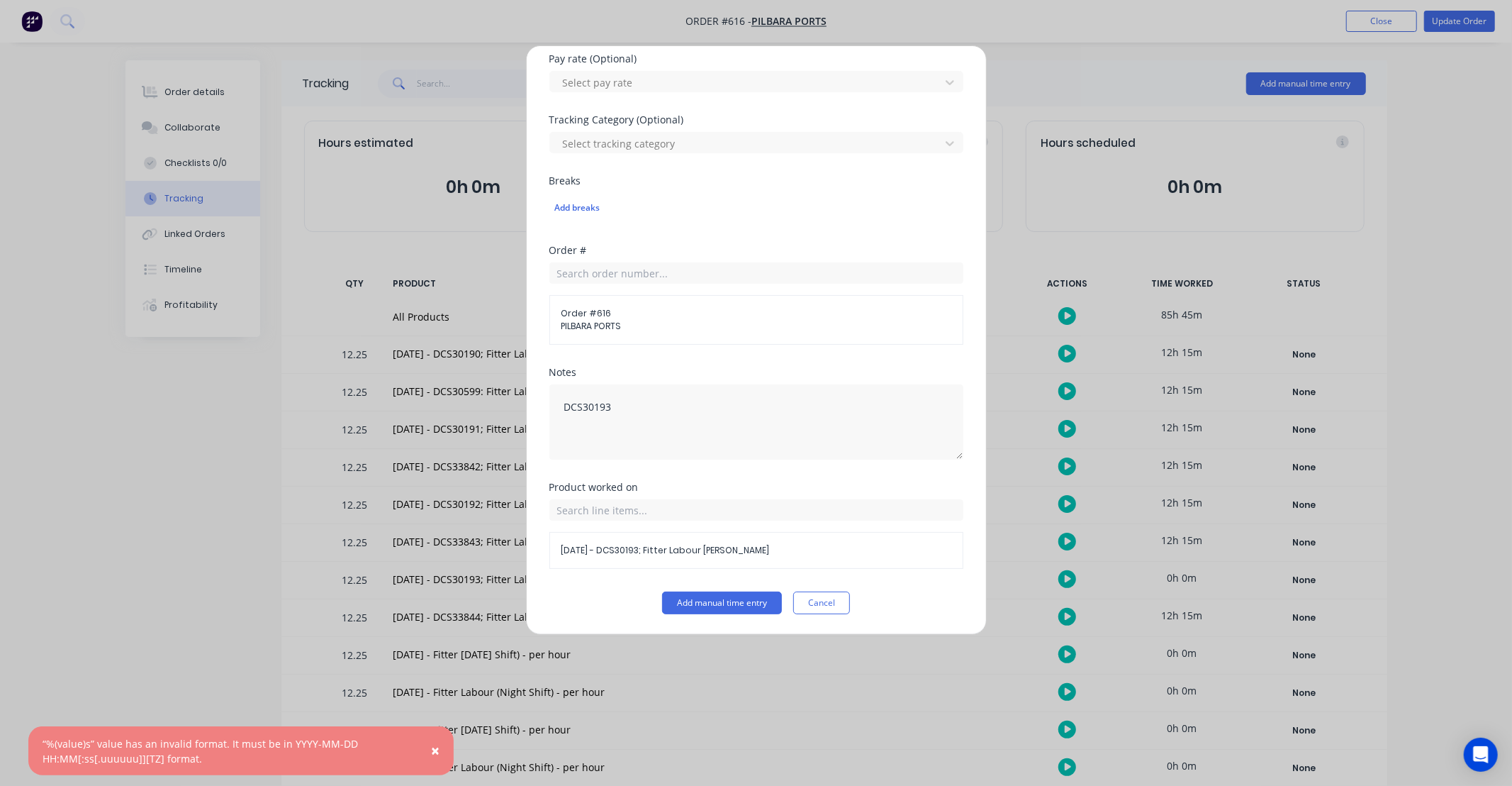
click at [849, 606] on div "Add manual time entry Cancel" at bounding box center [756, 603] width 414 height 23
click at [829, 608] on button "Cancel" at bounding box center [822, 603] width 57 height 23
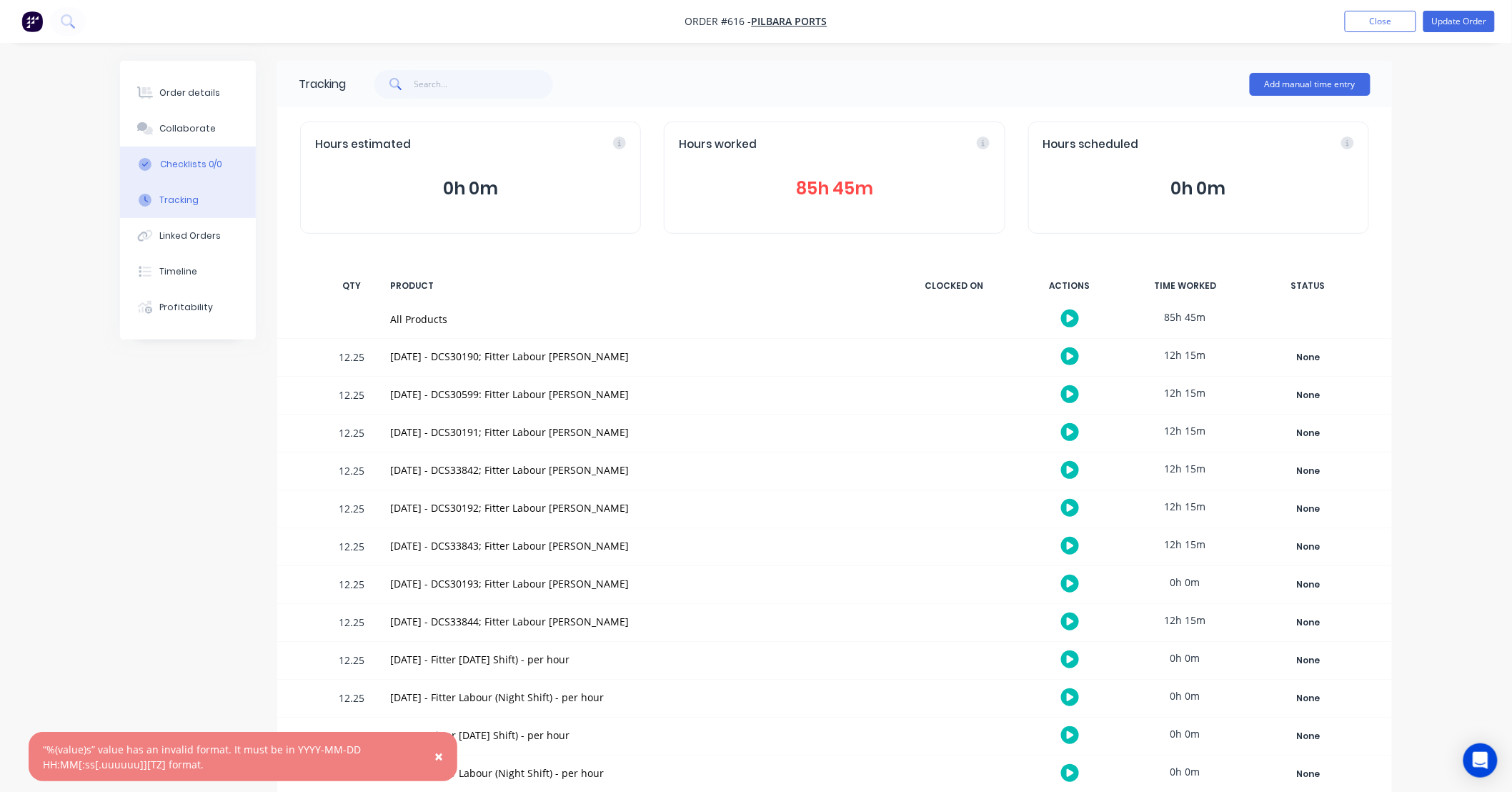
click at [205, 161] on div "Checklists 0/0" at bounding box center [192, 164] width 63 height 13
type textarea "x"
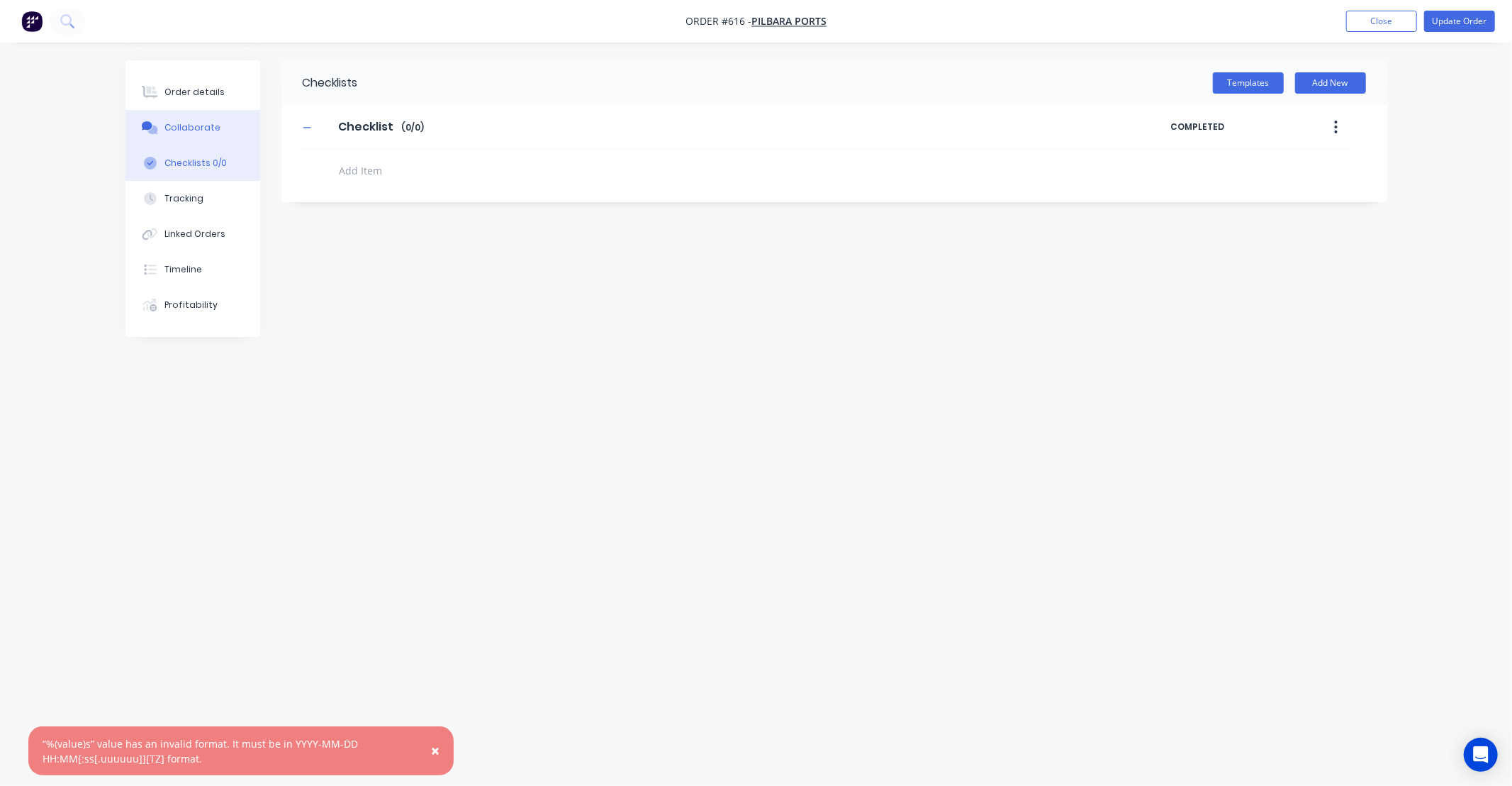
click at [204, 123] on div "Collaborate" at bounding box center [193, 127] width 56 height 12
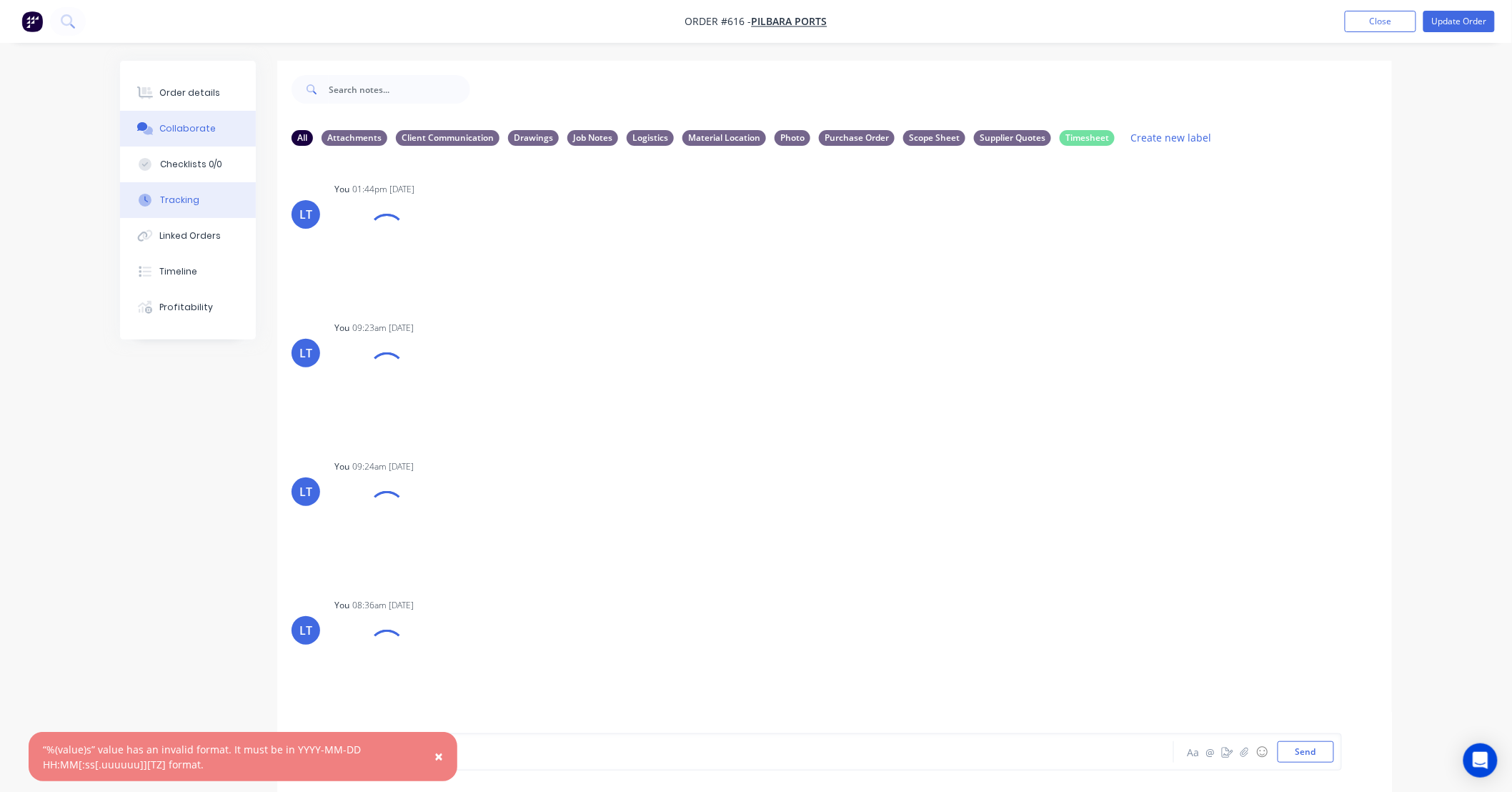
click at [189, 205] on div "Tracking" at bounding box center [180, 200] width 39 height 13
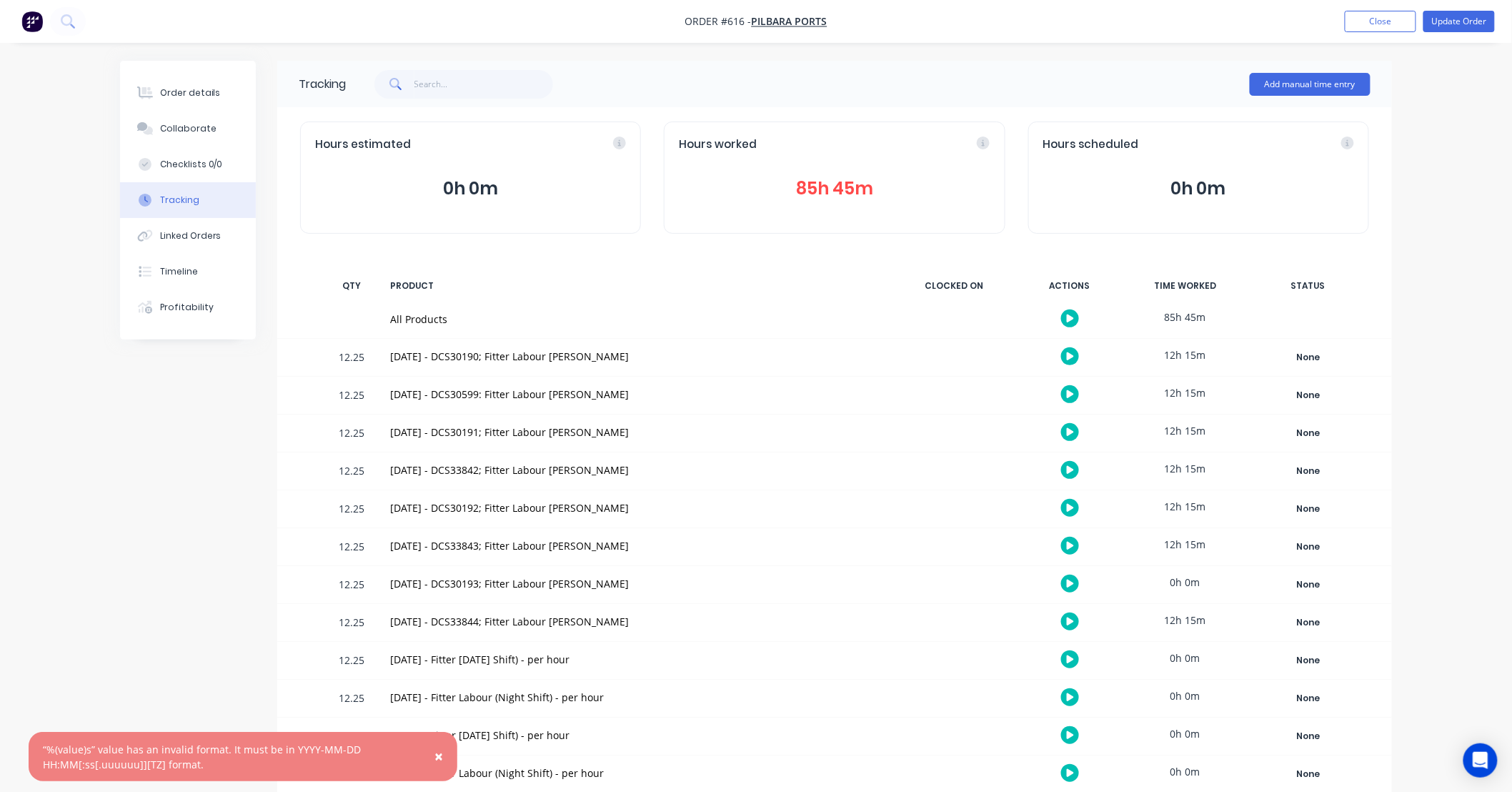
click at [806, 257] on div "Tracking Add manual time entry Hours estimated 0h 0m Hours worked 85h 45m Hours…" at bounding box center [834, 491] width 1115 height 860
click at [738, 252] on div "Tracking Add manual time entry Hours estimated 0h 0m Hours worked 98h 0m Hours …" at bounding box center [834, 491] width 1115 height 860
drag, startPoint x: 738, startPoint y: 252, endPoint x: 684, endPoint y: 254, distance: 54.0
click at [684, 254] on div "Tracking Add manual time entry Hours estimated 0h 0m Hours worked 98h 0m Hours …" at bounding box center [834, 491] width 1115 height 860
click at [790, 253] on div "Tracking Add manual time entry Hours estimated 0h 0m Hours worked 98h 0m Hours …" at bounding box center [834, 491] width 1115 height 860
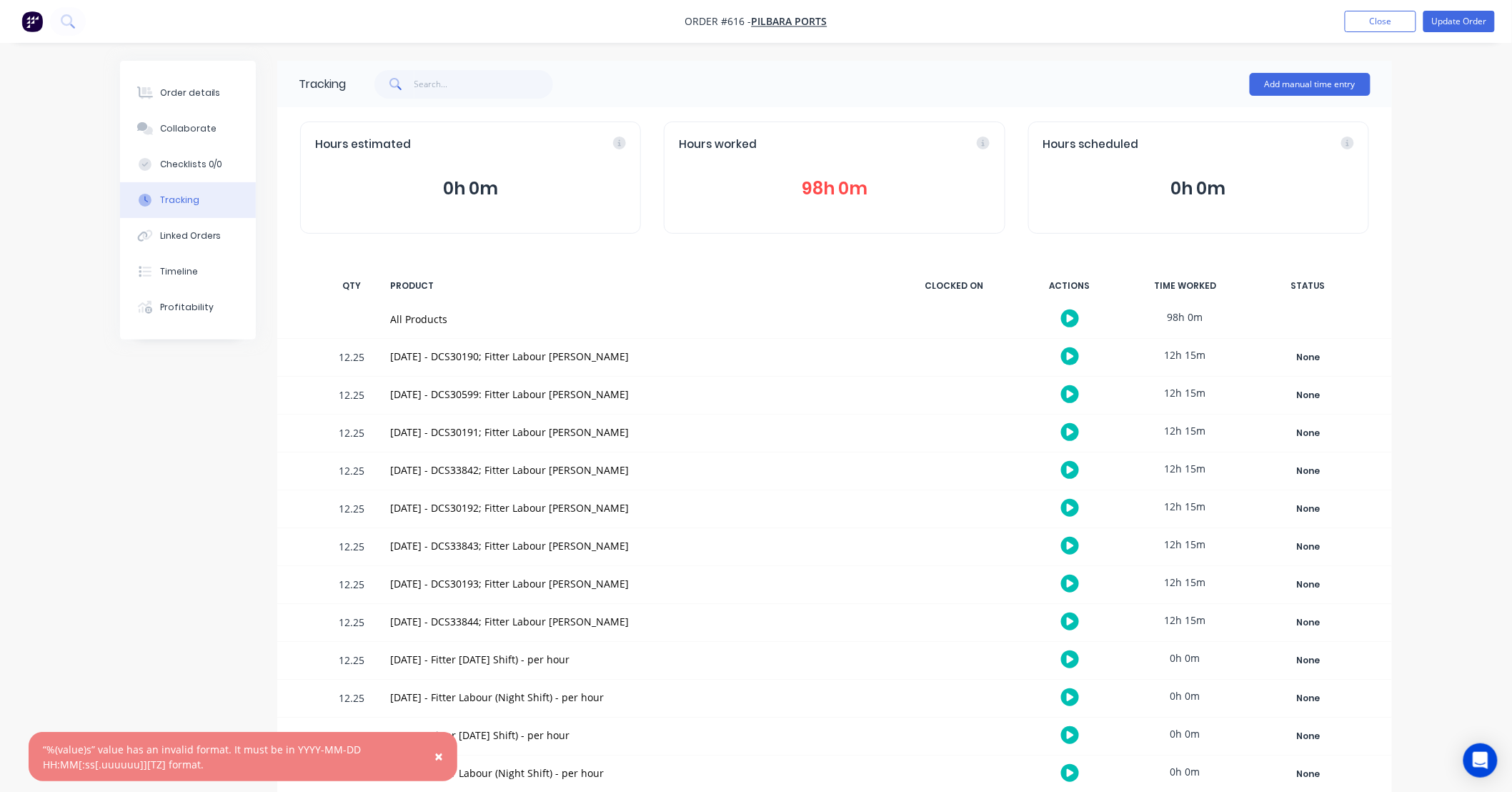
drag, startPoint x: 790, startPoint y: 253, endPoint x: 739, endPoint y: 256, distance: 51.1
click at [733, 256] on div "Tracking Add manual time entry Hours estimated 0h 0m Hours worked 98h 0m Hours …" at bounding box center [834, 491] width 1115 height 860
click at [767, 256] on div "Tracking Add manual time entry Hours estimated 0h 0m Hours worked 98h 0m Hours …" at bounding box center [834, 491] width 1115 height 860
drag, startPoint x: 767, startPoint y: 256, endPoint x: 725, endPoint y: 255, distance: 42.0
click at [725, 255] on div "Tracking Add manual time entry Hours estimated 0h 0m Hours worked 98h 0m Hours …" at bounding box center [834, 491] width 1115 height 860
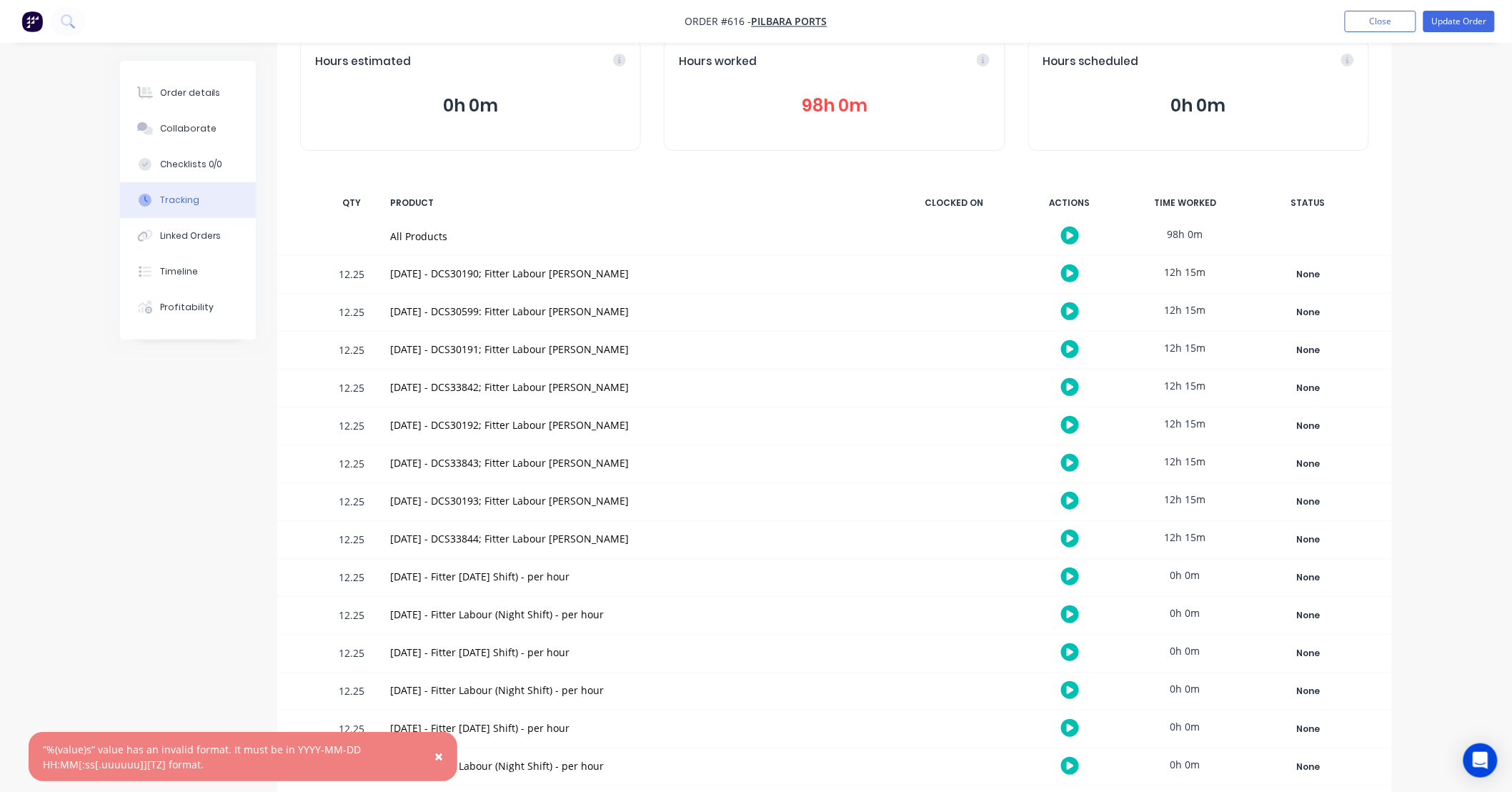
scroll to position [131, 0]
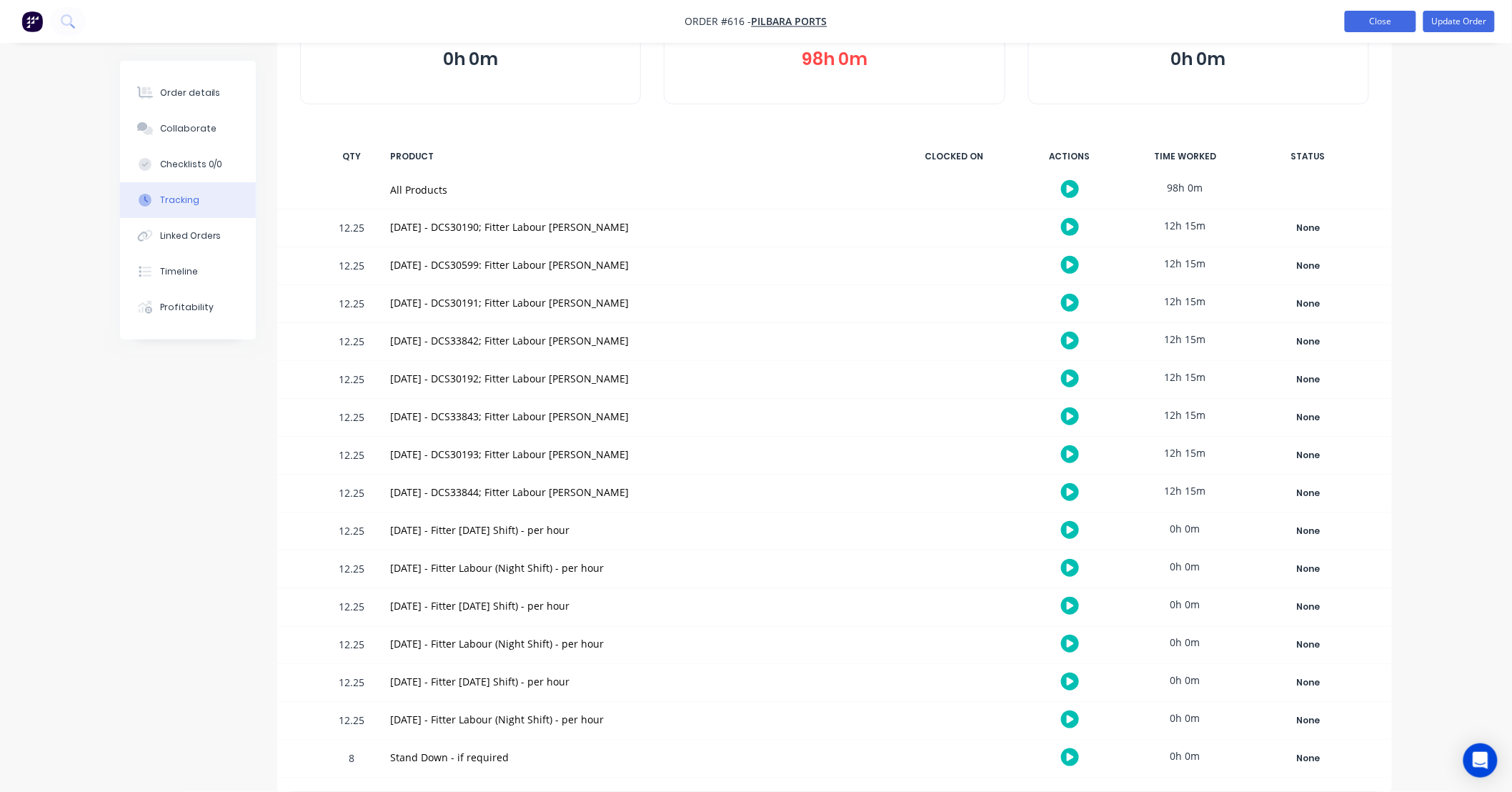
click at [1379, 27] on button "Close" at bounding box center [1381, 21] width 72 height 21
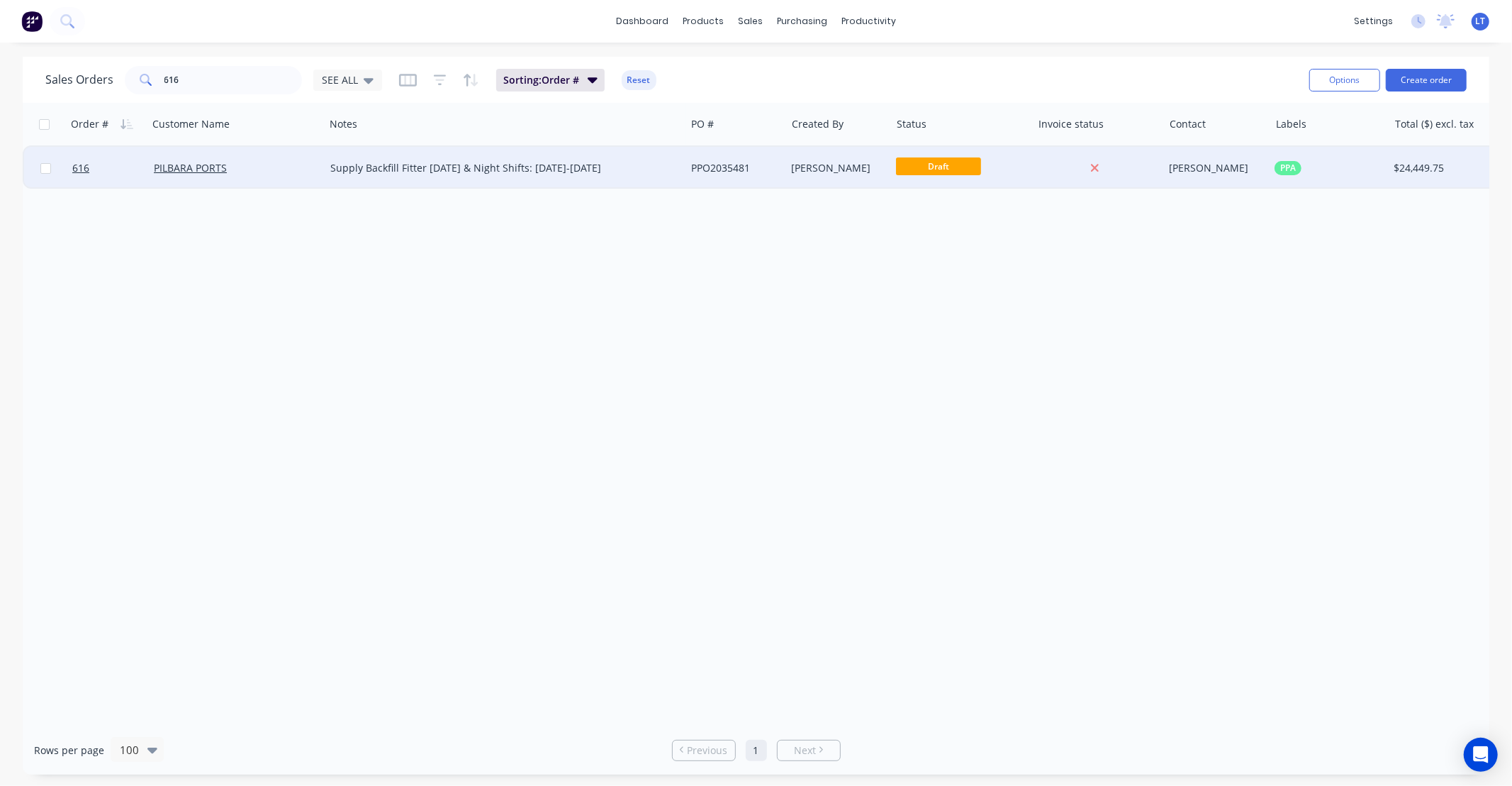
click at [837, 174] on div "[PERSON_NAME]" at bounding box center [839, 168] width 105 height 43
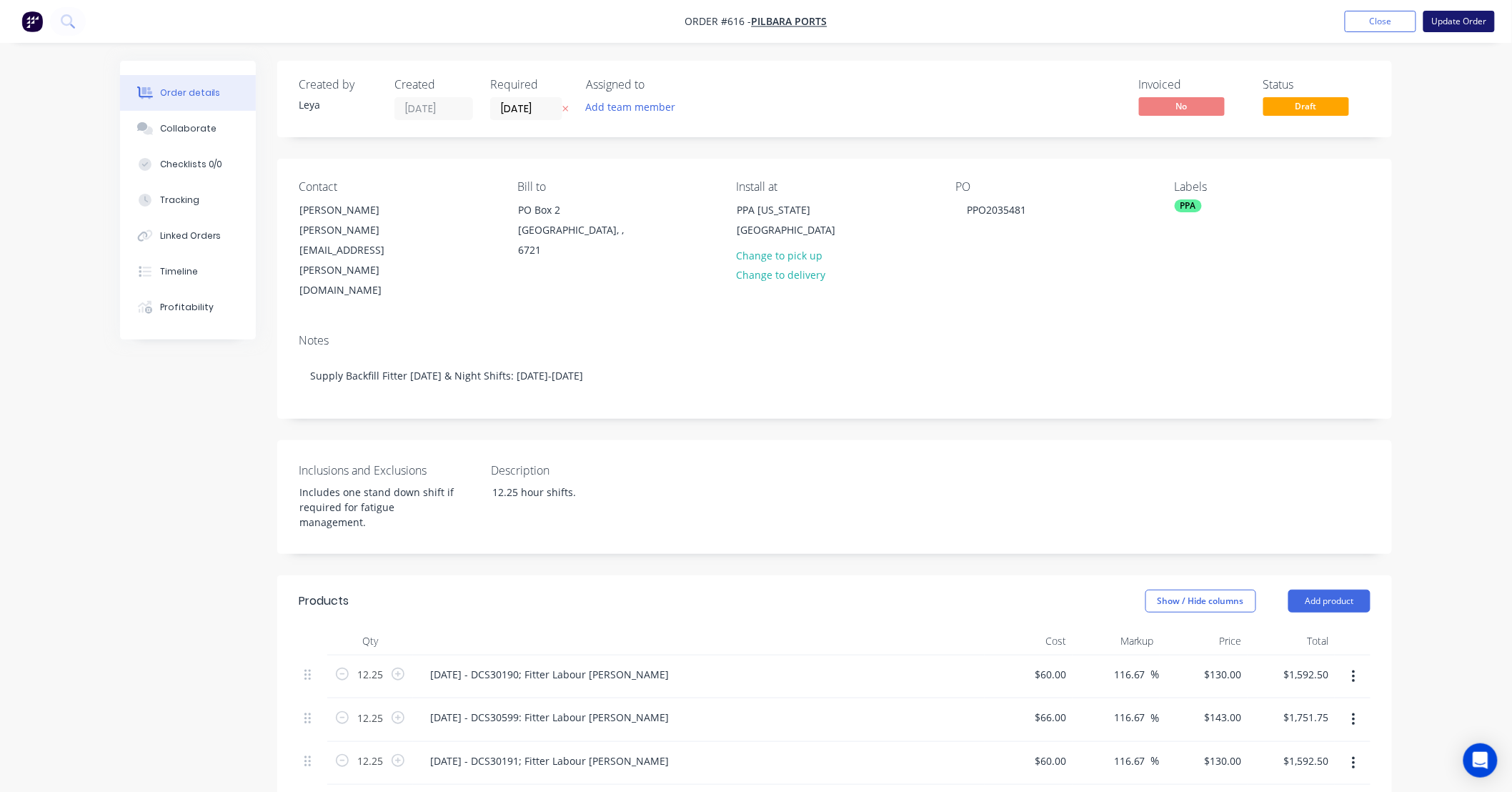
click at [1449, 24] on button "Update Order" at bounding box center [1459, 21] width 72 height 21
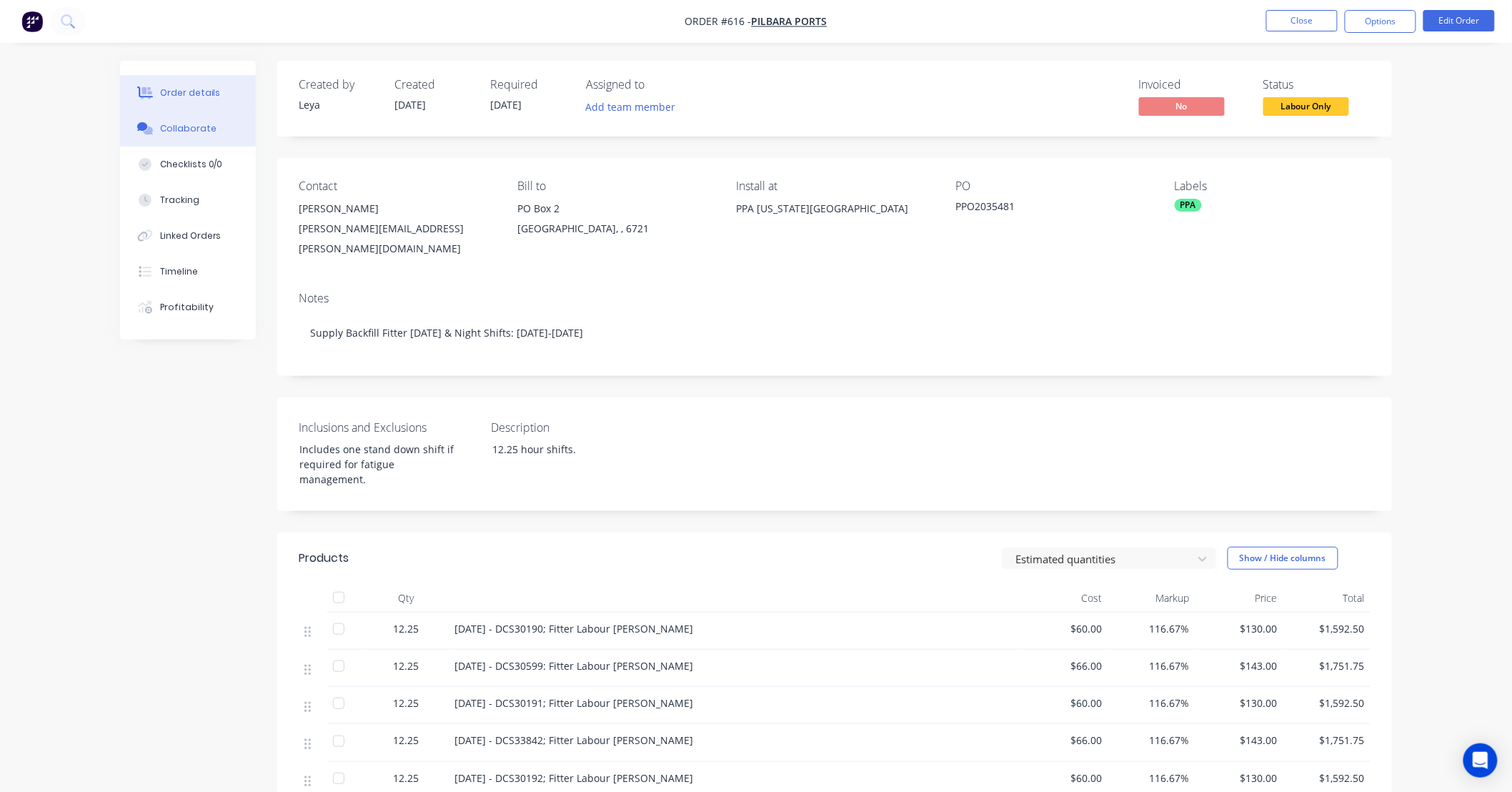
click at [161, 130] on div "Collaborate" at bounding box center [189, 128] width 57 height 13
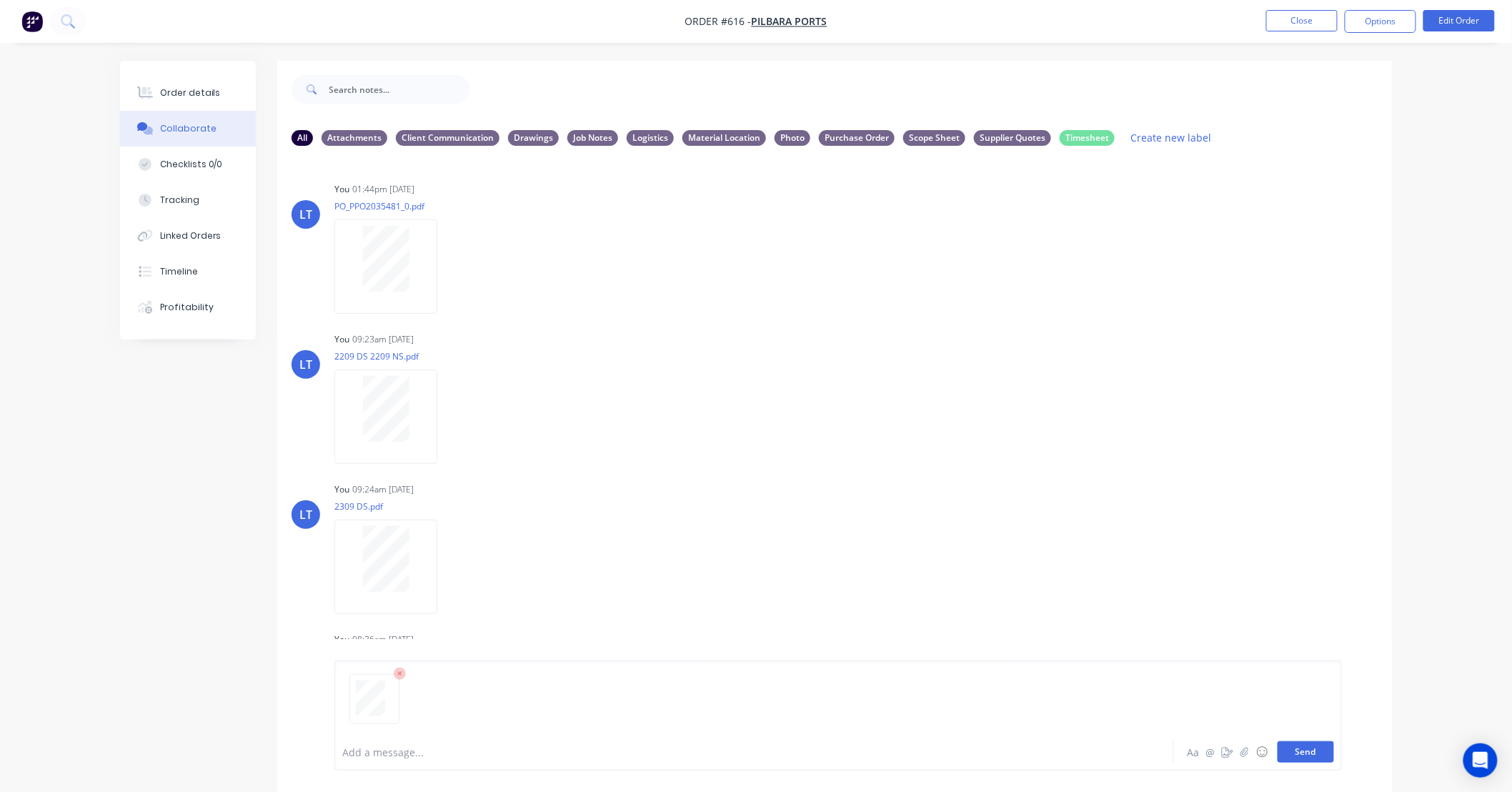
click at [1318, 753] on button "Send" at bounding box center [1306, 751] width 57 height 21
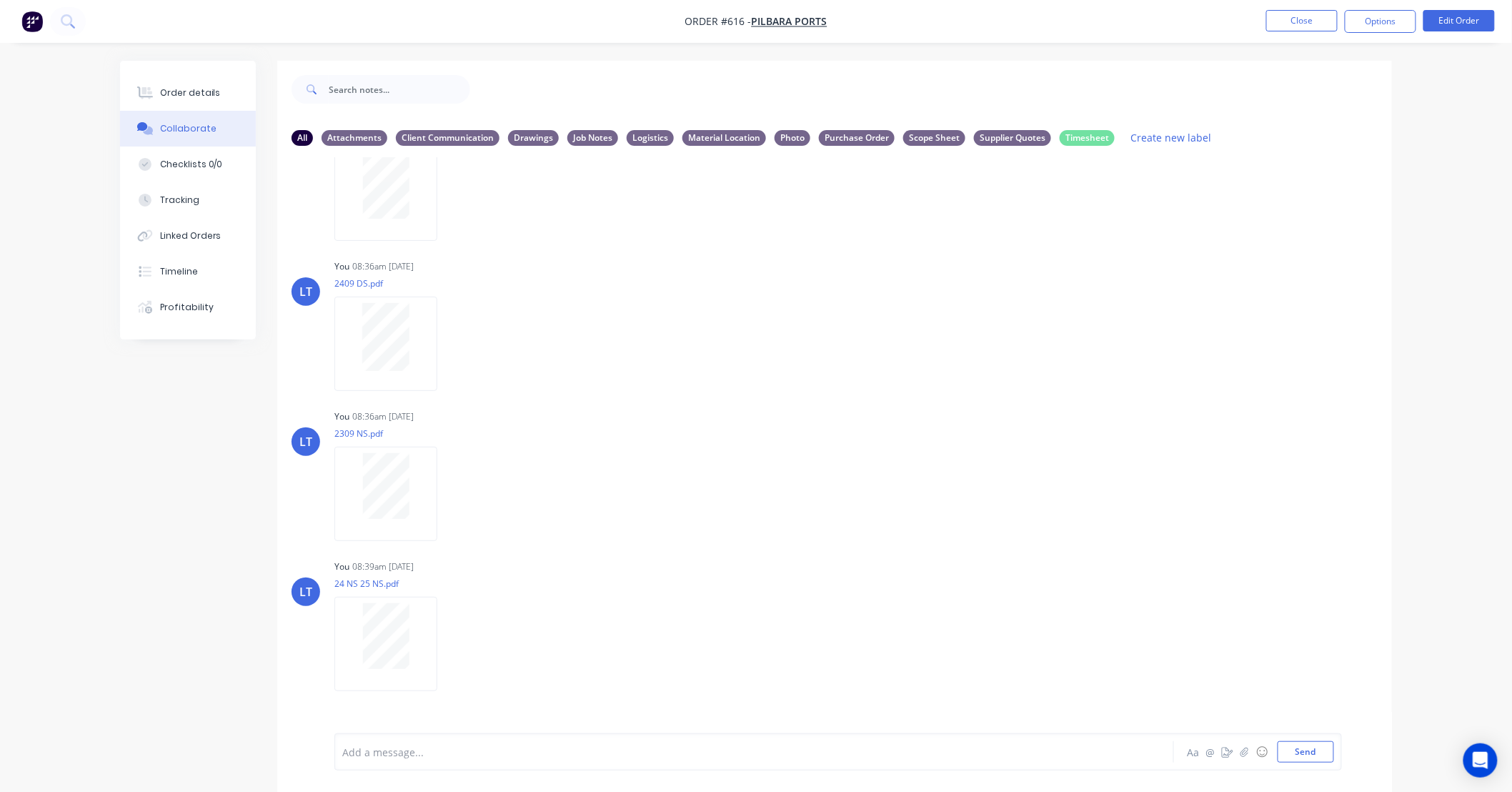
scroll to position [486, 0]
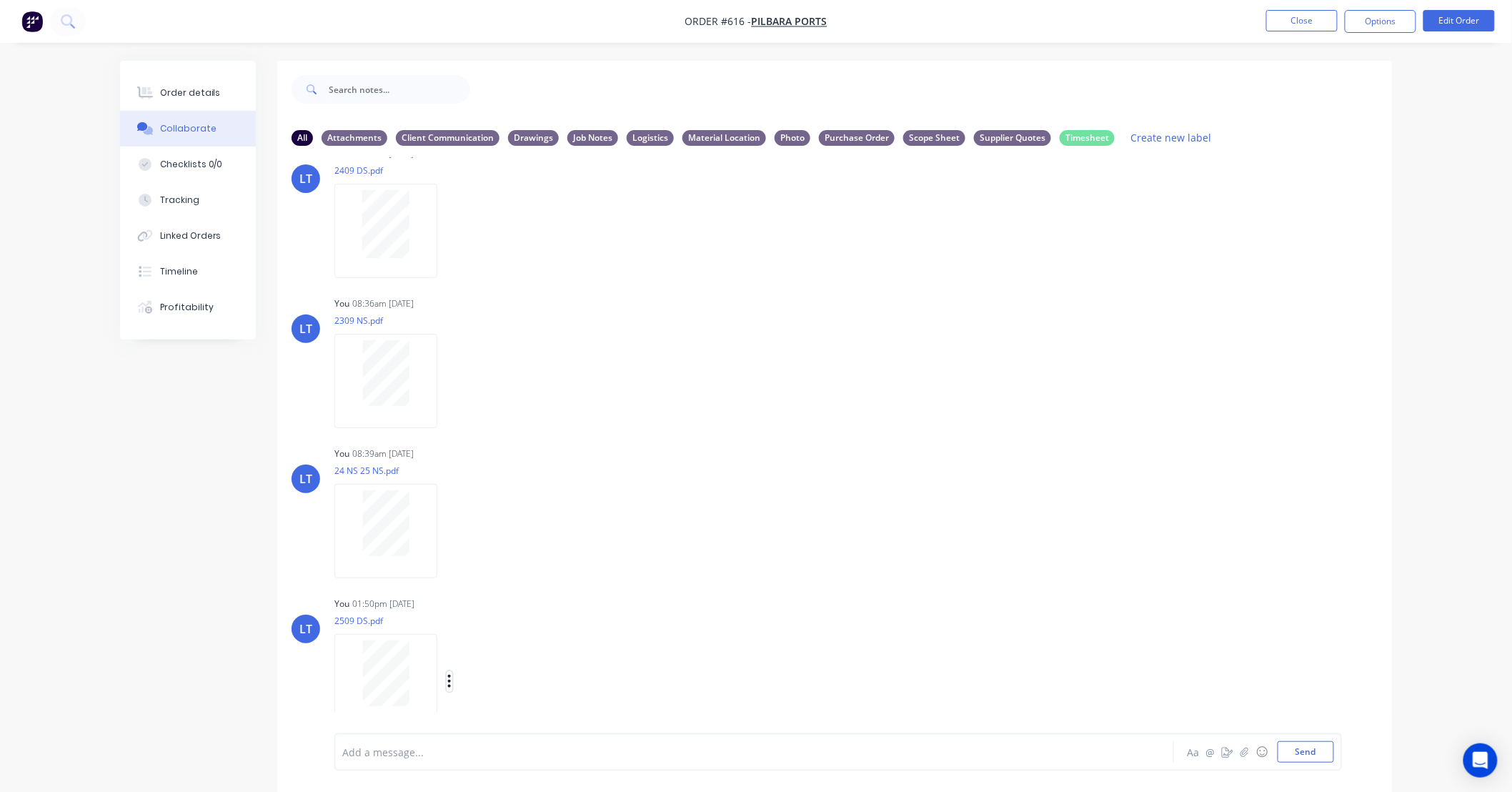
click at [448, 677] on icon "button" at bounding box center [449, 681] width 4 height 17
click at [481, 648] on button "Labels" at bounding box center [544, 650] width 160 height 32
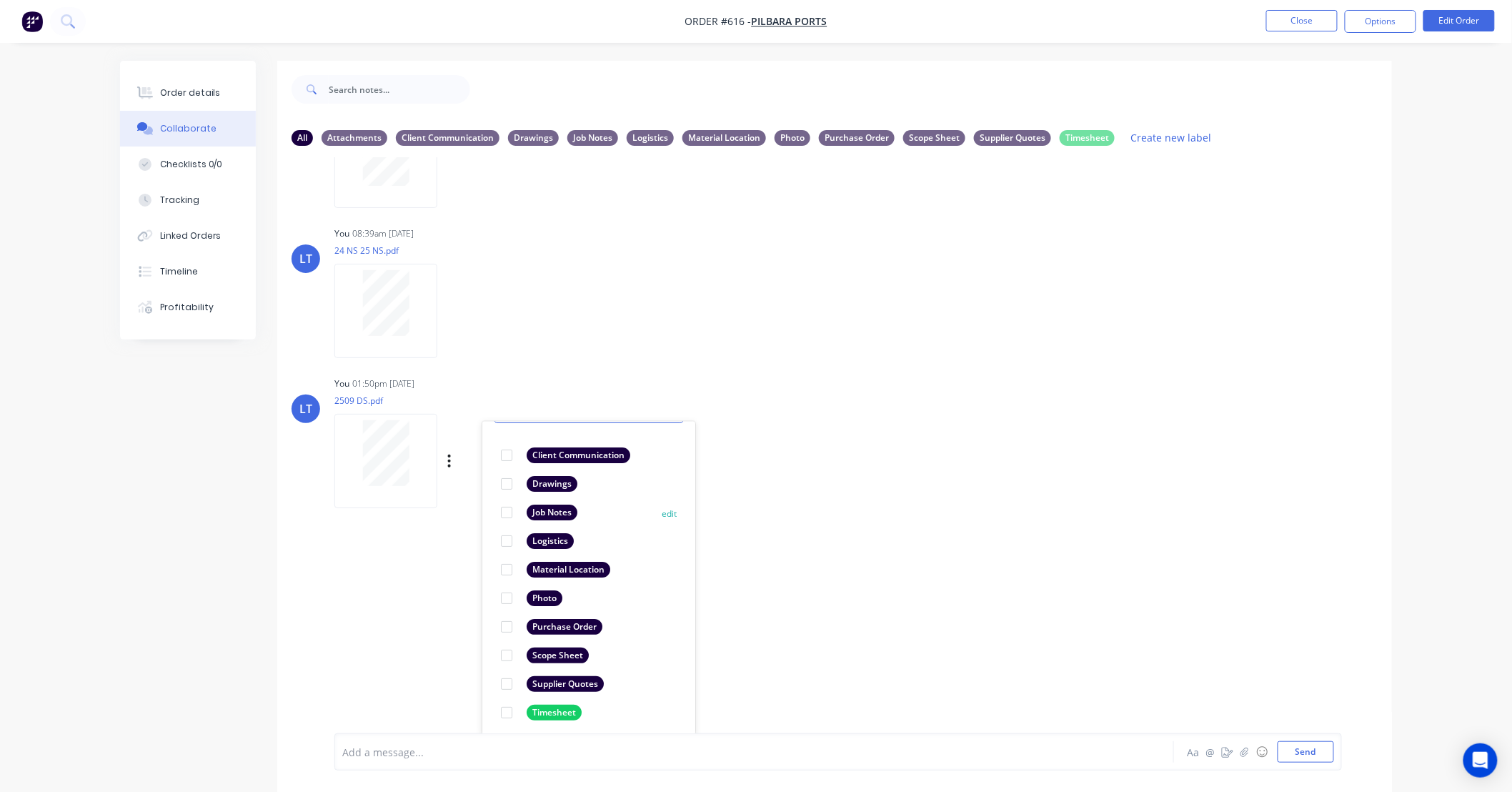
scroll to position [83, 0]
click at [507, 710] on div at bounding box center [507, 709] width 28 height 28
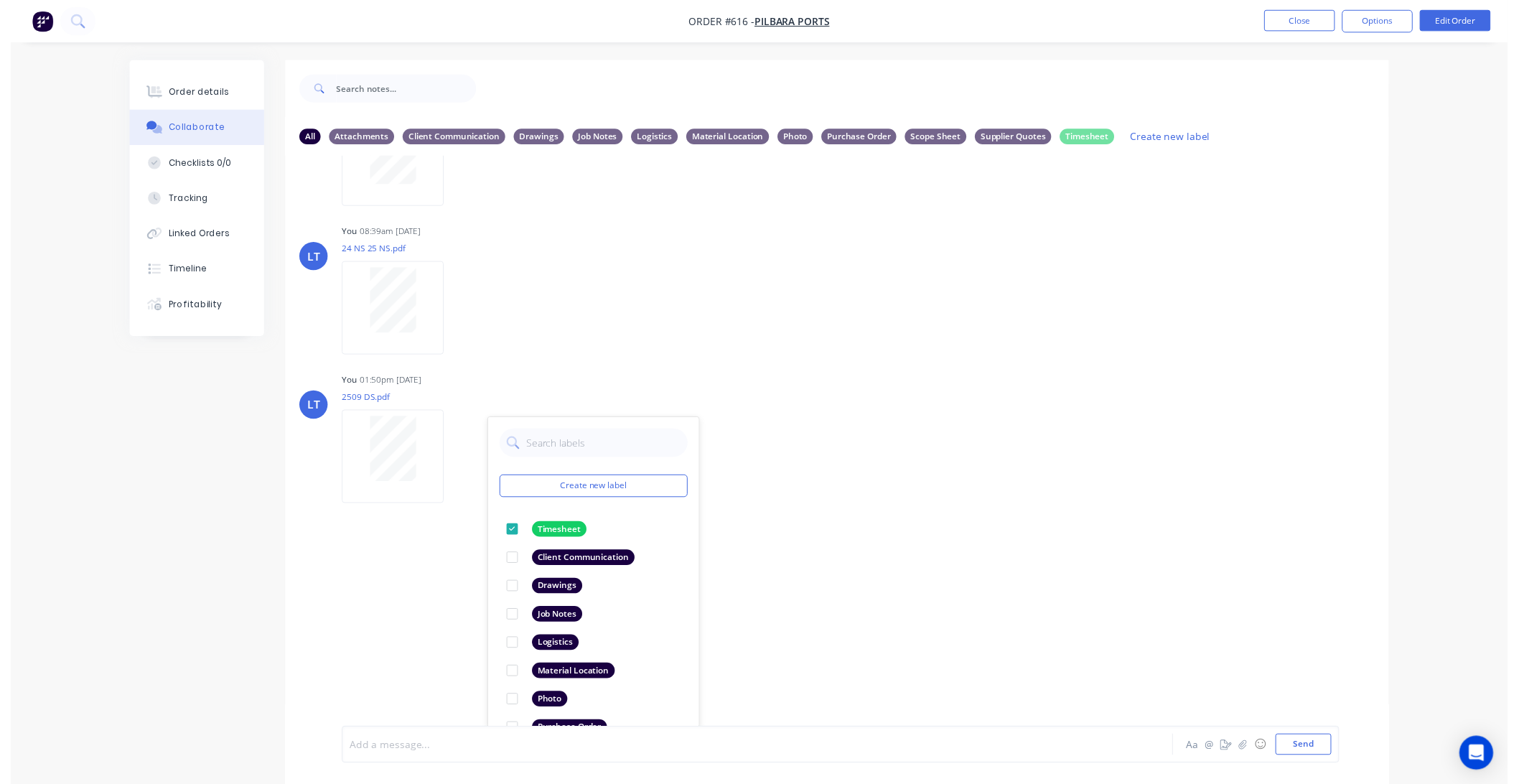
scroll to position [489, 0]
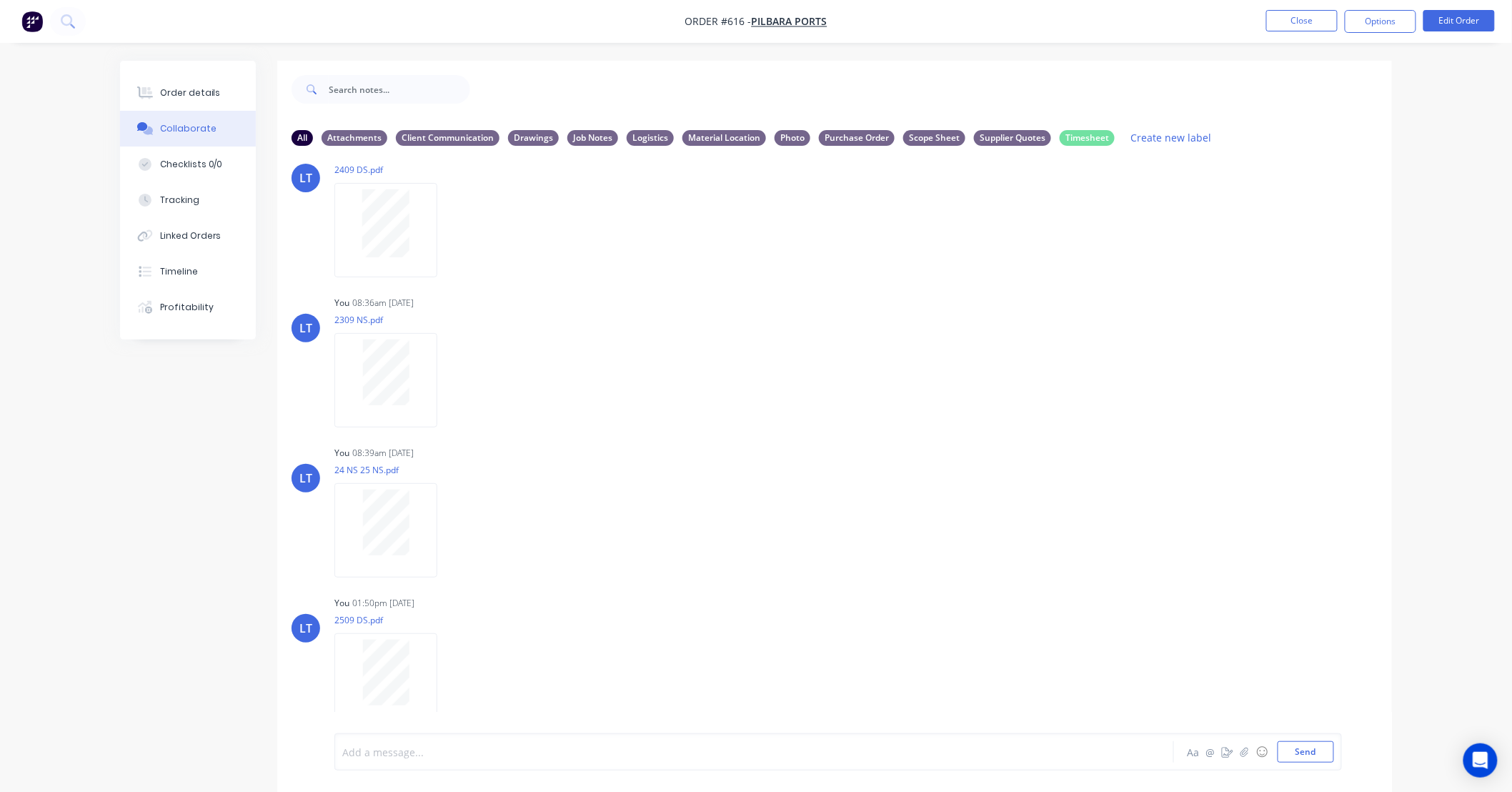
click at [532, 757] on div at bounding box center [714, 752] width 743 height 15
drag, startPoint x: 527, startPoint y: 757, endPoint x: 455, endPoint y: 754, distance: 72.1
click at [452, 754] on div at bounding box center [714, 752] width 743 height 15
click at [504, 752] on div at bounding box center [714, 752] width 743 height 15
click at [466, 745] on div at bounding box center [714, 752] width 743 height 15
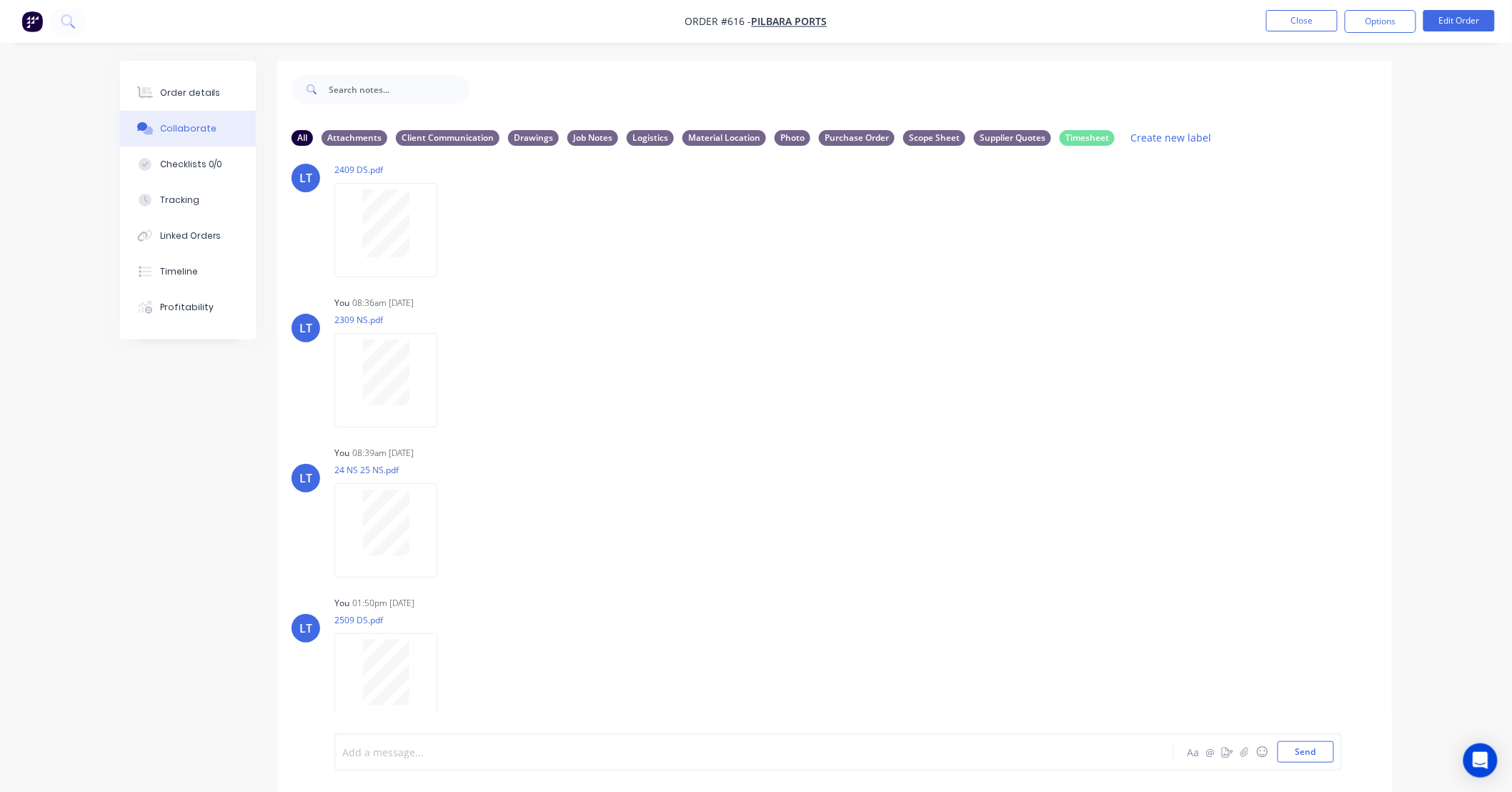
click at [437, 745] on div at bounding box center [714, 752] width 743 height 15
drag, startPoint x: 437, startPoint y: 745, endPoint x: 426, endPoint y: 746, distance: 11.0
click at [426, 746] on div at bounding box center [714, 752] width 743 height 15
click at [1299, 23] on button "Close" at bounding box center [1302, 20] width 72 height 21
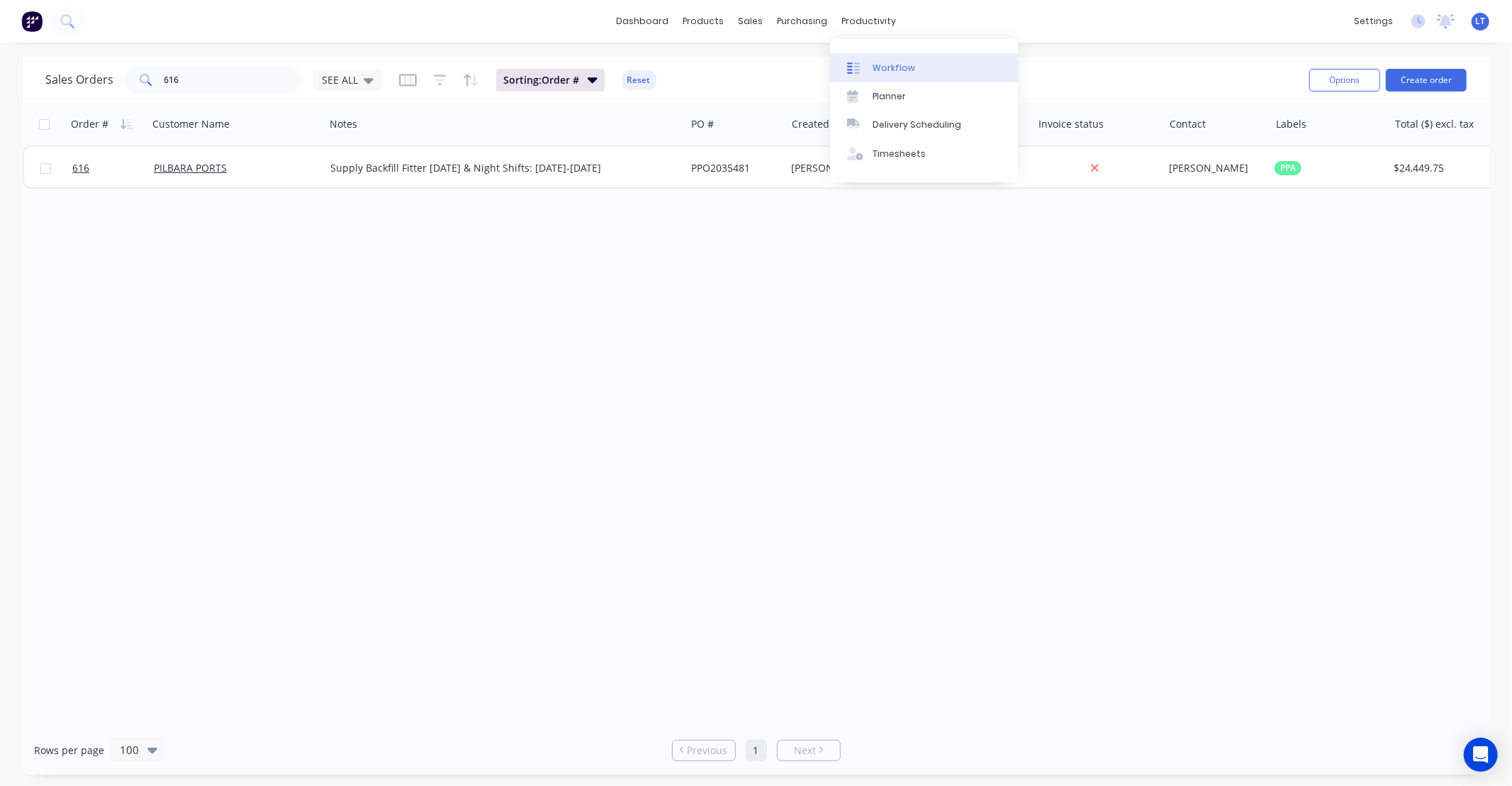
click at [896, 62] on div "Workflow" at bounding box center [893, 68] width 43 height 12
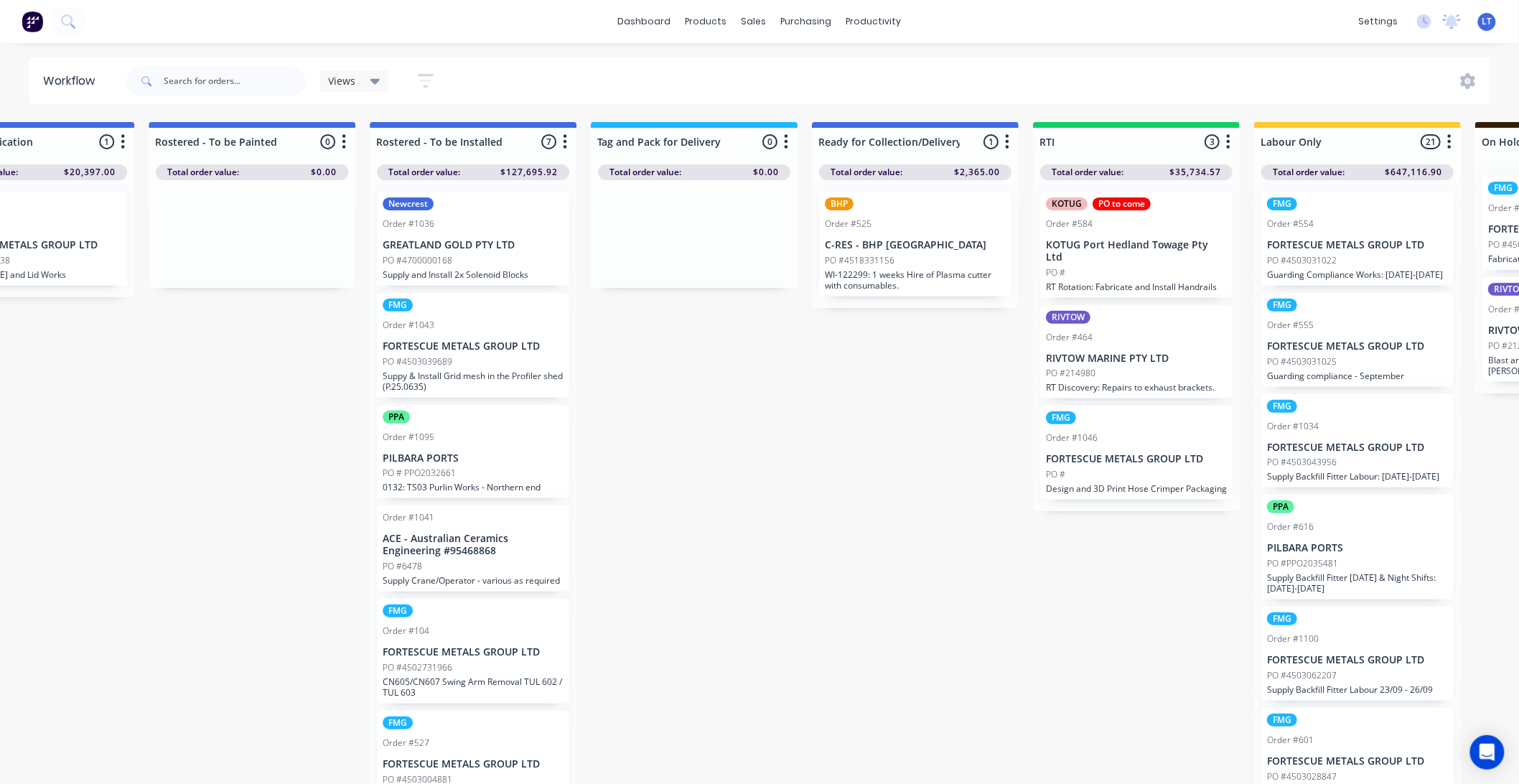
scroll to position [0, 1924]
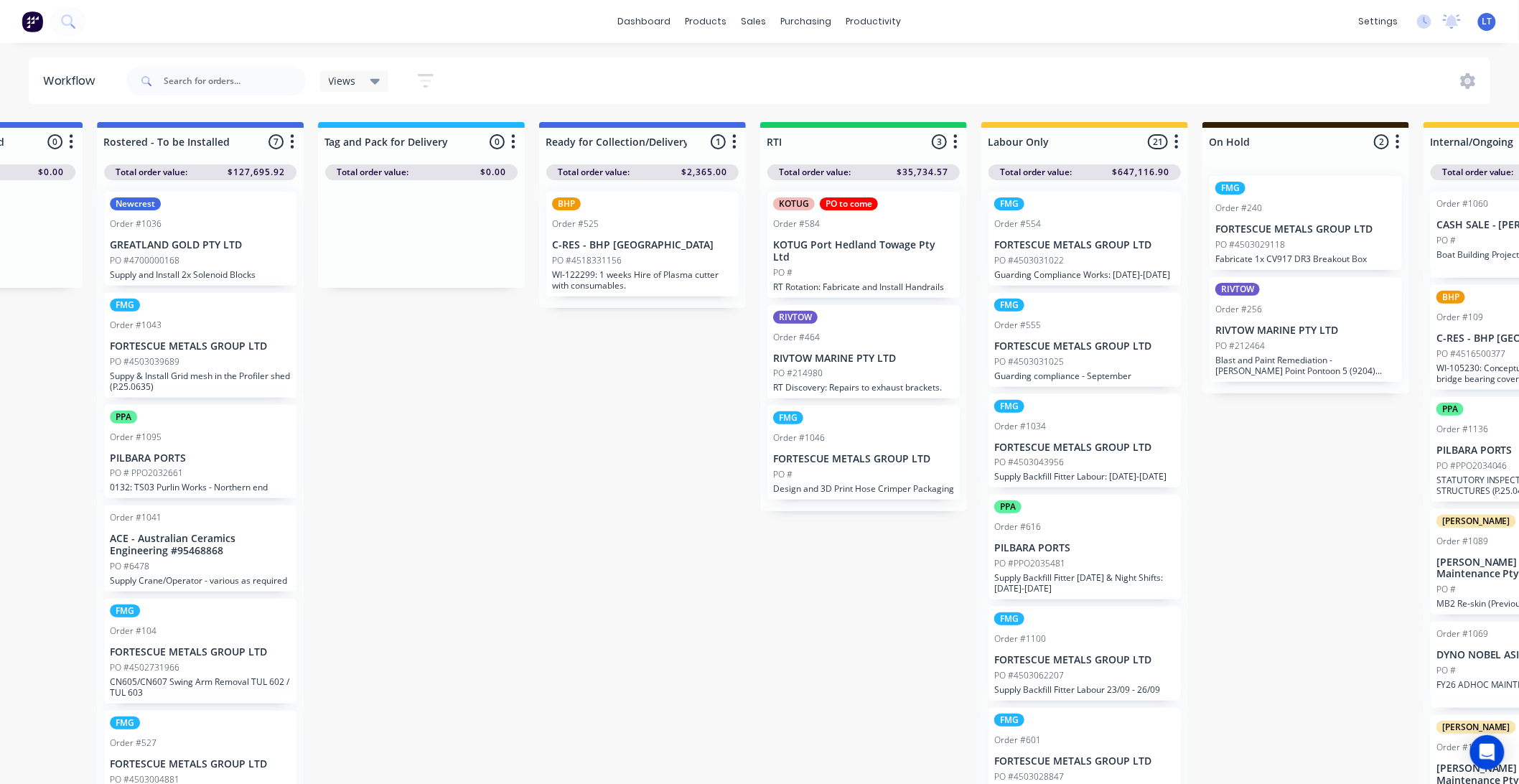
click at [845, 453] on p "FORTESCUE METALS GROUP LTD" at bounding box center [863, 458] width 181 height 12
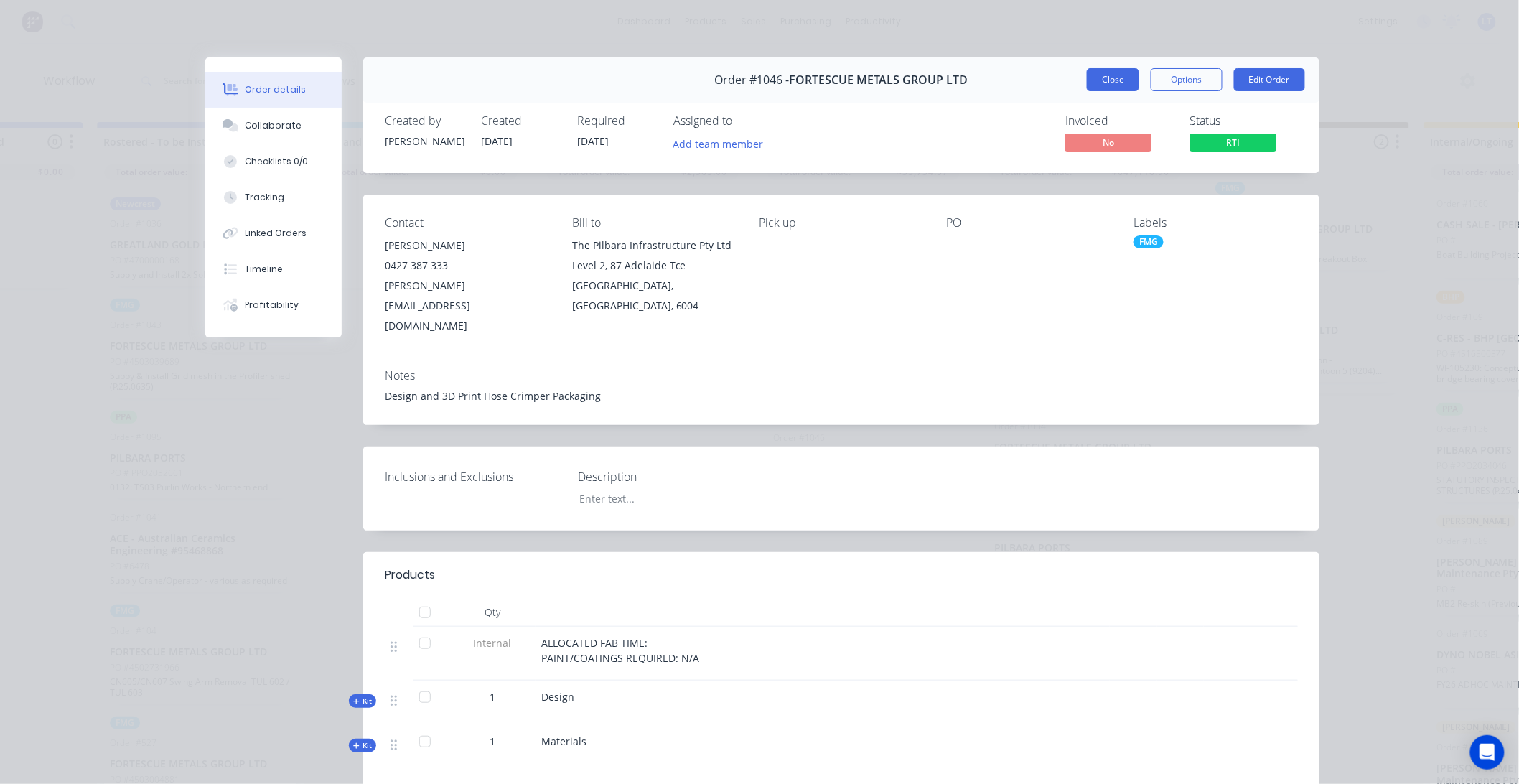
click at [1115, 85] on button "Close" at bounding box center [1113, 79] width 52 height 23
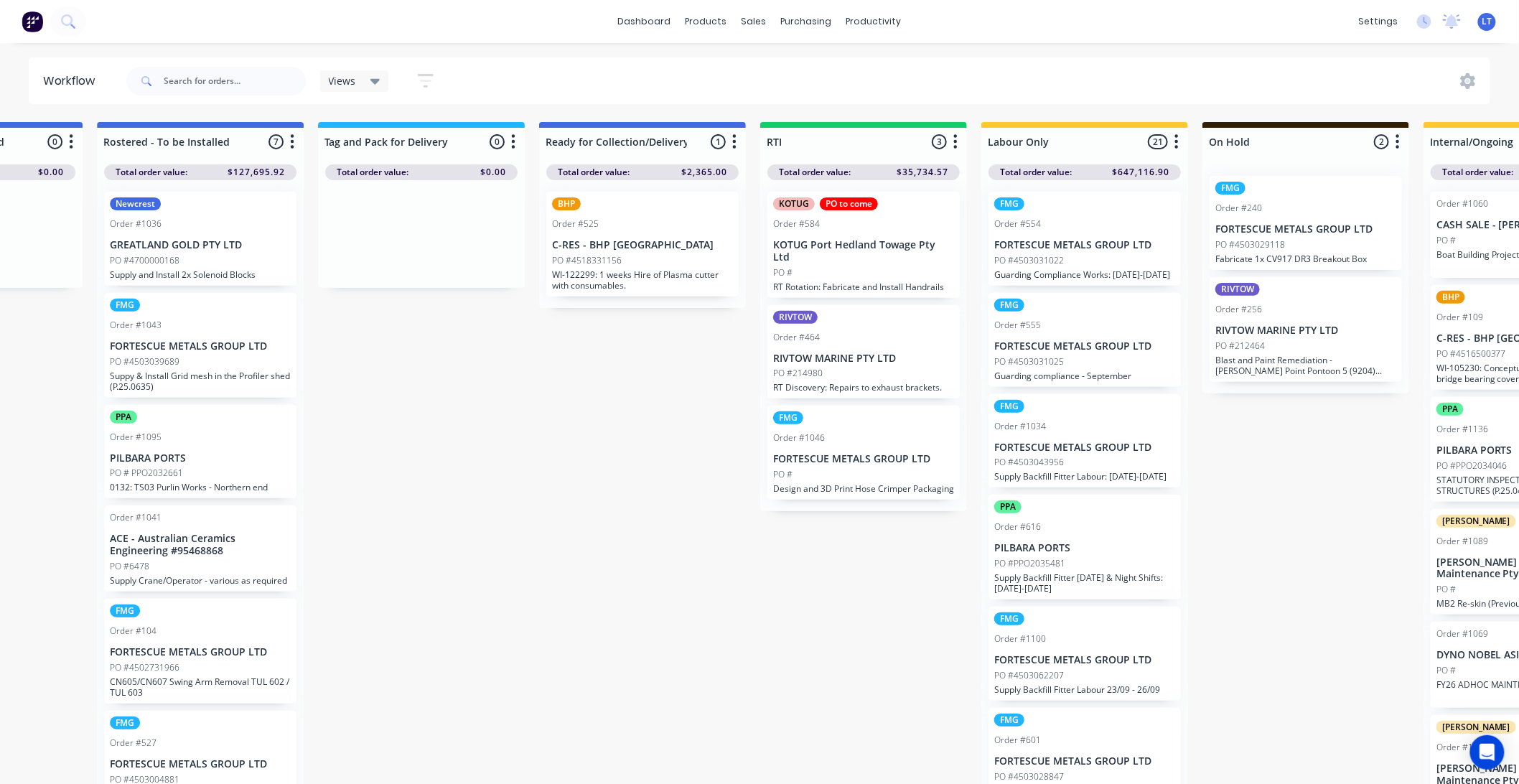
drag, startPoint x: 620, startPoint y: 494, endPoint x: 545, endPoint y: 492, distance: 75.0
drag, startPoint x: 467, startPoint y: 439, endPoint x: 537, endPoint y: 572, distance: 150.3
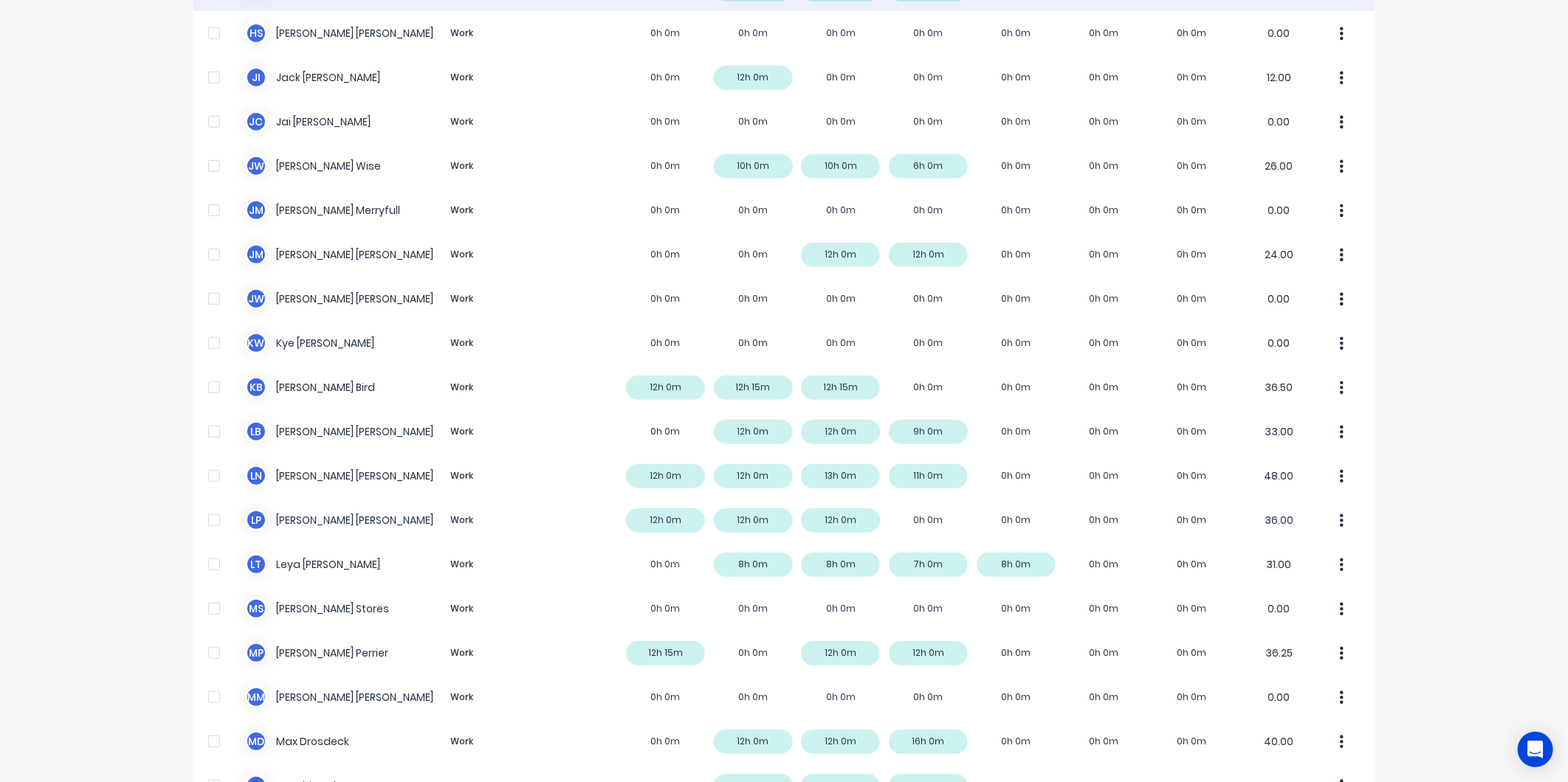
scroll to position [327, 0]
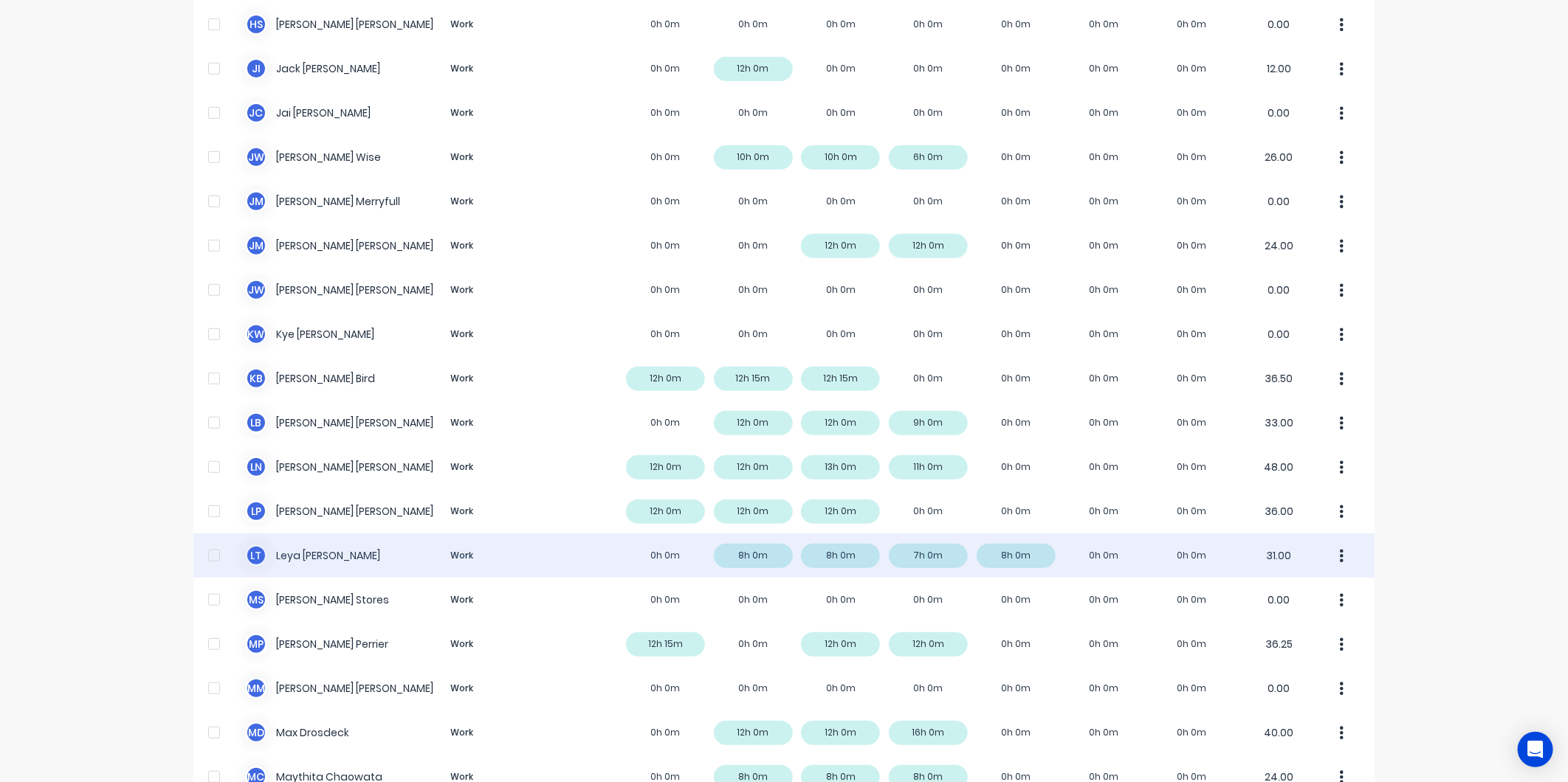
click at [1093, 558] on div "L T Leya Thompson Work 0h 0m 8h 0m 8h 0m 7h 0m 8h 0m 0h 0m 0h 0m 31.00" at bounding box center [784, 555] width 1181 height 45
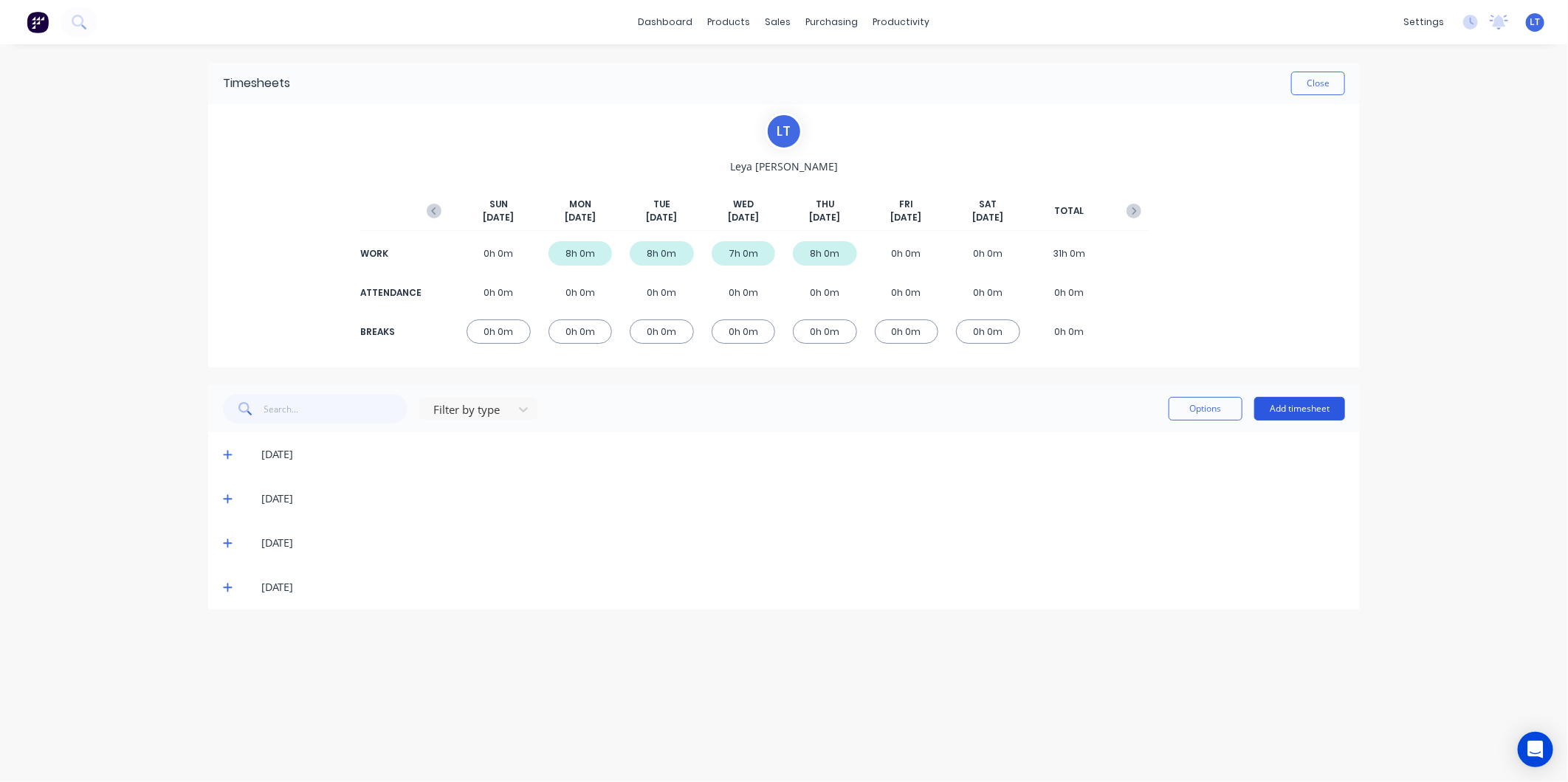
click at [1295, 410] on button "Add timesheet" at bounding box center [1300, 408] width 91 height 24
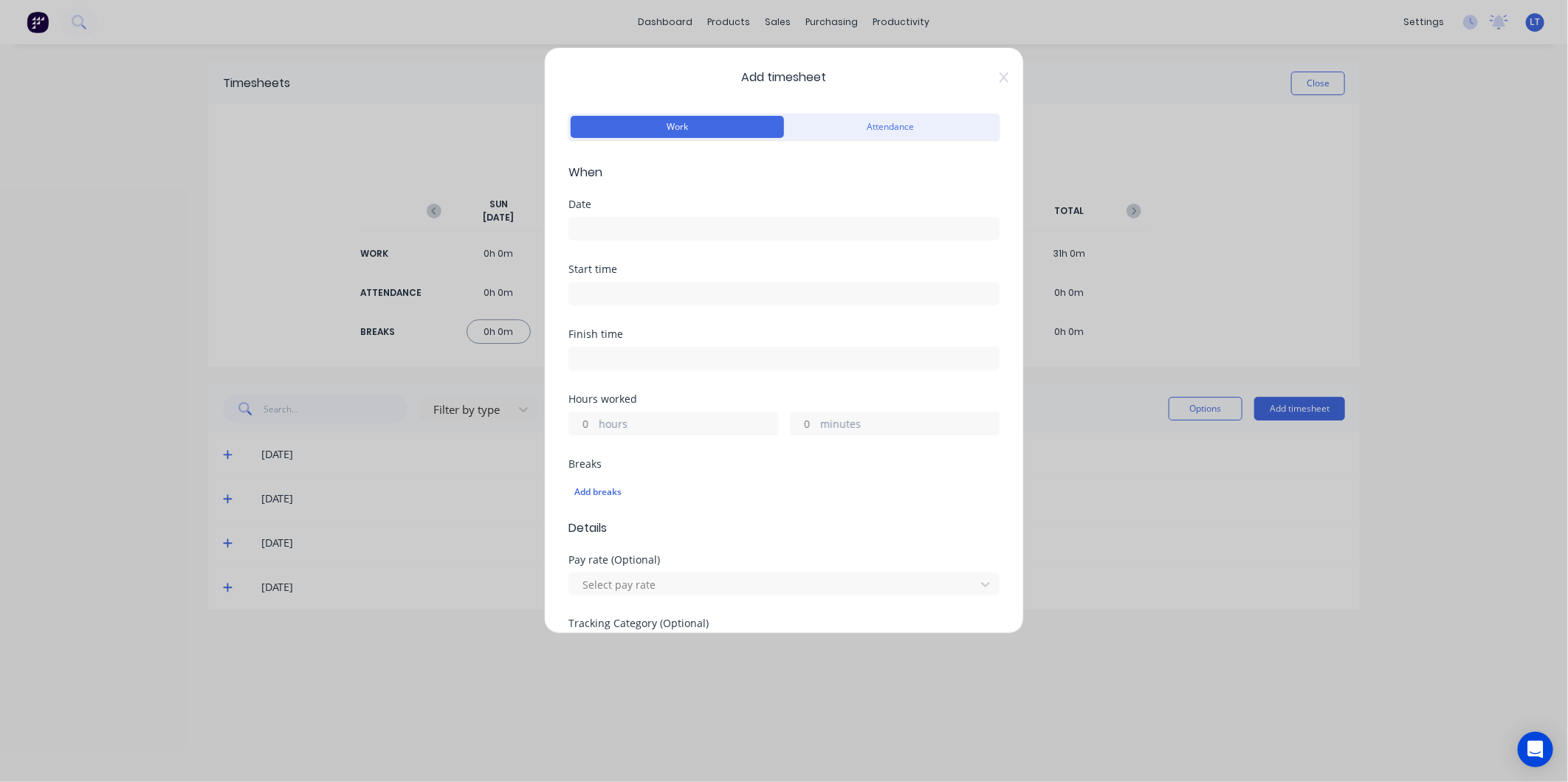
click at [646, 225] on input at bounding box center [783, 228] width 430 height 22
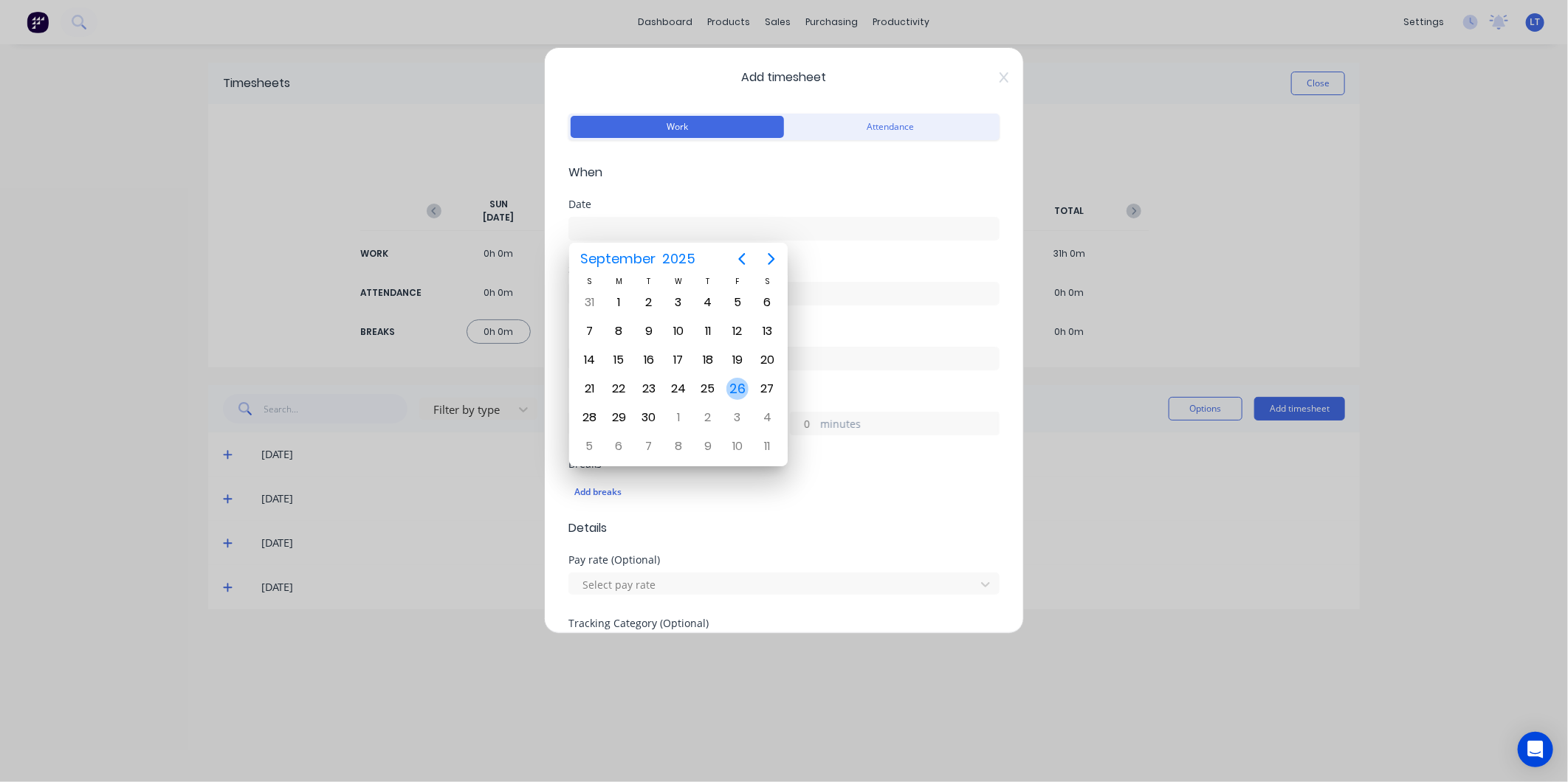
click at [737, 382] on div "26" at bounding box center [737, 388] width 22 height 22
type input "26/09/2025"
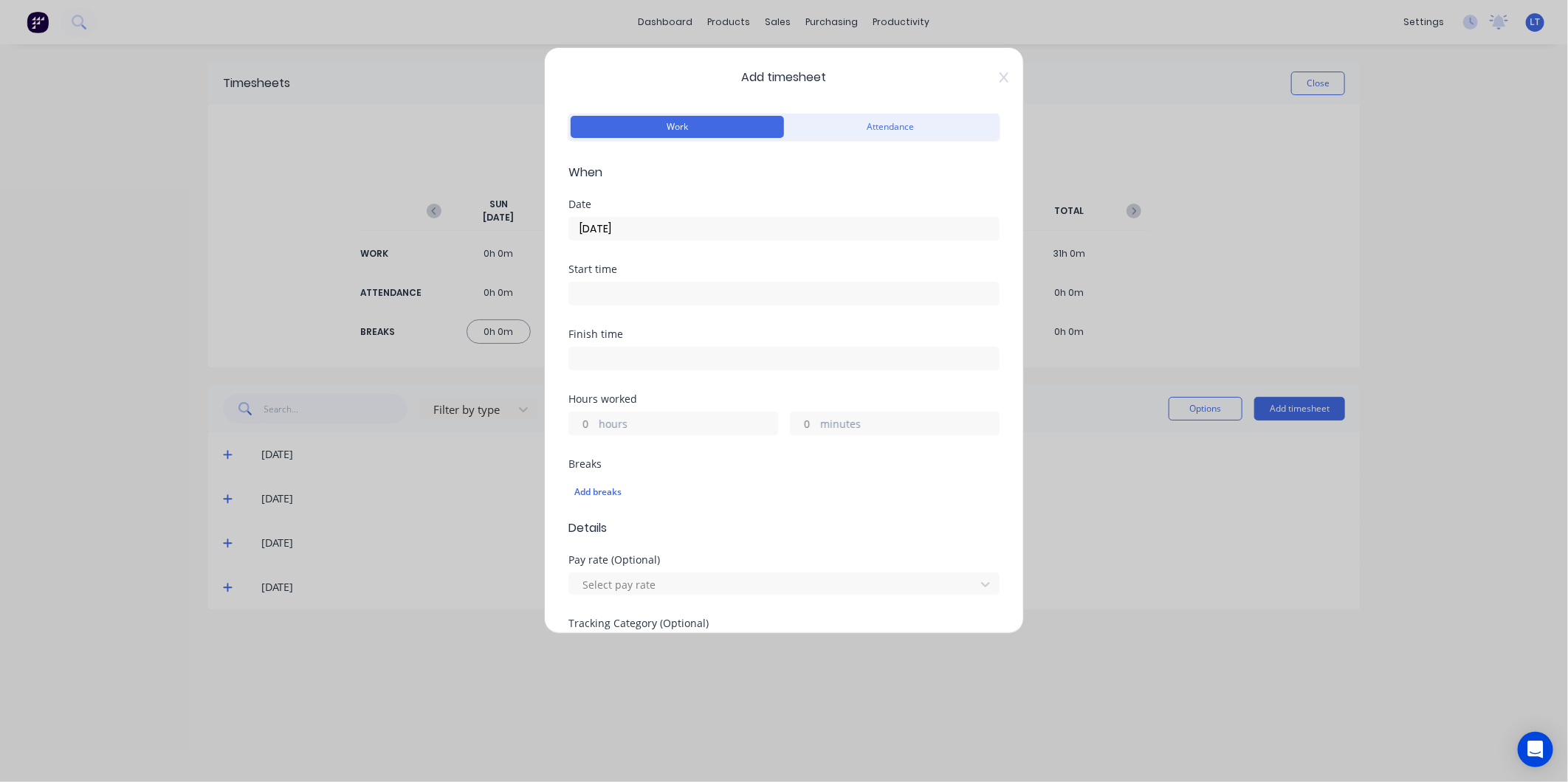
click at [674, 298] on input at bounding box center [783, 293] width 430 height 22
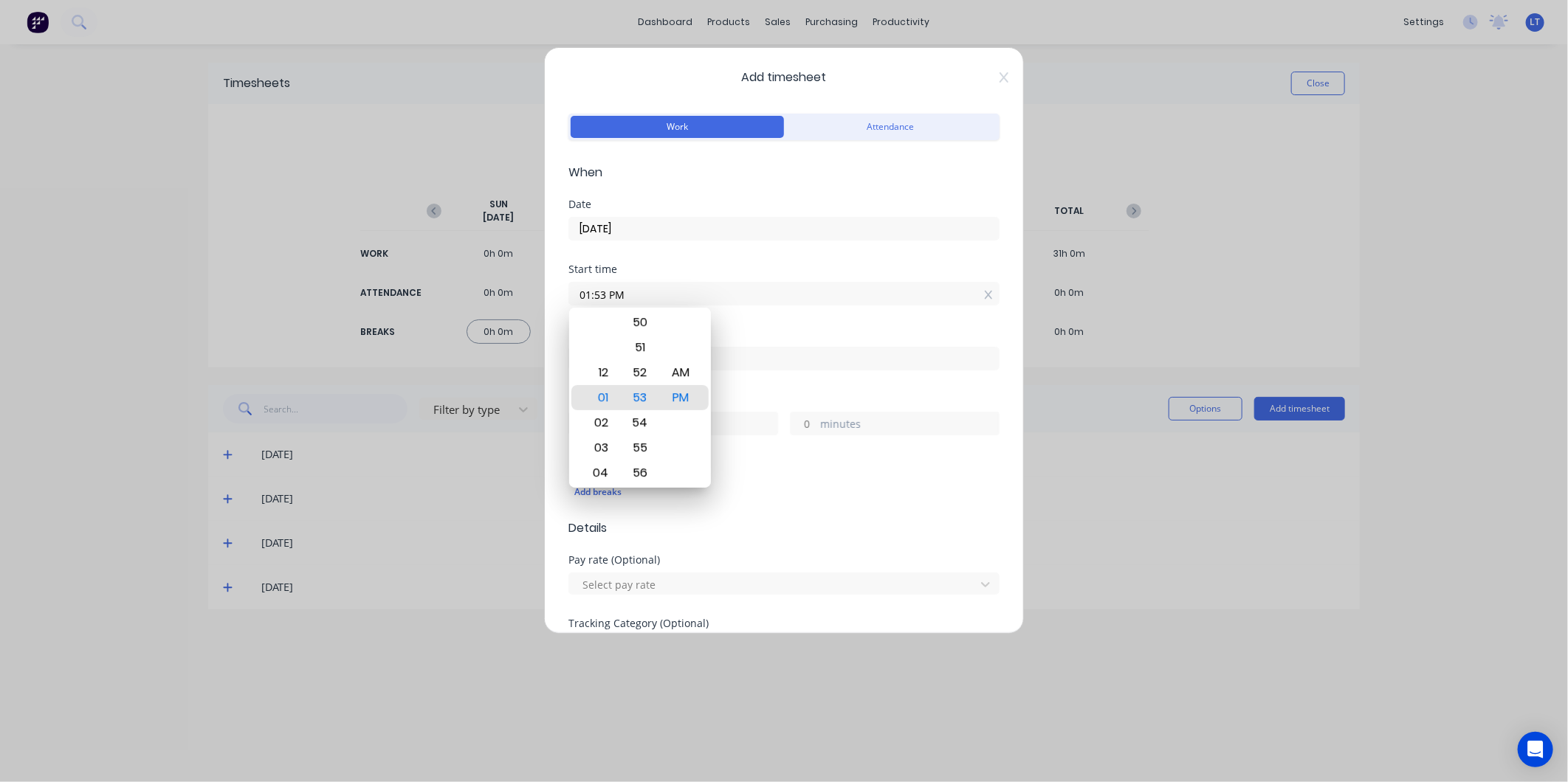
drag, startPoint x: 696, startPoint y: 293, endPoint x: 480, endPoint y: 288, distance: 216.1
click at [480, 288] on div "Add timesheet Work Attendance When Date 26/09/2025 Start time 01:53 PM Finish t…" at bounding box center [784, 391] width 1568 height 782
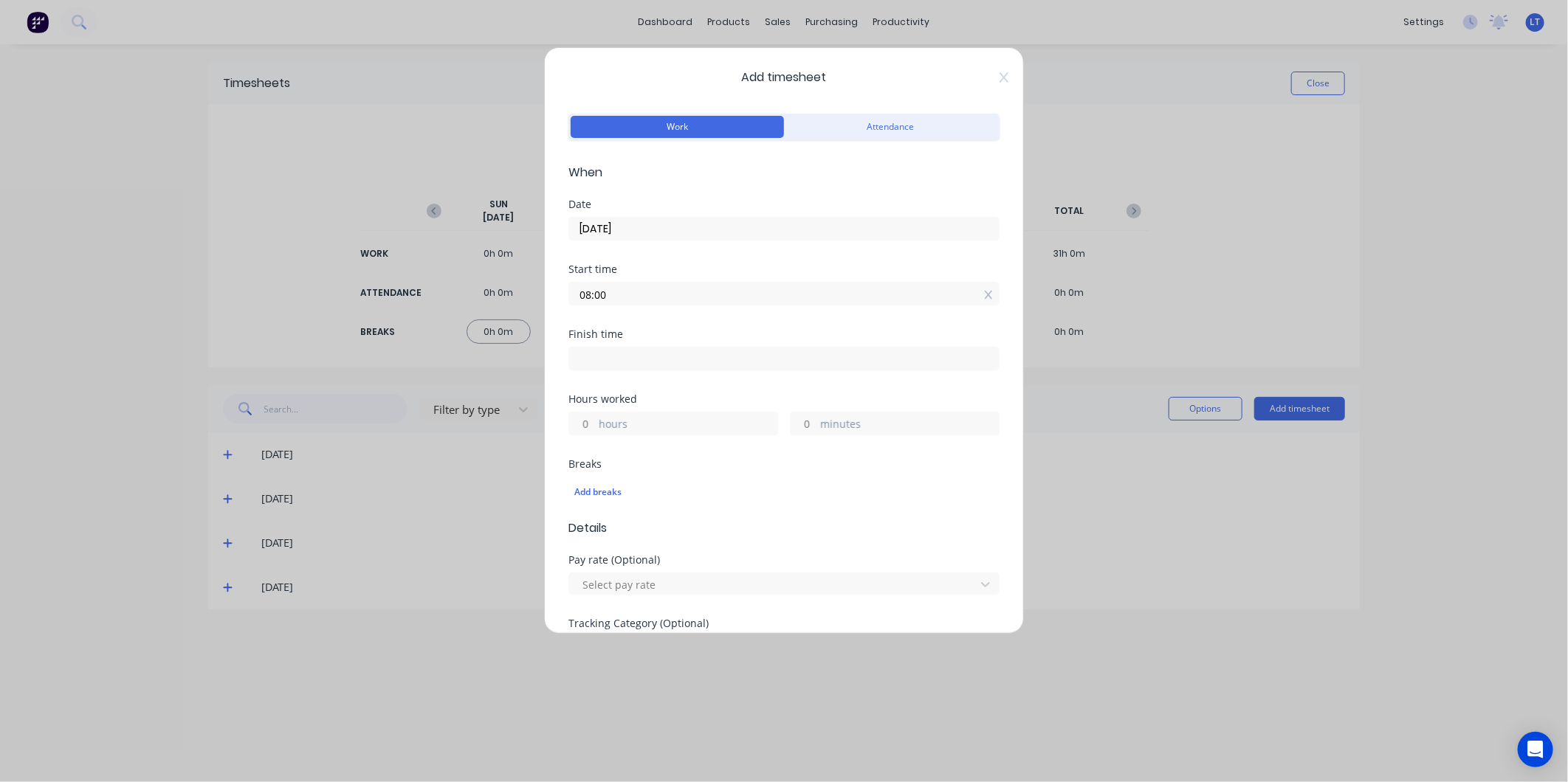
type input "08:00 AM"
type input "02:00 PM"
type input "6"
type input "0"
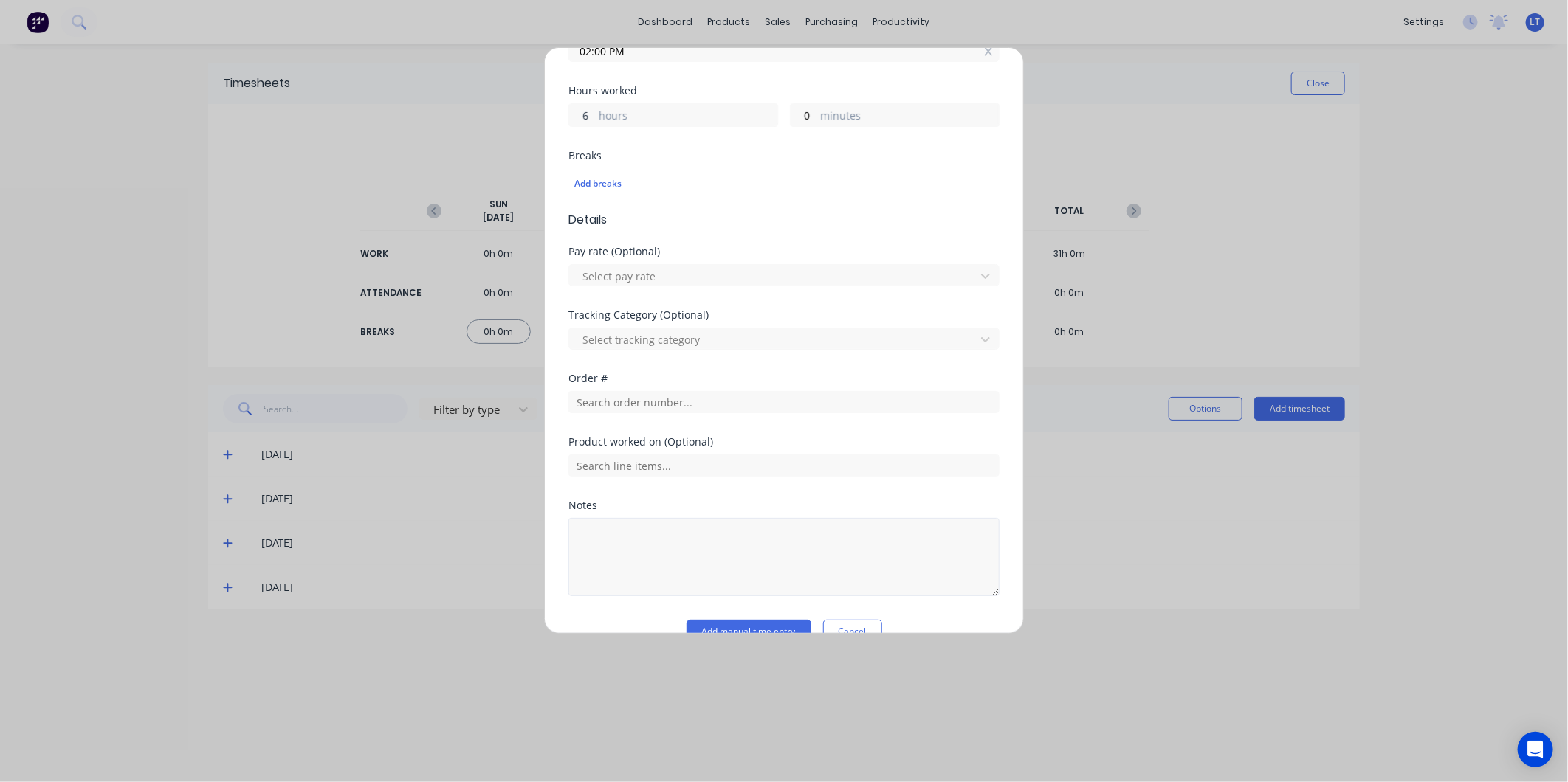
scroll to position [339, 0]
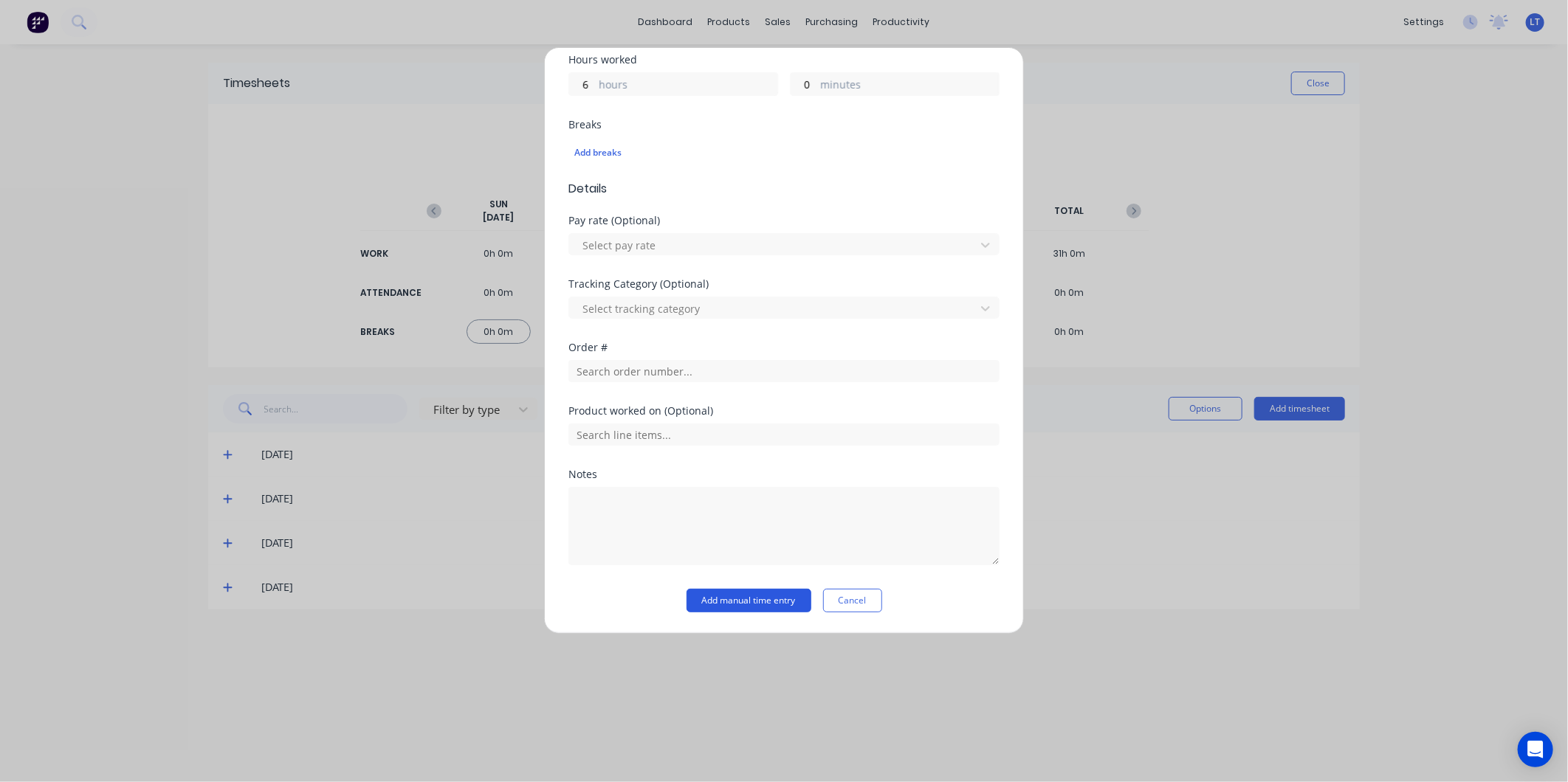
click at [770, 592] on button "Add manual time entry" at bounding box center [749, 600] width 125 height 24
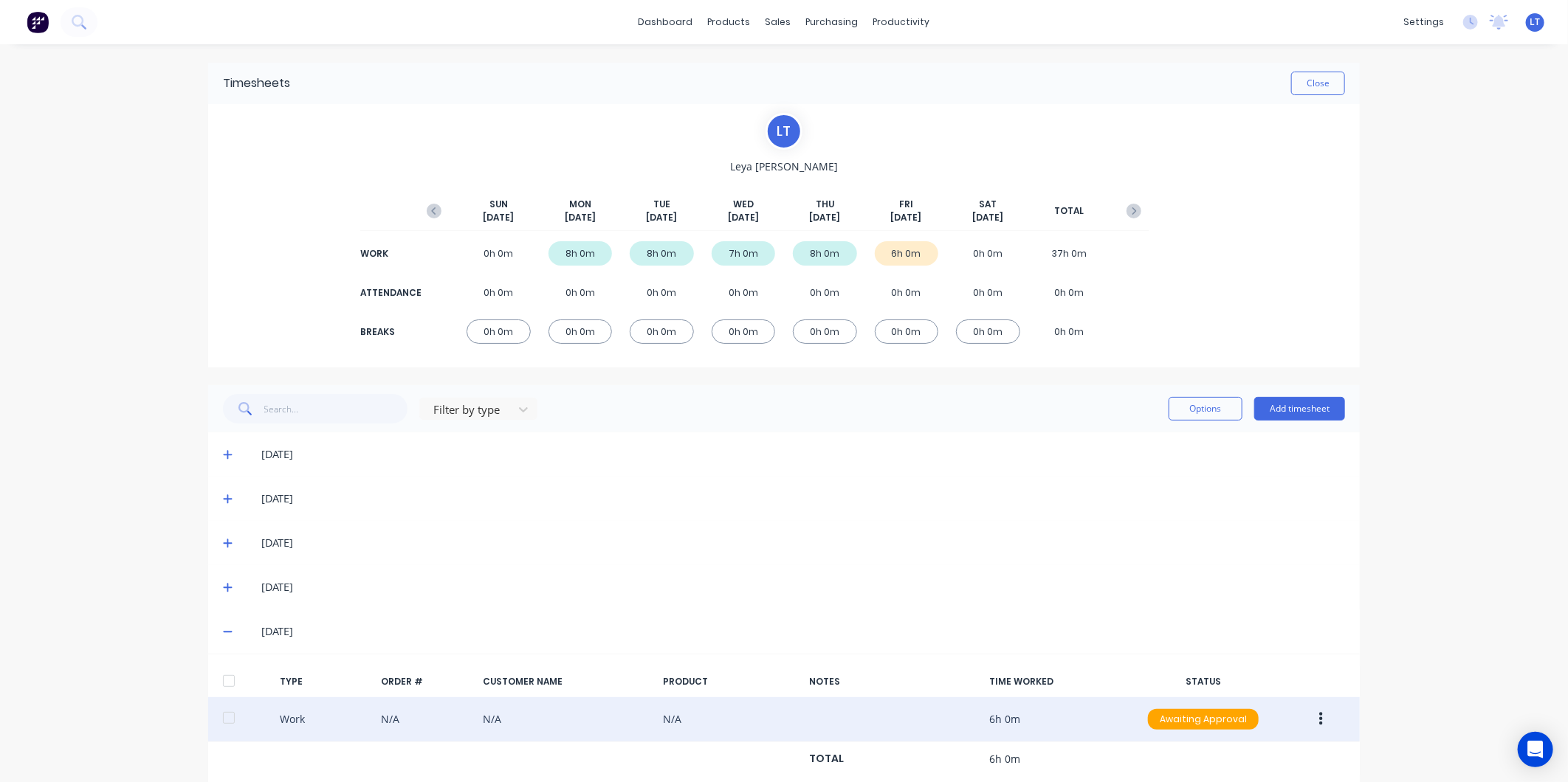
click at [1319, 723] on icon "button" at bounding box center [1320, 719] width 4 height 13
click at [1284, 719] on div "Approve" at bounding box center [1268, 723] width 114 height 21
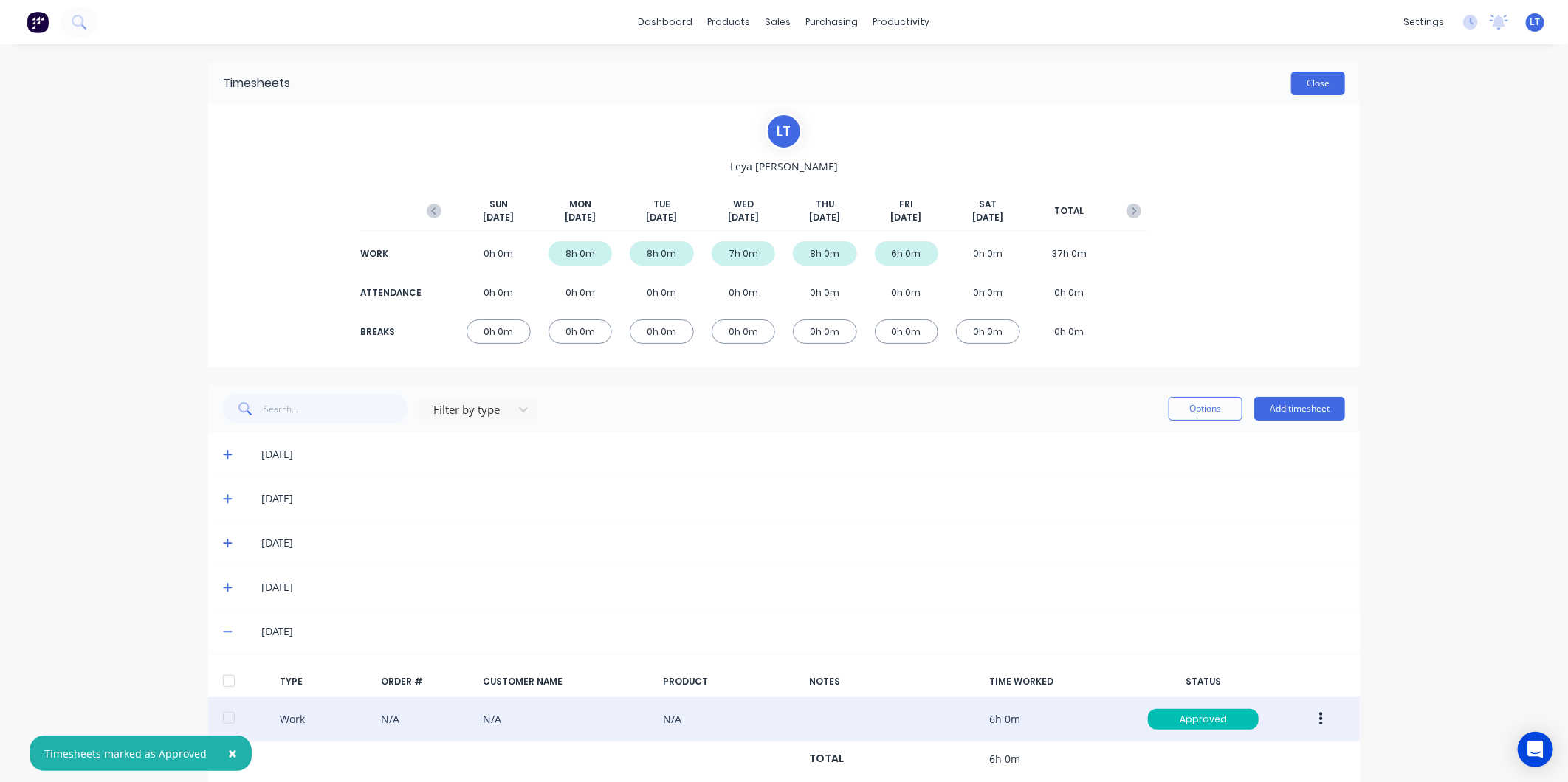
click at [1314, 84] on button "Close" at bounding box center [1318, 83] width 54 height 24
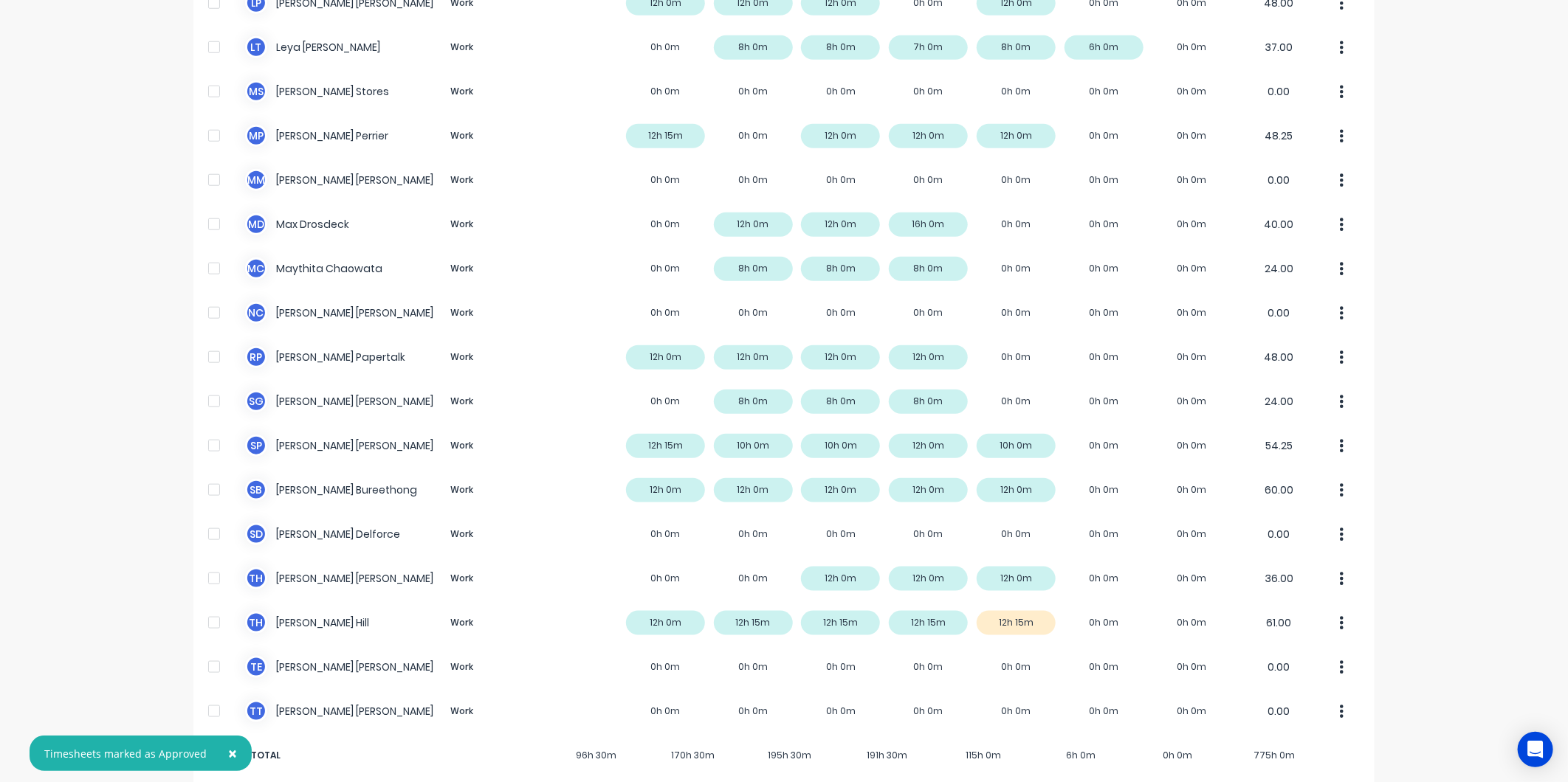
scroll to position [856, 0]
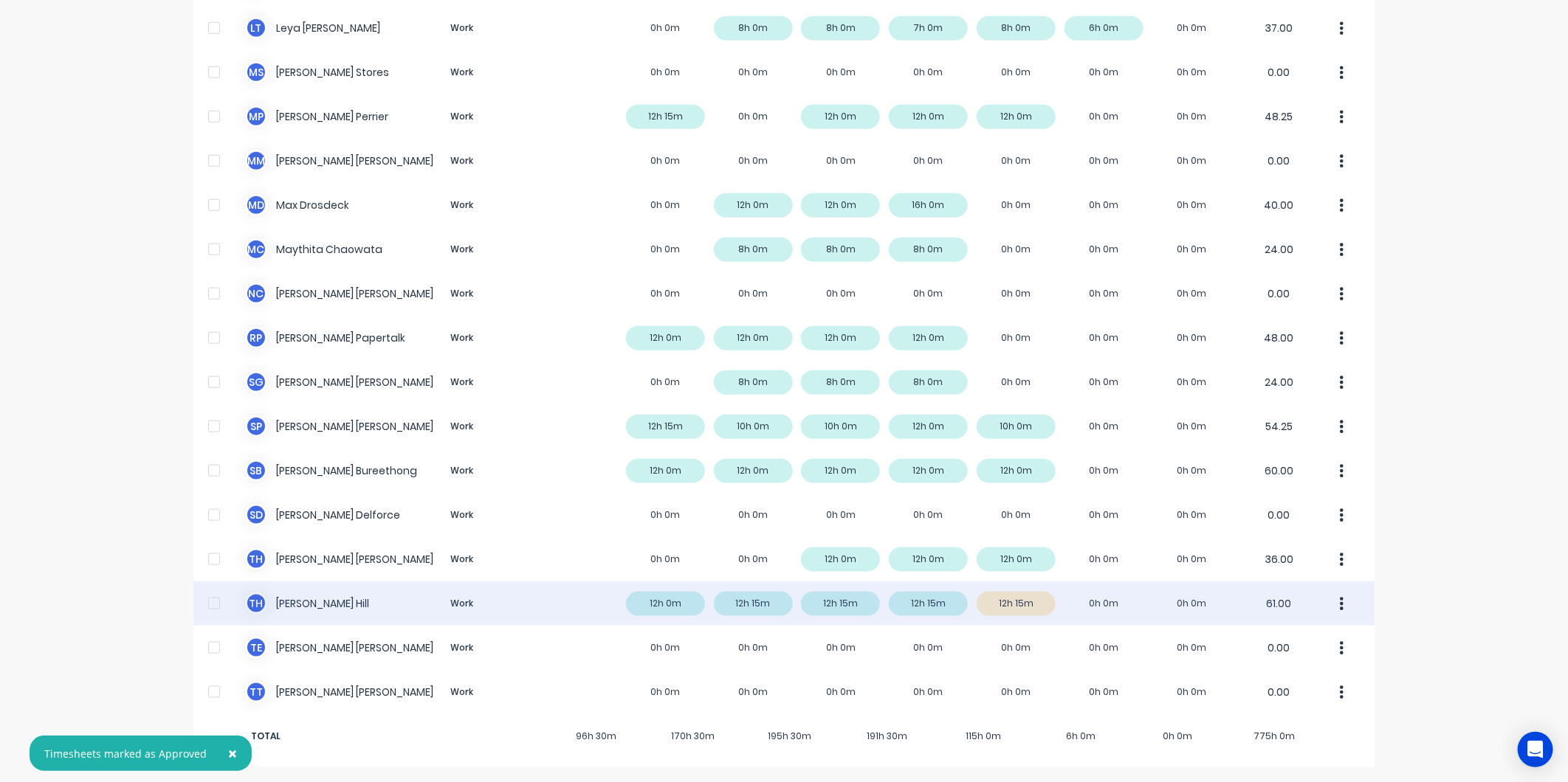
click at [1328, 607] on button "button" at bounding box center [1342, 603] width 31 height 29
click at [1332, 636] on div "Approve" at bounding box center [1286, 644] width 114 height 21
